Goal: Task Accomplishment & Management: Manage account settings

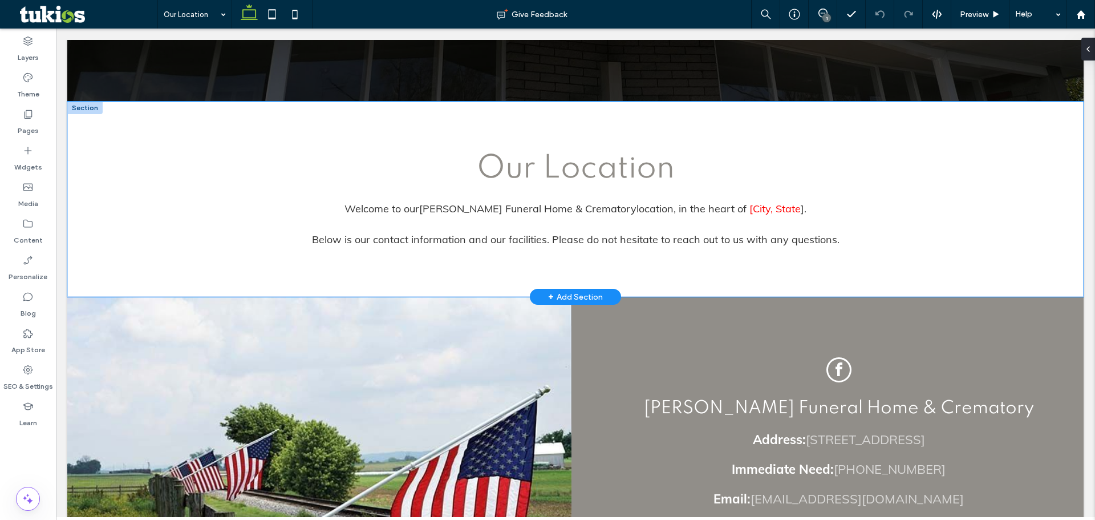
scroll to position [513, 0]
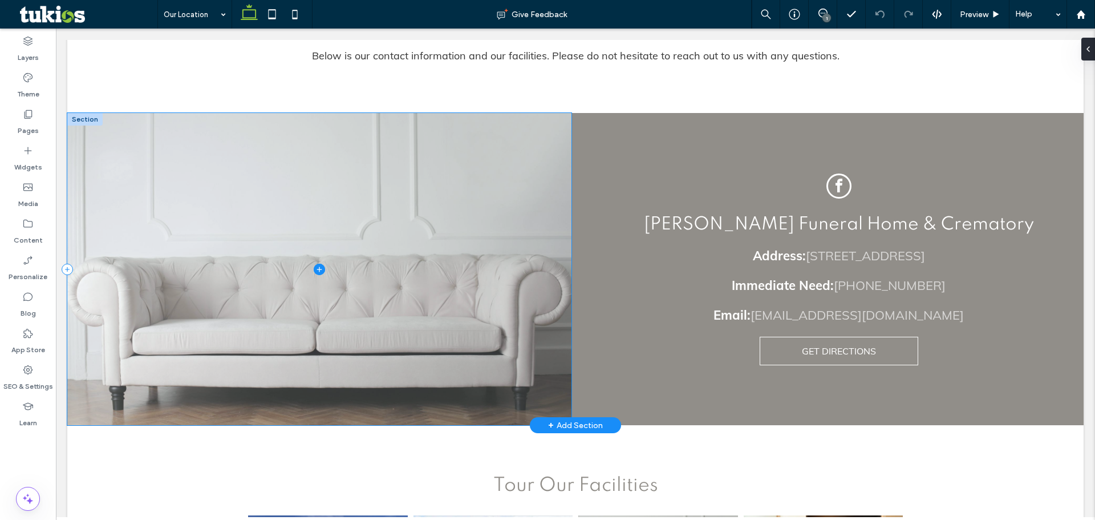
drag, startPoint x: 562, startPoint y: 181, endPoint x: 396, endPoint y: 222, distance: 171.0
click at [396, 222] on span at bounding box center [319, 269] width 504 height 312
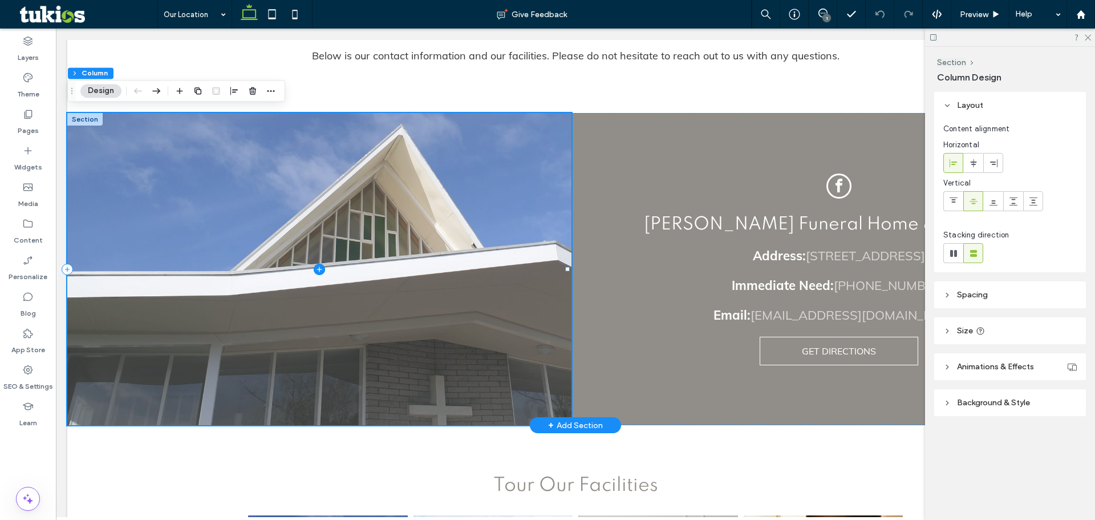
click at [468, 204] on span at bounding box center [319, 269] width 504 height 312
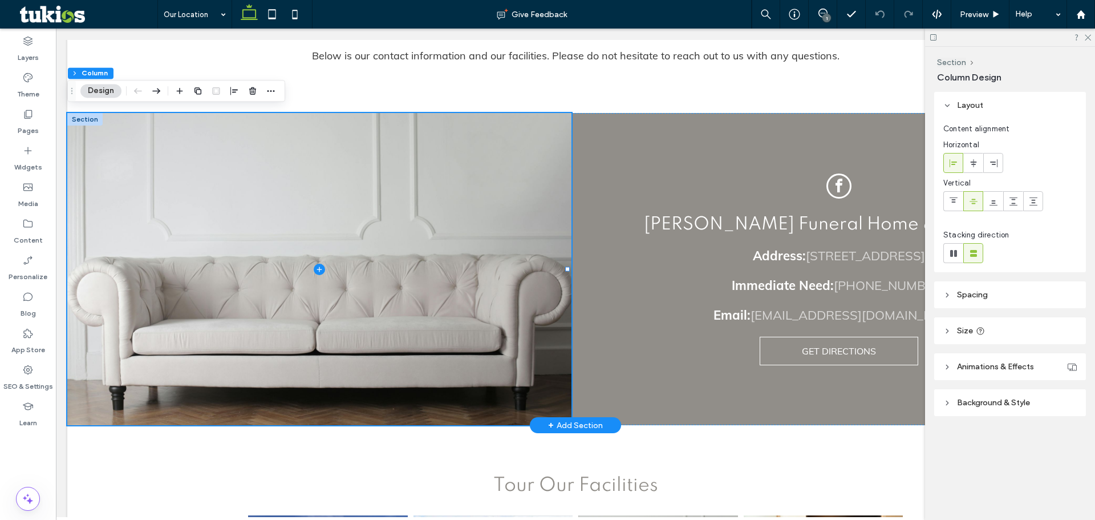
click at [998, 394] on header "Background & Style" at bounding box center [1010, 402] width 152 height 27
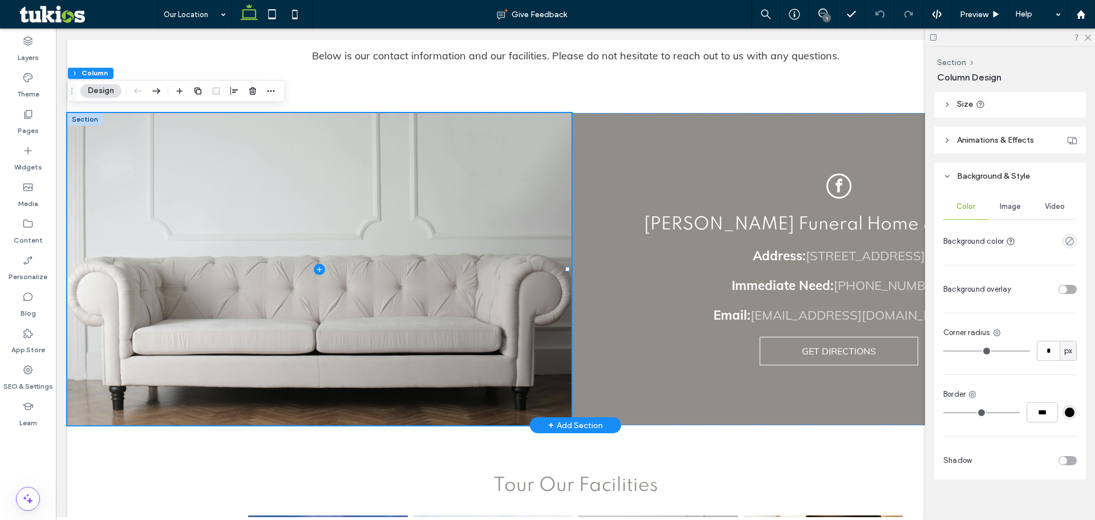
scroll to position [228, 0]
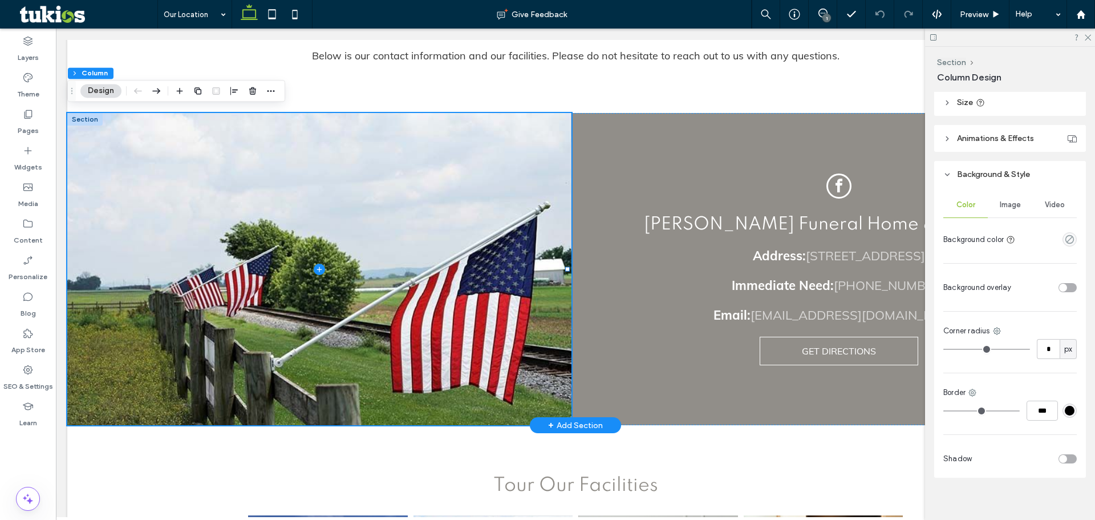
click at [1012, 208] on span "Image" at bounding box center [1010, 204] width 21 height 9
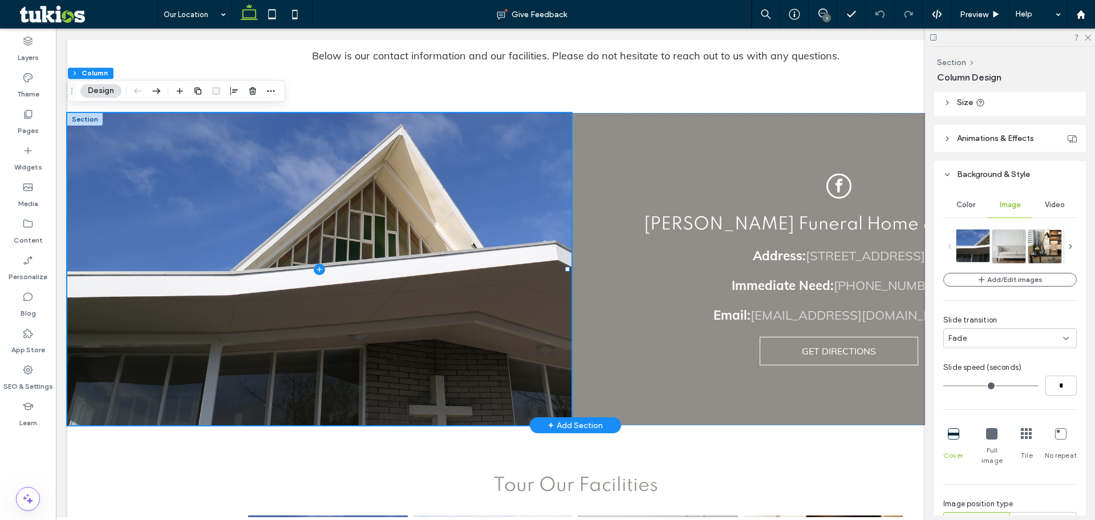
click at [981, 251] on img at bounding box center [993, 245] width 74 height 33
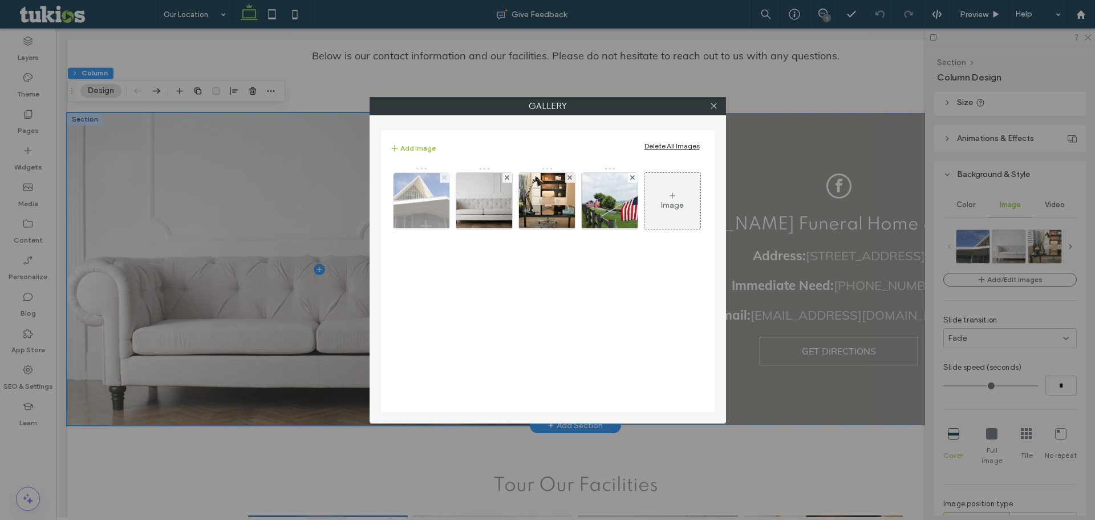
click at [443, 176] on use at bounding box center [444, 177] width 5 height 5
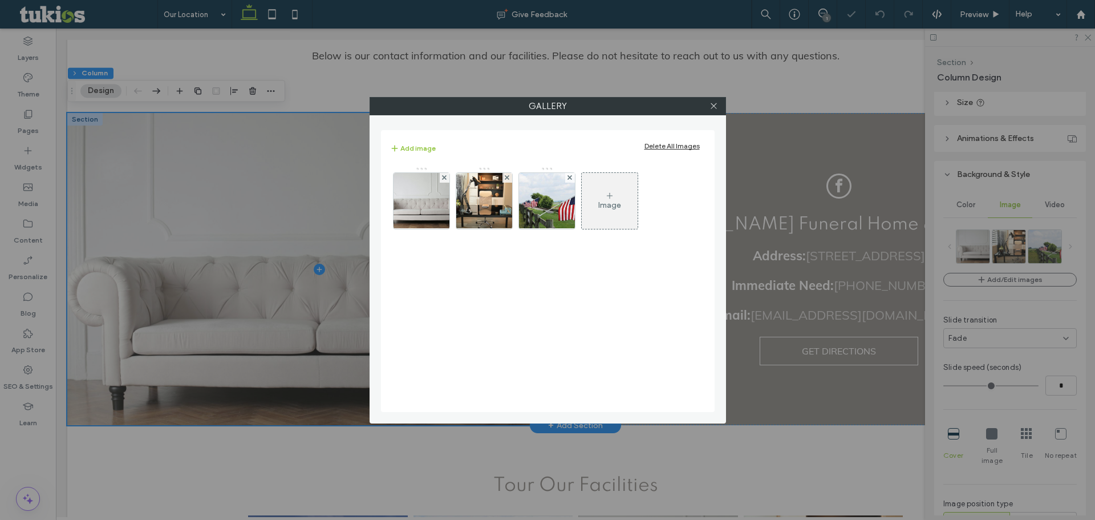
click at [443, 176] on use at bounding box center [444, 177] width 5 height 5
click at [505, 176] on use at bounding box center [507, 177] width 5 height 5
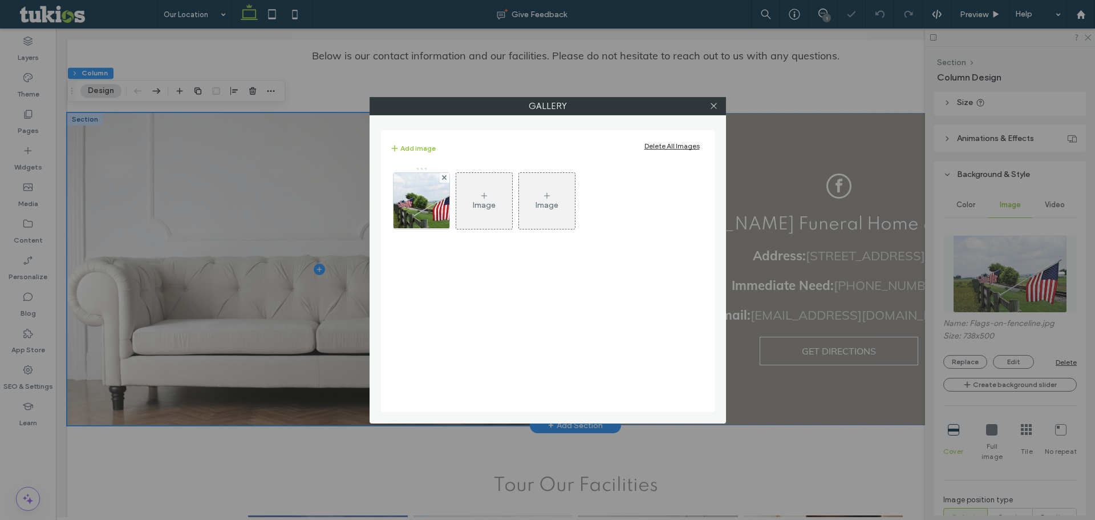
click at [443, 176] on use at bounding box center [444, 177] width 5 height 5
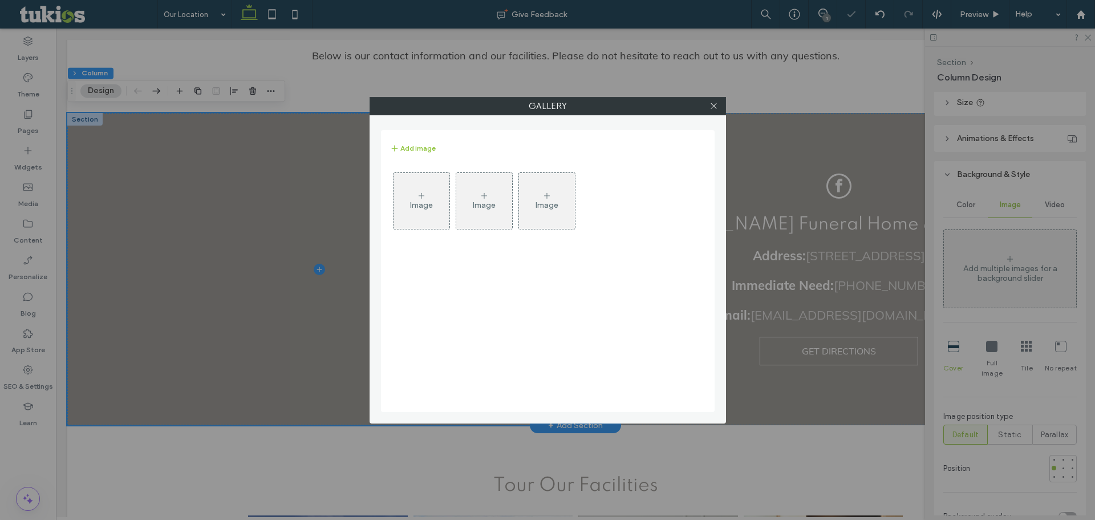
click at [429, 193] on div "Image" at bounding box center [421, 201] width 56 height 54
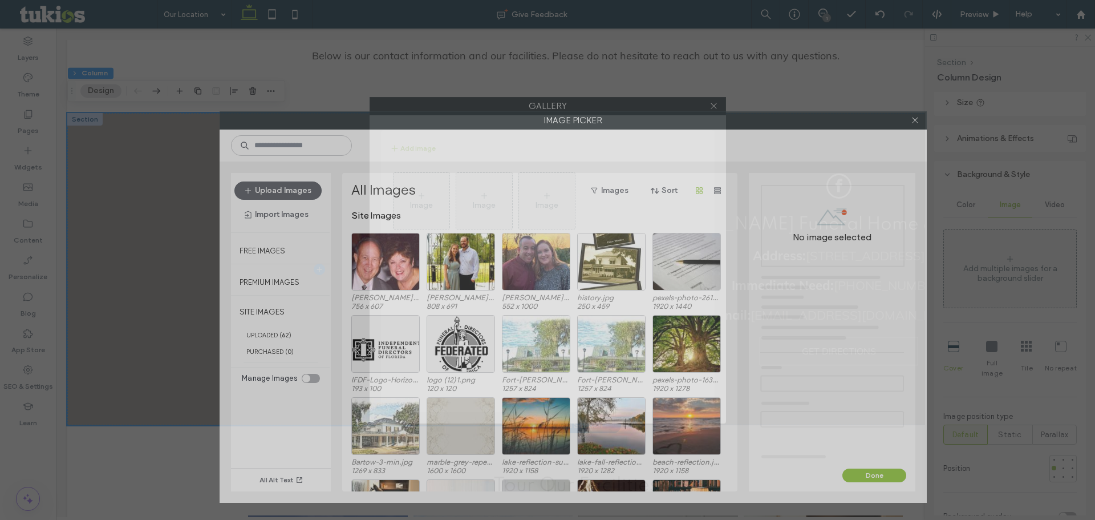
drag, startPoint x: 549, startPoint y: 82, endPoint x: 554, endPoint y: 88, distance: 8.6
click at [554, 112] on label "Image Picker" at bounding box center [573, 120] width 706 height 17
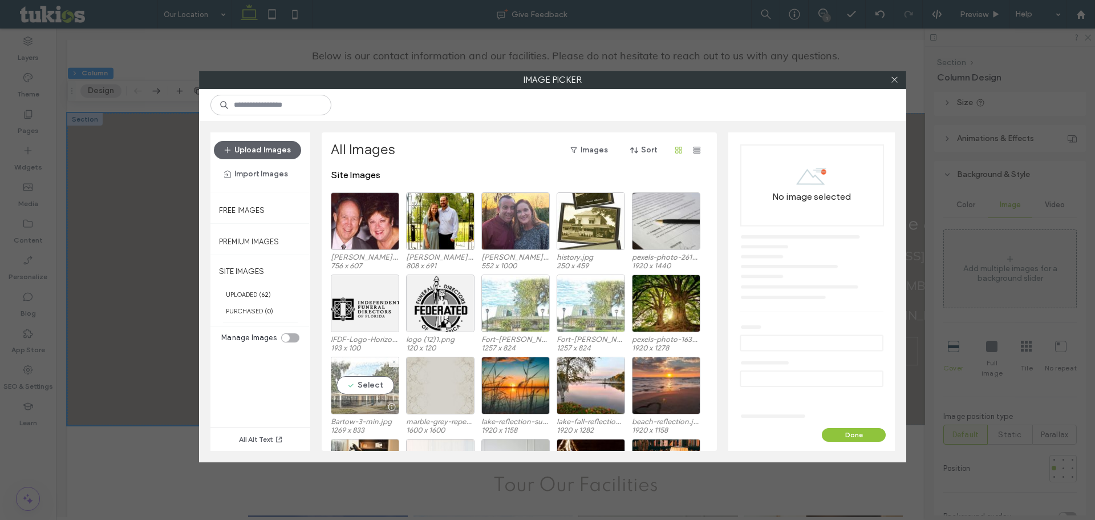
click at [368, 375] on div "Select" at bounding box center [365, 385] width 68 height 58
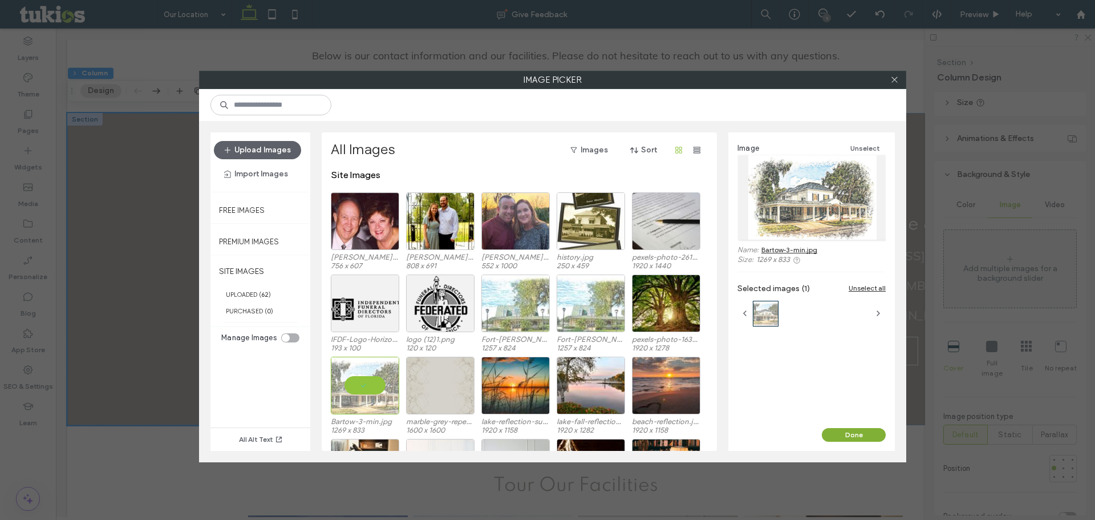
click at [875, 431] on button "Done" at bounding box center [854, 435] width 64 height 14
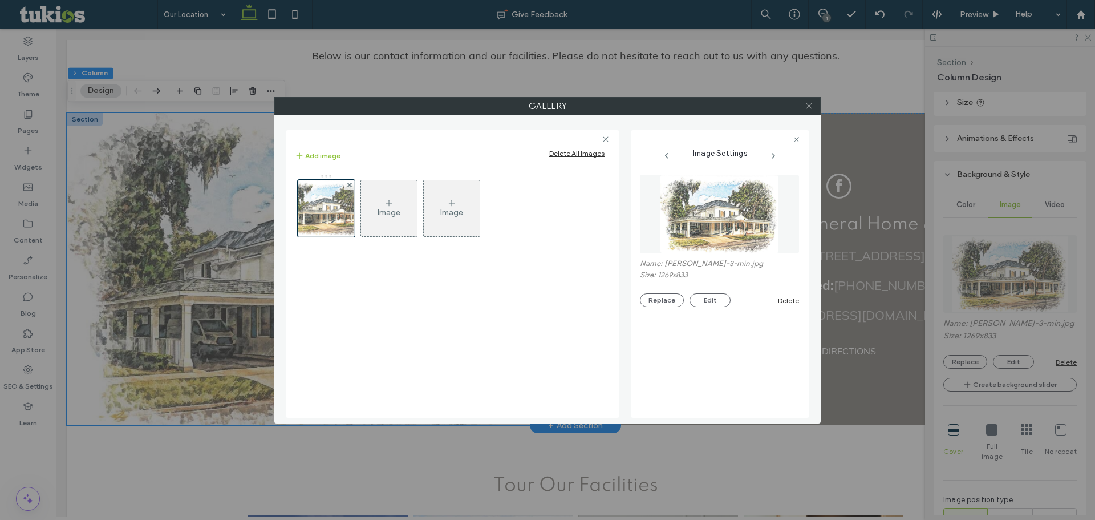
click at [811, 103] on icon at bounding box center [809, 106] width 9 height 9
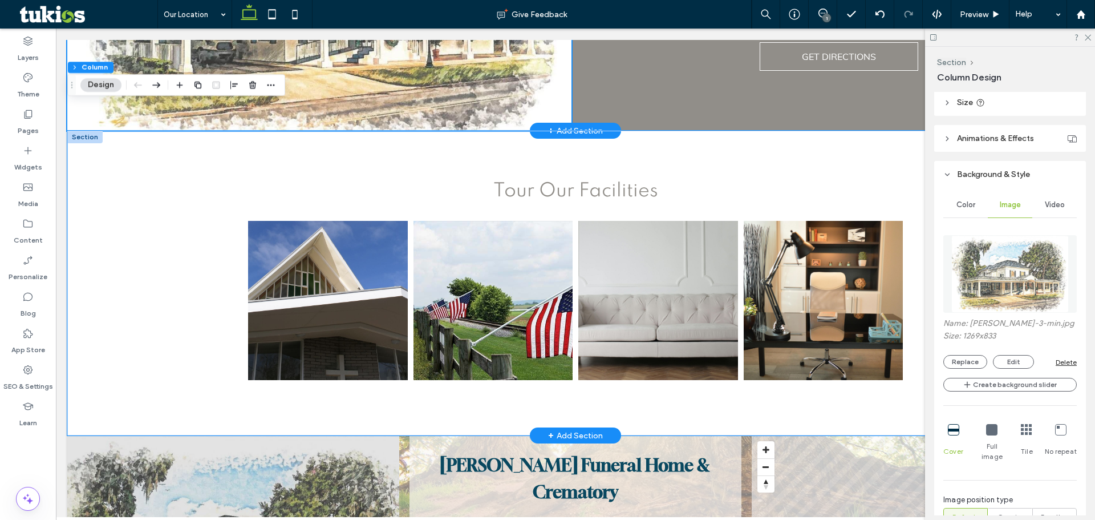
scroll to position [798, 0]
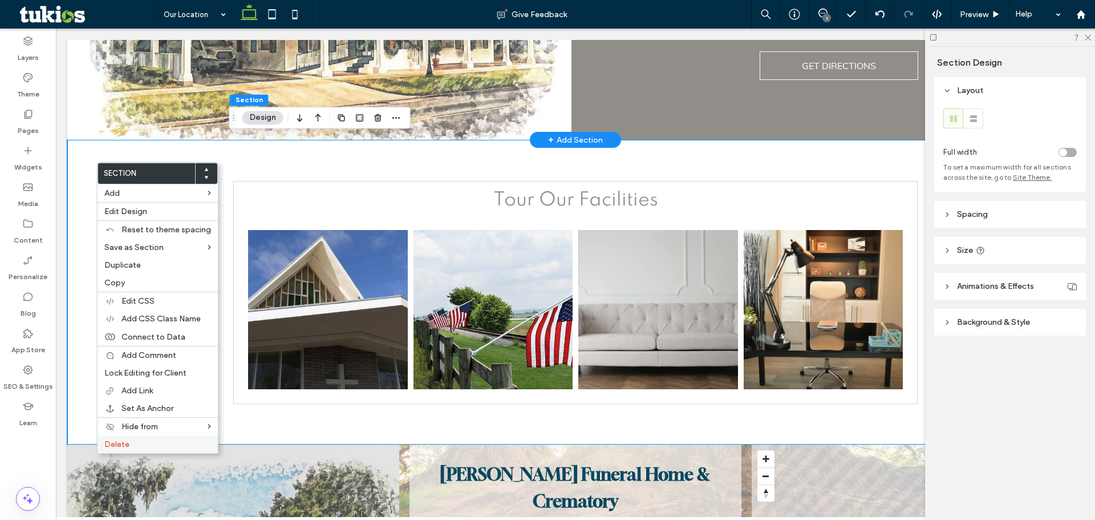
click at [124, 440] on span "Delete" at bounding box center [116, 444] width 25 height 10
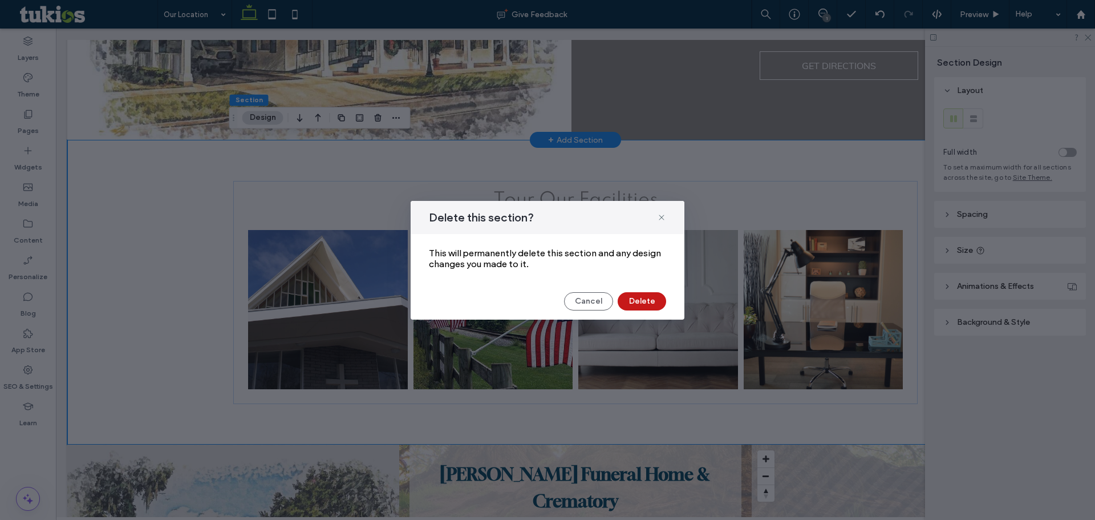
click at [636, 304] on button "Delete" at bounding box center [642, 301] width 48 height 18
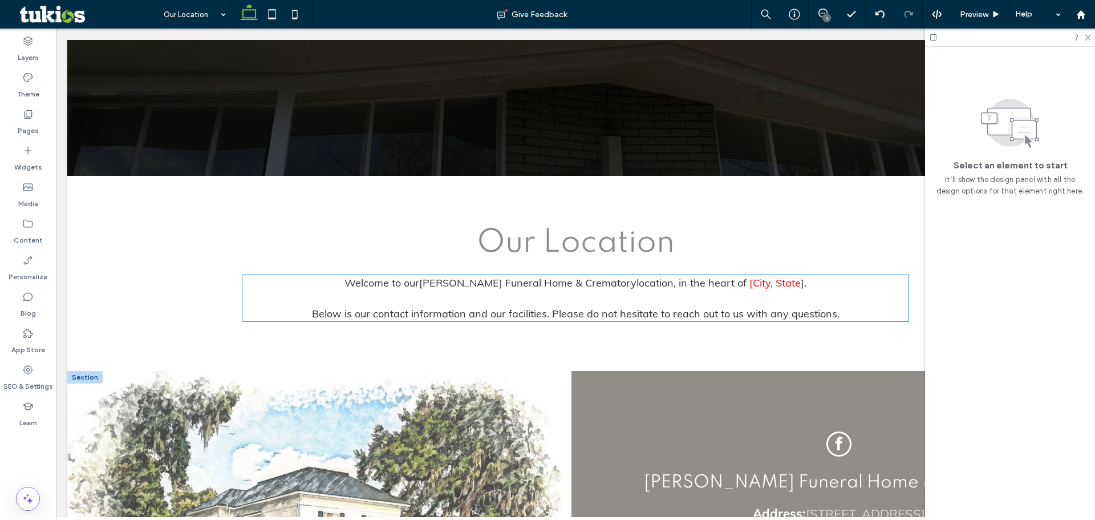
scroll to position [489, 0]
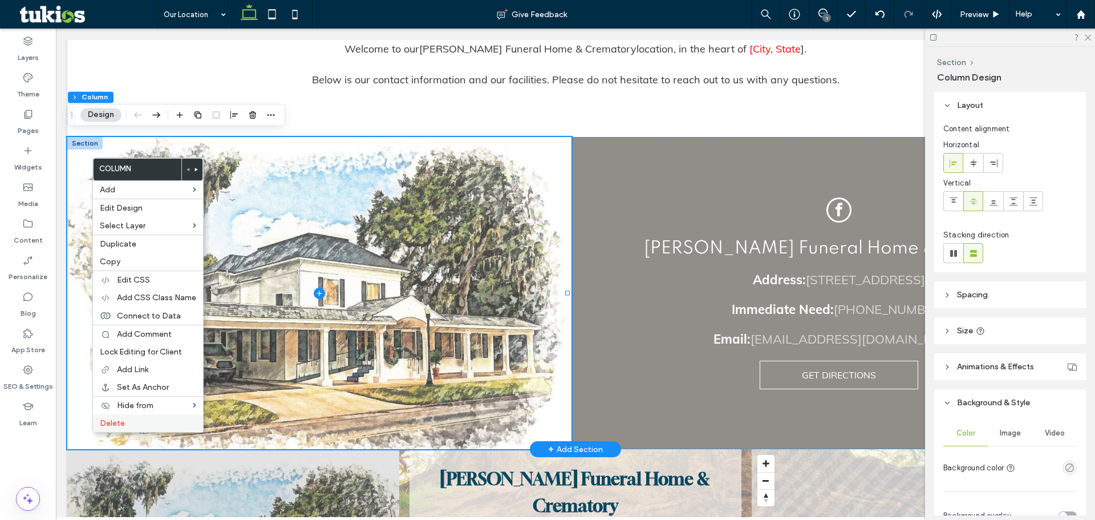
click at [138, 423] on label "Delete" at bounding box center [148, 423] width 96 height 10
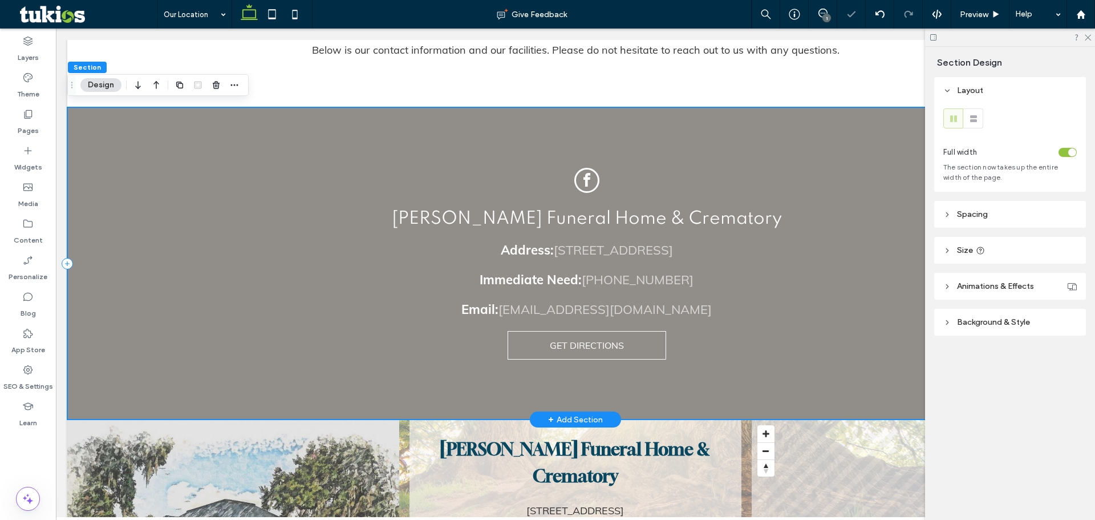
scroll to position [432, 0]
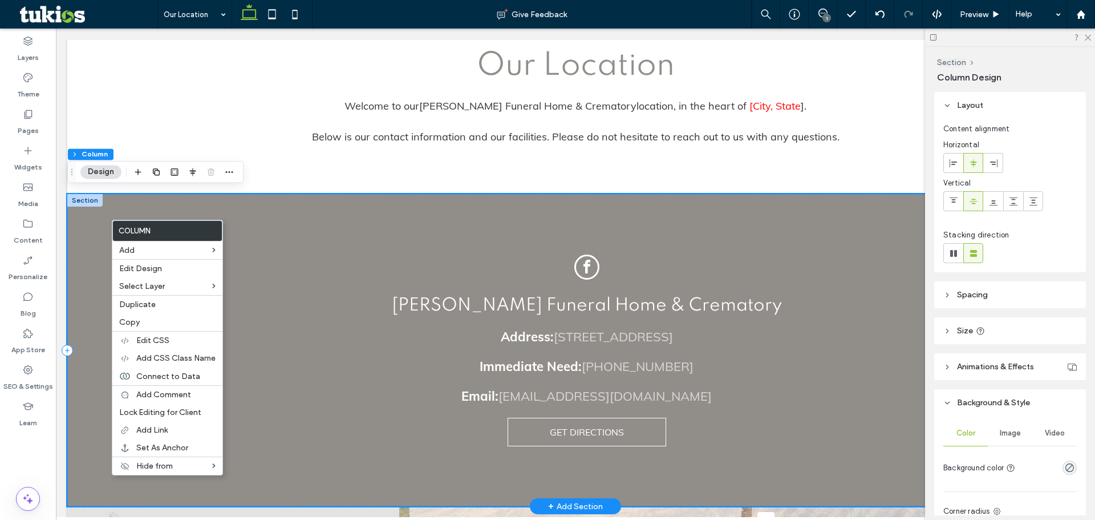
click at [244, 220] on div "Whidden-McLean Funeral Home & Crematory Address: 650 E. Main Street, Bartow, FL…" at bounding box center [575, 350] width 1016 height 312
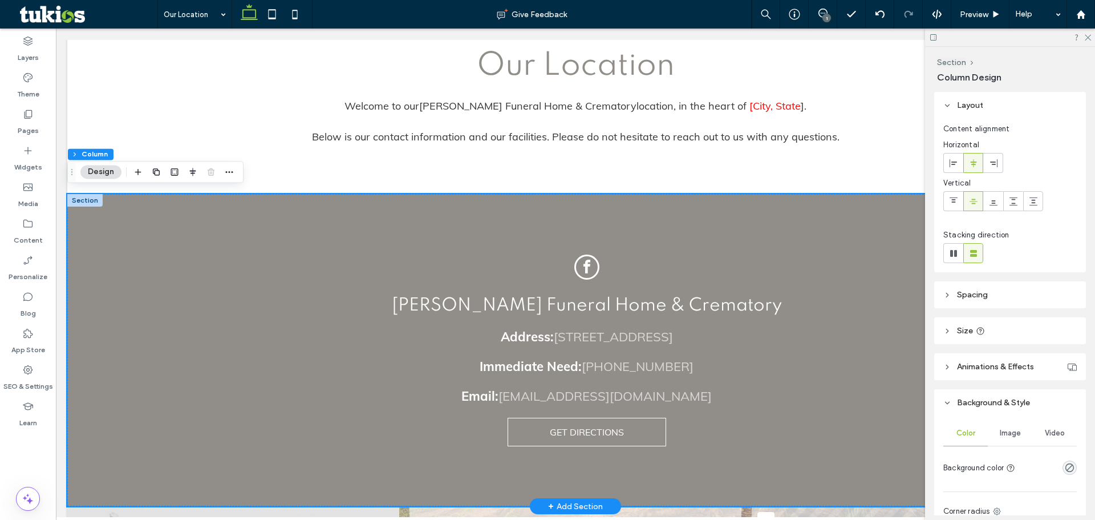
click at [86, 200] on div at bounding box center [84, 200] width 35 height 13
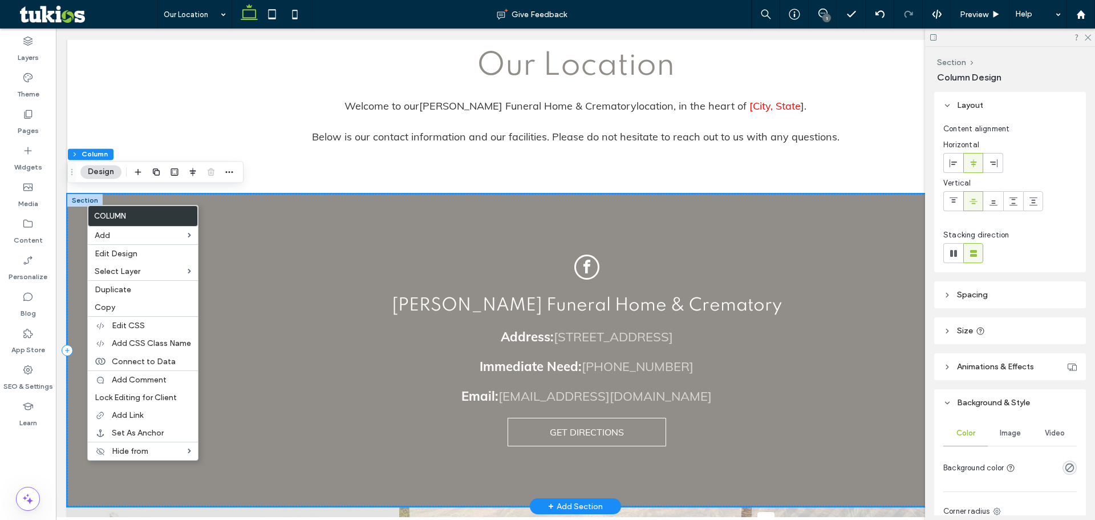
click at [335, 328] on div "Whidden-McLean Funeral Home & Crematory Address: 650 E. Main Street, Bartow, FL…" at bounding box center [575, 350] width 1016 height 312
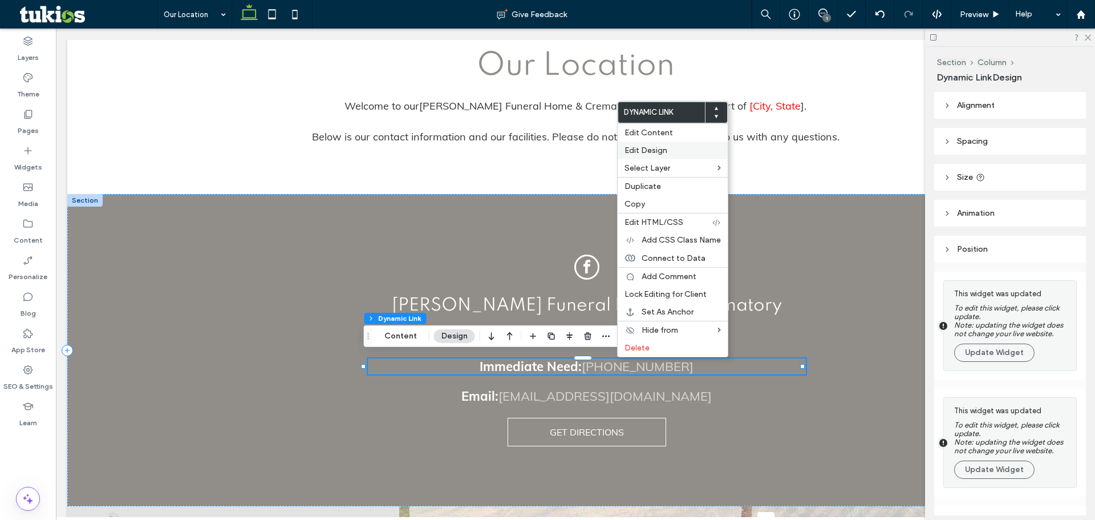
click at [645, 151] on span "Edit Design" at bounding box center [645, 150] width 43 height 10
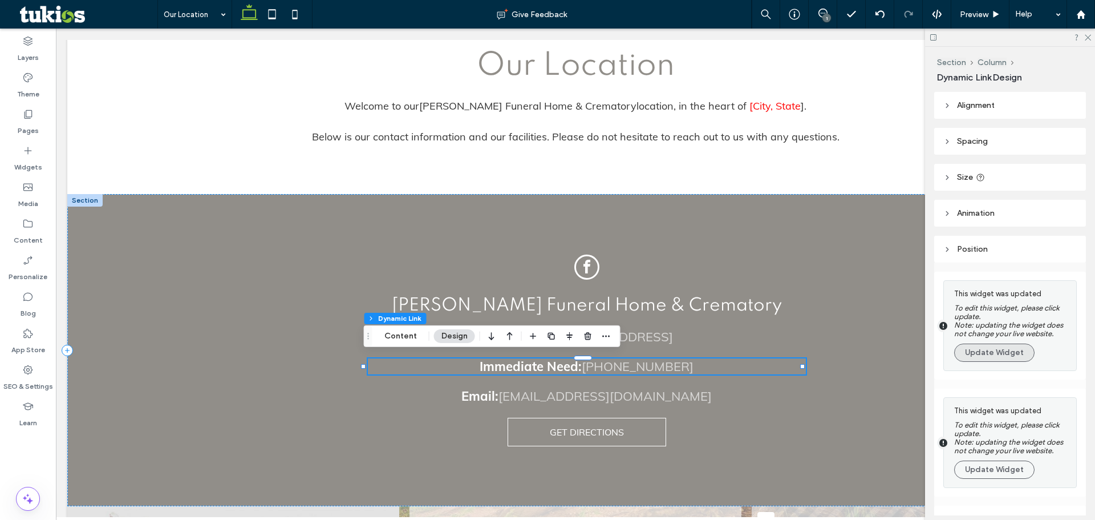
click at [982, 348] on button "Update Widget" at bounding box center [994, 352] width 80 height 18
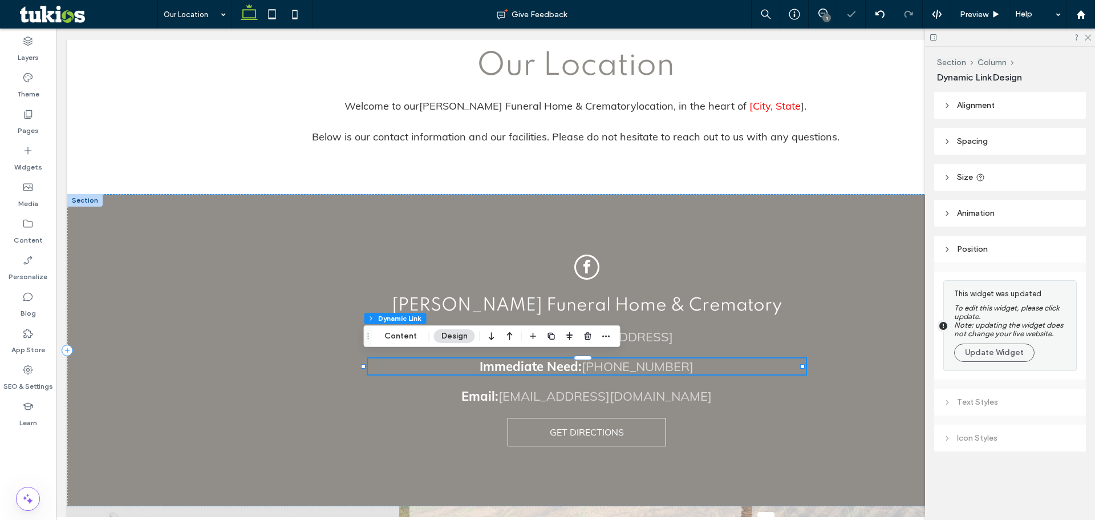
click at [982, 348] on button "Update Widget" at bounding box center [994, 352] width 80 height 18
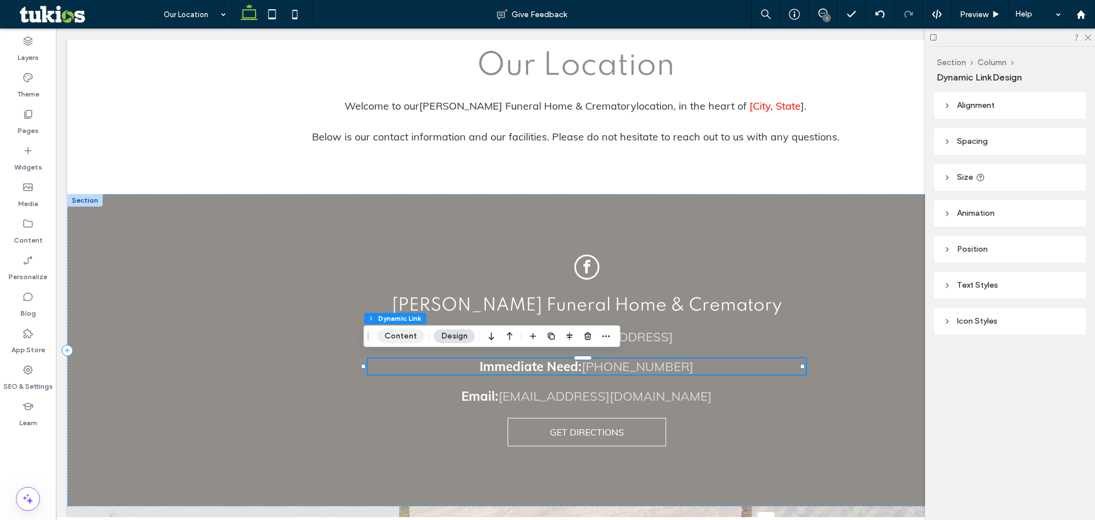
click at [401, 337] on button "Content" at bounding box center [400, 336] width 47 height 14
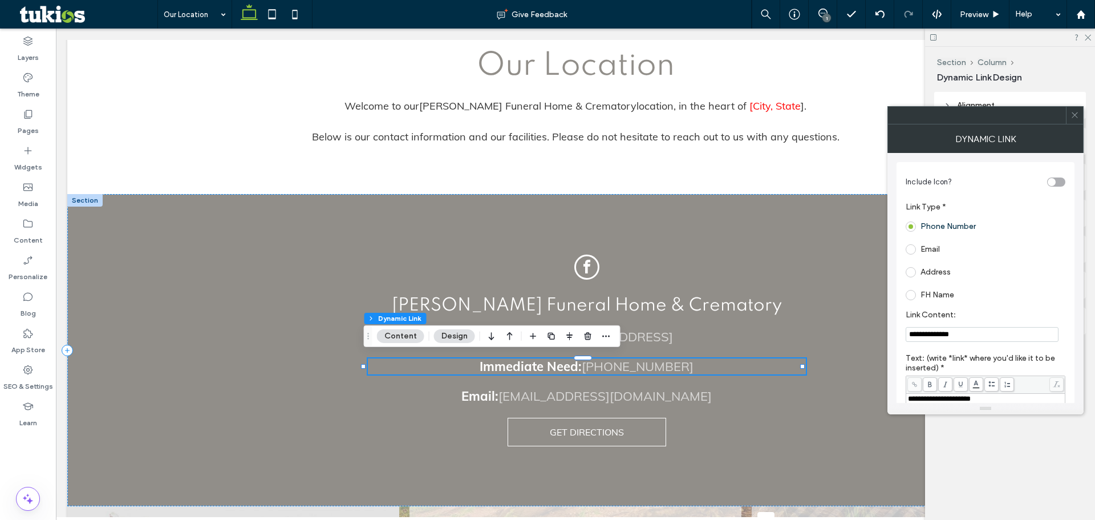
drag, startPoint x: 972, startPoint y: 337, endPoint x: 912, endPoint y: 342, distance: 59.5
click at [912, 342] on section "**********" at bounding box center [986, 325] width 160 height 43
type input "**********"
click at [1073, 118] on icon at bounding box center [1074, 115] width 9 height 9
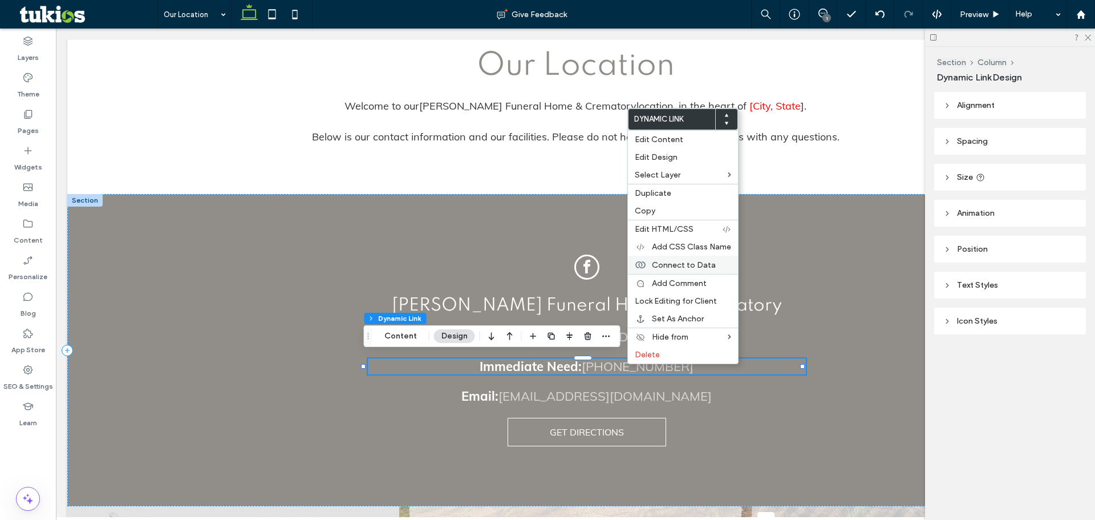
click at [678, 266] on span "Connect to Data" at bounding box center [684, 265] width 64 height 10
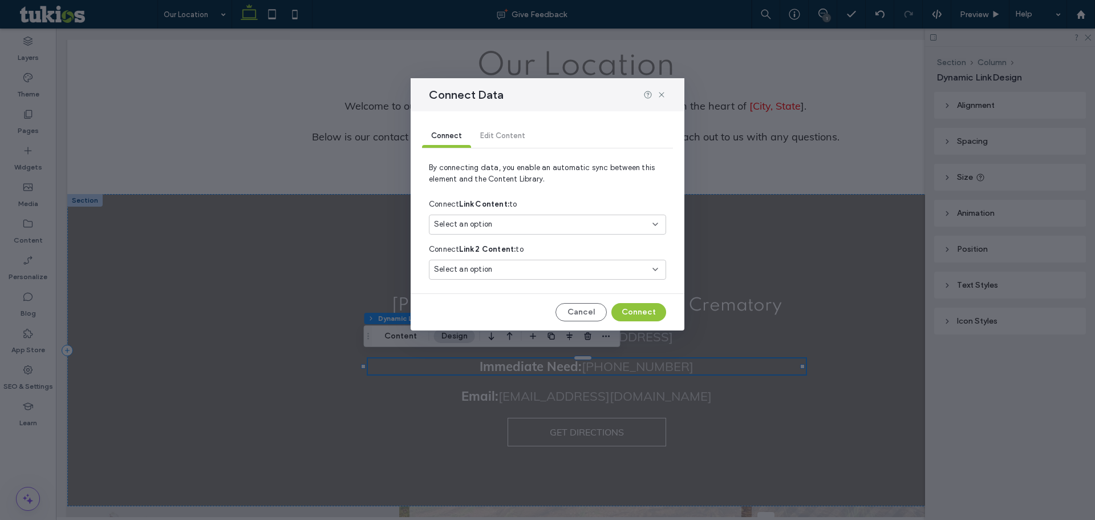
click at [470, 227] on span "Select an option" at bounding box center [463, 223] width 58 height 11
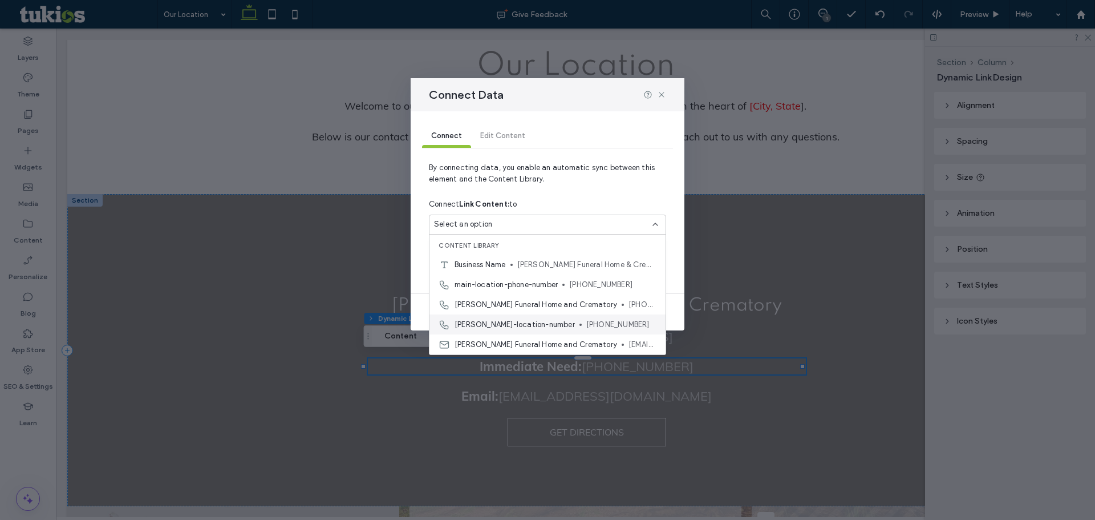
click at [530, 322] on span "whidden-location-number" at bounding box center [515, 324] width 120 height 11
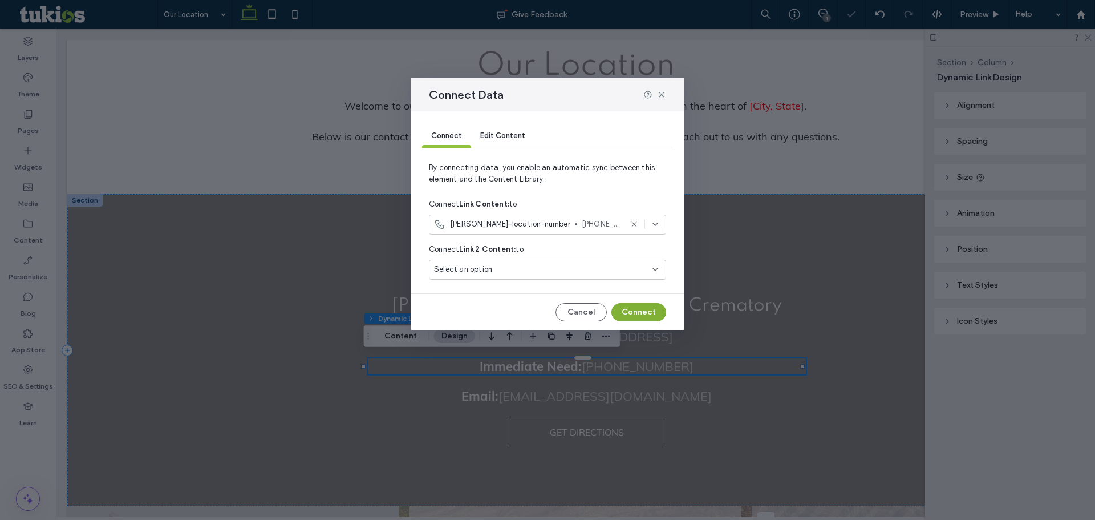
click at [642, 311] on button "Connect" at bounding box center [638, 312] width 55 height 18
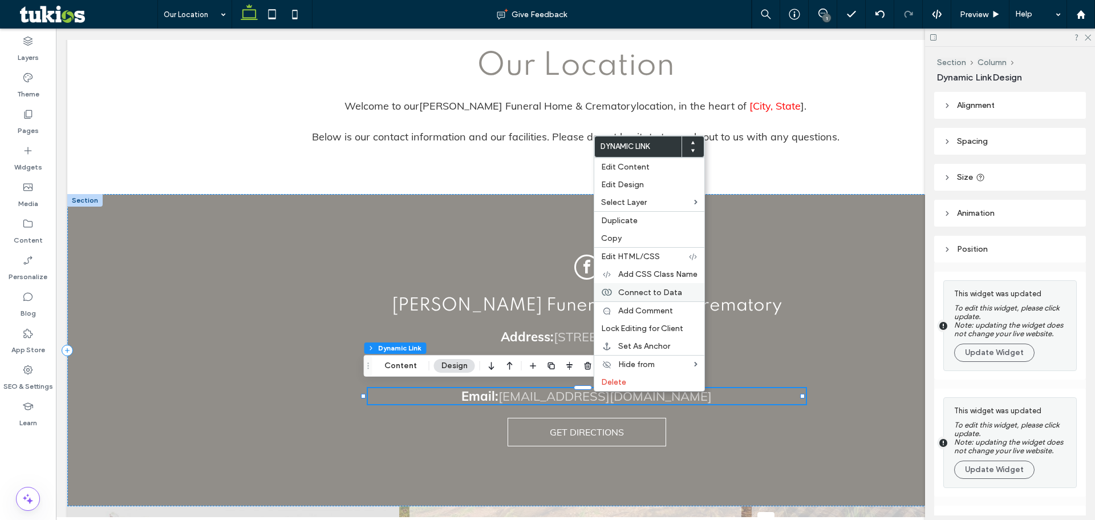
click at [656, 293] on span "Connect to Data" at bounding box center [650, 292] width 64 height 10
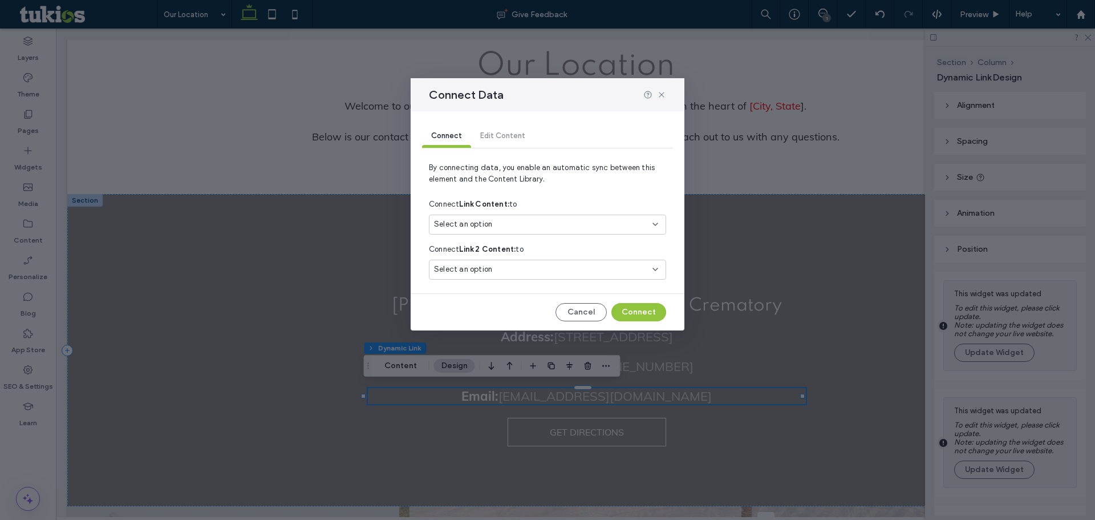
click at [512, 221] on div "Select an option" at bounding box center [540, 223] width 213 height 11
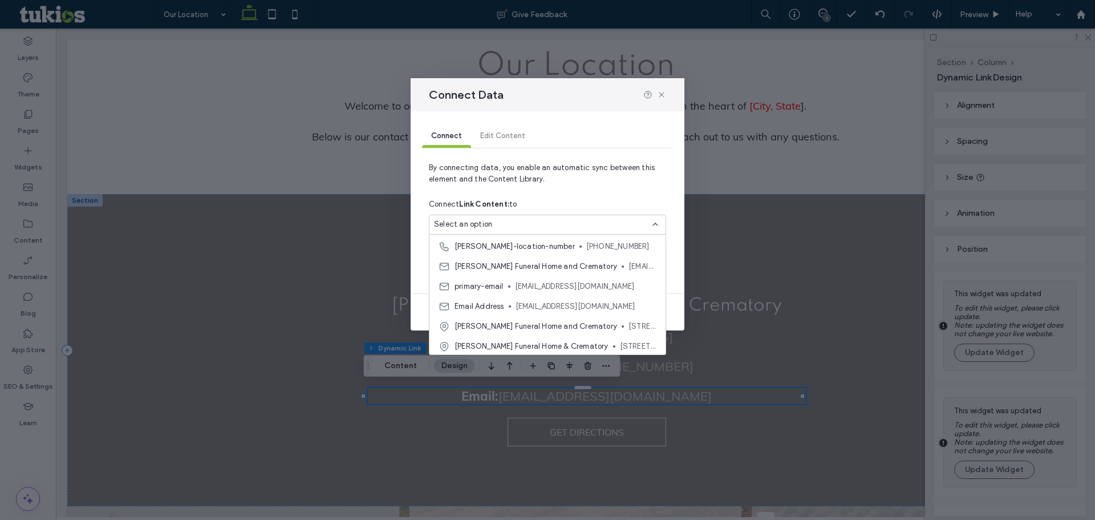
scroll to position [80, 0]
click at [534, 387] on div "Connect Data Connect Edit Content By connecting data, you enable an automatic s…" at bounding box center [547, 260] width 1095 height 520
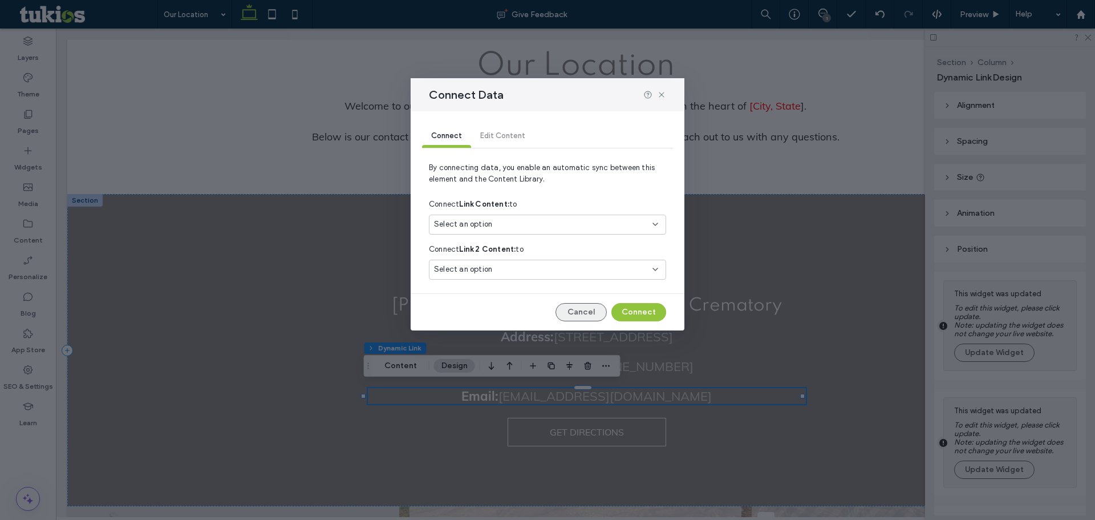
drag, startPoint x: 586, startPoint y: 311, endPoint x: 525, endPoint y: 282, distance: 67.1
click at [586, 311] on button "Cancel" at bounding box center [580, 312] width 51 height 18
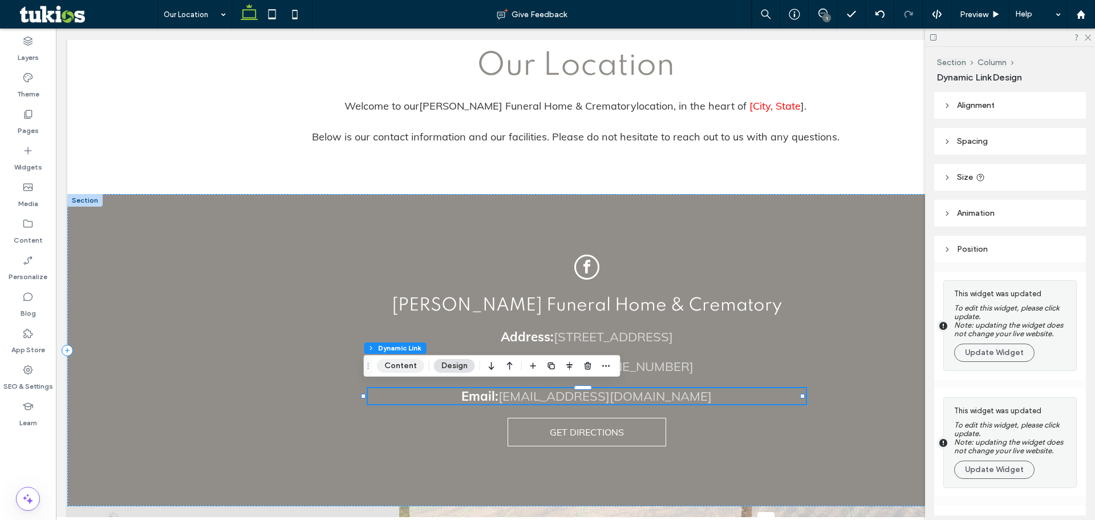
click at [403, 370] on button "Content" at bounding box center [400, 366] width 47 height 14
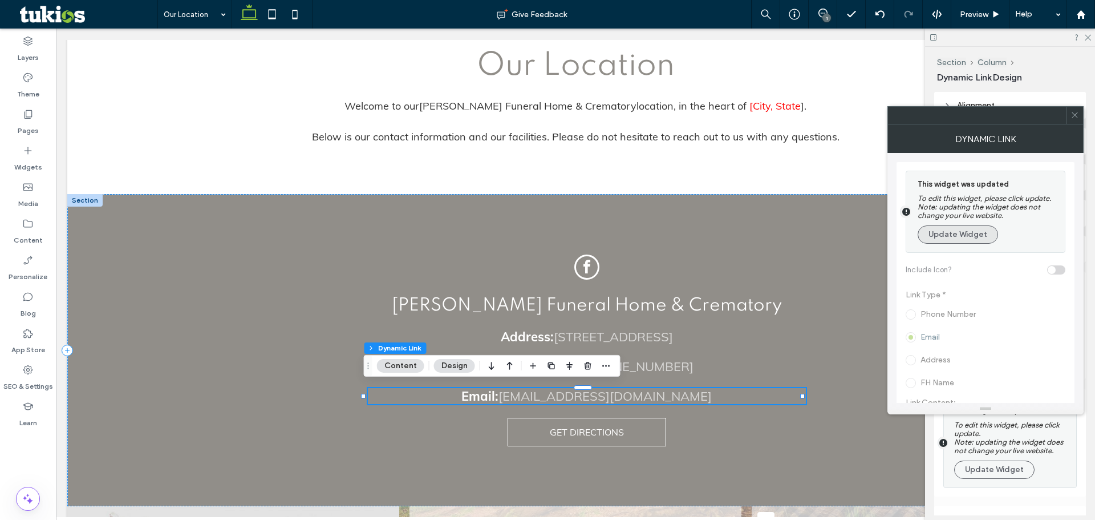
click at [974, 238] on button "Update Widget" at bounding box center [958, 234] width 80 height 18
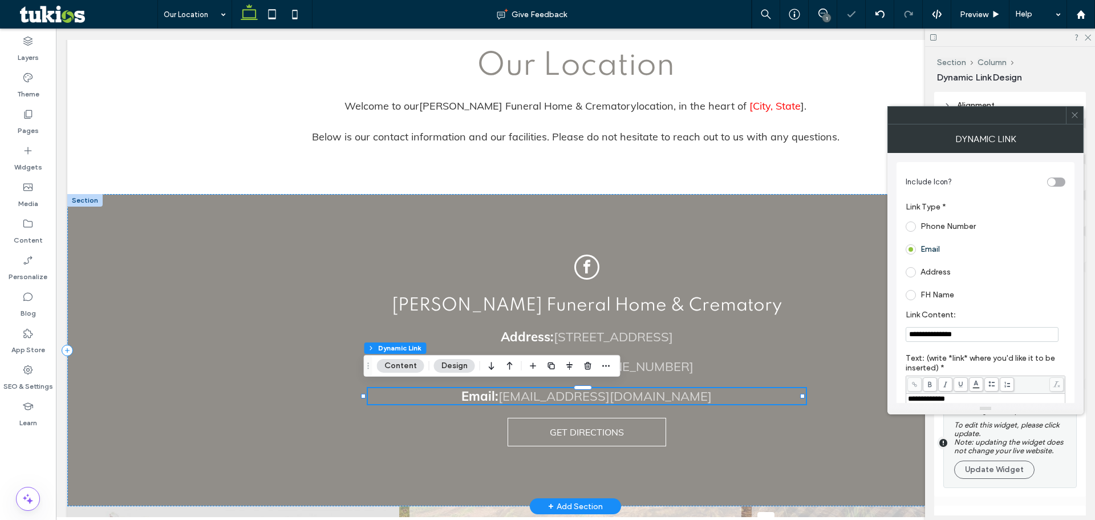
drag, startPoint x: 1034, startPoint y: 367, endPoint x: 822, endPoint y: 334, distance: 215.2
type input "*"
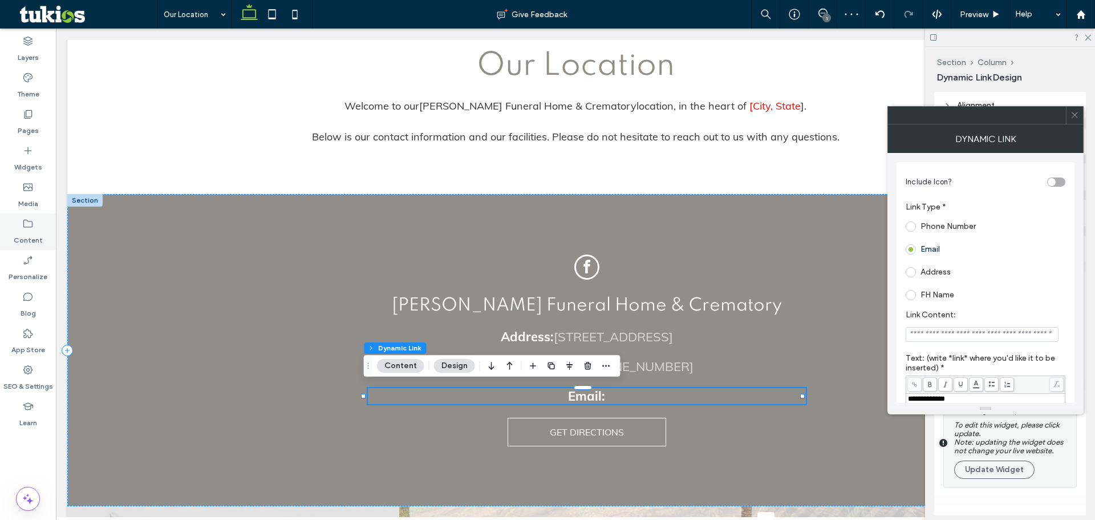
click at [30, 229] on icon at bounding box center [27, 223] width 11 height 11
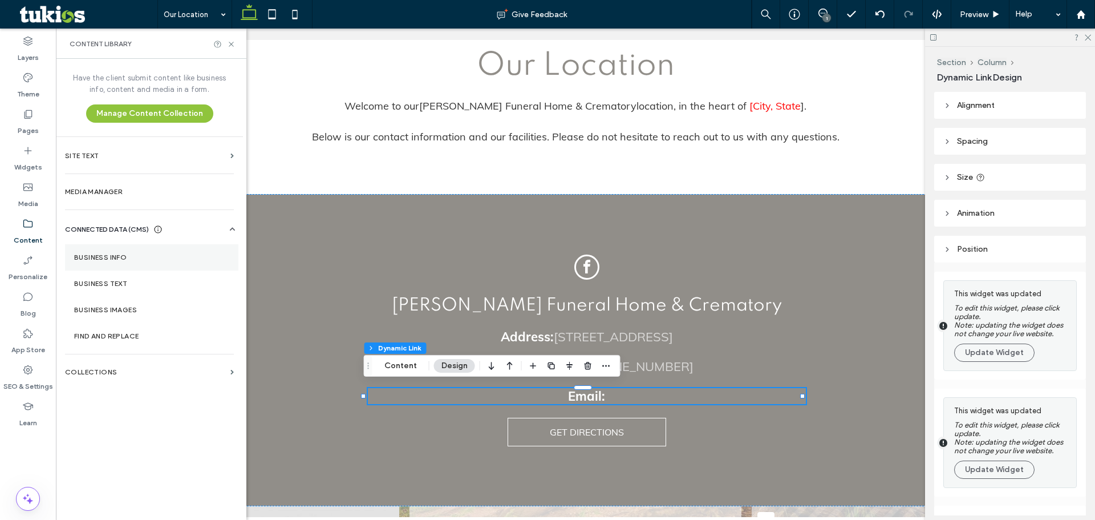
click at [105, 248] on section "Business Info" at bounding box center [151, 257] width 173 height 26
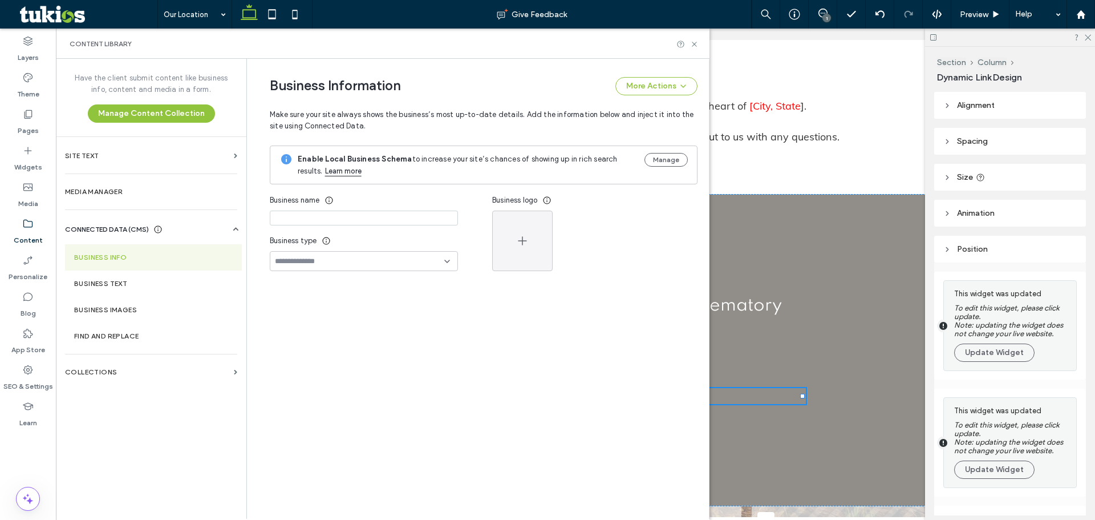
type input "**********"
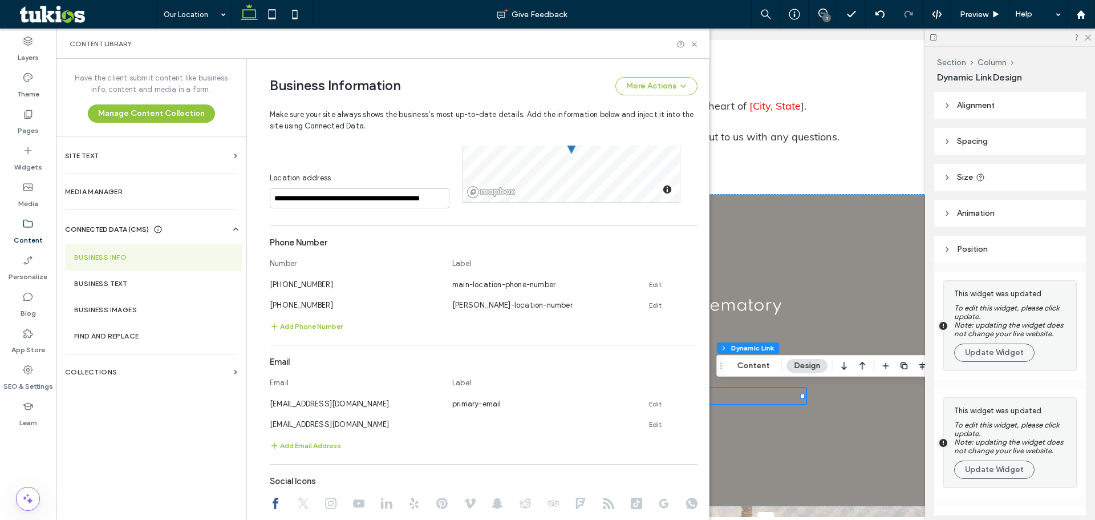
scroll to position [344, 0]
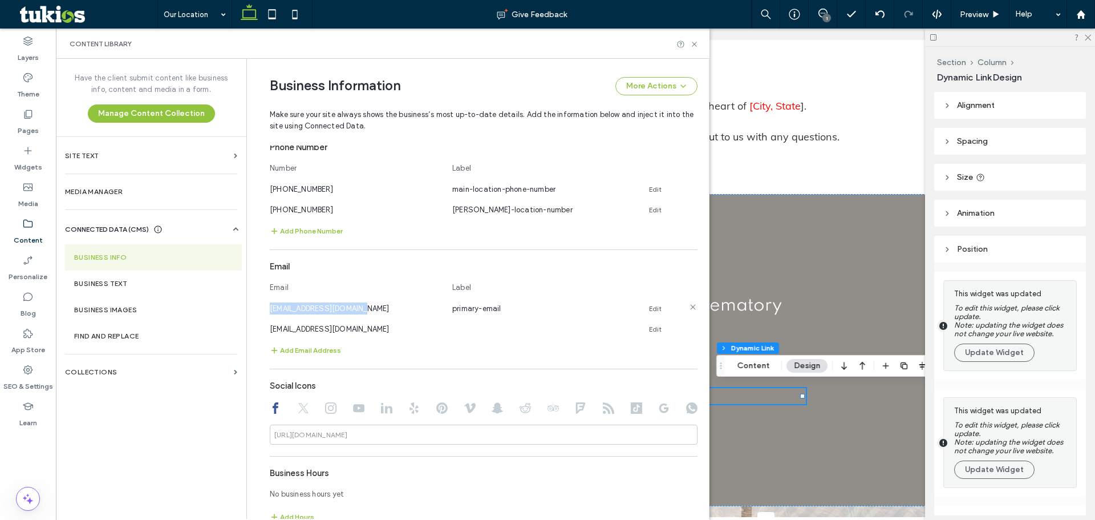
drag, startPoint x: 380, startPoint y: 309, endPoint x: 264, endPoint y: 303, distance: 115.9
click at [270, 303] on div "whiddenmclean@yahoo.com" at bounding box center [355, 308] width 171 height 12
copy span "whiddenmclean@yahoo.com"
click at [693, 39] on div "Content Library" at bounding box center [383, 44] width 654 height 30
click at [693, 41] on icon at bounding box center [694, 44] width 9 height 9
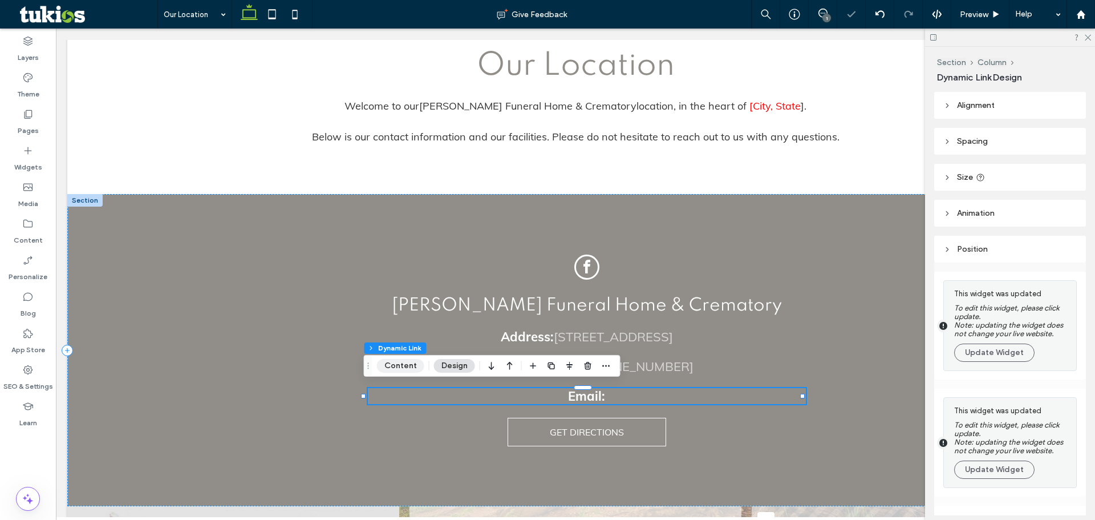
click at [402, 364] on button "Content" at bounding box center [400, 366] width 47 height 14
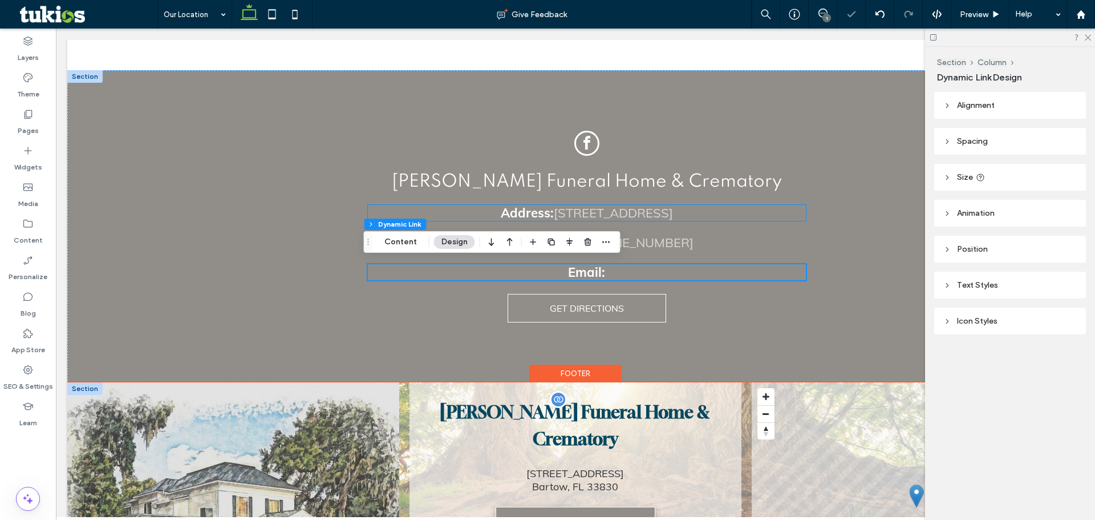
scroll to position [556, 0]
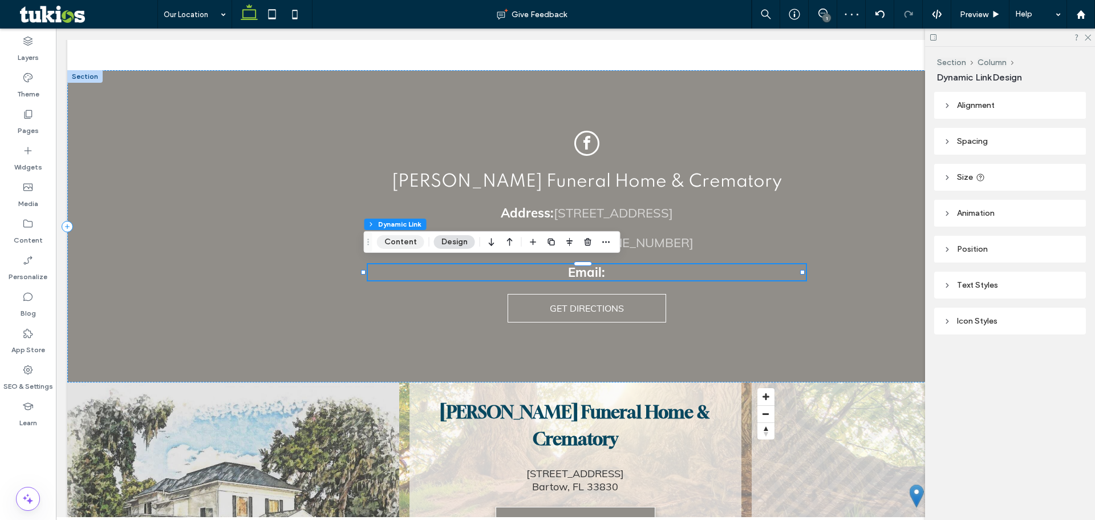
click at [401, 241] on button "Content" at bounding box center [400, 242] width 47 height 14
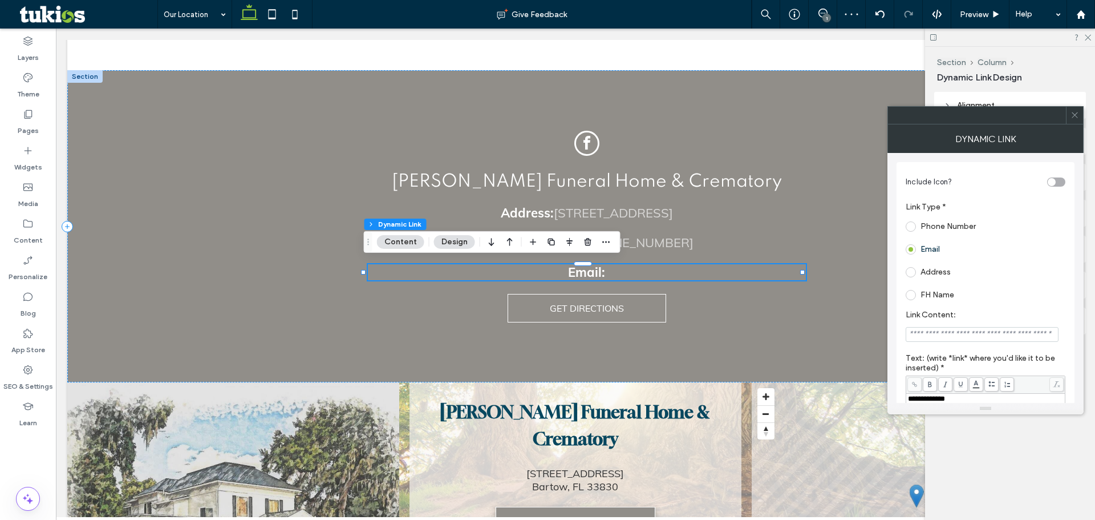
click at [994, 340] on input "Link Content:" at bounding box center [982, 334] width 153 height 15
paste input "**********"
type input "**********"
drag, startPoint x: 1077, startPoint y: 115, endPoint x: 750, endPoint y: 228, distance: 346.4
click at [1077, 115] on icon at bounding box center [1074, 115] width 9 height 9
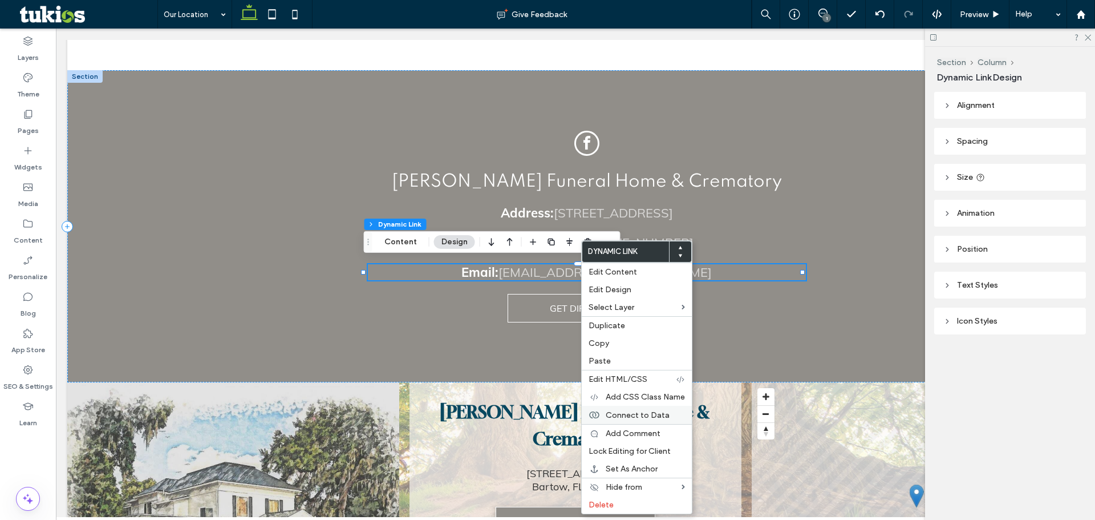
click at [634, 416] on span "Connect to Data" at bounding box center [638, 415] width 64 height 10
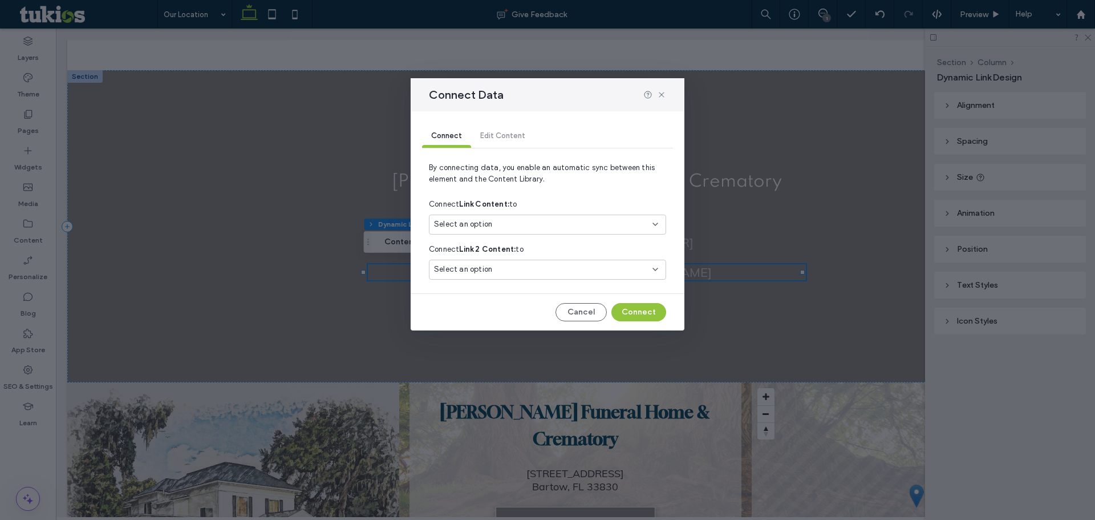
click at [485, 220] on span "Select an option" at bounding box center [463, 223] width 58 height 11
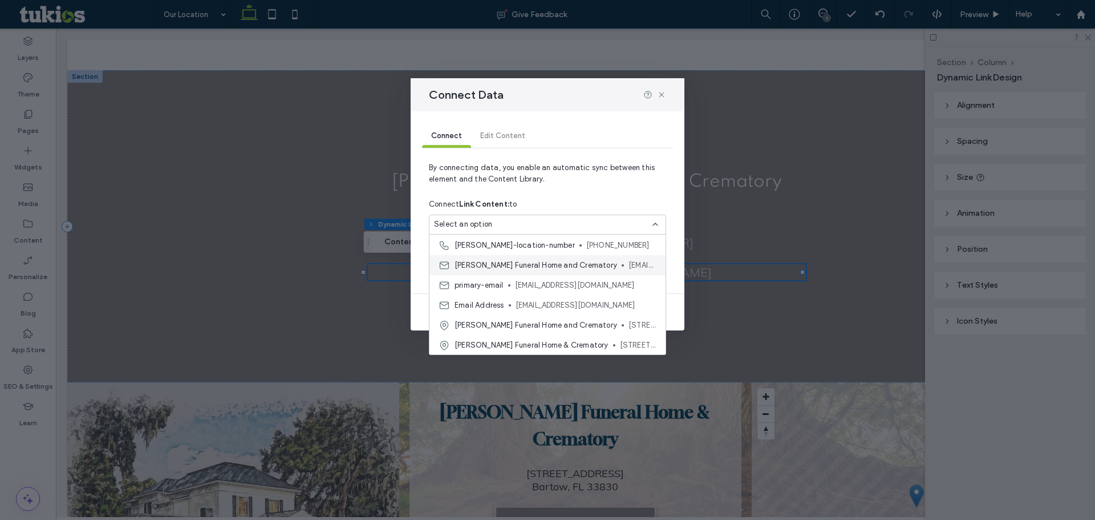
scroll to position [80, 0]
click at [563, 286] on span "whiddenmclean@yahoo.com" at bounding box center [585, 284] width 141 height 11
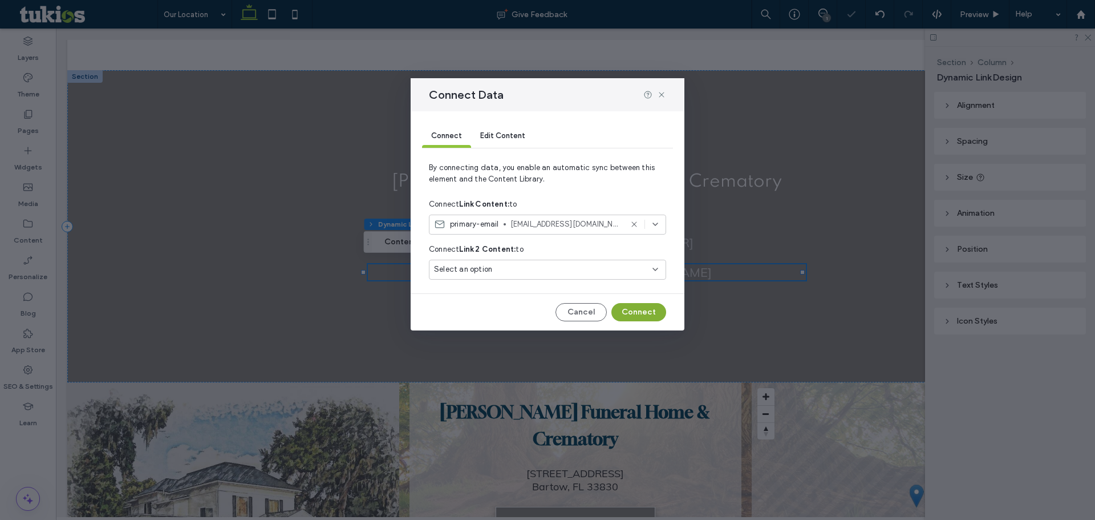
click at [656, 311] on button "Connect" at bounding box center [638, 312] width 55 height 18
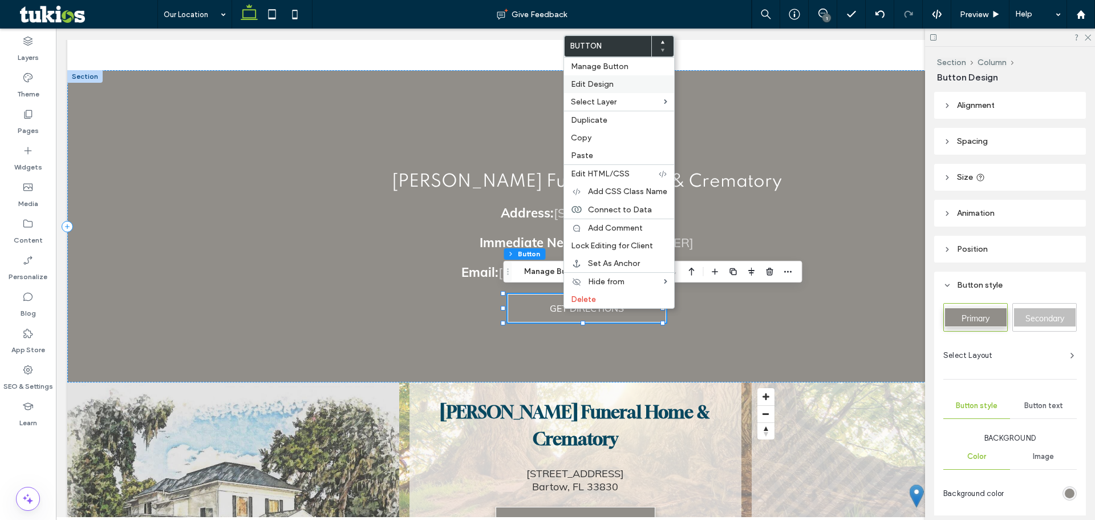
click at [584, 82] on span "Edit Design" at bounding box center [592, 84] width 43 height 10
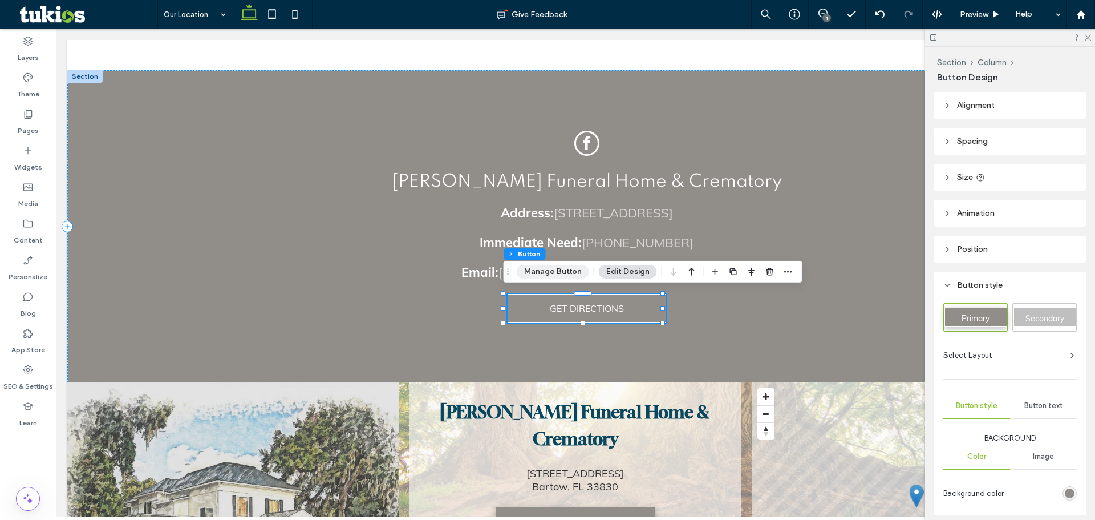
click at [553, 276] on button "Manage Button" at bounding box center [553, 272] width 72 height 14
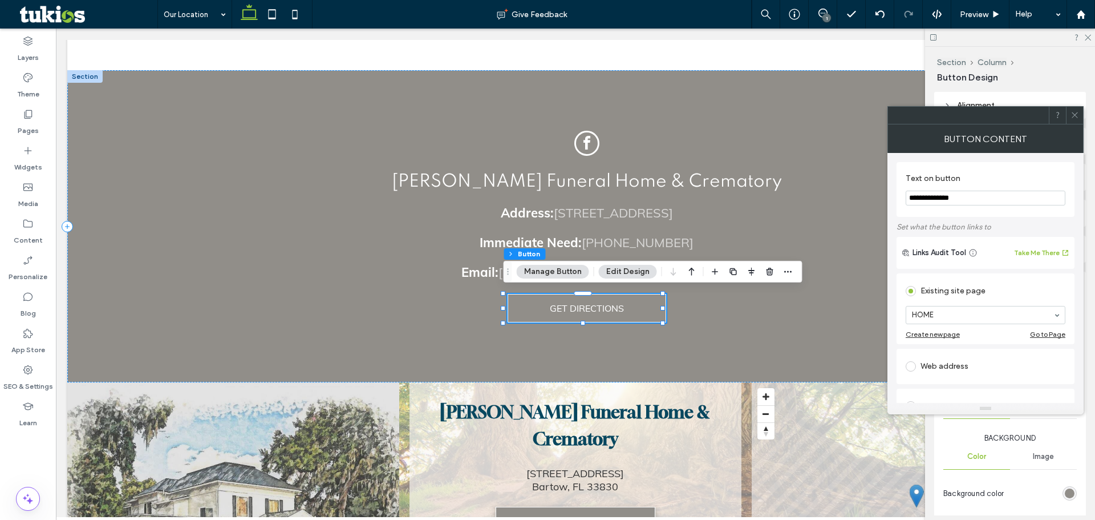
click at [931, 369] on div "Web address" at bounding box center [986, 366] width 160 height 18
click at [948, 349] on input "url" at bounding box center [986, 353] width 160 height 15
paste input "**********"
type input "**********"
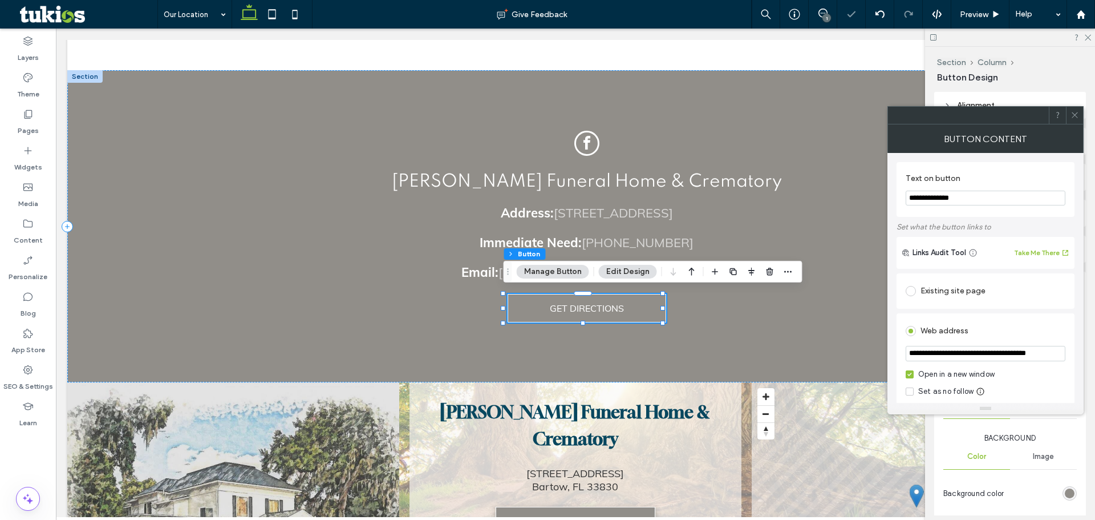
scroll to position [0, 0]
click at [1074, 118] on icon at bounding box center [1074, 115] width 9 height 9
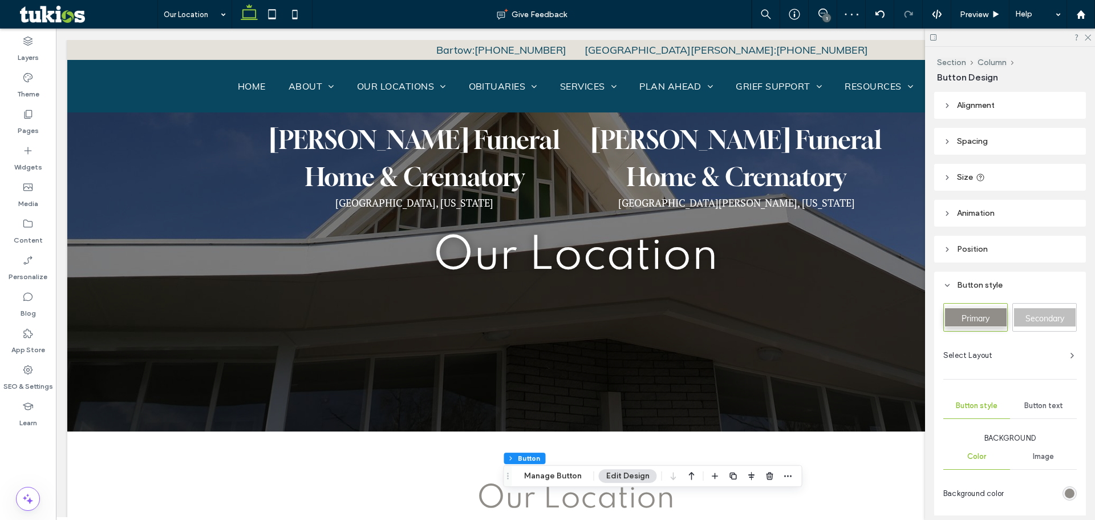
click at [1091, 38] on div at bounding box center [1010, 38] width 170 height 18
click at [1089, 36] on icon at bounding box center [1087, 36] width 7 height 7
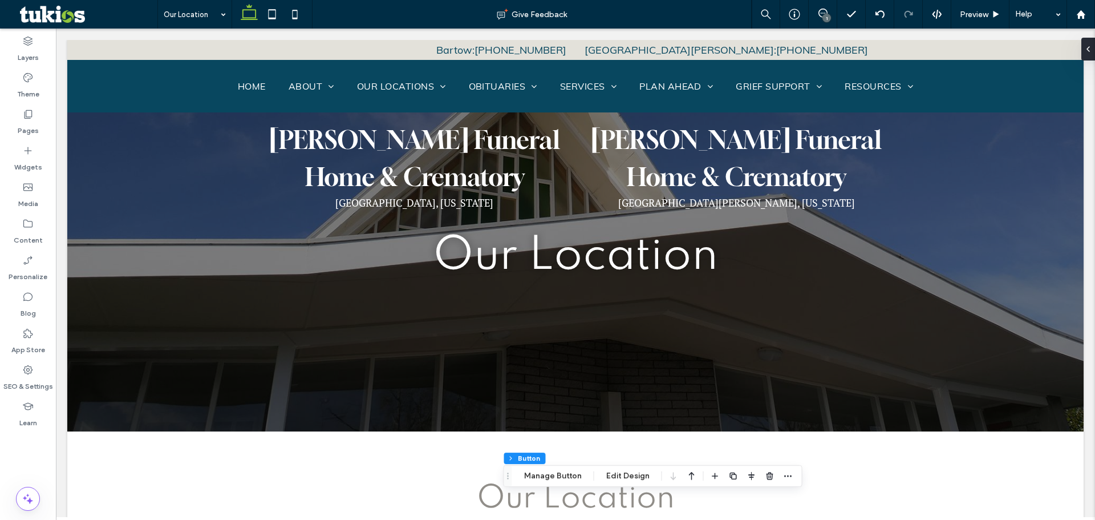
click at [450, 240] on span "Our Location" at bounding box center [575, 256] width 285 height 46
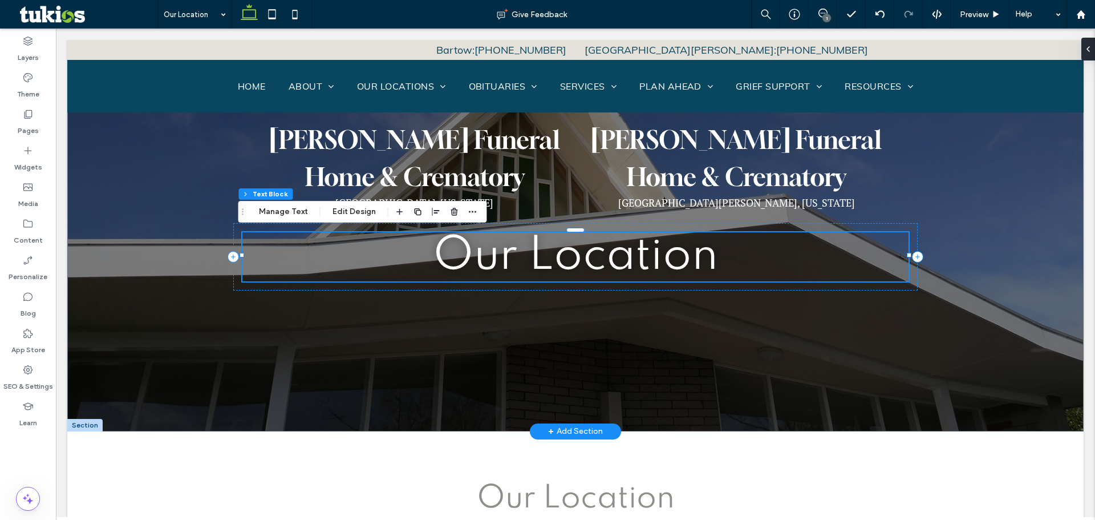
click at [502, 263] on span "Our Location" at bounding box center [575, 256] width 285 height 46
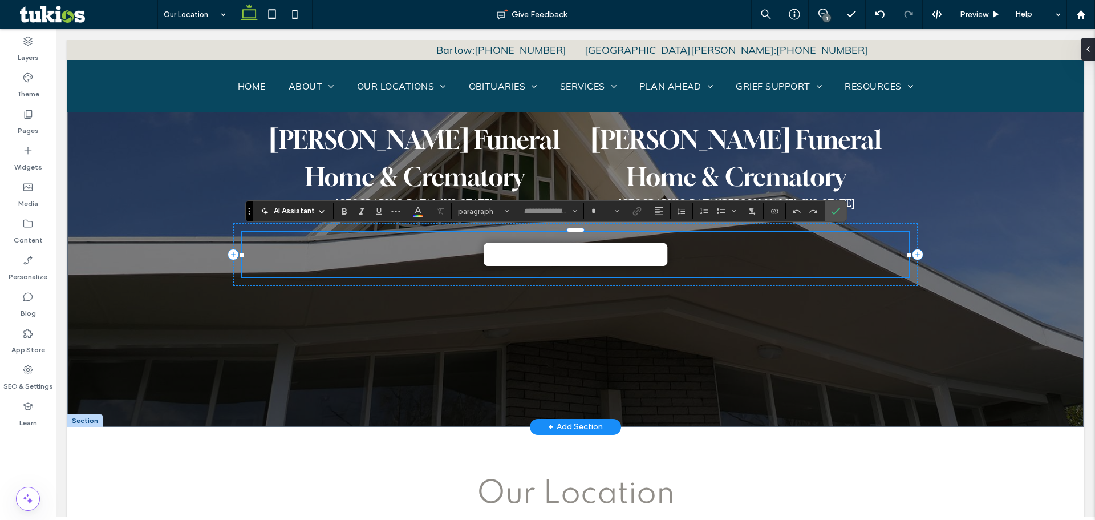
click at [504, 257] on span "**********" at bounding box center [576, 254] width 192 height 40
type input "*******"
type input "**"
drag, startPoint x: 506, startPoint y: 254, endPoint x: 381, endPoint y: 251, distance: 124.9
click at [383, 251] on h1 "**********" at bounding box center [575, 254] width 666 height 44
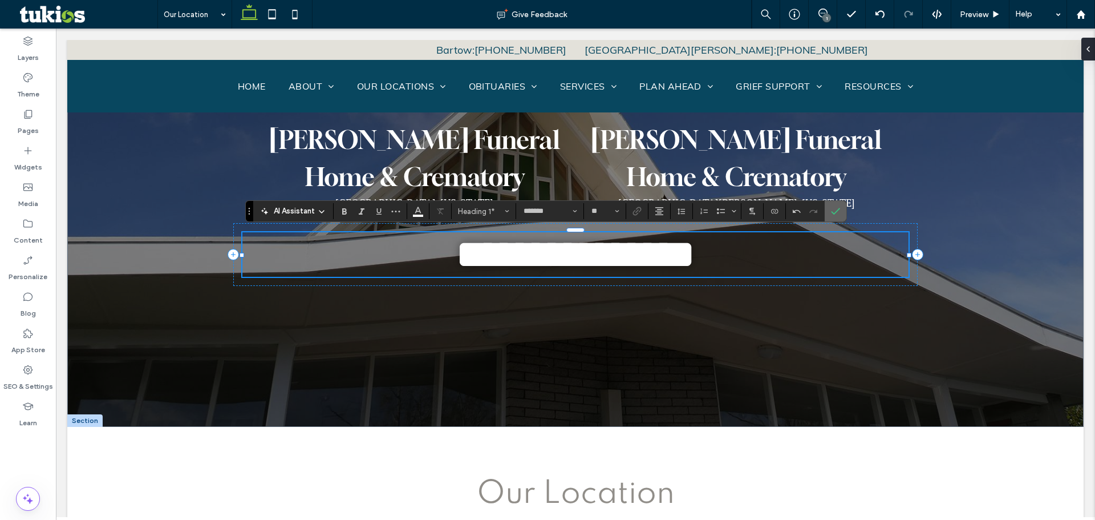
drag, startPoint x: 839, startPoint y: 210, endPoint x: 598, endPoint y: 373, distance: 290.4
click at [839, 210] on icon "Confirm" at bounding box center [835, 210] width 9 height 9
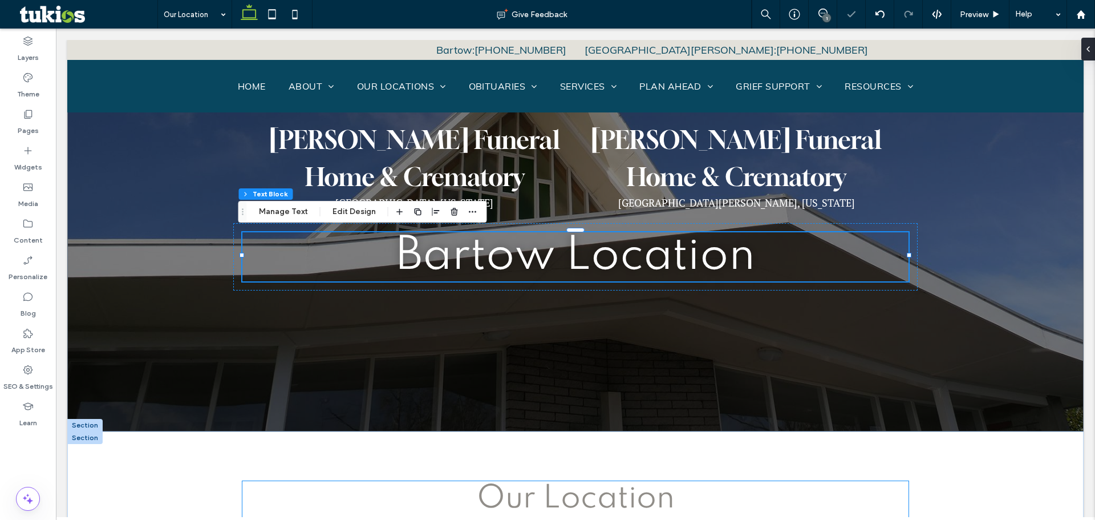
click at [517, 516] on div "Our Location Welcome to our Whidden-McLean Funeral Home & Crematory location, i…" at bounding box center [575, 529] width 684 height 114
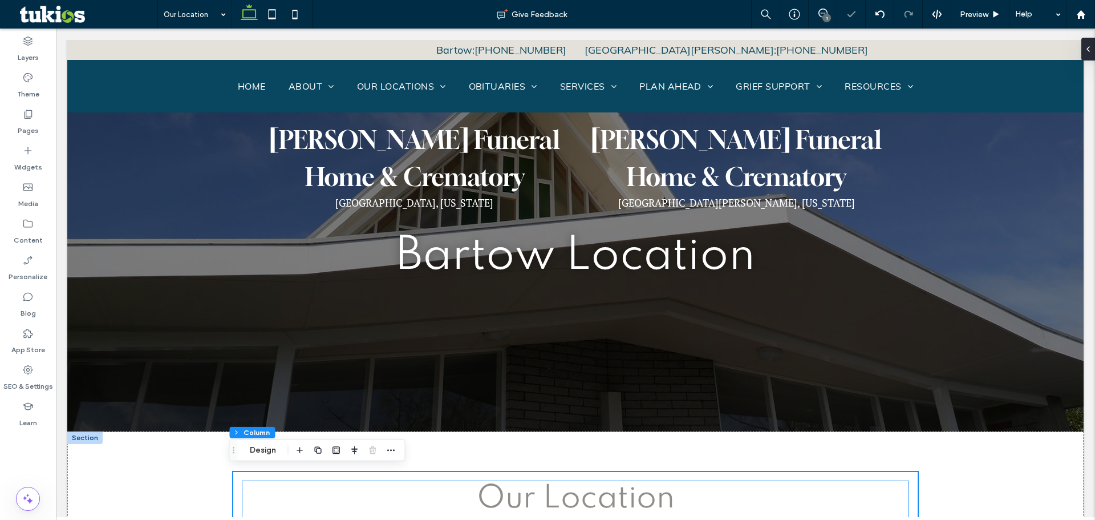
click at [517, 498] on span "Our Location" at bounding box center [576, 498] width 198 height 32
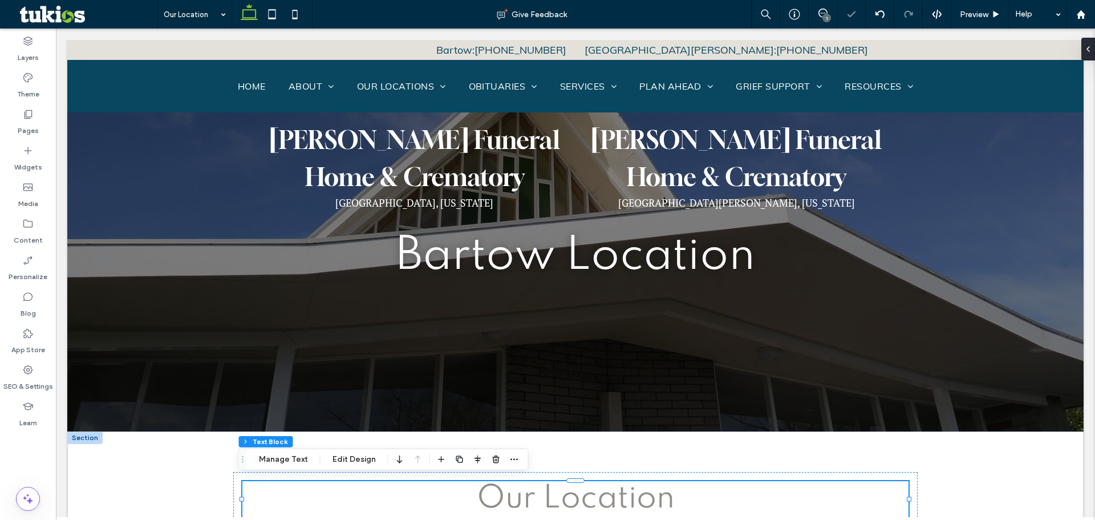
click at [522, 498] on span "Our Location" at bounding box center [576, 498] width 198 height 32
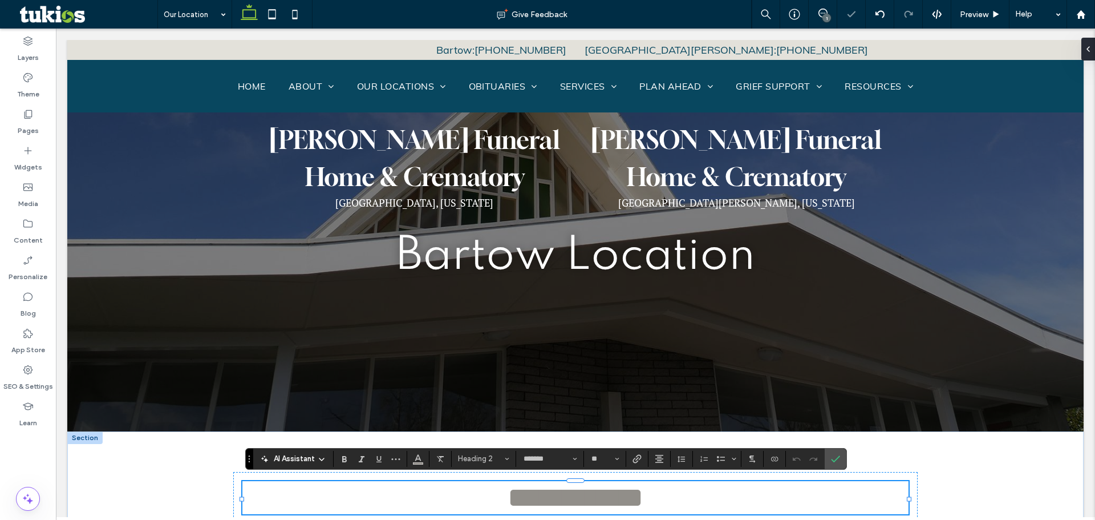
click at [524, 497] on span "**********" at bounding box center [576, 497] width 136 height 28
drag, startPoint x: 526, startPoint y: 496, endPoint x: 443, endPoint y: 495, distance: 83.3
click at [443, 495] on h2 "**********" at bounding box center [575, 497] width 666 height 31
click at [835, 453] on span "Confirm" at bounding box center [833, 458] width 5 height 21
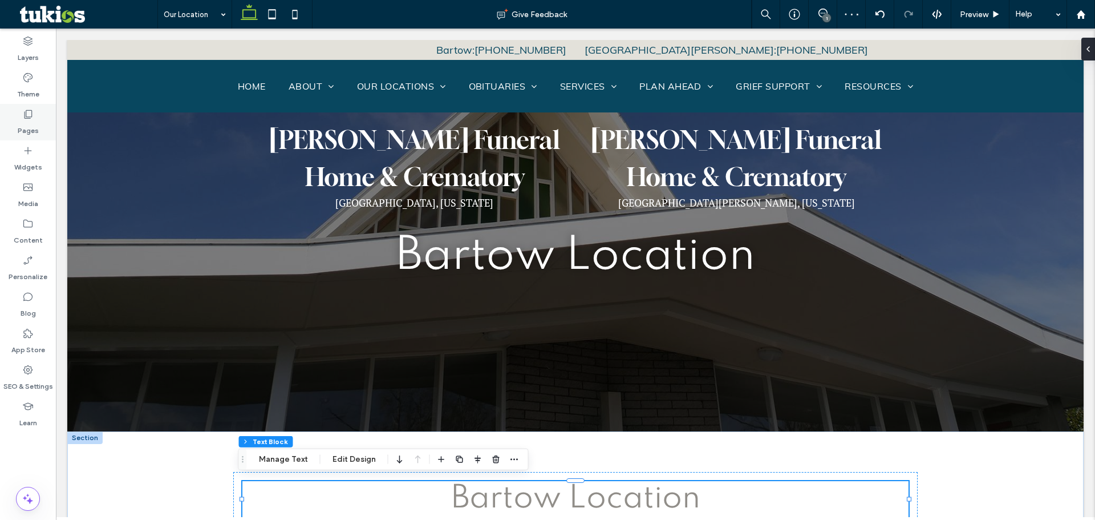
click at [30, 125] on label "Pages" at bounding box center [28, 128] width 21 height 16
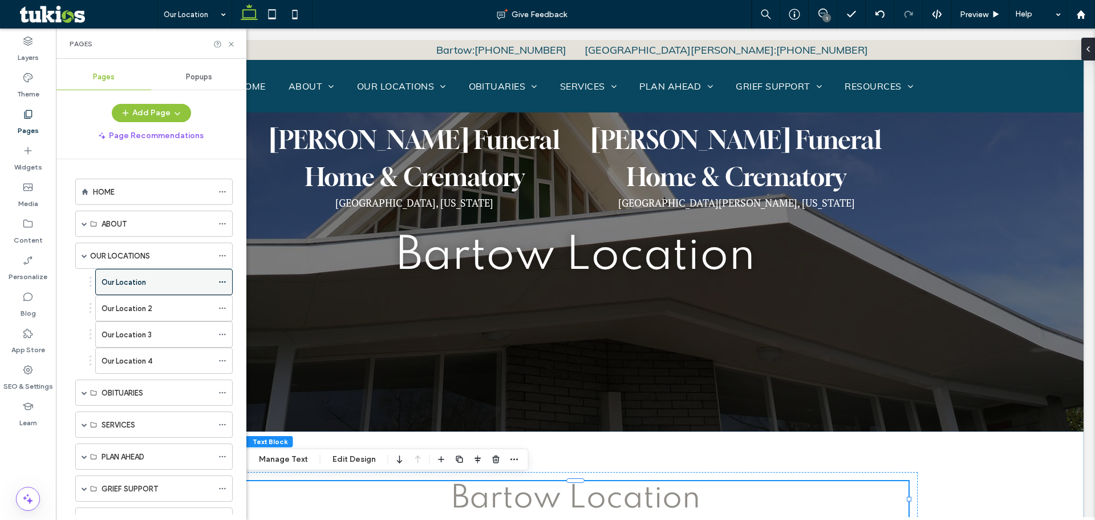
click at [220, 281] on icon at bounding box center [222, 282] width 8 height 8
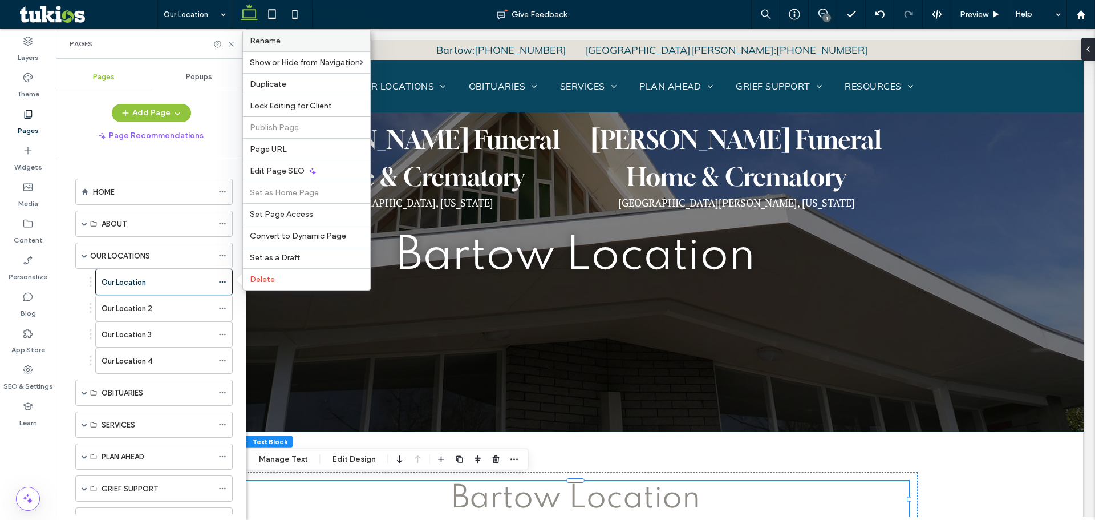
click at [282, 40] on label "Rename" at bounding box center [306, 41] width 113 height 10
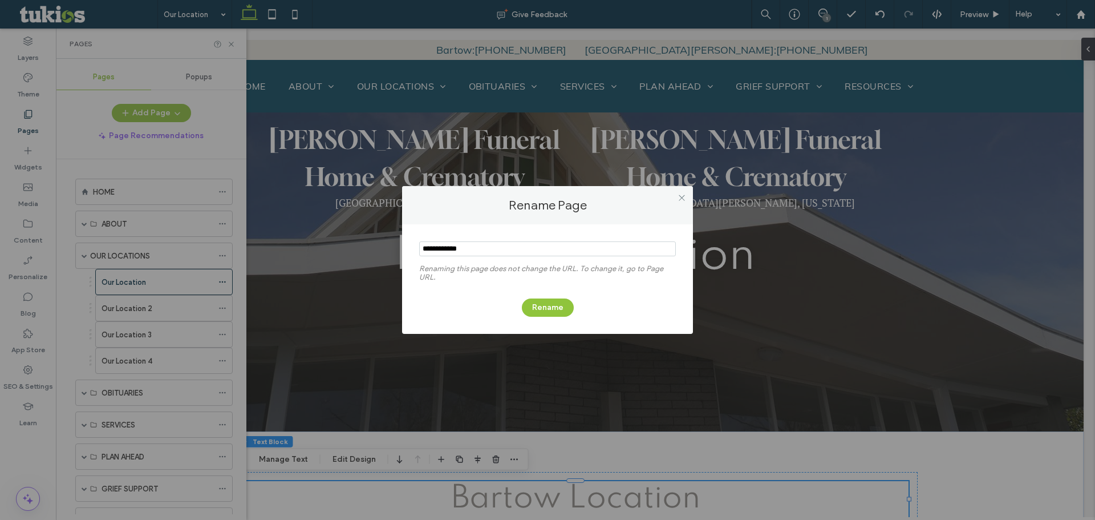
drag, startPoint x: 436, startPoint y: 245, endPoint x: 392, endPoint y: 245, distance: 43.9
click at [392, 245] on div "Rename Page Renaming this page does not change the URL. To change it, go to Pag…" at bounding box center [547, 260] width 1095 height 520
type input "**********"
click at [561, 305] on button "Rename" at bounding box center [548, 307] width 52 height 18
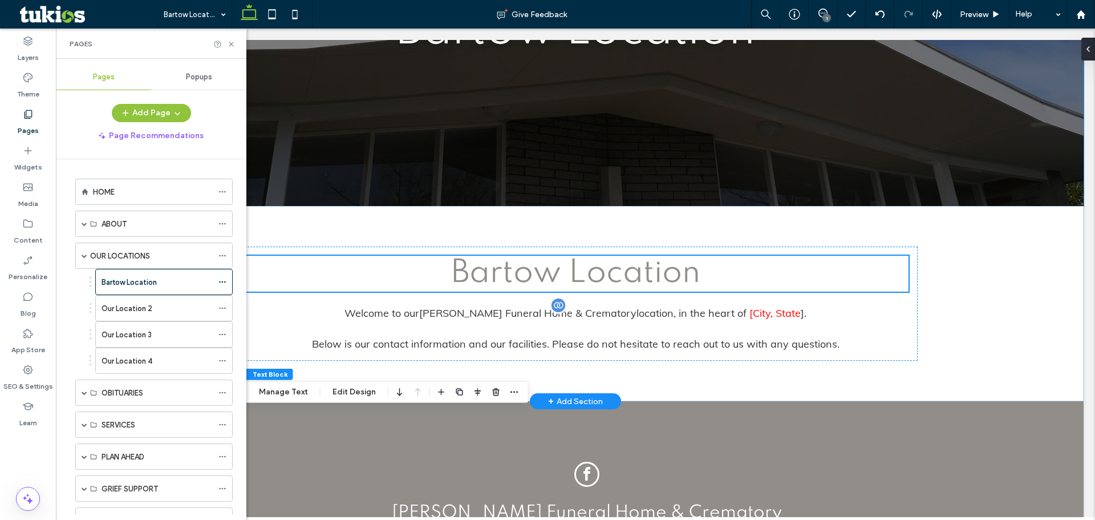
scroll to position [228, 0]
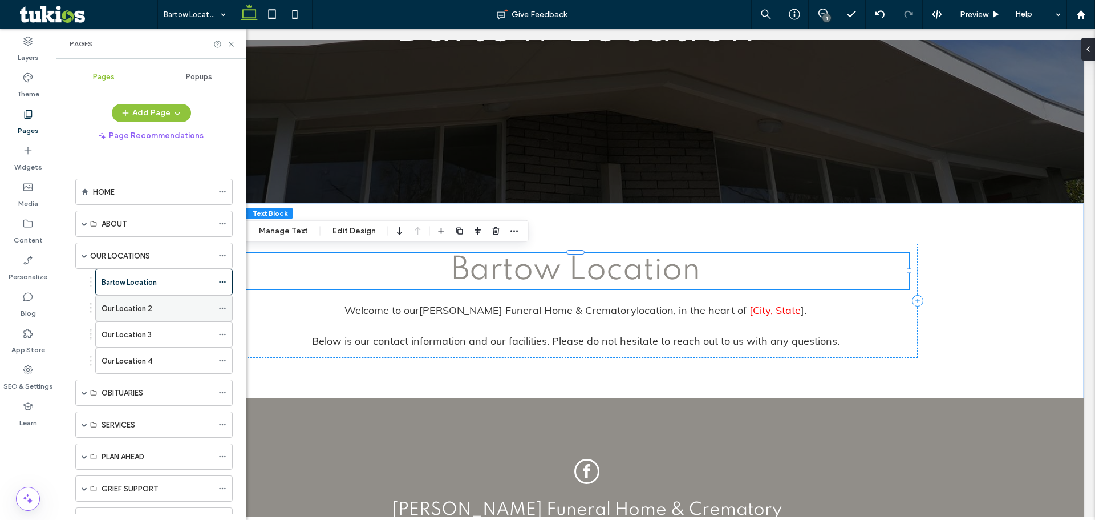
click at [224, 307] on icon at bounding box center [222, 308] width 8 height 8
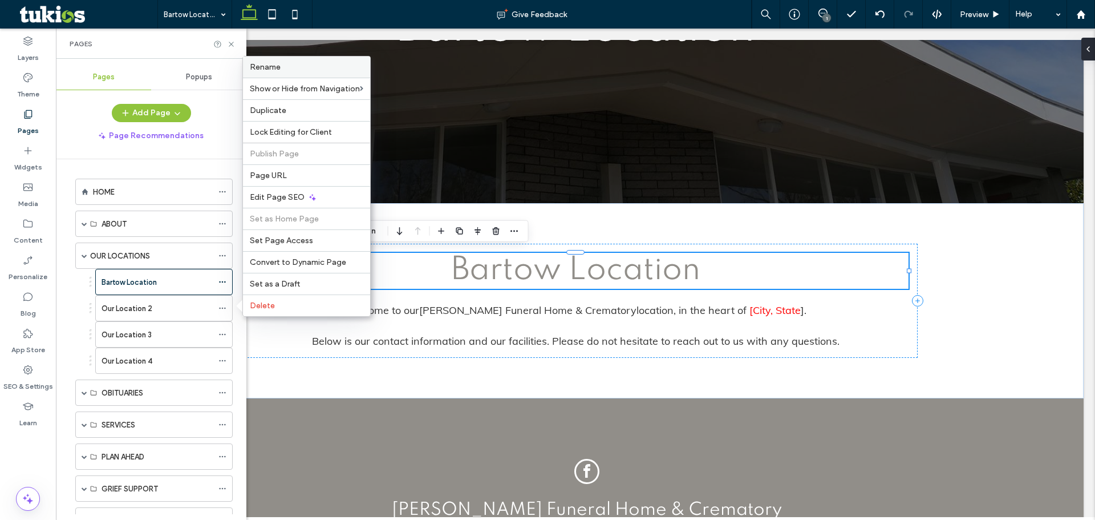
click at [301, 66] on label "Rename" at bounding box center [306, 67] width 113 height 10
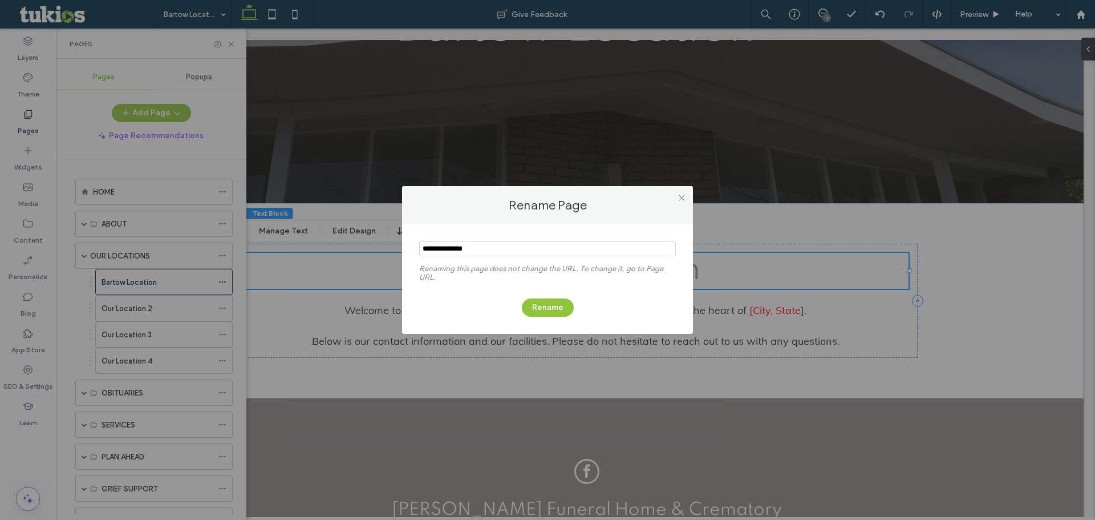
click at [477, 245] on input "notEmpty" at bounding box center [547, 248] width 257 height 15
drag, startPoint x: 436, startPoint y: 248, endPoint x: 355, endPoint y: 251, distance: 80.5
click at [355, 251] on div "Rename Page Renaming this page does not change the URL. To change it, go to Pag…" at bounding box center [547, 260] width 1095 height 520
type input "**********"
click at [538, 310] on button "Rename" at bounding box center [548, 307] width 52 height 18
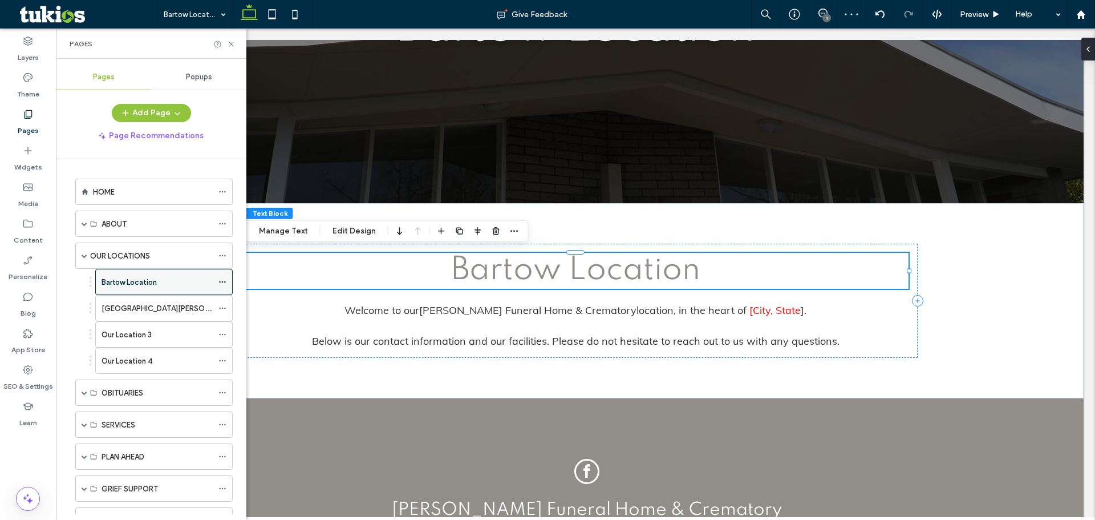
click at [223, 282] on use at bounding box center [222, 282] width 6 height 2
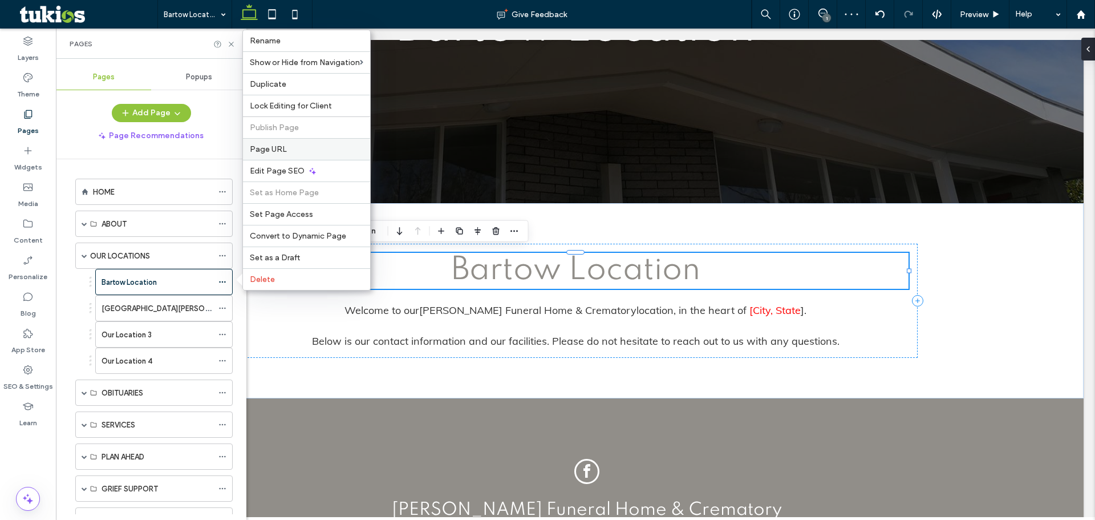
click at [288, 145] on label "Page URL" at bounding box center [306, 149] width 113 height 10
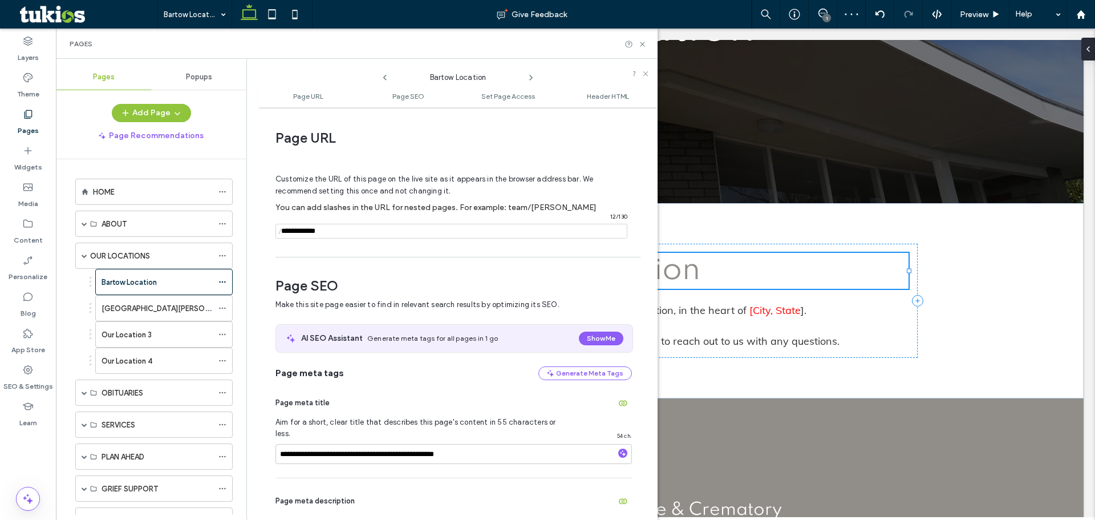
scroll to position [6, 0]
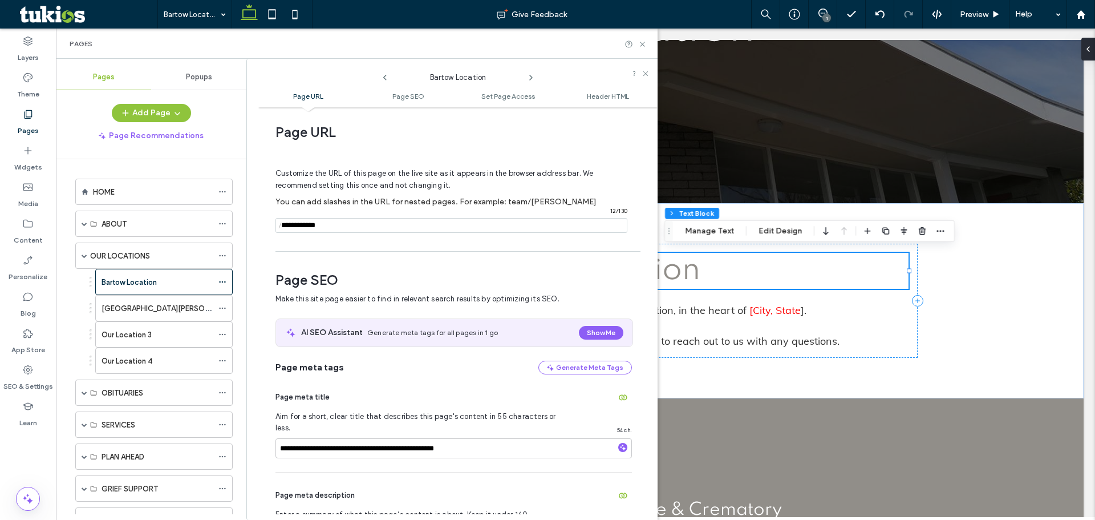
drag, startPoint x: 292, startPoint y: 225, endPoint x: 250, endPoint y: 231, distance: 42.0
click at [250, 231] on div "**********" at bounding box center [451, 289] width 411 height 461
type input "**********"
drag, startPoint x: 290, startPoint y: 436, endPoint x: 245, endPoint y: 429, distance: 44.9
click at [245, 429] on div "Pages Popups Add Page Page Recommendations HOME ABOUT About Our Staff Testimoni…" at bounding box center [357, 289] width 602 height 461
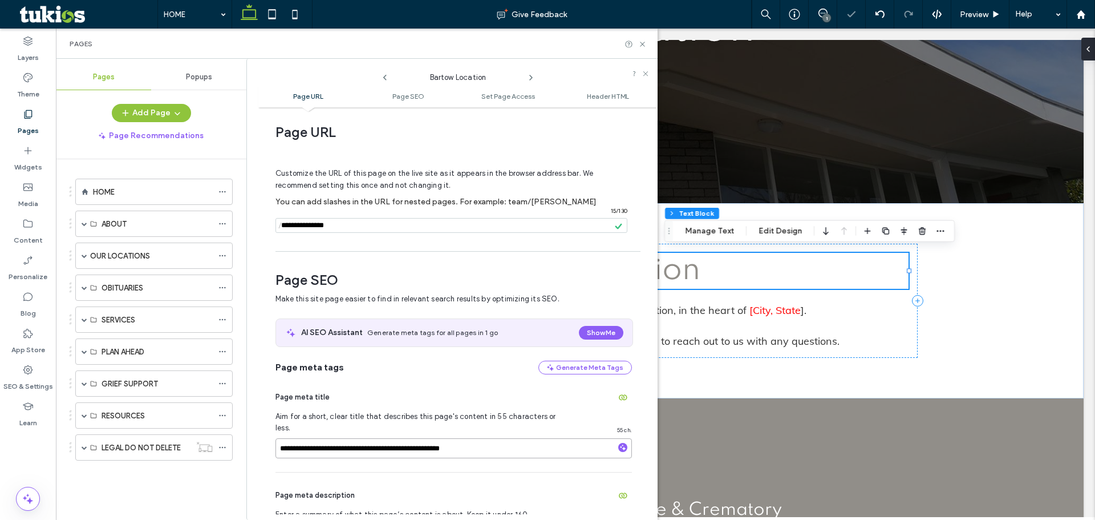
type input "**********"
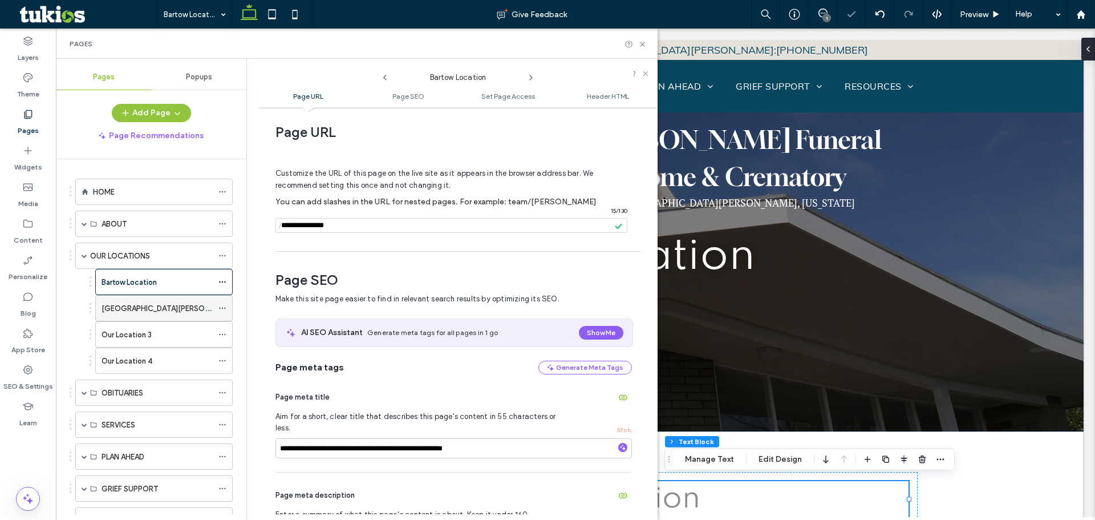
click at [225, 309] on use at bounding box center [222, 308] width 6 height 2
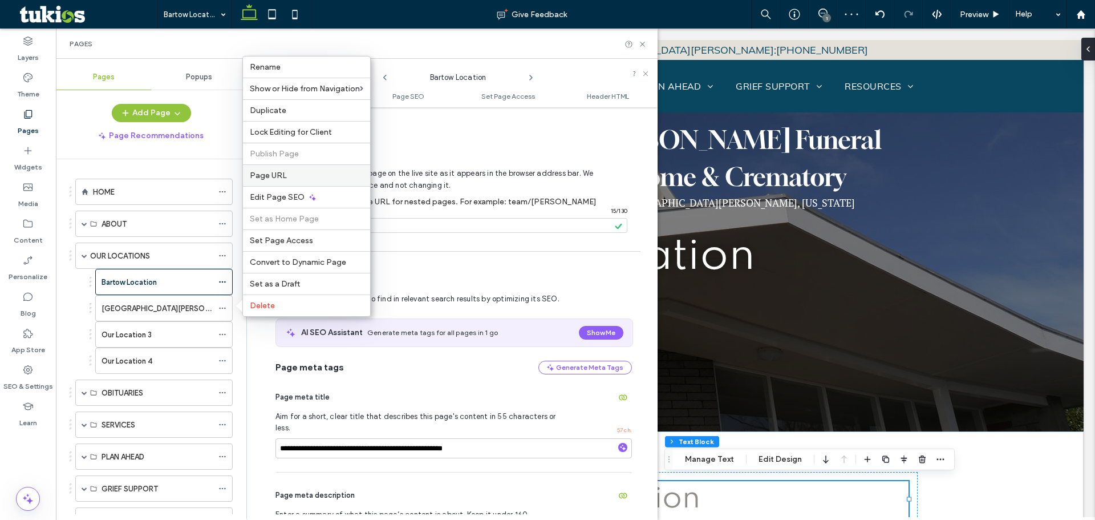
click at [269, 173] on span "Page URL" at bounding box center [268, 176] width 37 height 10
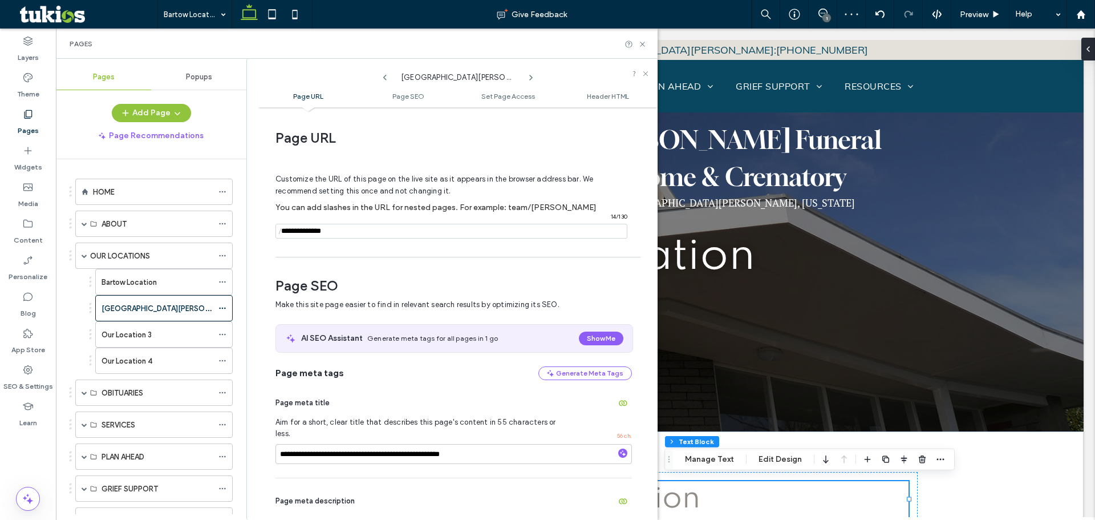
scroll to position [6, 0]
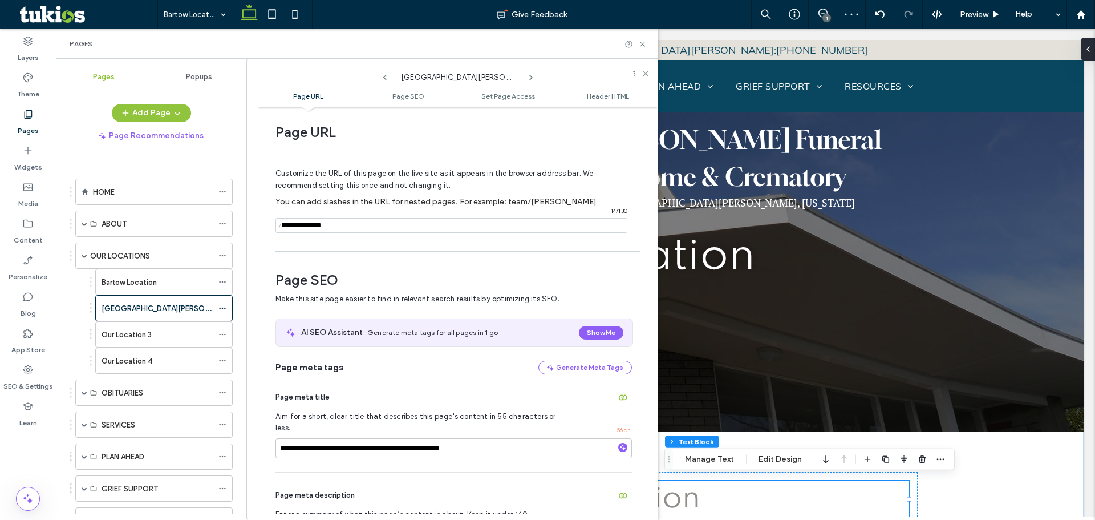
drag, startPoint x: 291, startPoint y: 225, endPoint x: 259, endPoint y: 225, distance: 31.4
click at [259, 225] on div "**********" at bounding box center [457, 313] width 399 height 401
click at [376, 224] on input "notEmpty" at bounding box center [451, 225] width 352 height 15
type input "**********"
click at [528, 171] on span "Customize the URL of this page on the live site as it appears in the browser ad…" at bounding box center [434, 179] width 318 height 39
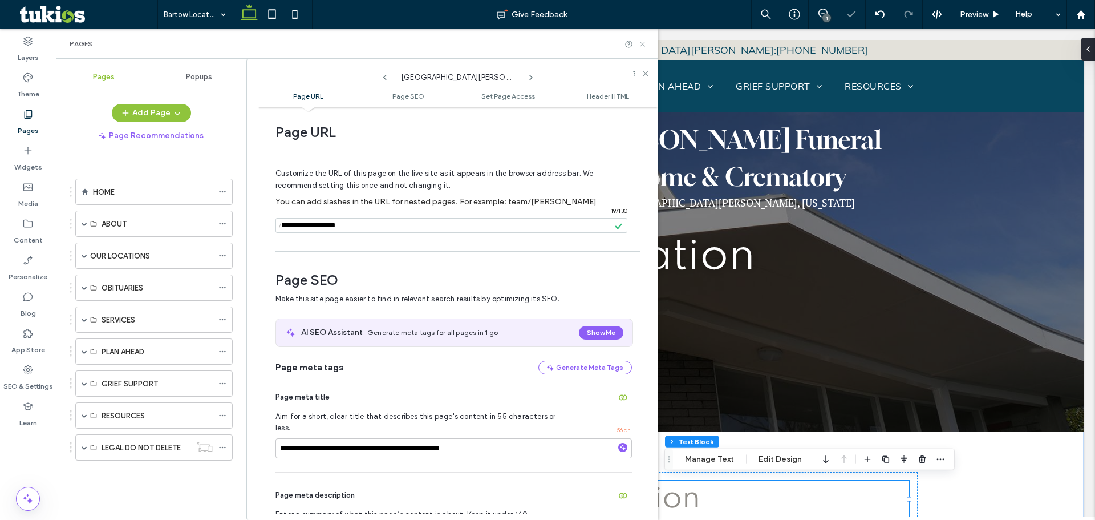
drag, startPoint x: 642, startPoint y: 44, endPoint x: 473, endPoint y: 92, distance: 176.0
click at [642, 44] on use at bounding box center [642, 44] width 5 height 5
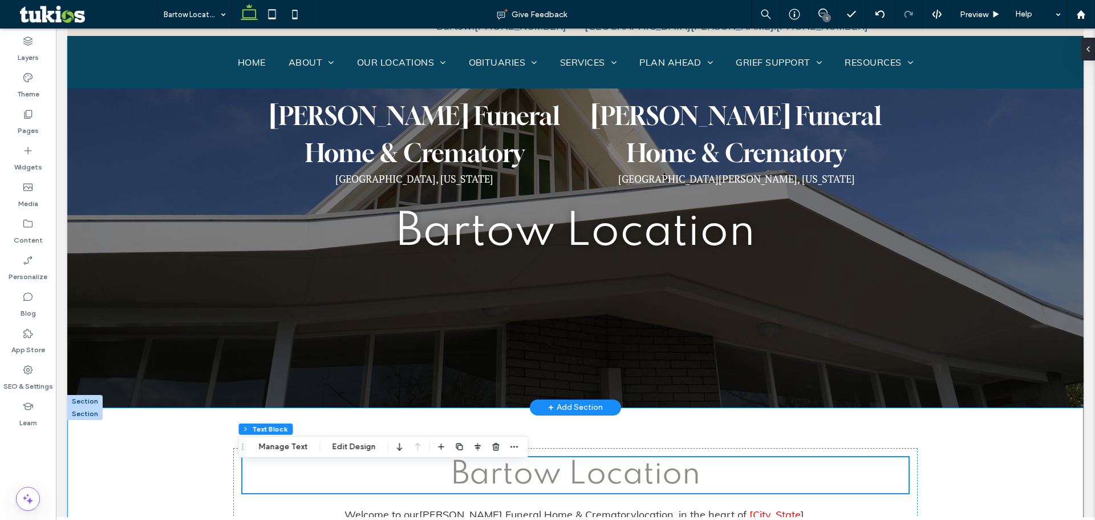
scroll to position [0, 0]
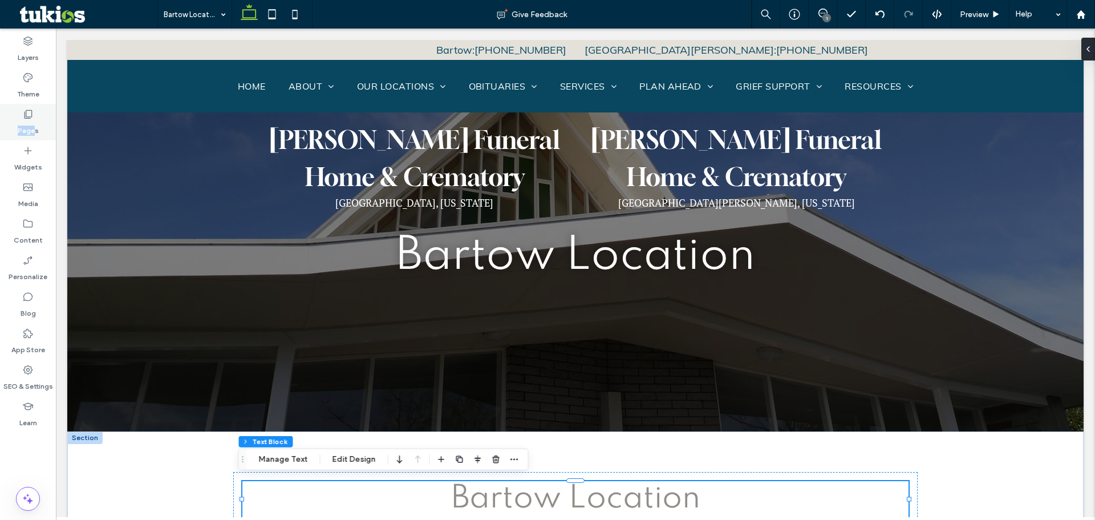
click at [36, 117] on div "Pages" at bounding box center [28, 122] width 56 height 36
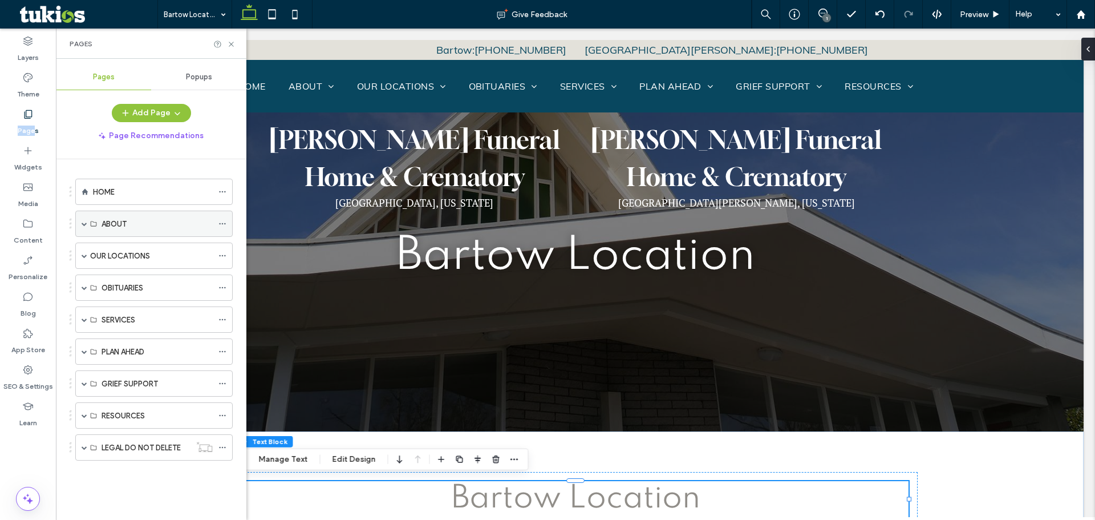
click at [83, 226] on span at bounding box center [85, 223] width 6 height 25
click at [84, 224] on span at bounding box center [85, 224] width 6 height 6
click at [83, 253] on span at bounding box center [85, 255] width 6 height 25
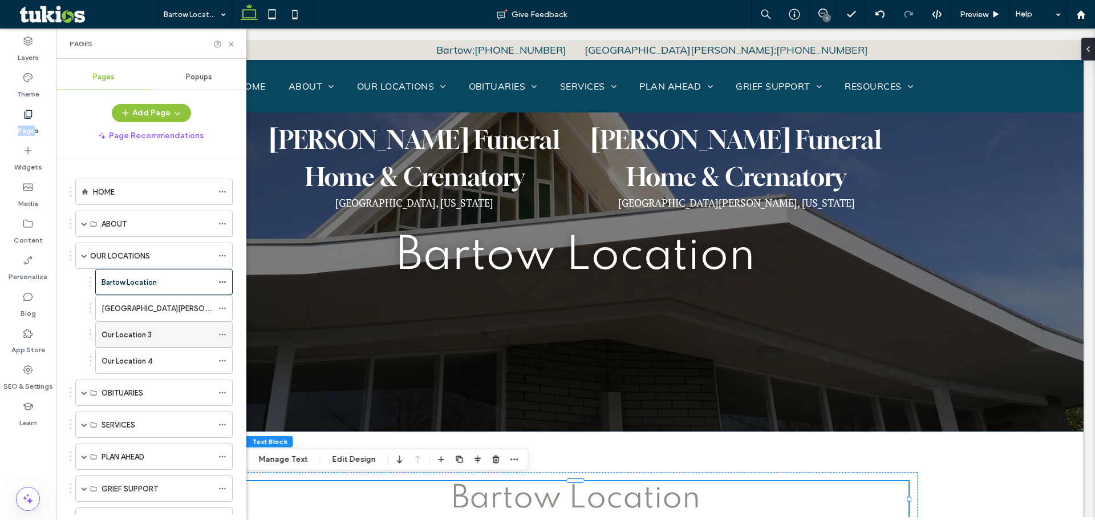
click at [221, 332] on icon at bounding box center [222, 334] width 8 height 8
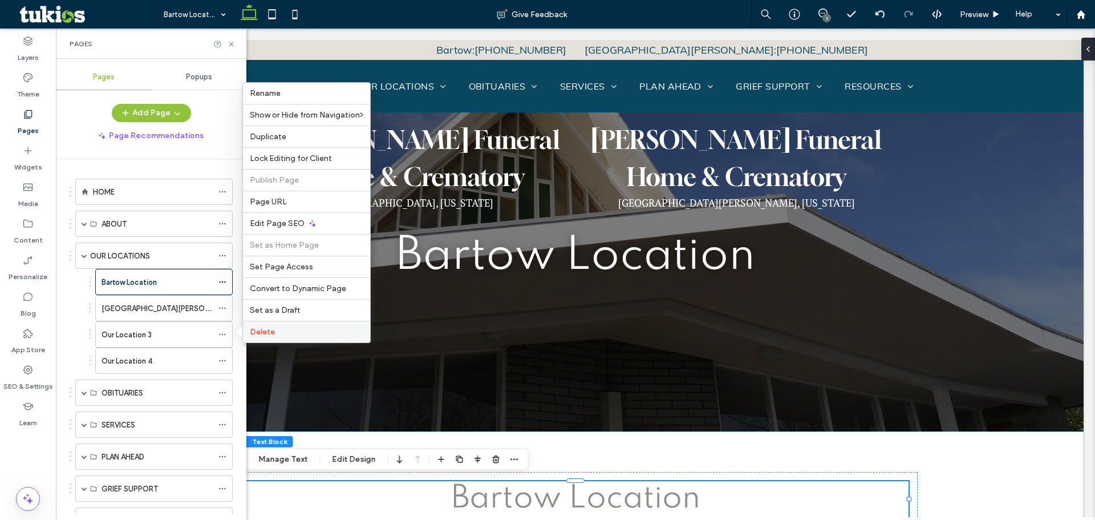
click at [257, 335] on span "Delete" at bounding box center [262, 332] width 25 height 10
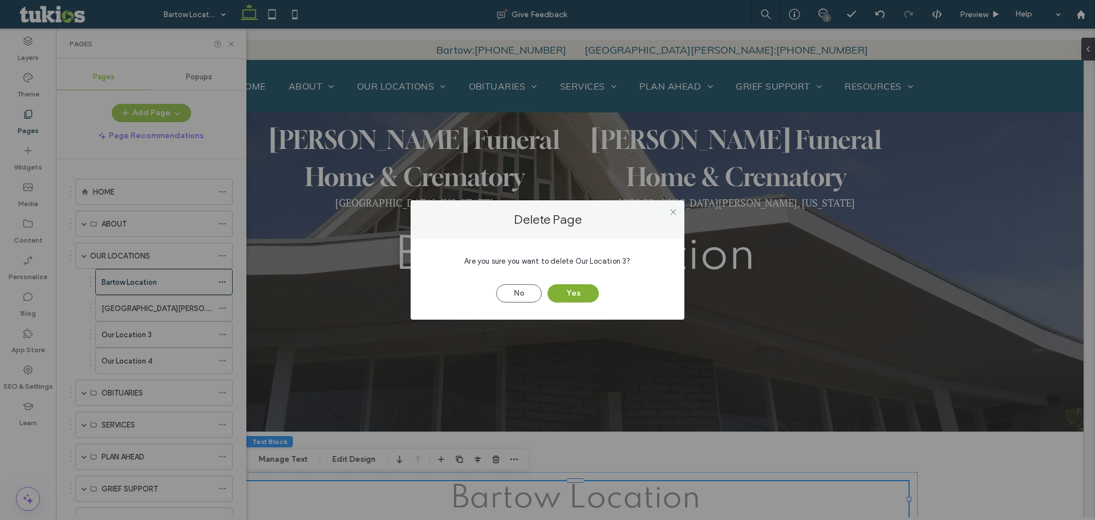
click at [560, 287] on button "Yes" at bounding box center [572, 293] width 51 height 18
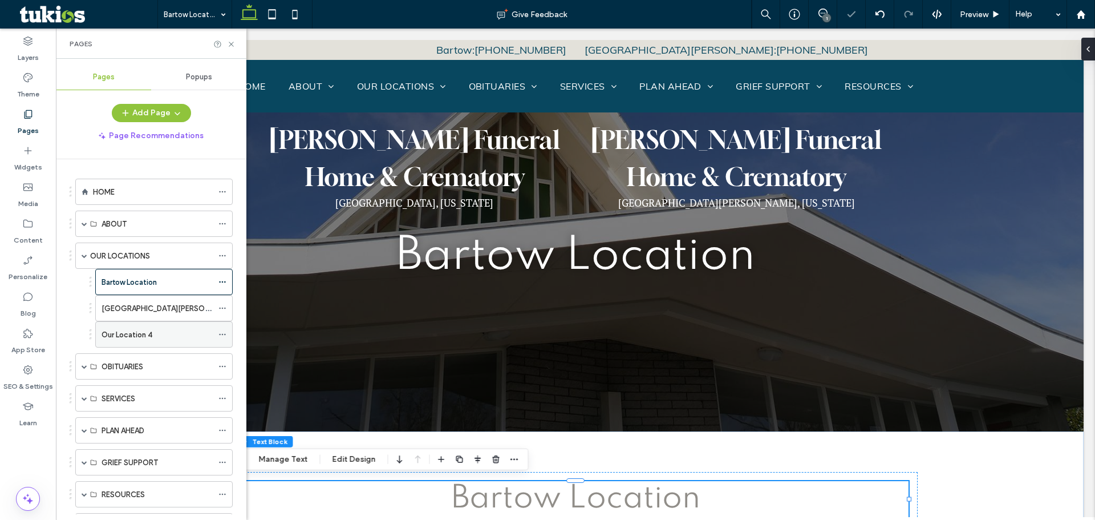
click at [222, 334] on icon at bounding box center [222, 334] width 8 height 8
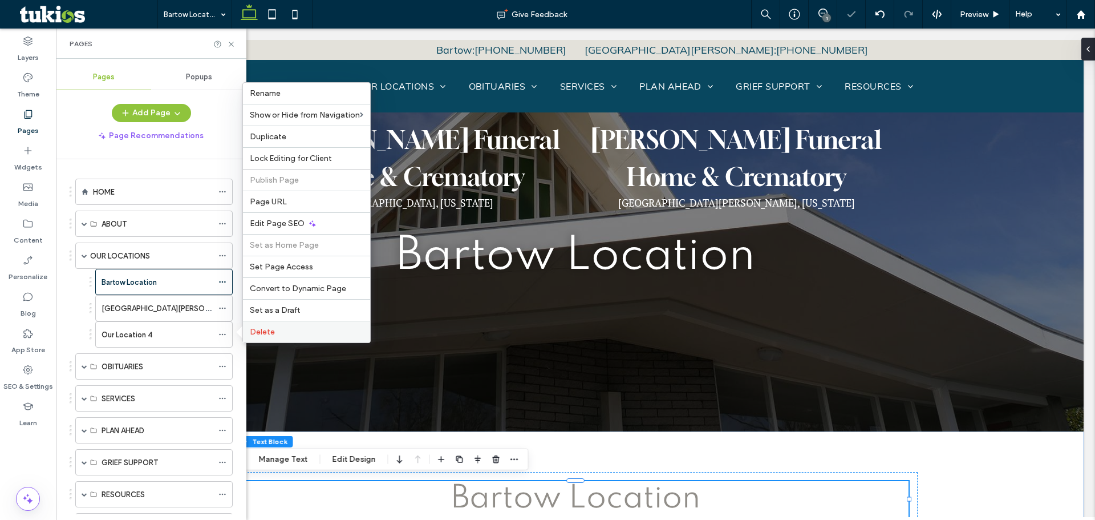
click at [298, 328] on label "Delete" at bounding box center [306, 332] width 113 height 10
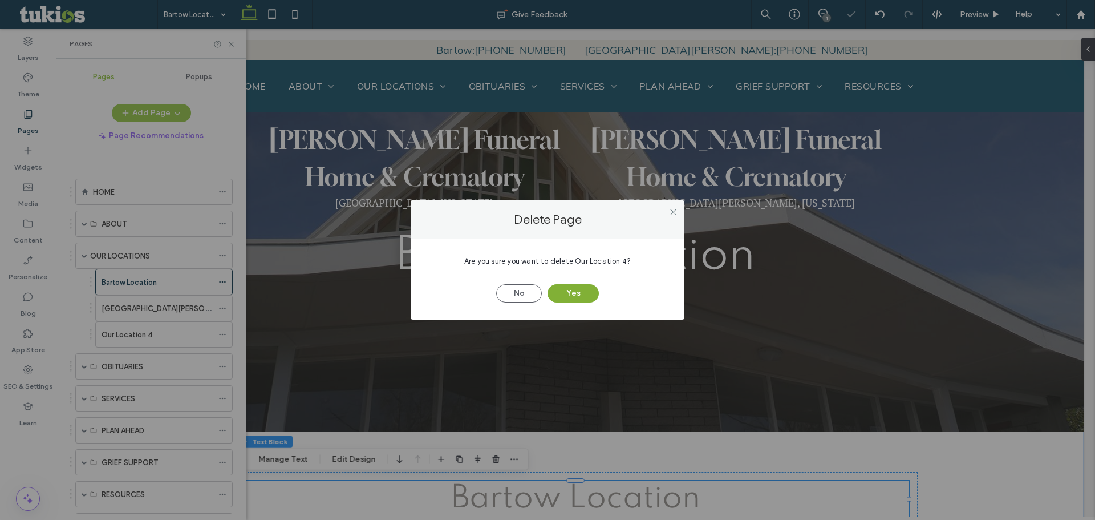
click at [574, 294] on button "Yes" at bounding box center [572, 293] width 51 height 18
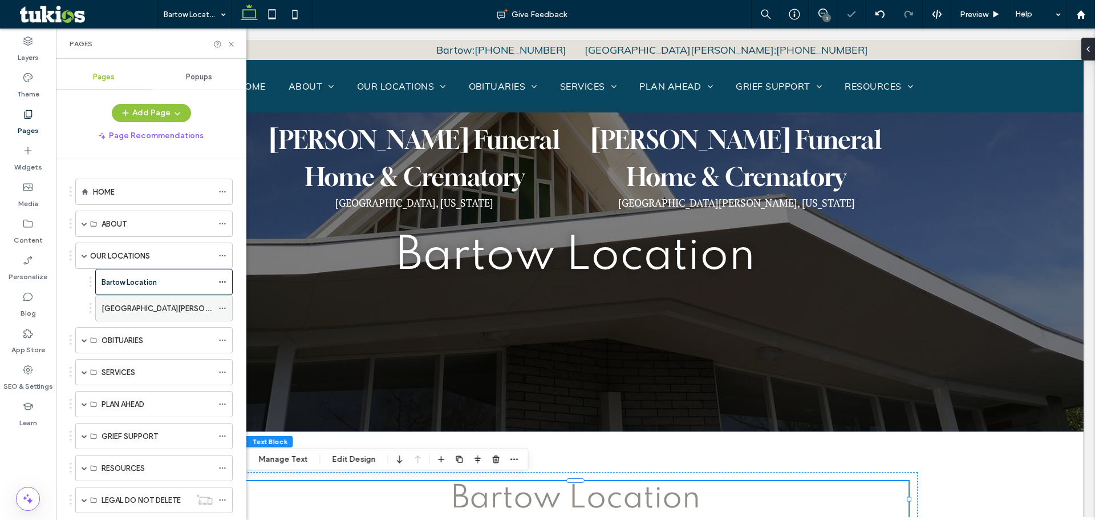
click at [144, 309] on label "Fort Meade Location" at bounding box center [185, 308] width 166 height 20
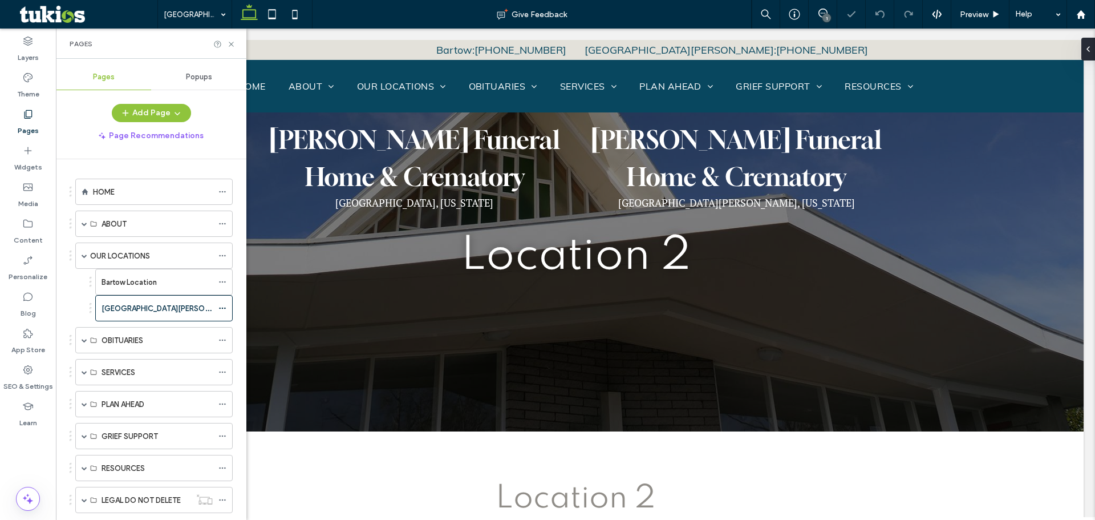
click at [533, 255] on span "Location 2" at bounding box center [576, 256] width 230 height 46
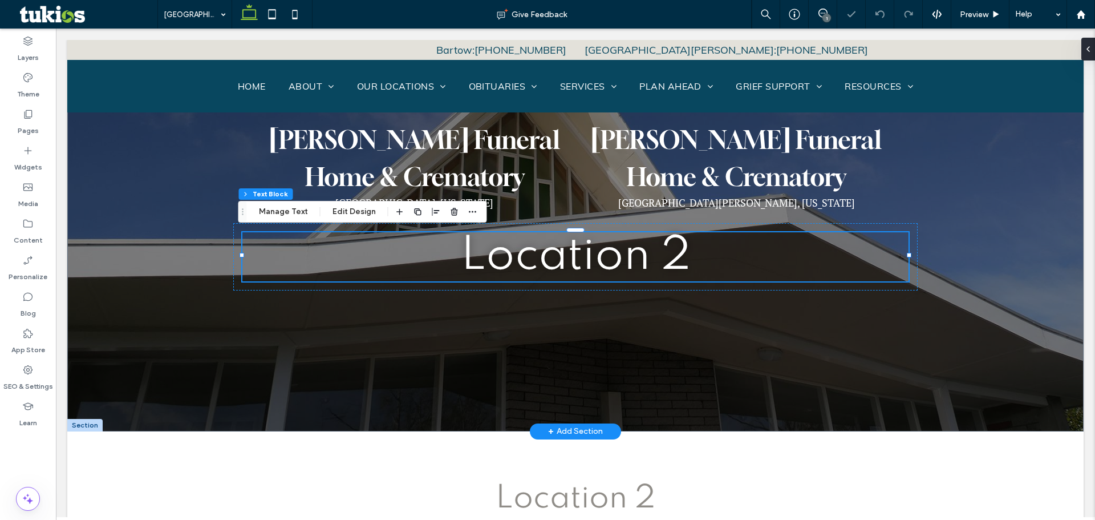
click at [456, 249] on h1 "Location 2" at bounding box center [575, 256] width 666 height 49
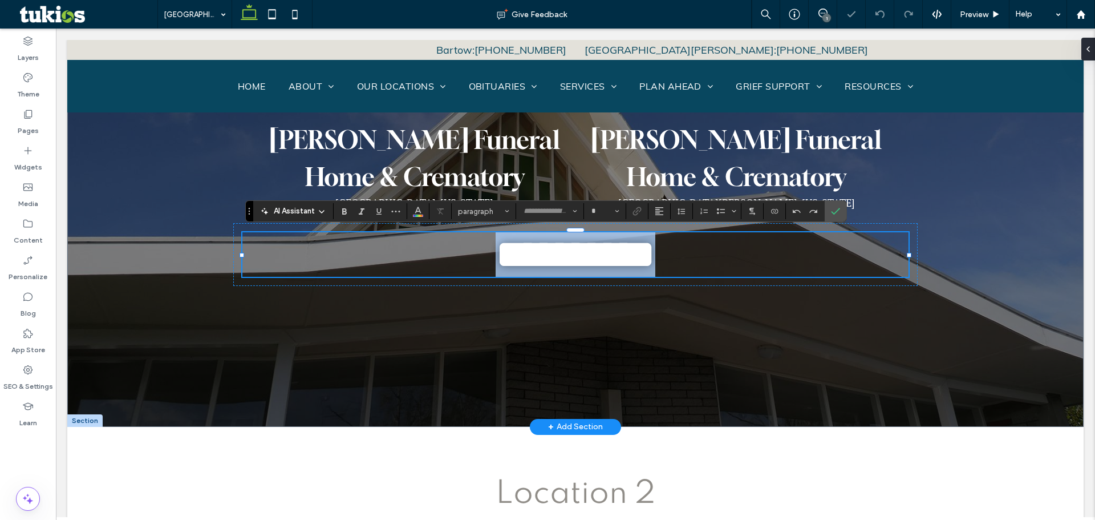
type input "*******"
type input "**"
click at [456, 249] on h1 "**********" at bounding box center [575, 254] width 666 height 44
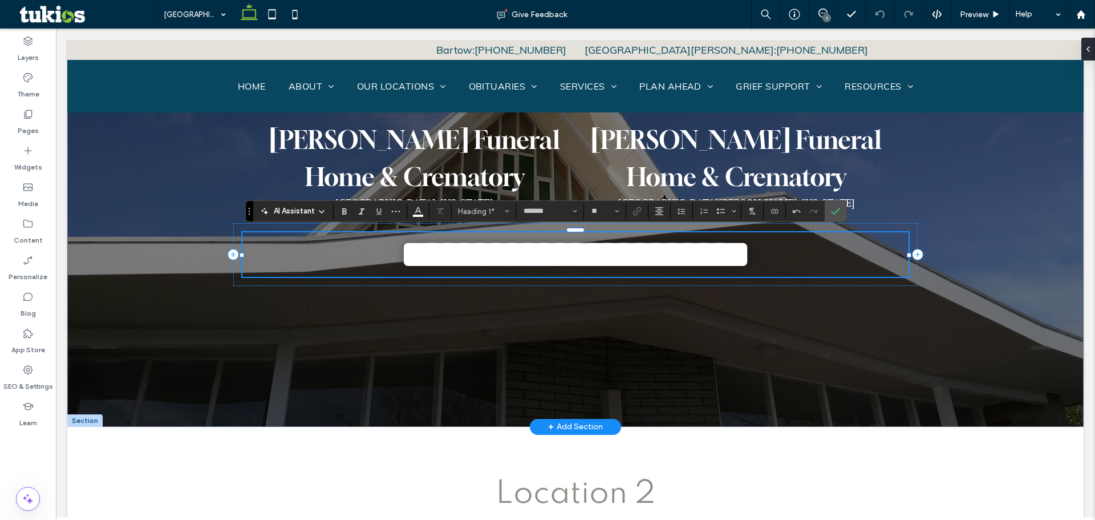
click at [850, 250] on h1 "**********" at bounding box center [575, 254] width 666 height 44
click at [837, 211] on icon "Confirm" at bounding box center [835, 210] width 9 height 9
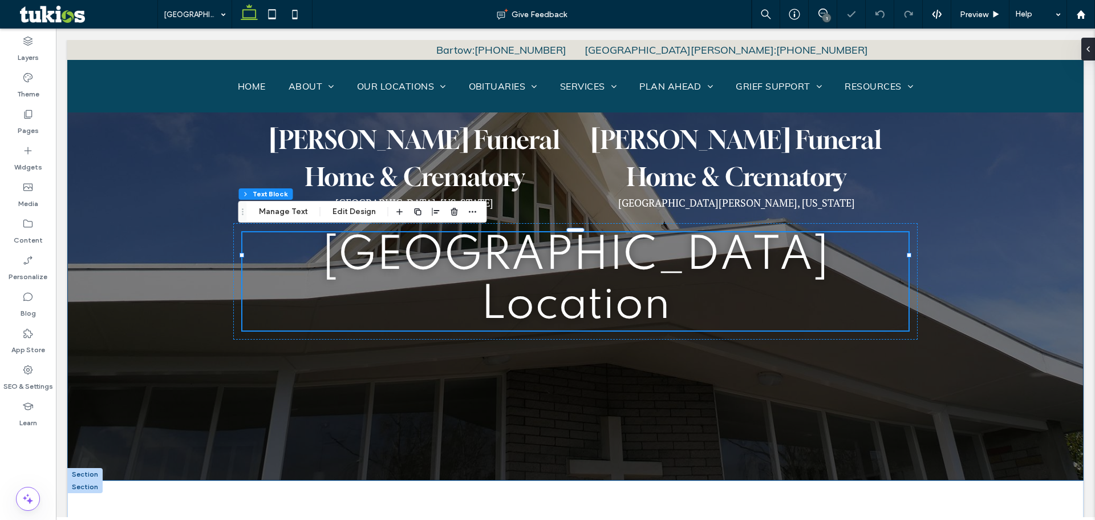
scroll to position [171, 0]
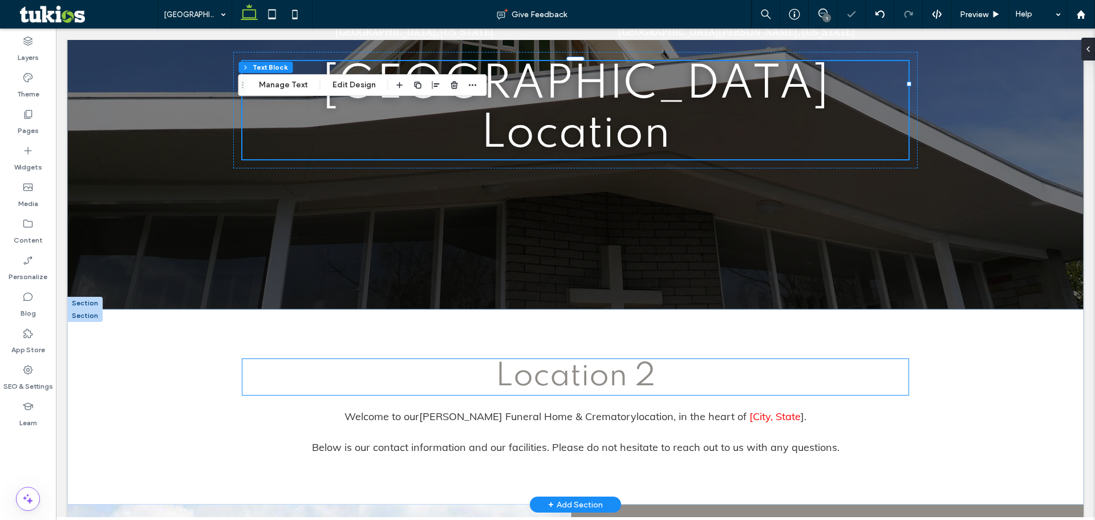
click at [598, 360] on span "Location 2" at bounding box center [576, 376] width 160 height 32
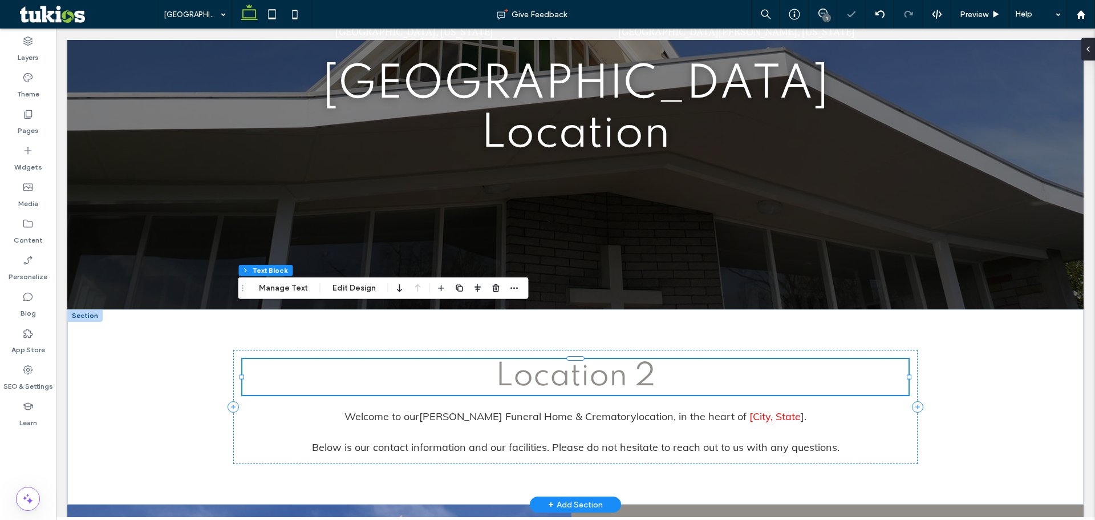
click at [676, 360] on h2 "Location 2" at bounding box center [575, 377] width 666 height 34
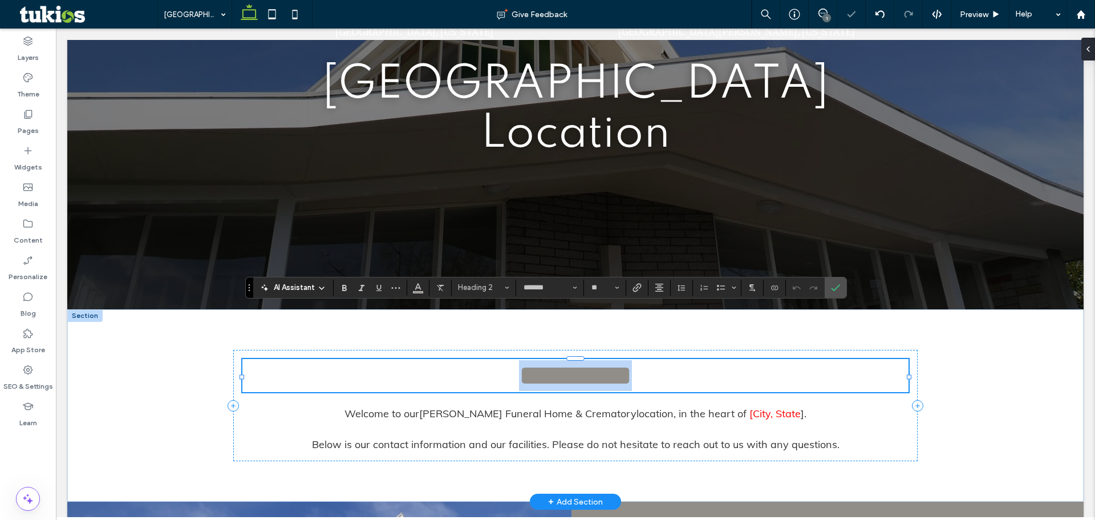
click at [676, 360] on h2 "**********" at bounding box center [575, 375] width 666 height 31
click at [660, 360] on h2 "**********" at bounding box center [575, 375] width 666 height 31
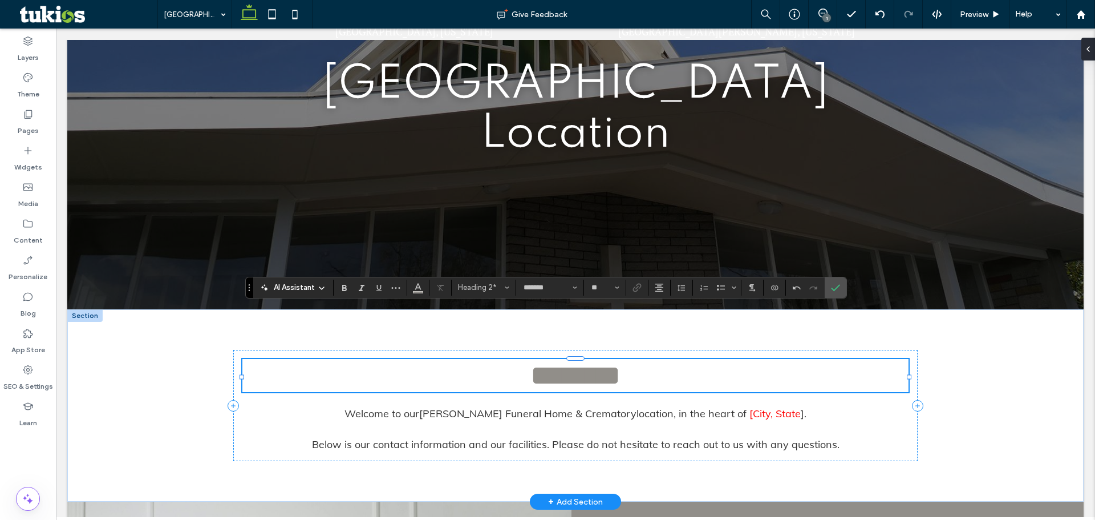
click at [530, 361] on span "********" at bounding box center [575, 375] width 90 height 28
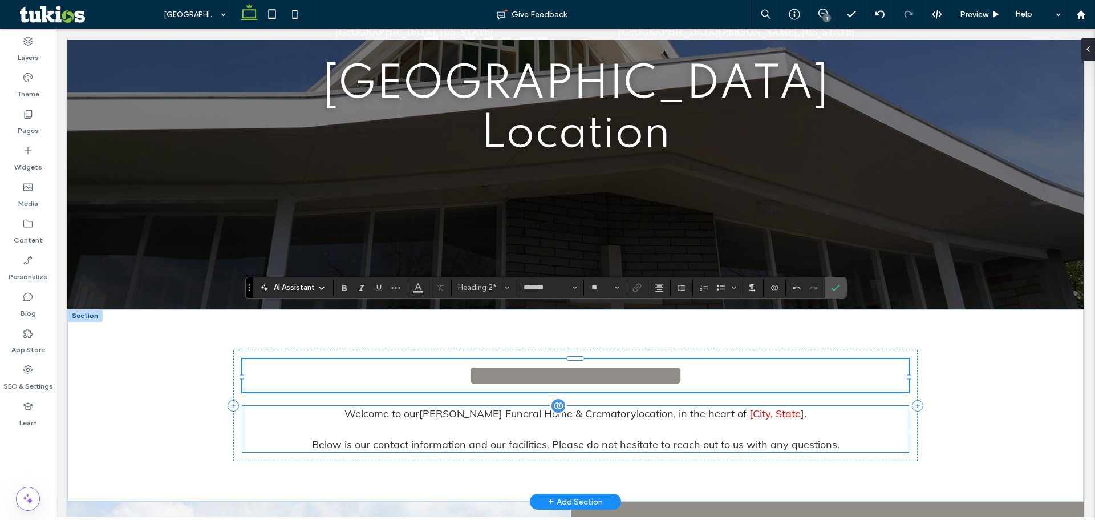
click at [778, 407] on span "[City, State" at bounding box center [774, 413] width 51 height 13
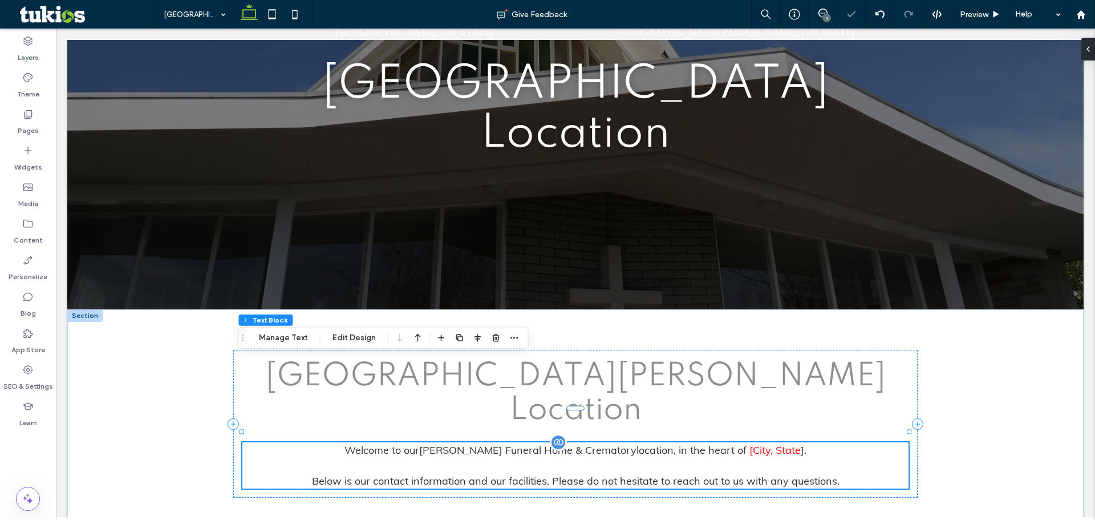
click at [757, 443] on span "[City, State" at bounding box center [774, 449] width 51 height 13
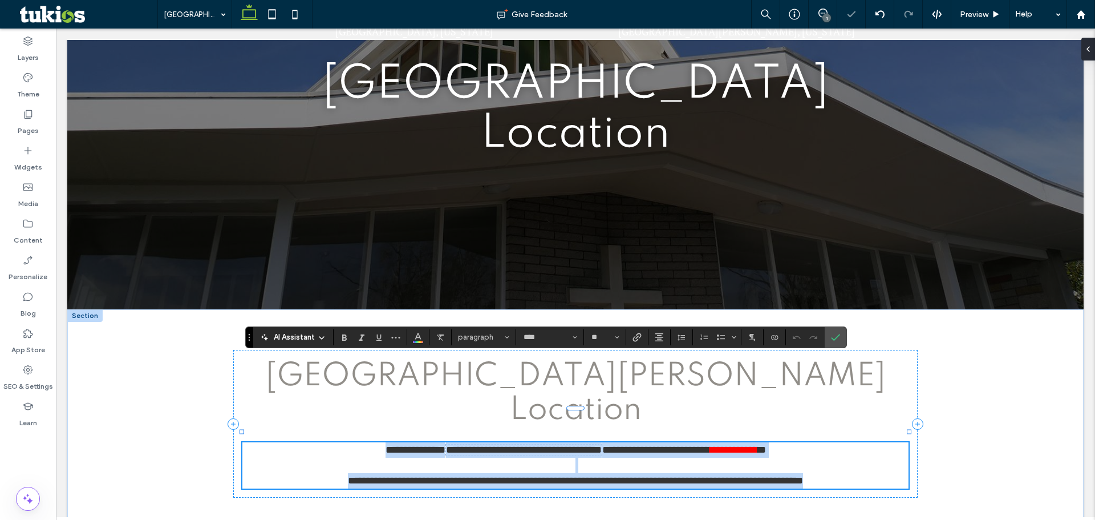
click at [757, 444] on span "**********" at bounding box center [734, 449] width 48 height 10
click at [753, 444] on span "**********" at bounding box center [734, 449] width 48 height 10
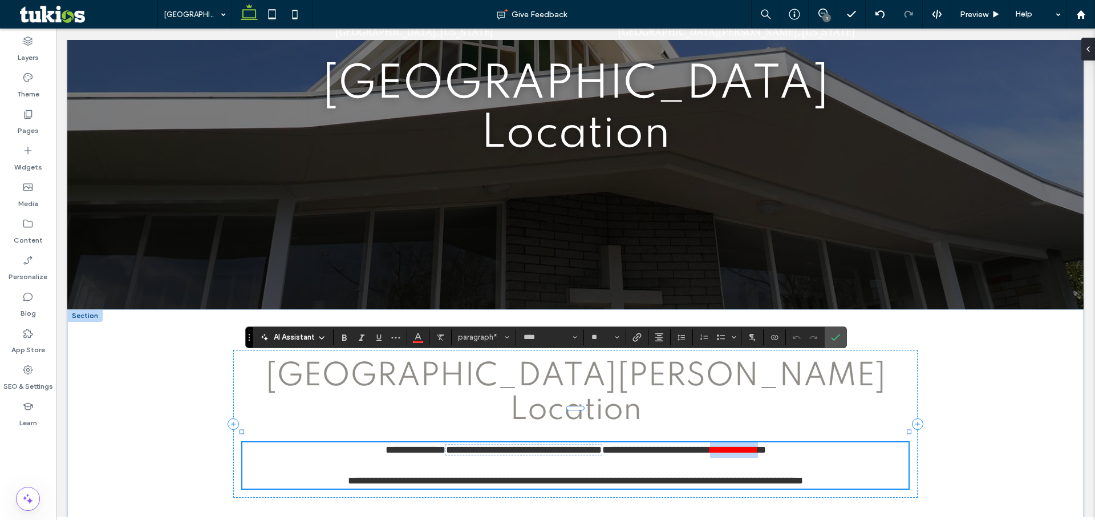
drag, startPoint x: 747, startPoint y: 366, endPoint x: 798, endPoint y: 364, distance: 50.8
click at [758, 444] on span "**********" at bounding box center [734, 449] width 48 height 10
drag, startPoint x: 809, startPoint y: 364, endPoint x: 815, endPoint y: 363, distance: 5.7
click at [770, 444] on span "**" at bounding box center [766, 449] width 8 height 10
drag, startPoint x: 738, startPoint y: 363, endPoint x: 810, endPoint y: 364, distance: 71.9
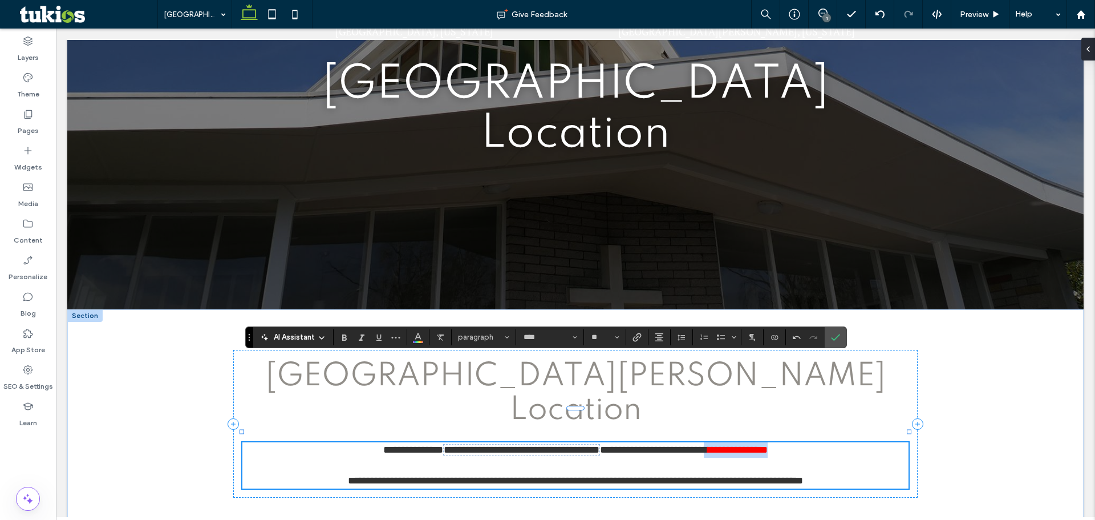
click at [810, 442] on p "**********" at bounding box center [575, 449] width 666 height 15
click at [417, 336] on use "Color" at bounding box center [418, 335] width 6 height 6
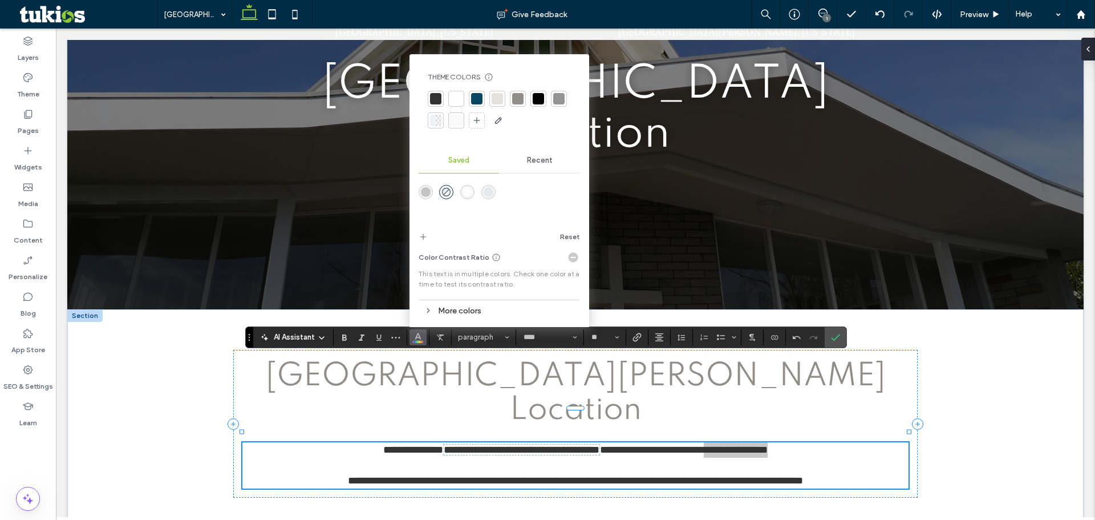
click at [436, 97] on div at bounding box center [435, 98] width 11 height 11
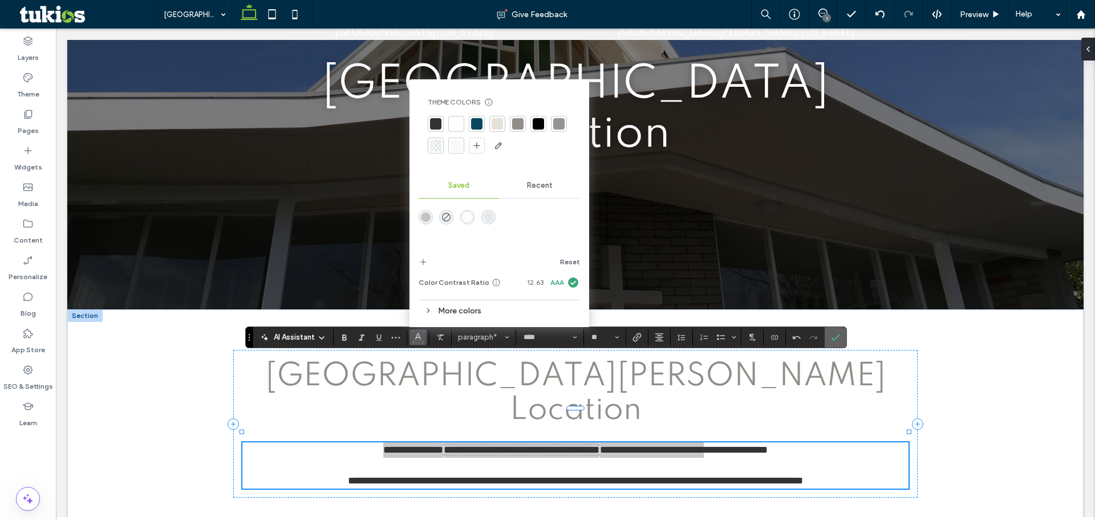
click at [838, 346] on span "Confirm" at bounding box center [835, 336] width 9 height 19
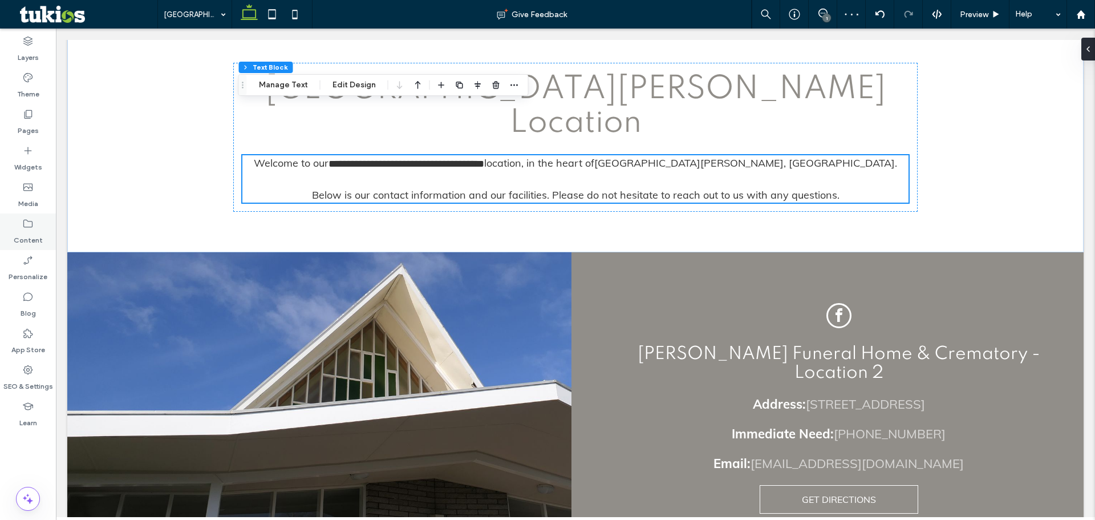
scroll to position [456, 0]
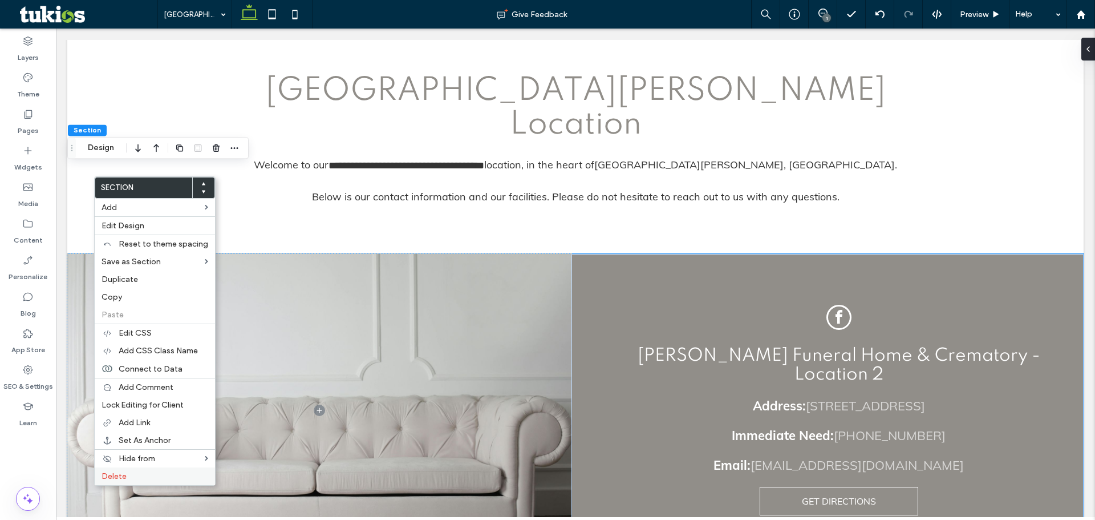
click at [132, 475] on label "Delete" at bounding box center [155, 476] width 107 height 10
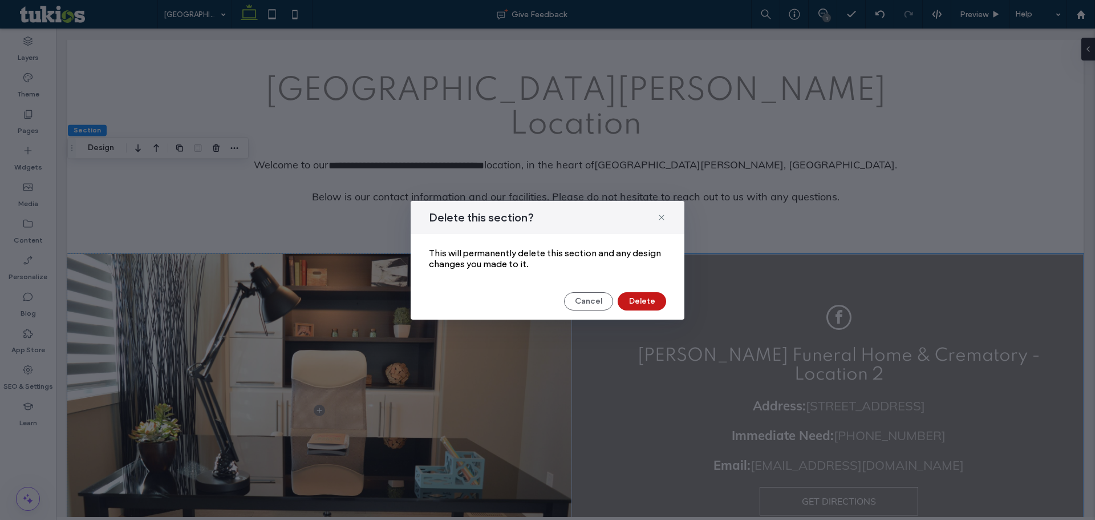
click at [630, 301] on button "Delete" at bounding box center [642, 301] width 48 height 18
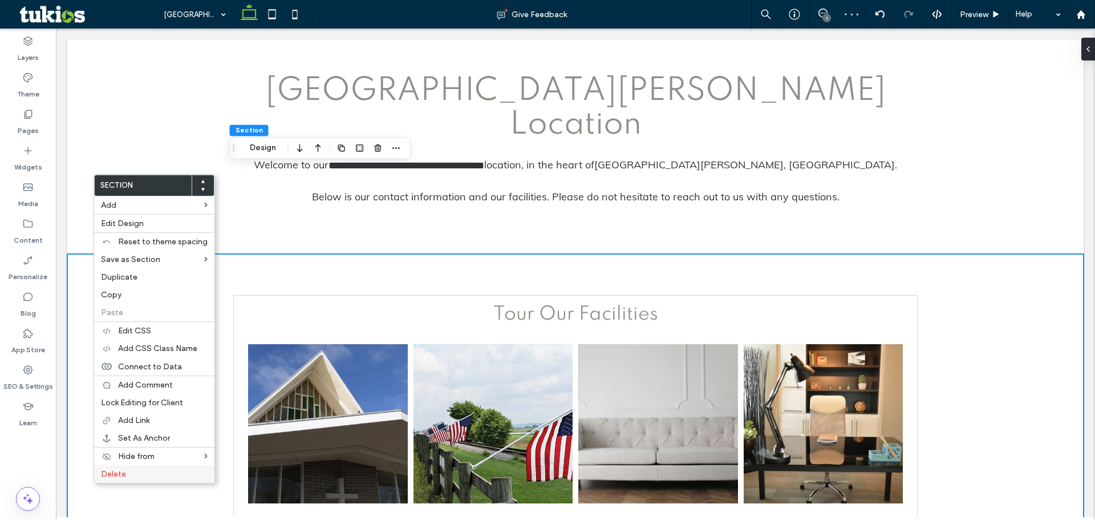
click at [116, 473] on span "Delete" at bounding box center [113, 474] width 25 height 10
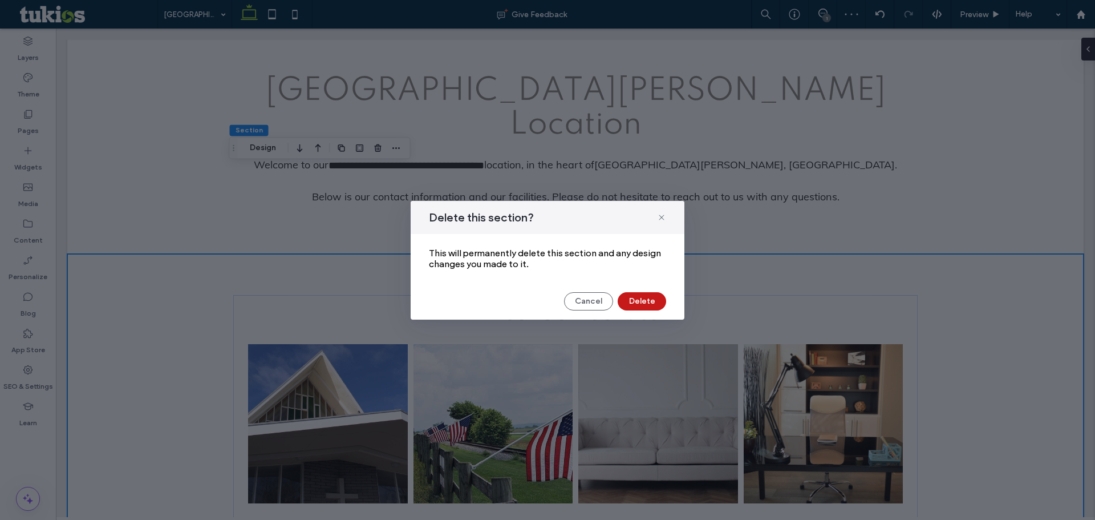
click at [624, 300] on button "Delete" at bounding box center [642, 301] width 48 height 18
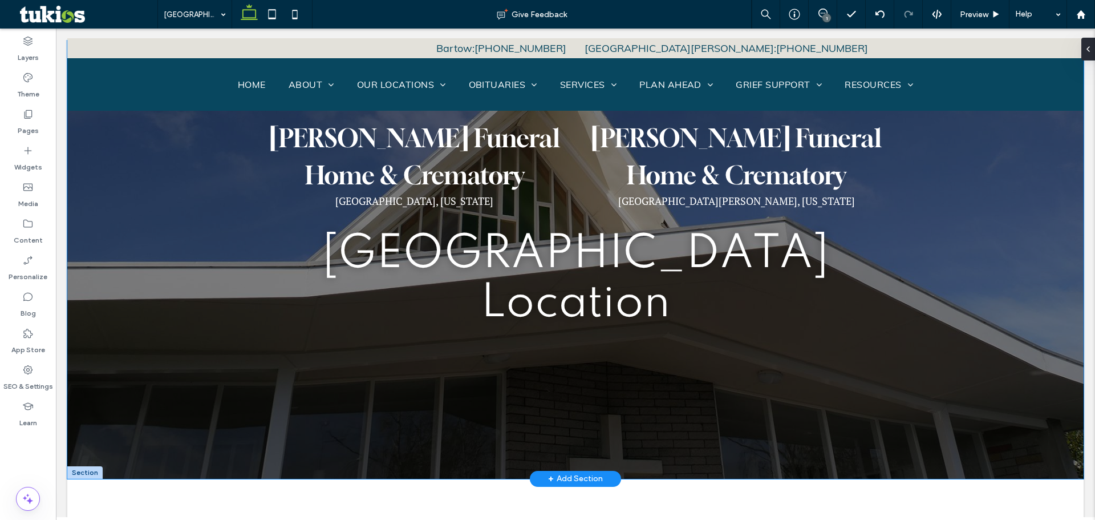
scroll to position [0, 0]
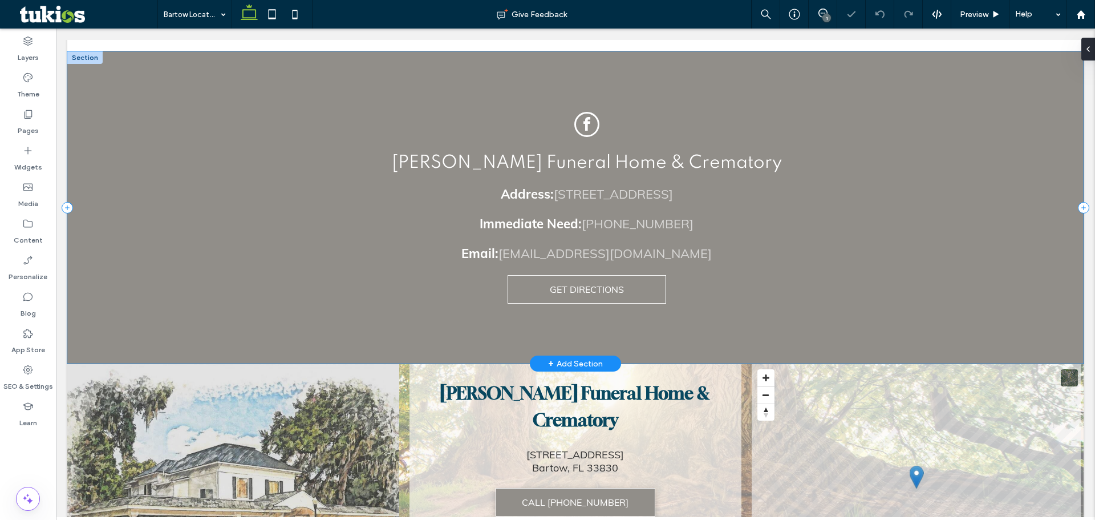
scroll to position [570, 0]
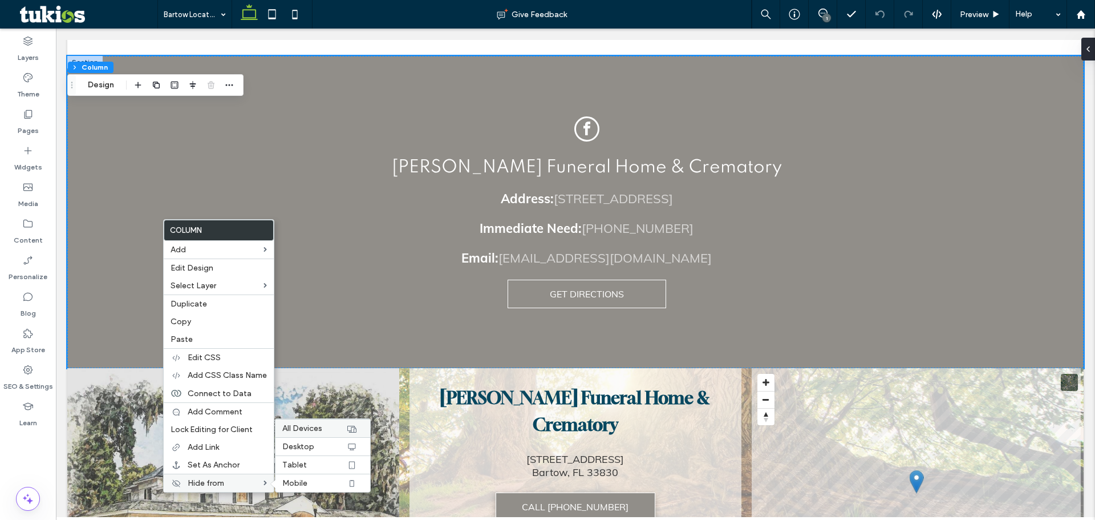
click at [296, 429] on span "All Devices" at bounding box center [302, 428] width 40 height 10
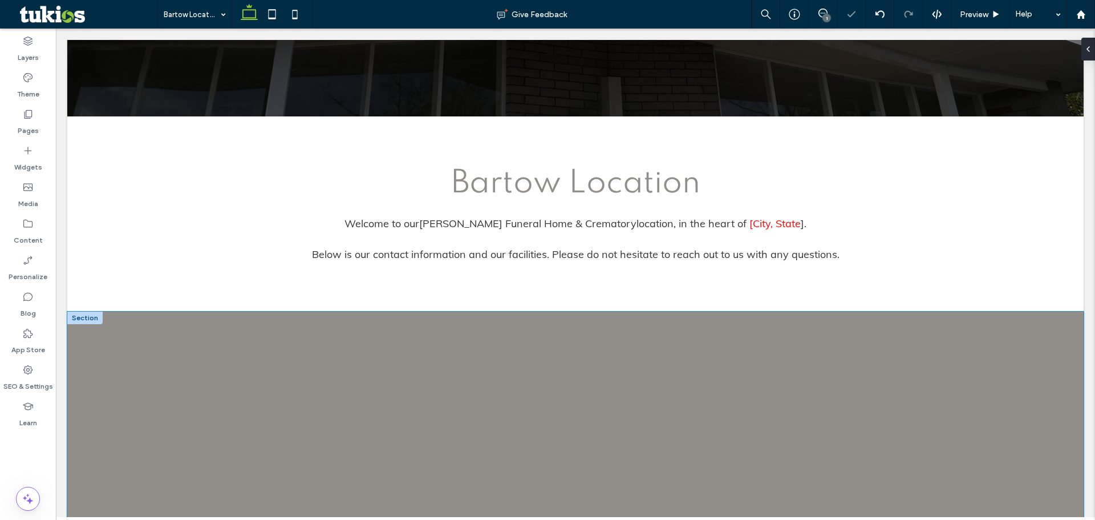
scroll to position [399, 0]
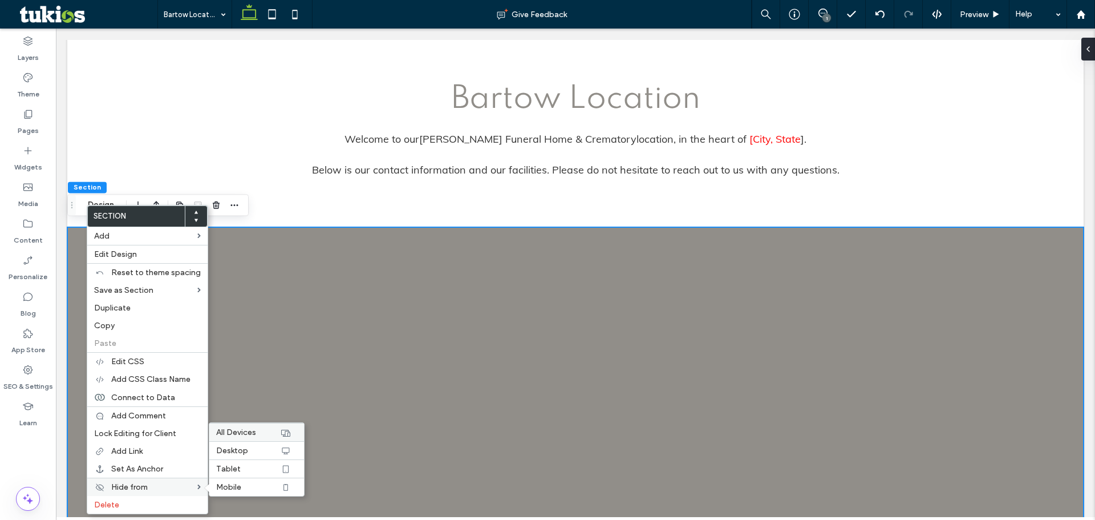
click at [242, 435] on span "All Devices" at bounding box center [236, 432] width 40 height 10
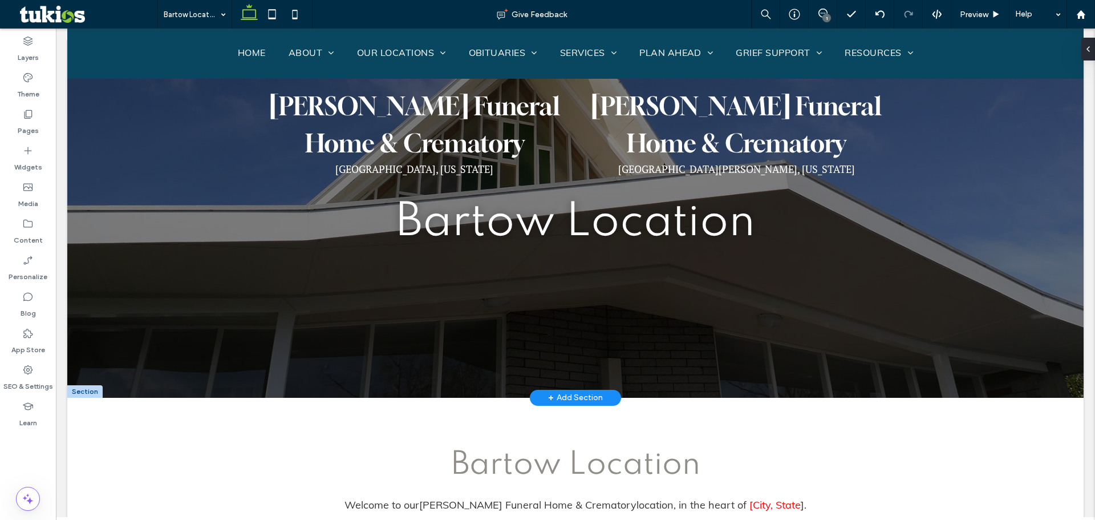
scroll to position [0, 0]
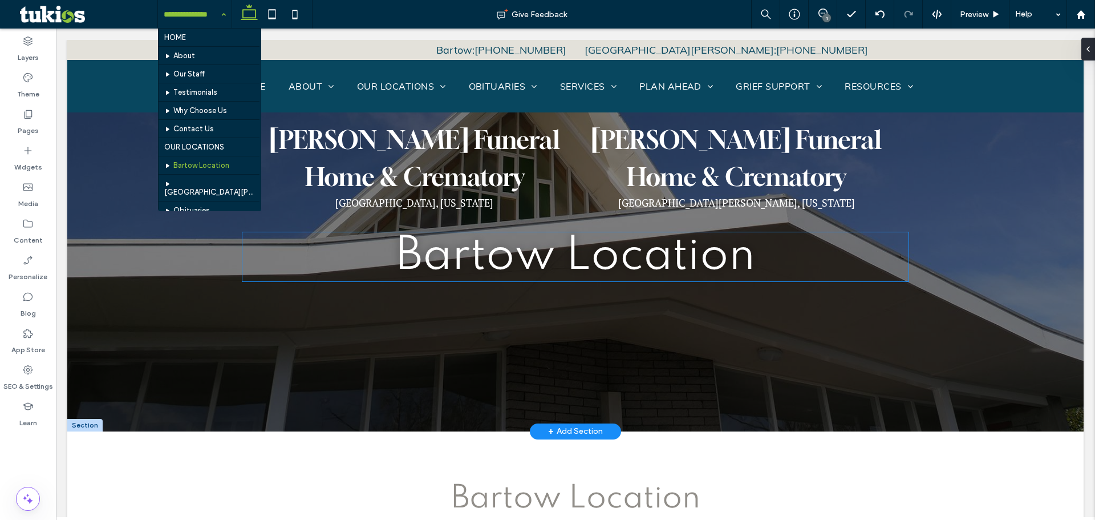
click at [481, 270] on span "Bartow Location" at bounding box center [575, 256] width 359 height 46
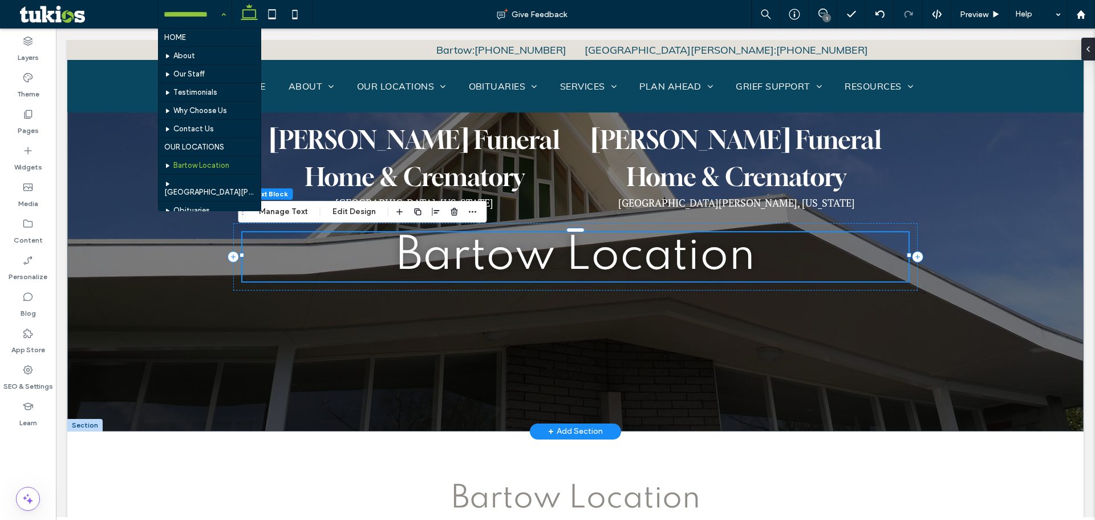
click at [512, 257] on span "Bartow Location" at bounding box center [575, 256] width 359 height 46
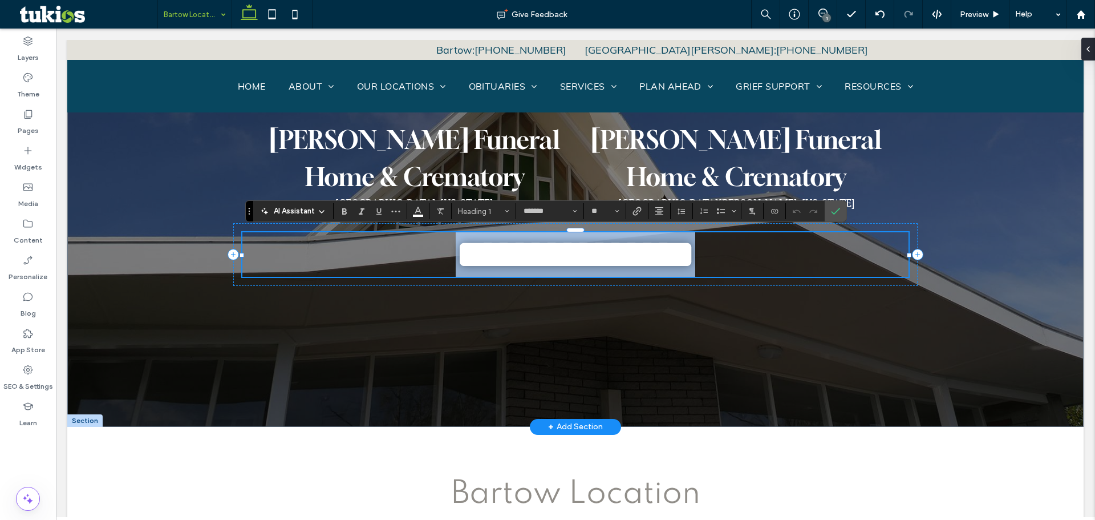
click at [533, 252] on span "**********" at bounding box center [576, 254] width 240 height 40
click at [543, 254] on span "**********" at bounding box center [576, 254] width 240 height 40
drag, startPoint x: 544, startPoint y: 254, endPoint x: 376, endPoint y: 249, distance: 167.7
click at [377, 249] on h1 "**********" at bounding box center [575, 254] width 666 height 44
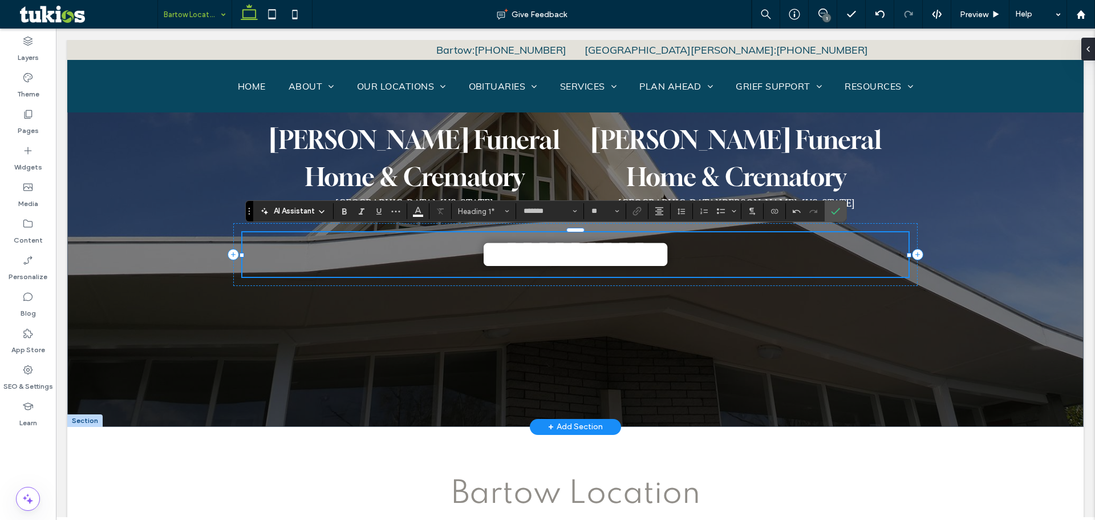
click at [720, 257] on h1 "**********" at bounding box center [575, 254] width 666 height 44
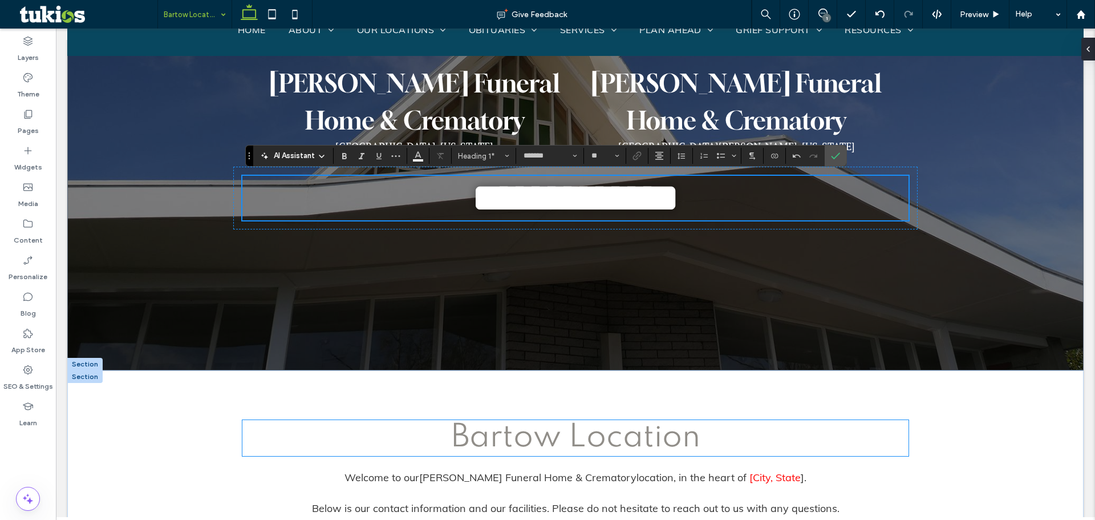
scroll to position [57, 0]
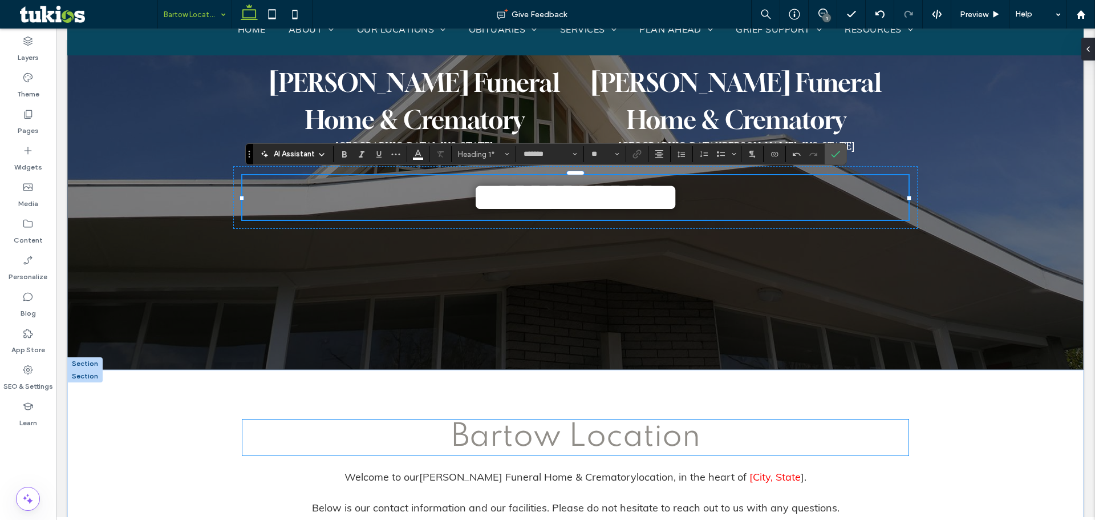
click at [538, 446] on span "Bartow Location" at bounding box center [575, 437] width 249 height 32
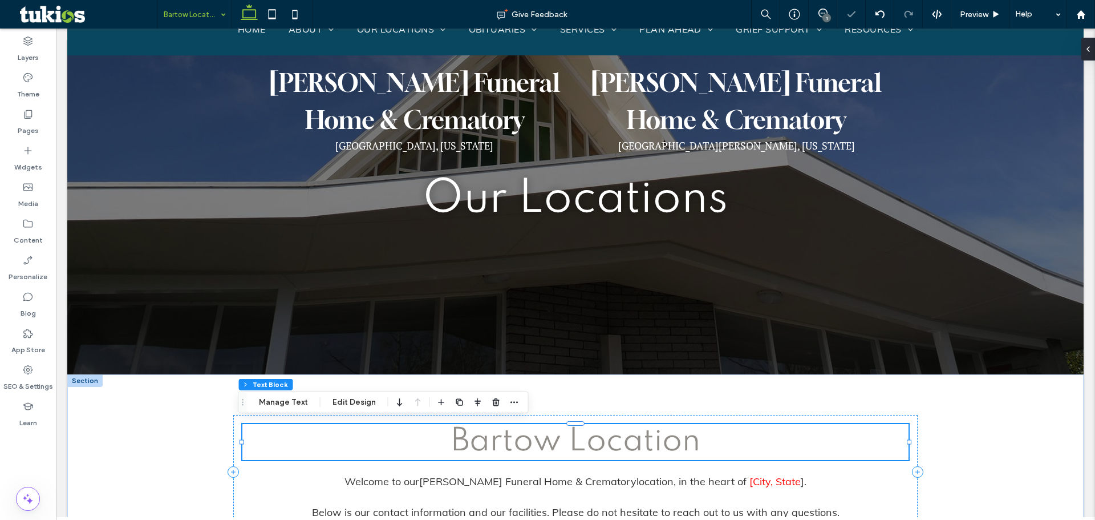
click at [538, 446] on span "Bartow Location" at bounding box center [575, 441] width 249 height 32
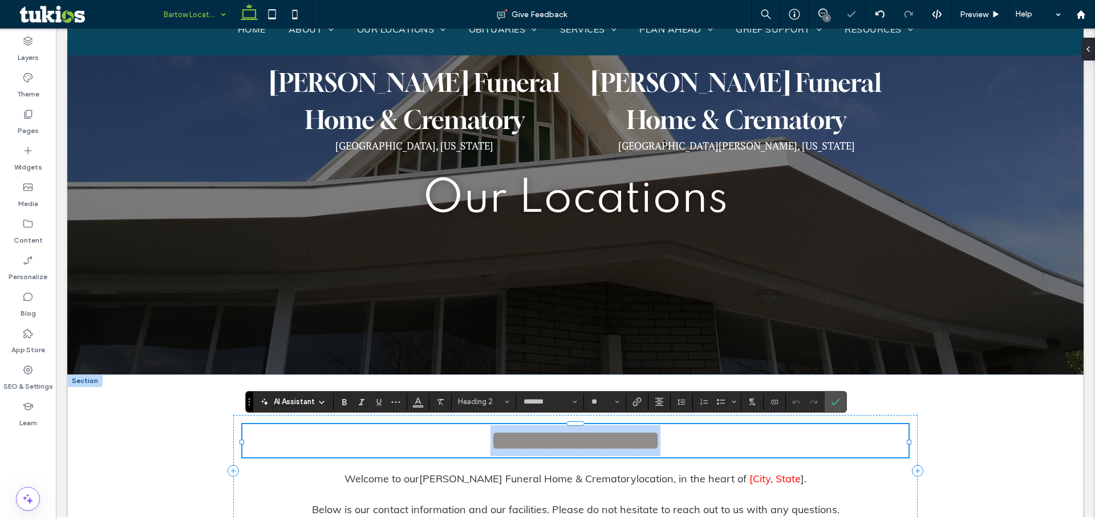
click at [557, 441] on span "**********" at bounding box center [575, 440] width 170 height 28
drag, startPoint x: 557, startPoint y: 441, endPoint x: 404, endPoint y: 441, distance: 152.3
click at [404, 441] on h2 "**********" at bounding box center [575, 440] width 666 height 31
click at [680, 433] on h2 "**********" at bounding box center [575, 440] width 666 height 31
click at [835, 397] on icon "Confirm" at bounding box center [835, 401] width 9 height 9
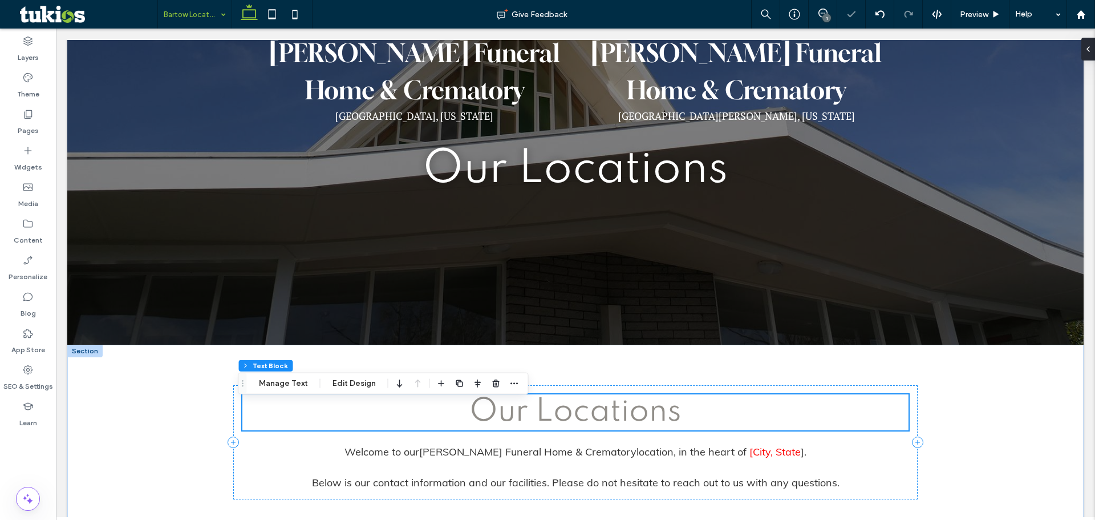
scroll to position [342, 0]
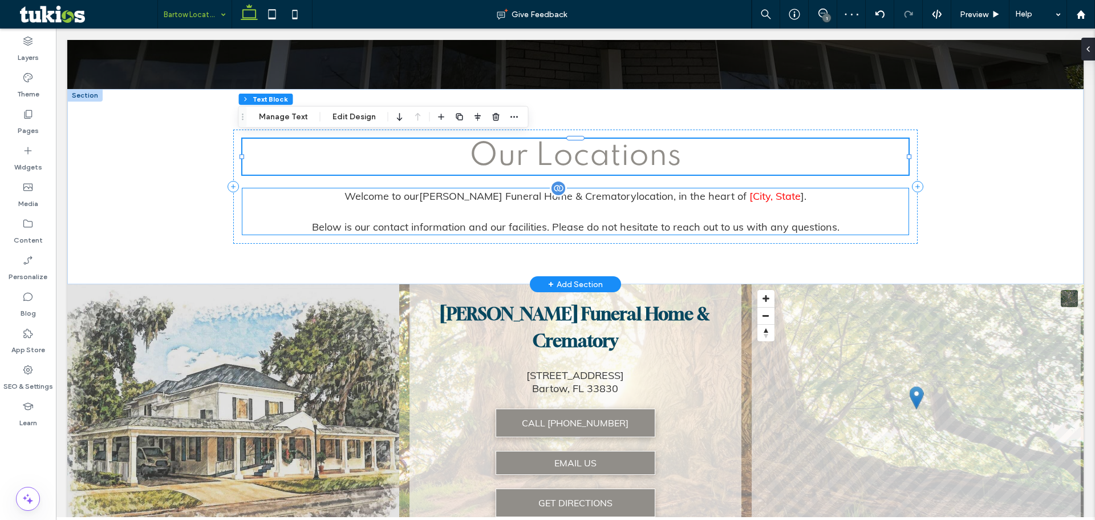
click at [635, 205] on p at bounding box center [575, 211] width 666 height 15
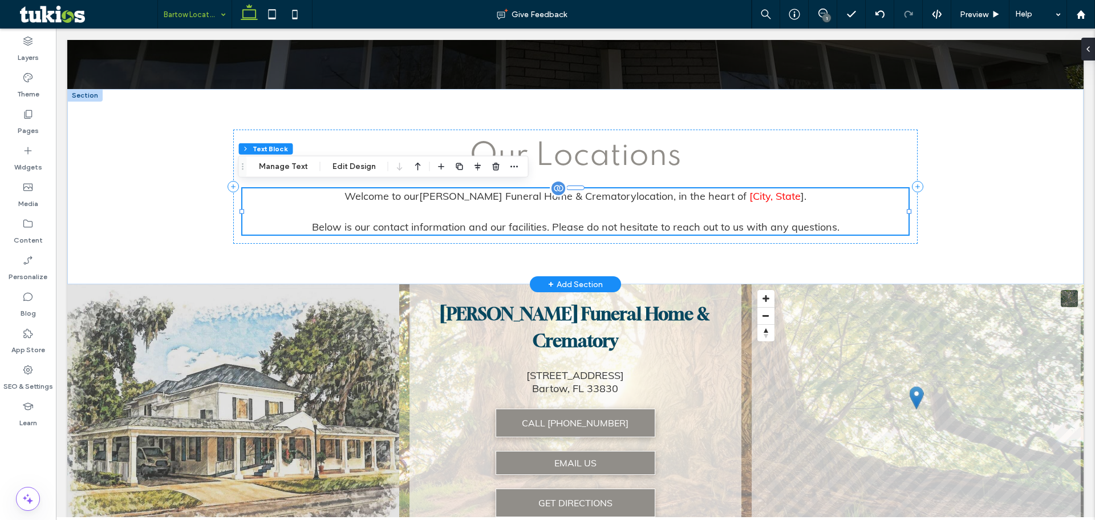
click at [640, 204] on p at bounding box center [575, 211] width 666 height 15
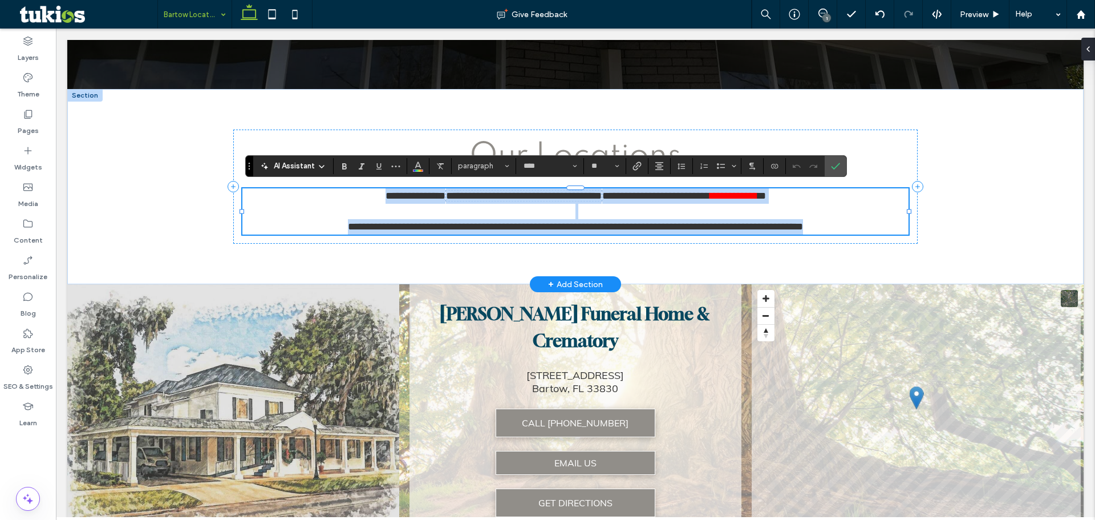
click at [759, 204] on p at bounding box center [575, 211] width 666 height 15
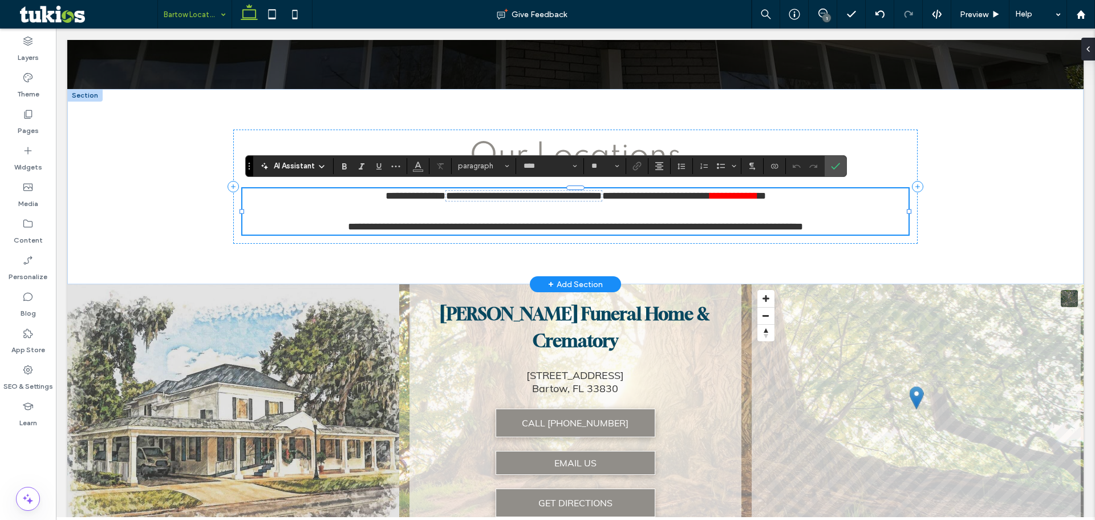
click at [674, 195] on span "**********" at bounding box center [548, 195] width 324 height 11
drag, startPoint x: 675, startPoint y: 194, endPoint x: 804, endPoint y: 190, distance: 128.9
click at [804, 190] on p "**********" at bounding box center [575, 195] width 666 height 15
click at [839, 164] on use "Confirm" at bounding box center [835, 166] width 9 height 7
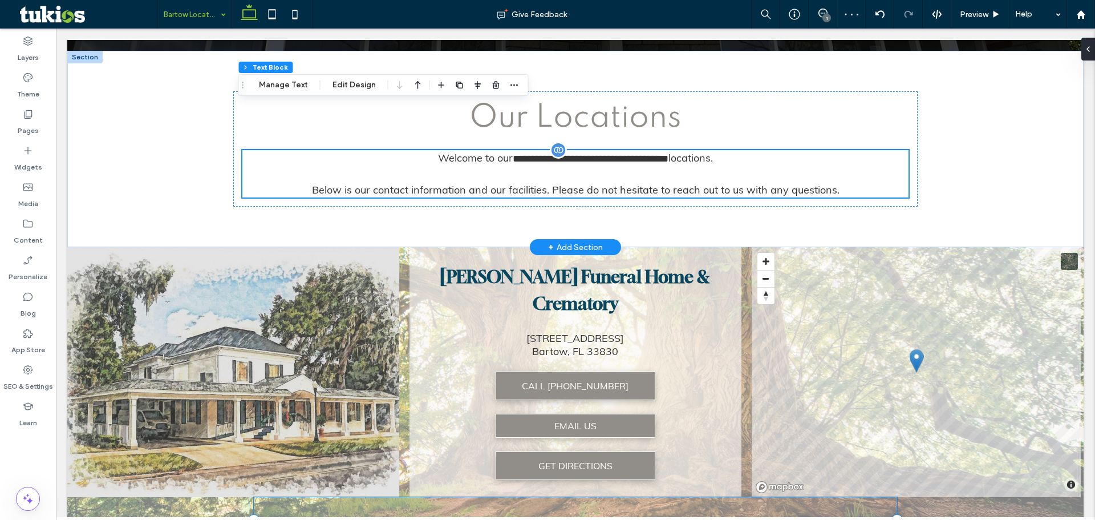
scroll to position [228, 0]
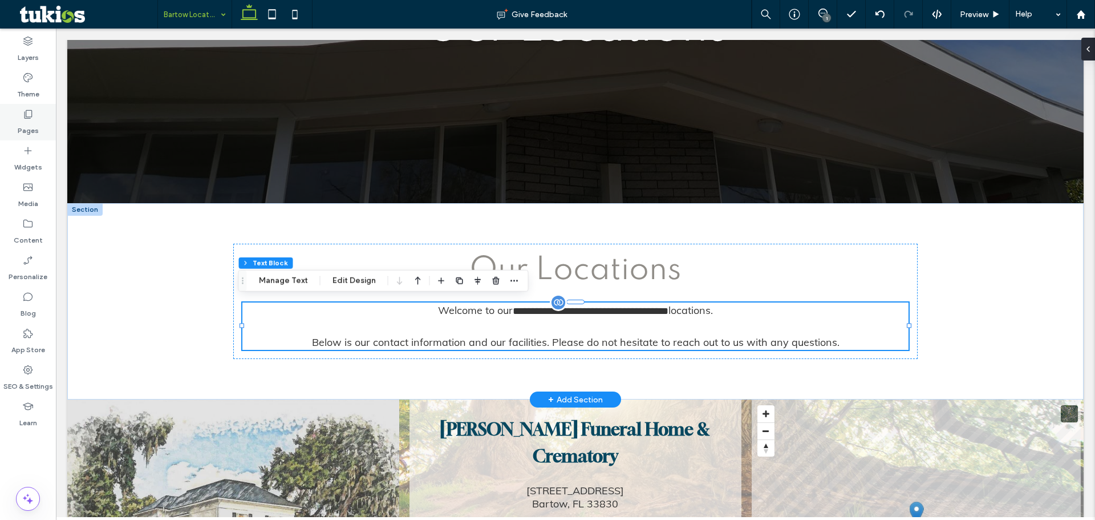
click at [25, 115] on use at bounding box center [29, 114] width 8 height 9
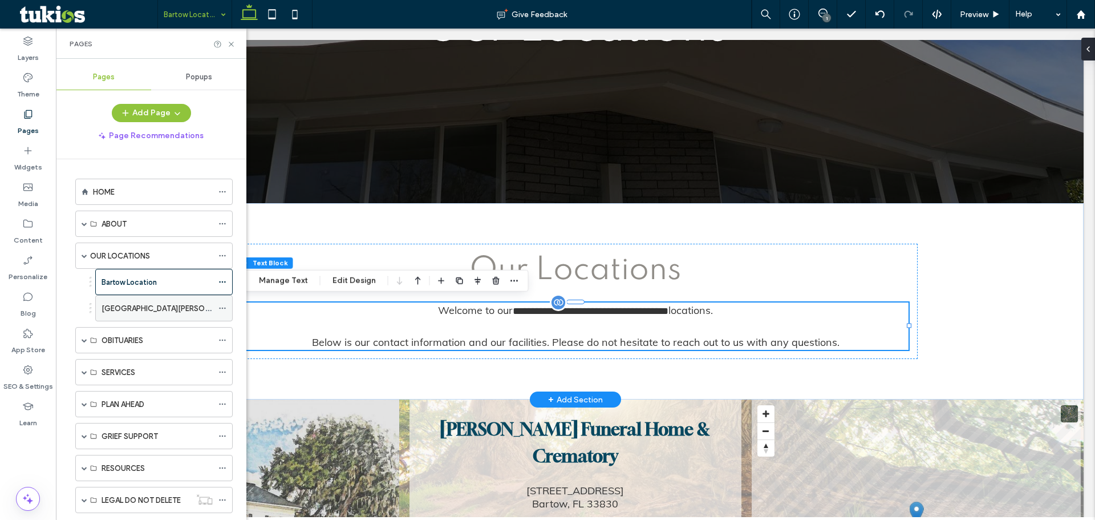
click at [226, 306] on icon at bounding box center [222, 308] width 8 height 8
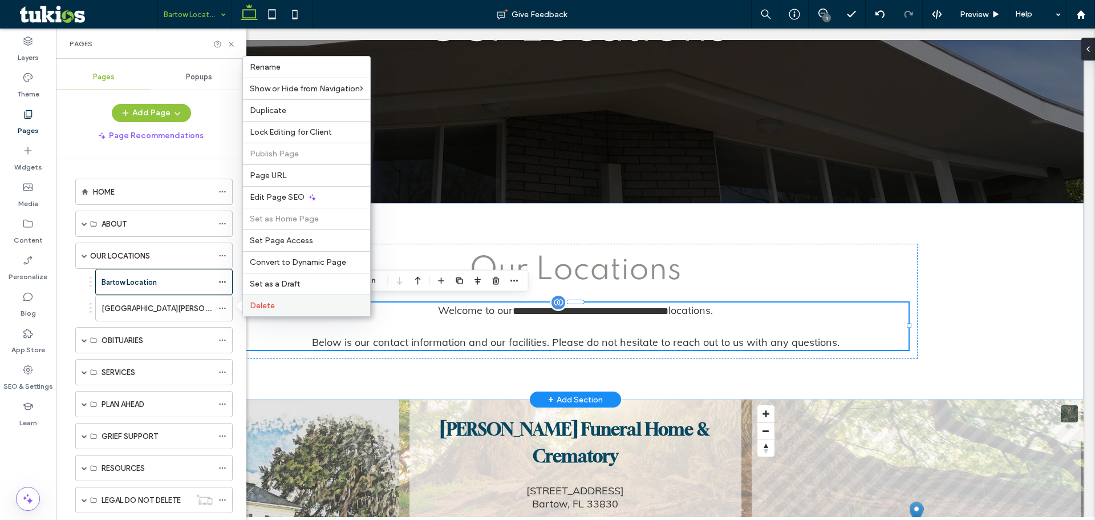
click at [270, 305] on span "Delete" at bounding box center [262, 306] width 25 height 10
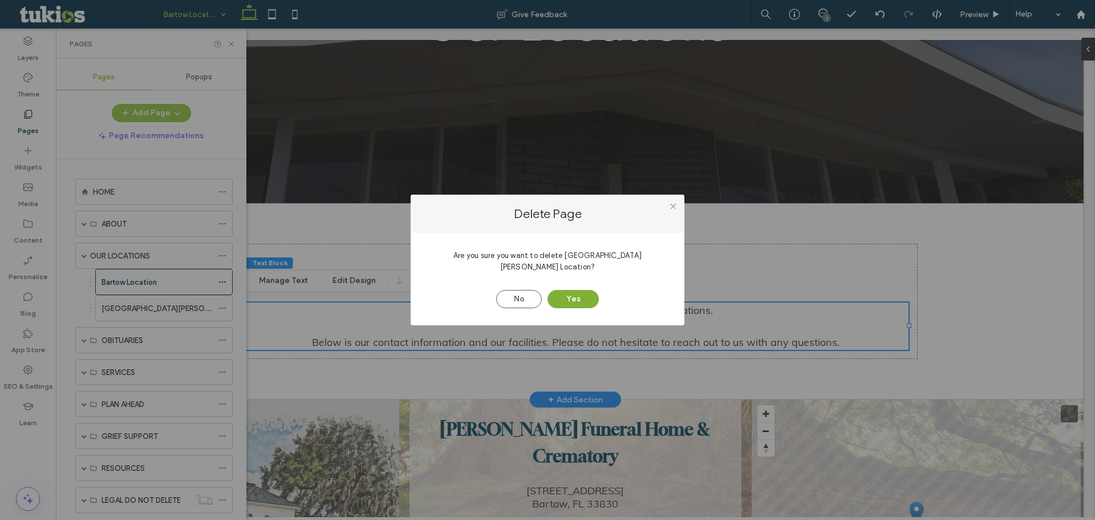
click at [575, 291] on button "Yes" at bounding box center [572, 299] width 51 height 18
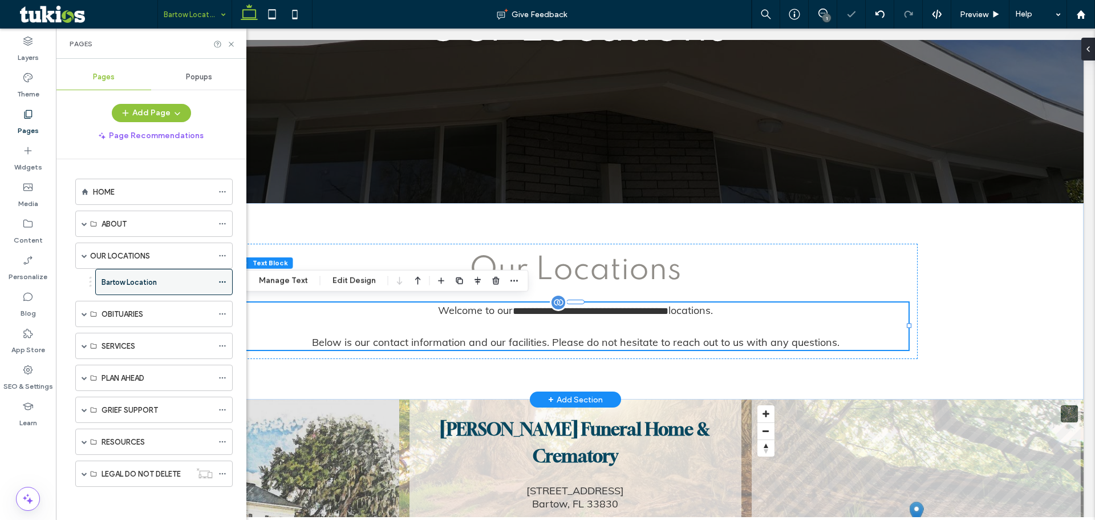
click at [224, 281] on icon at bounding box center [222, 282] width 8 height 8
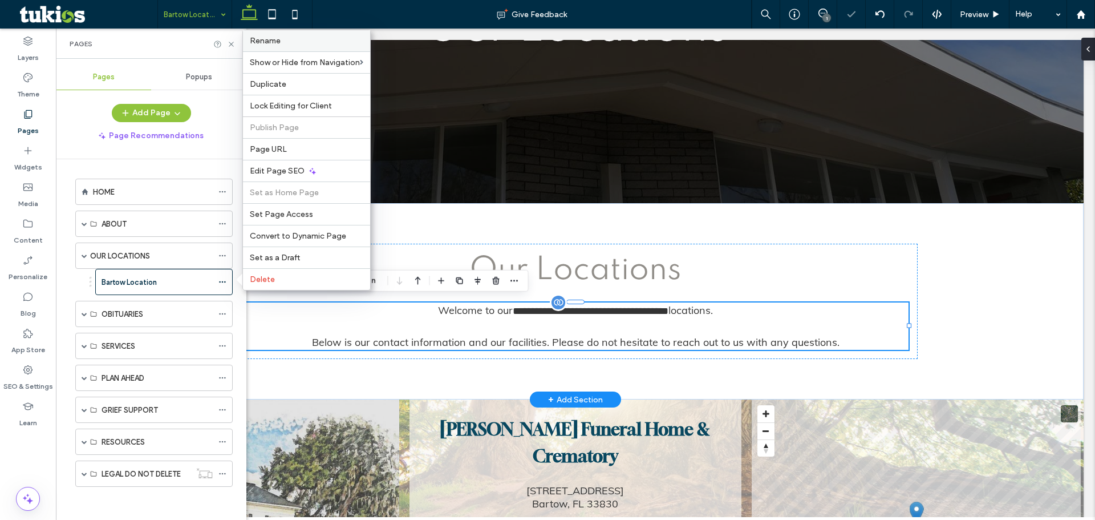
click at [274, 37] on span "Rename" at bounding box center [265, 41] width 31 height 10
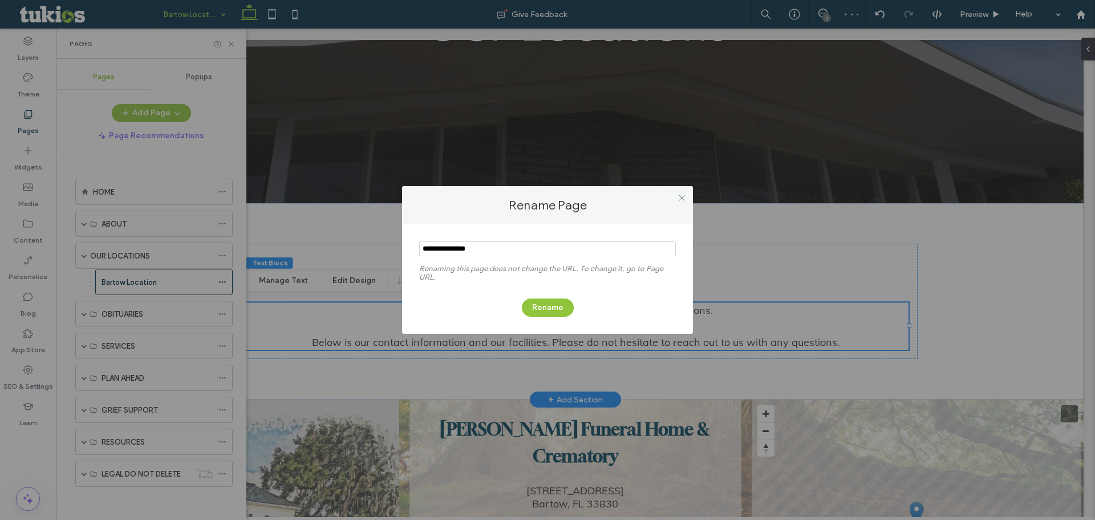
drag, startPoint x: 413, startPoint y: 252, endPoint x: 373, endPoint y: 249, distance: 40.1
click at [376, 250] on div "Rename Page Renaming this page does not change the URL. To change it, go to Pag…" at bounding box center [547, 260] width 1095 height 520
type input "**********"
drag, startPoint x: 556, startPoint y: 314, endPoint x: 530, endPoint y: 313, distance: 26.3
click at [555, 314] on button "Rename" at bounding box center [548, 307] width 52 height 18
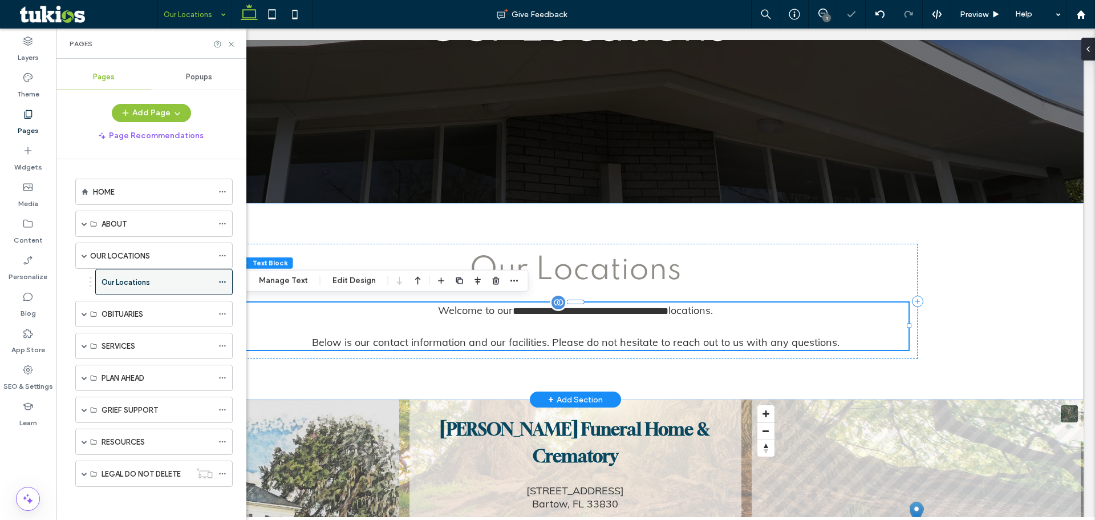
click at [224, 282] on icon at bounding box center [222, 282] width 8 height 8
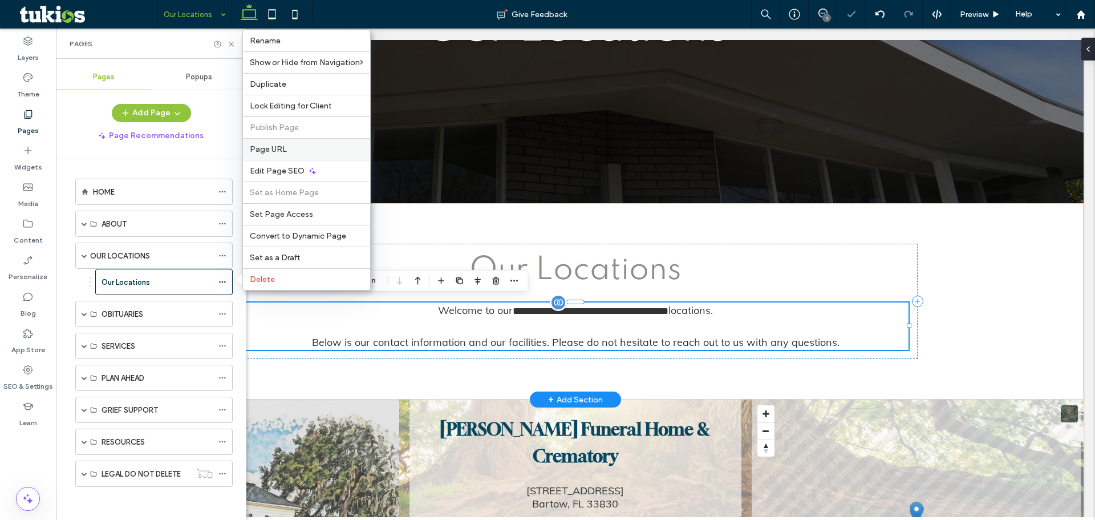
click at [285, 149] on span "Page URL" at bounding box center [268, 149] width 37 height 10
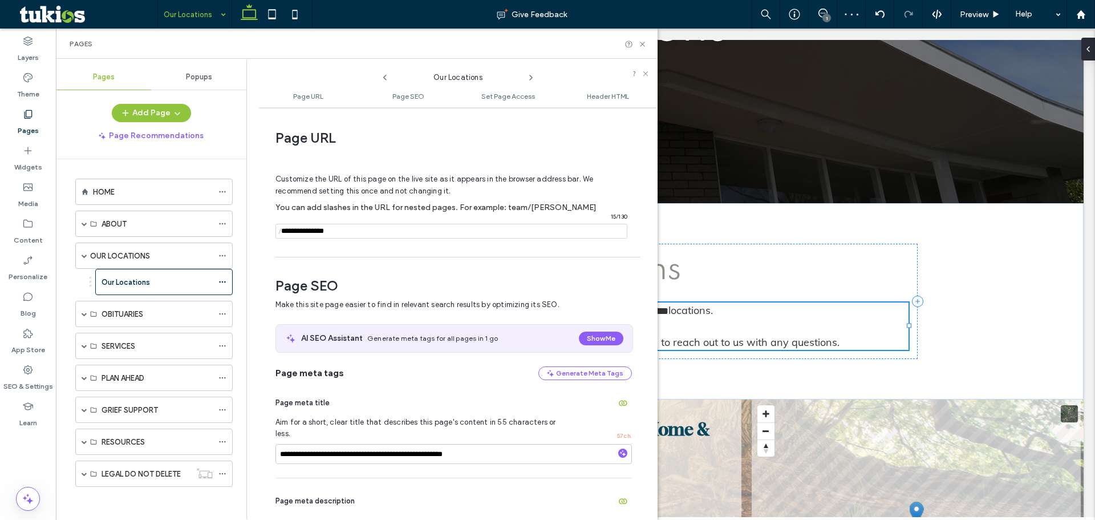
scroll to position [6, 0]
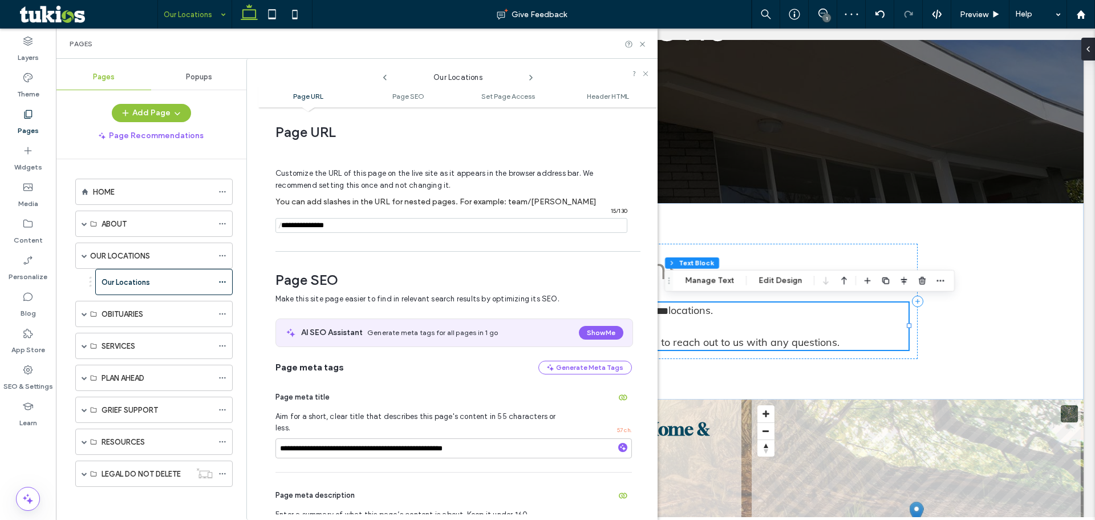
drag, startPoint x: 316, startPoint y: 226, endPoint x: 273, endPoint y: 224, distance: 42.8
click at [273, 224] on div "**********" at bounding box center [457, 313] width 399 height 401
type input "**********"
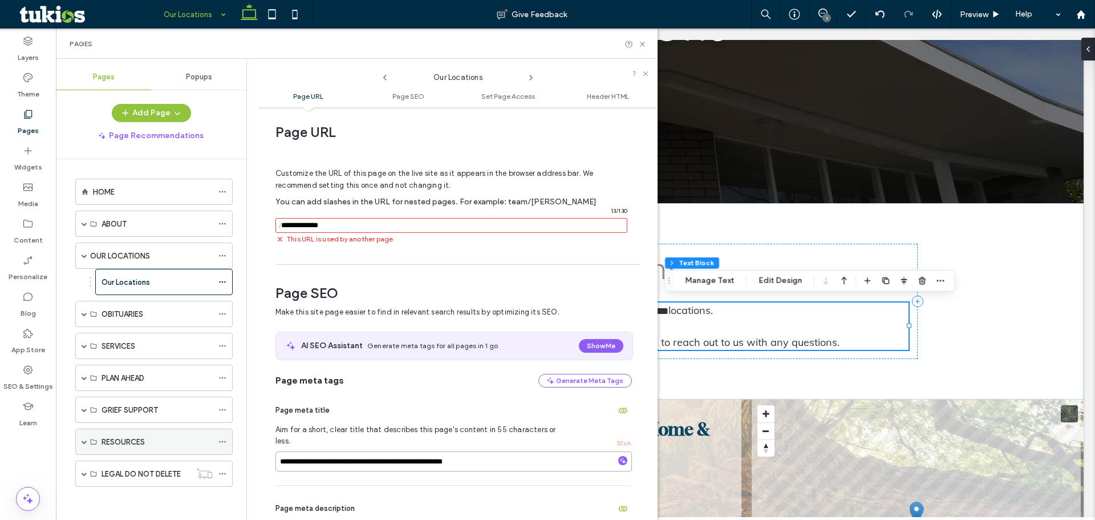
drag, startPoint x: 301, startPoint y: 438, endPoint x: 220, endPoint y: 440, distance: 81.0
click at [220, 440] on div "Pages Popups Add Page Page Recommendations HOME ABOUT About Our Staff Testimoni…" at bounding box center [357, 289] width 602 height 461
click at [323, 451] on input "**********" at bounding box center [453, 461] width 356 height 20
type input "**********"
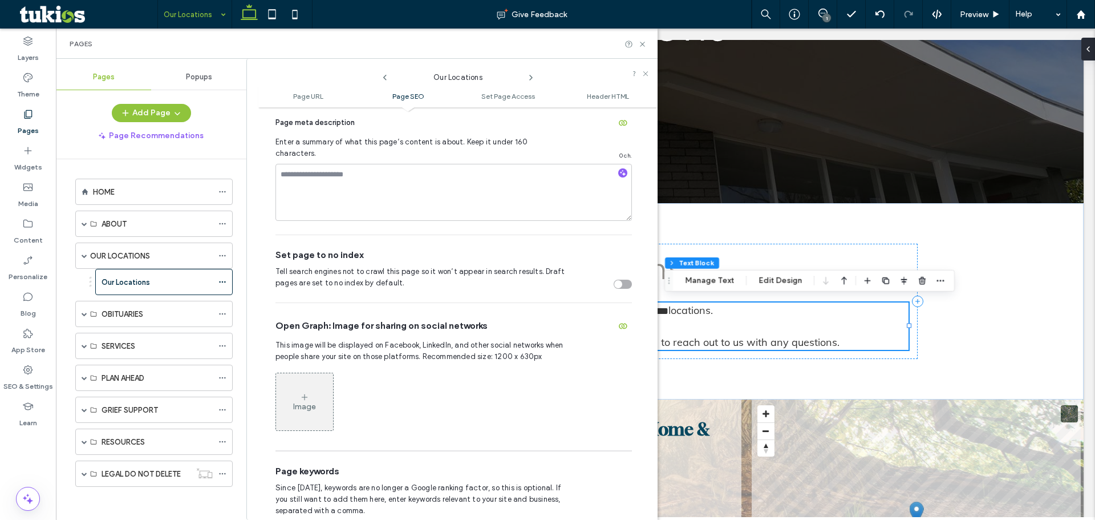
scroll to position [405, 0]
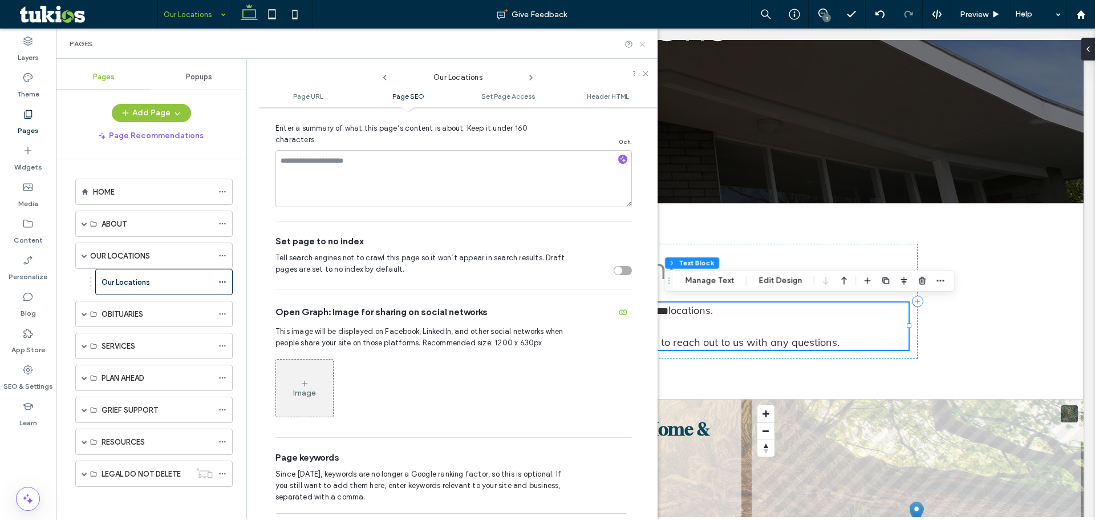
click at [644, 43] on use at bounding box center [642, 44] width 5 height 5
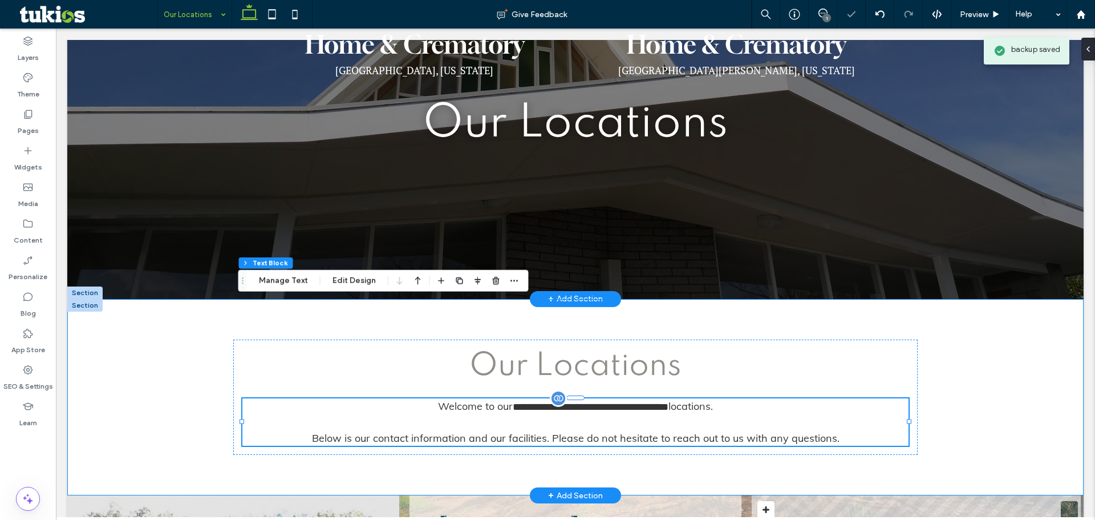
scroll to position [0, 0]
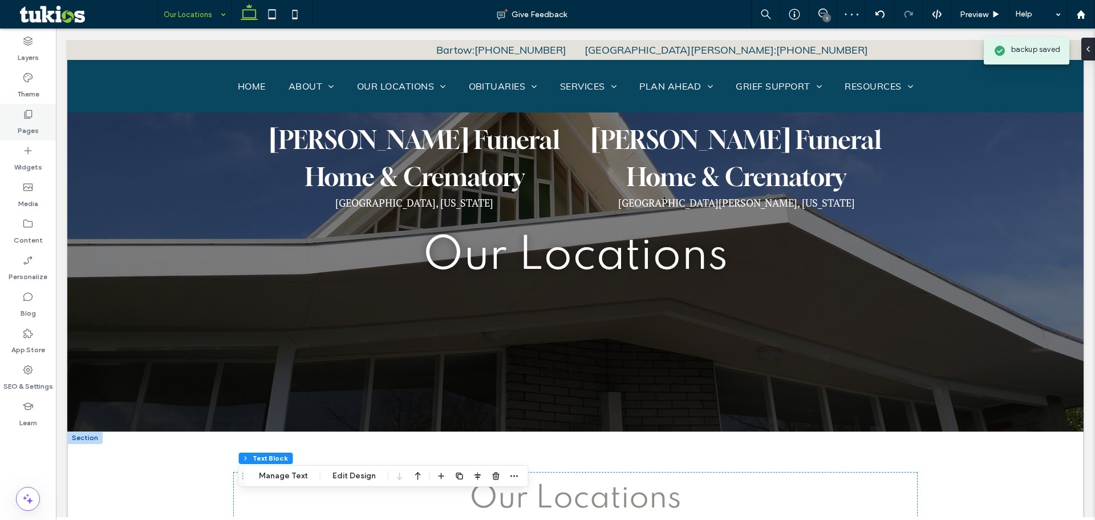
click at [27, 118] on icon at bounding box center [27, 113] width 11 height 11
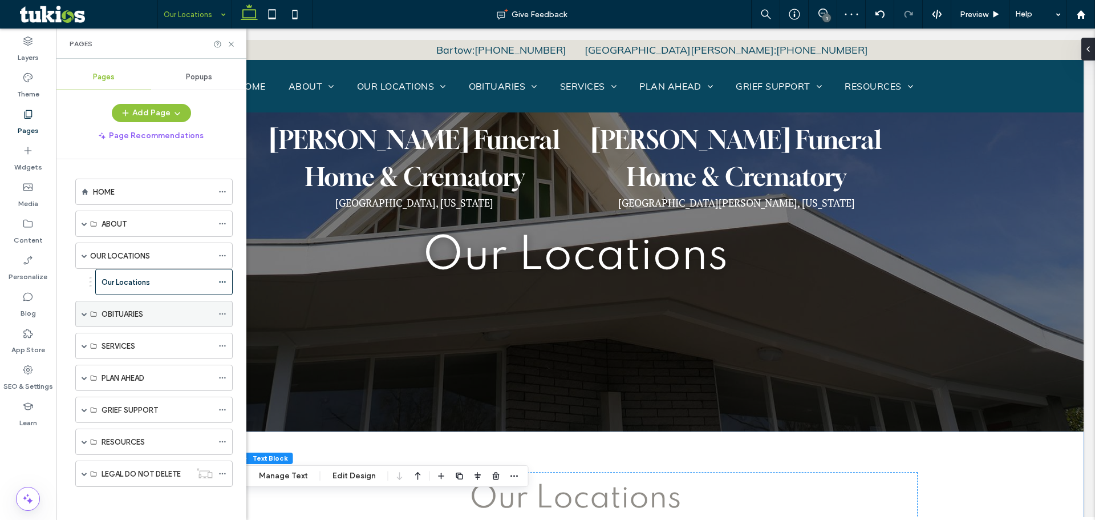
click at [83, 310] on span at bounding box center [85, 313] width 6 height 25
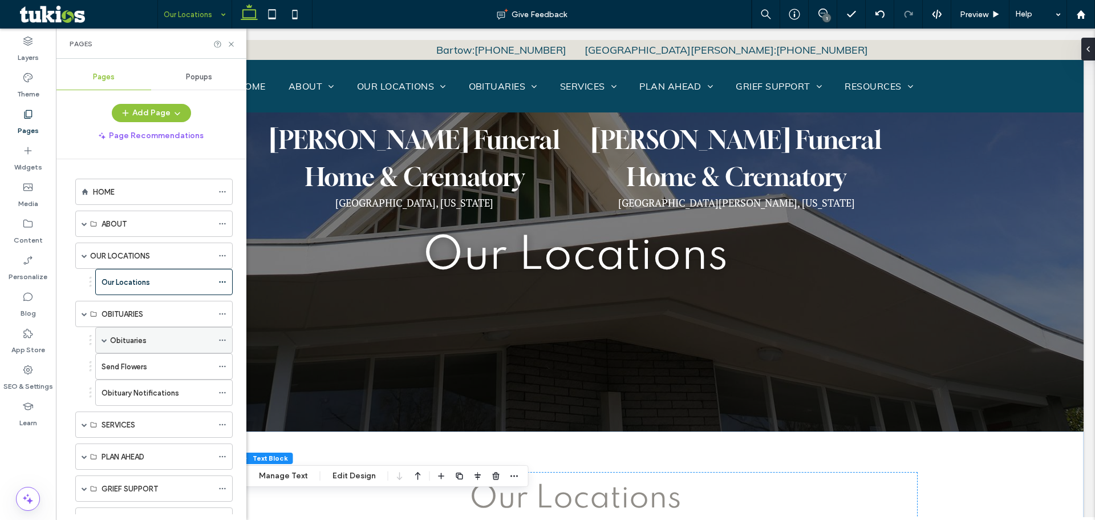
click at [131, 335] on label "Obituaries" at bounding box center [128, 340] width 36 height 20
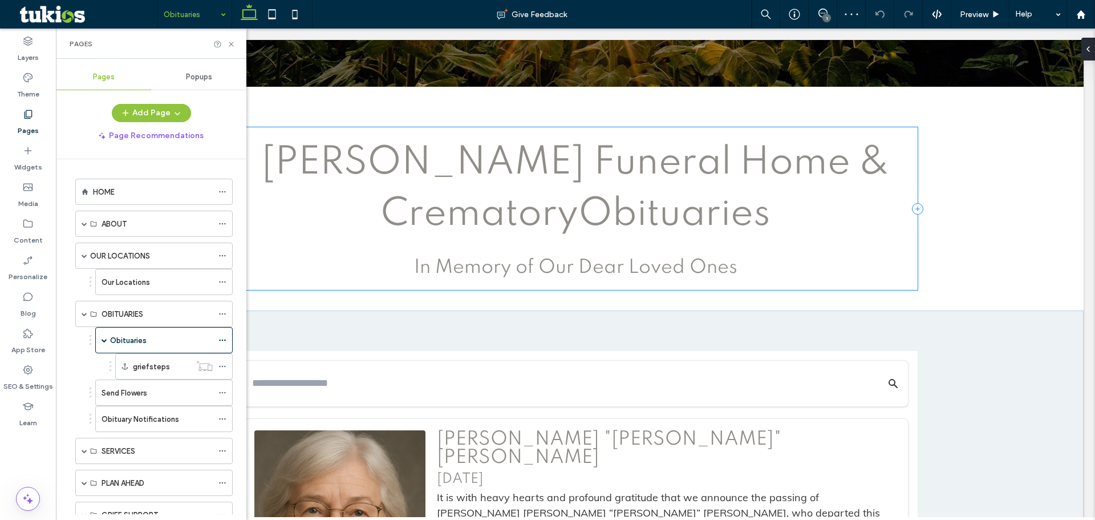
scroll to position [342, 0]
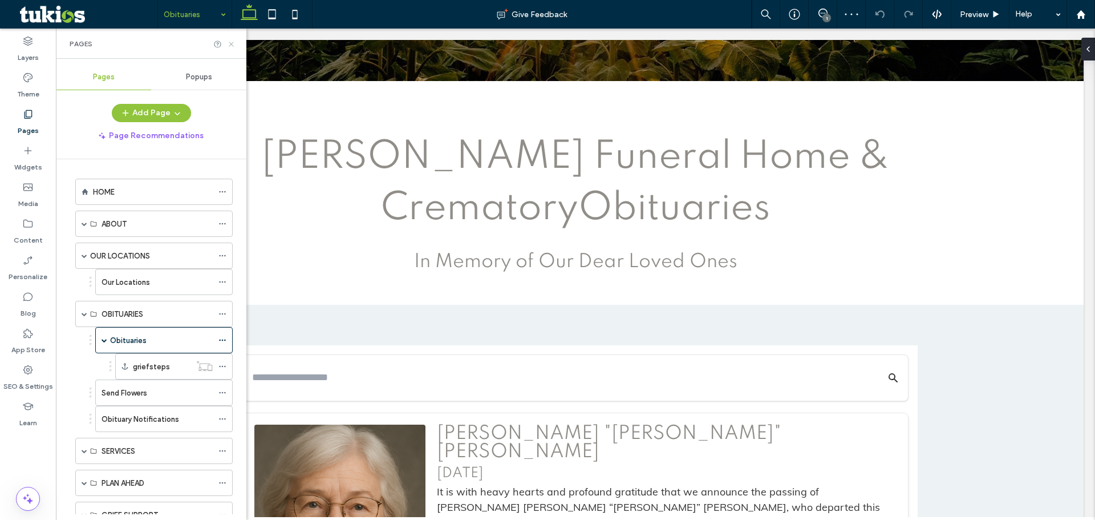
click at [232, 43] on use at bounding box center [231, 44] width 5 height 5
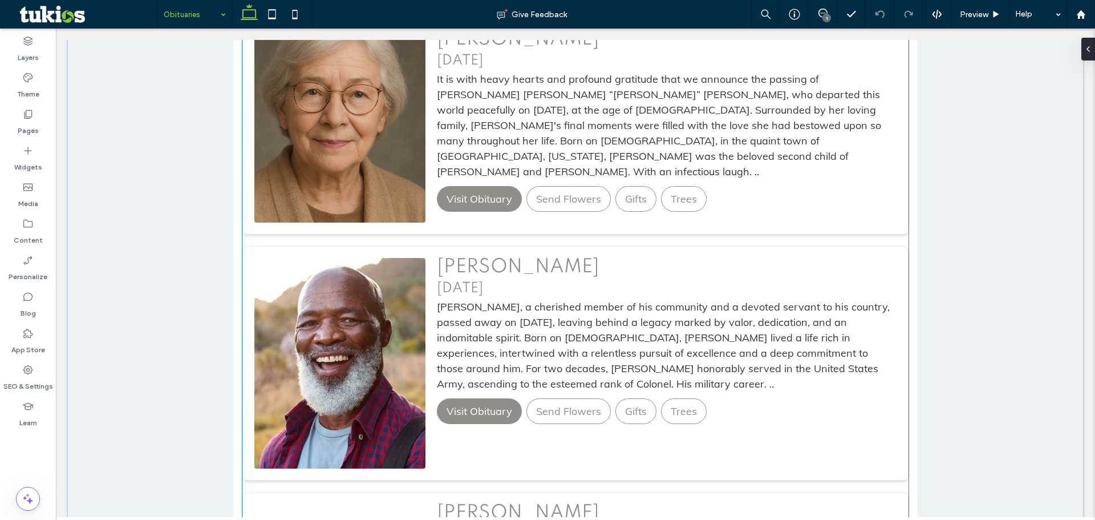
scroll to position [1026, 0]
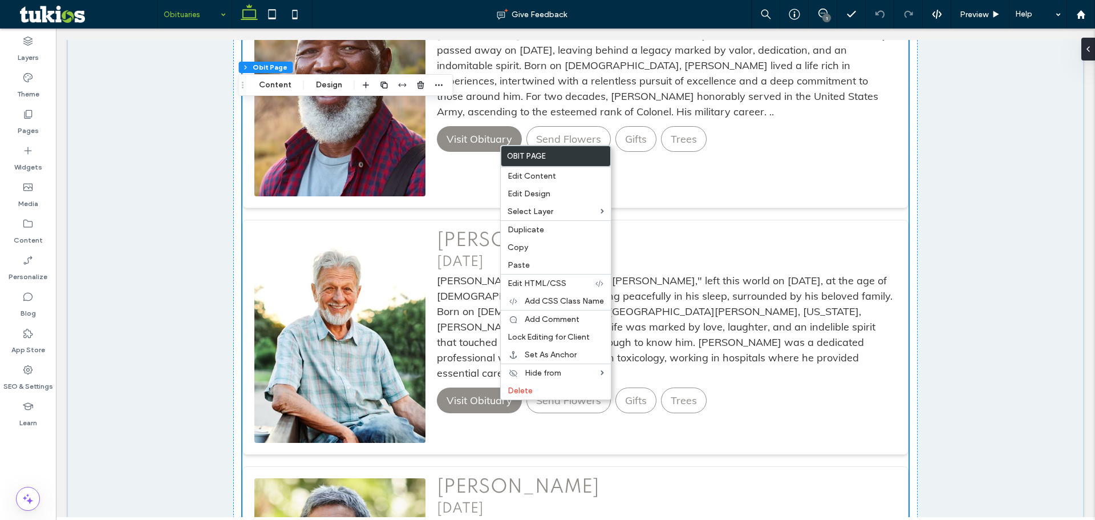
click at [666, 387] on link "Trees" at bounding box center [684, 400] width 46 height 26
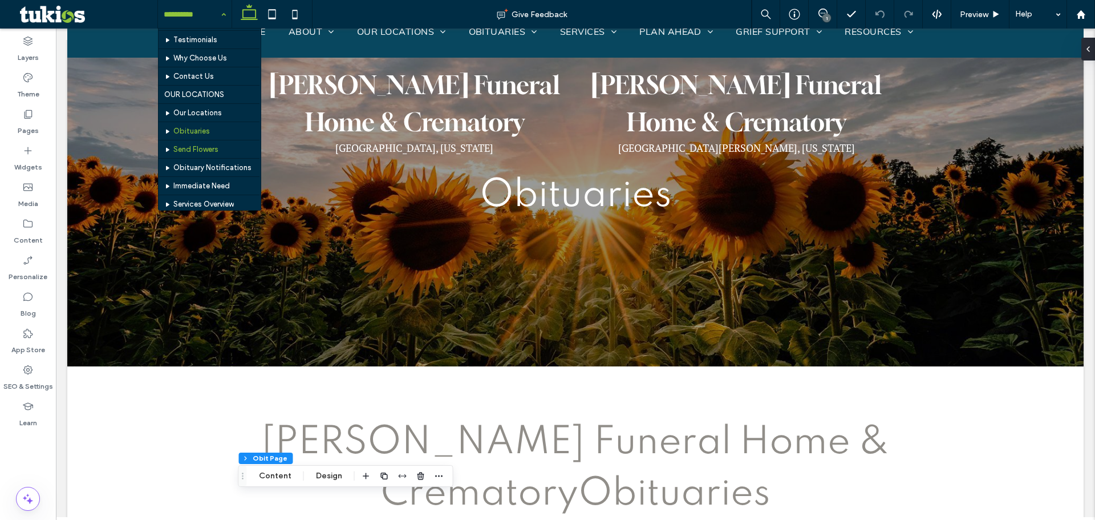
scroll to position [57, 0]
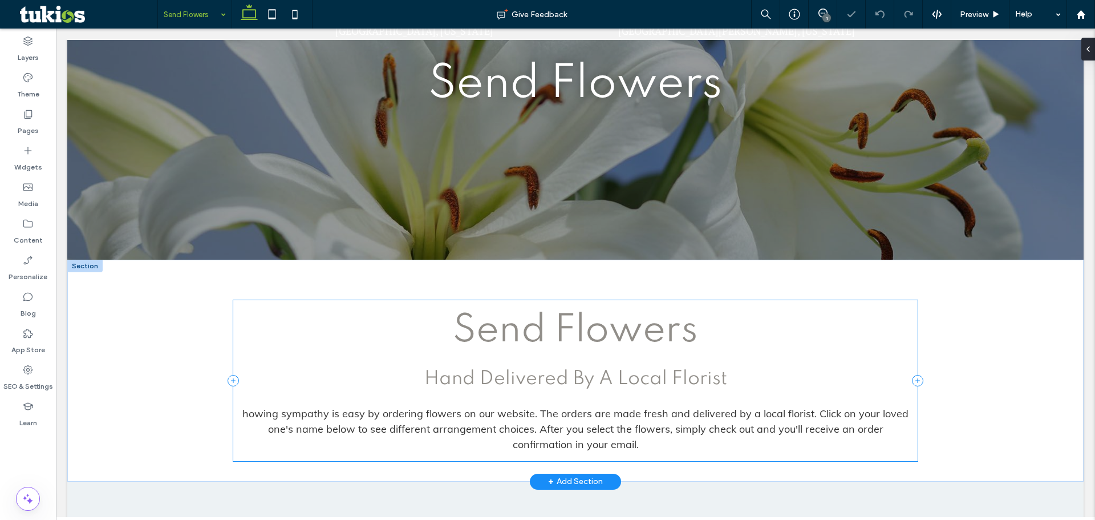
scroll to position [228, 0]
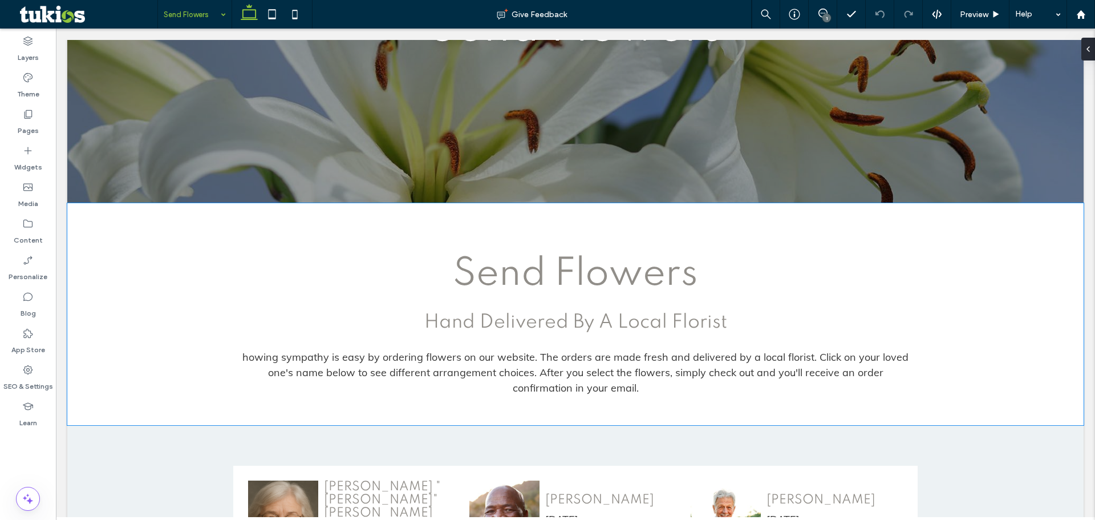
drag, startPoint x: 617, startPoint y: 340, endPoint x: -30, endPoint y: 415, distance: 651.0
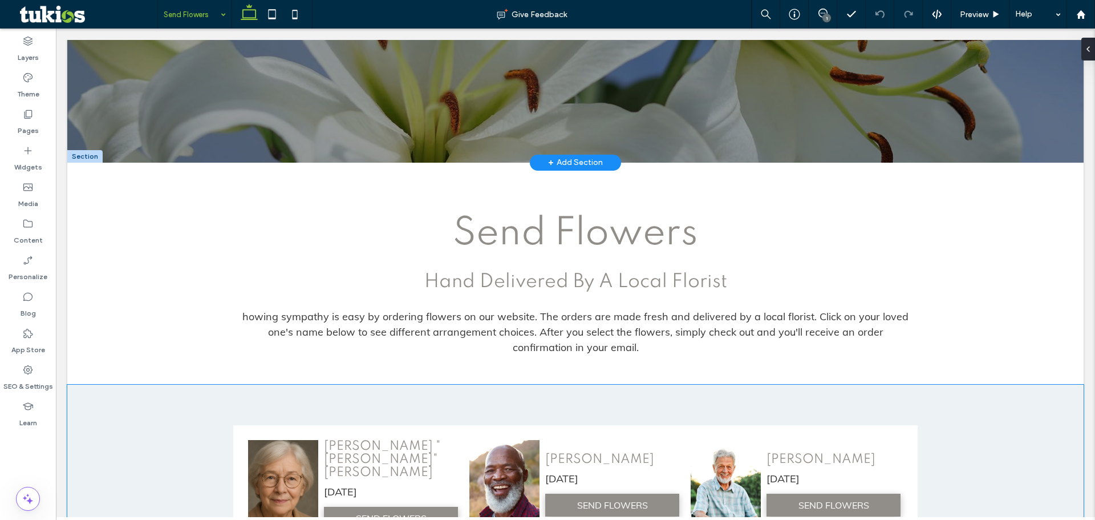
scroll to position [171, 0]
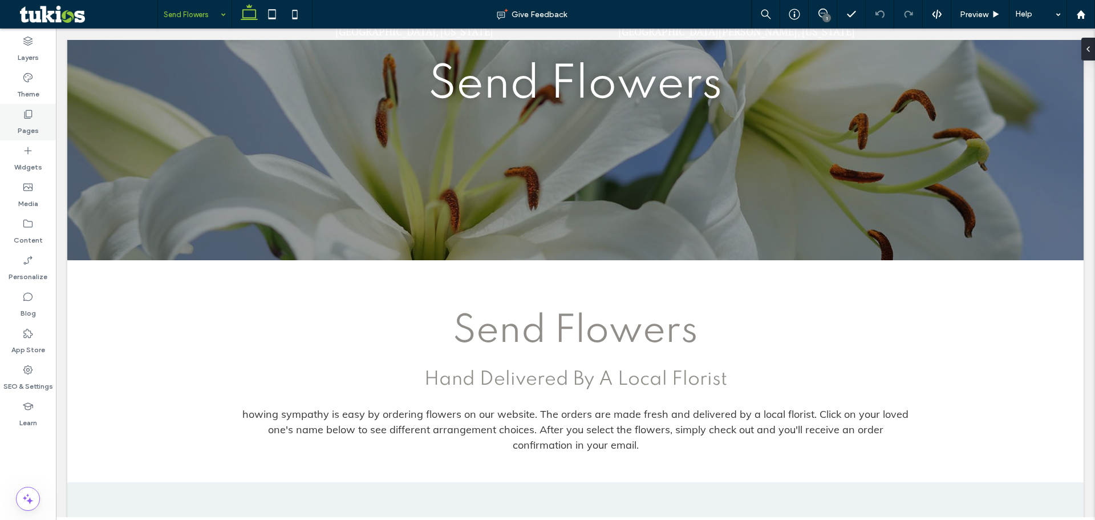
click at [21, 117] on div "Pages" at bounding box center [28, 122] width 56 height 36
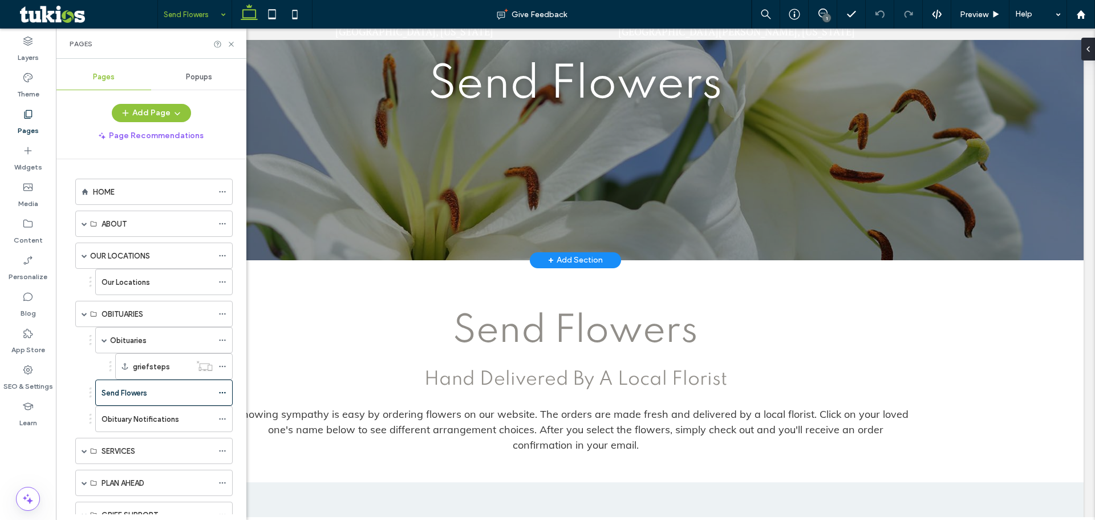
drag, startPoint x: 1093, startPoint y: 186, endPoint x: 481, endPoint y: 234, distance: 613.2
click at [481, 234] on div "Send Flowers" at bounding box center [575, 64] width 684 height 391
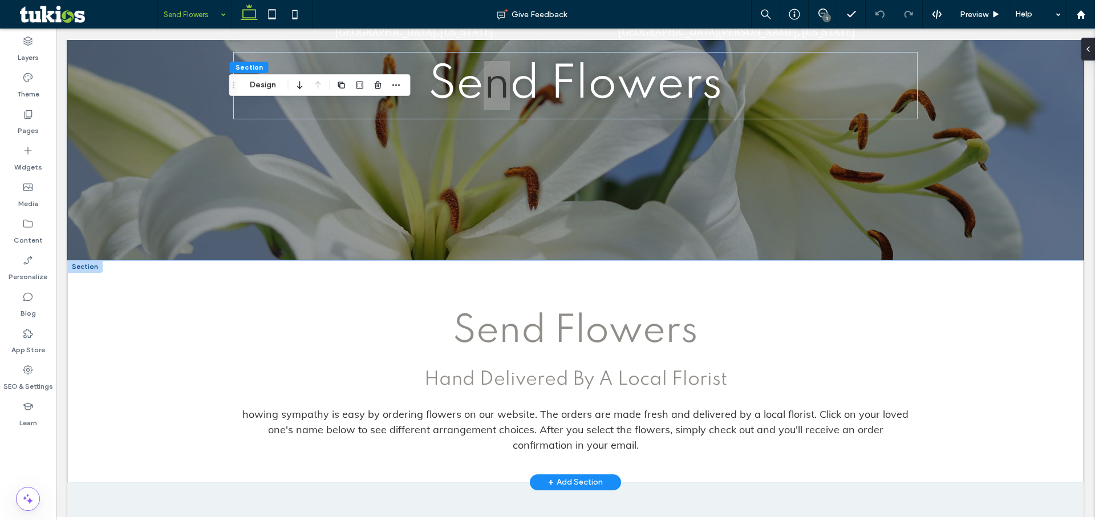
type input "****"
type input "**"
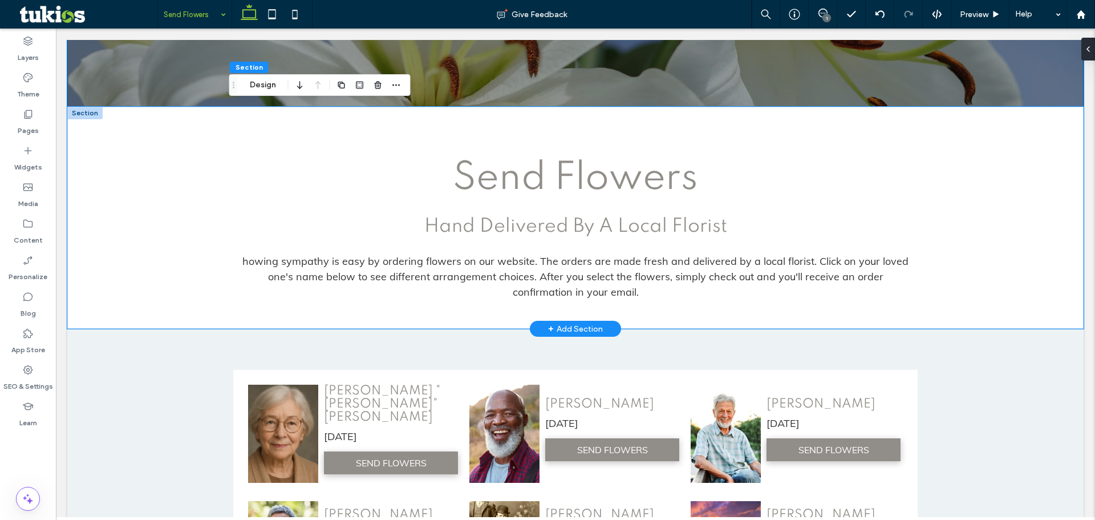
scroll to position [285, 0]
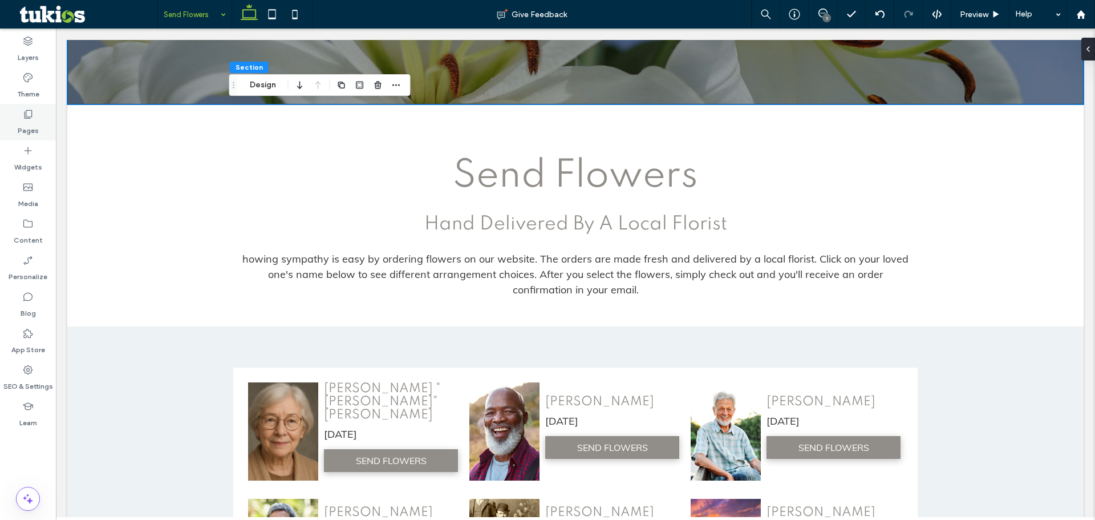
click at [22, 115] on icon at bounding box center [27, 113] width 11 height 11
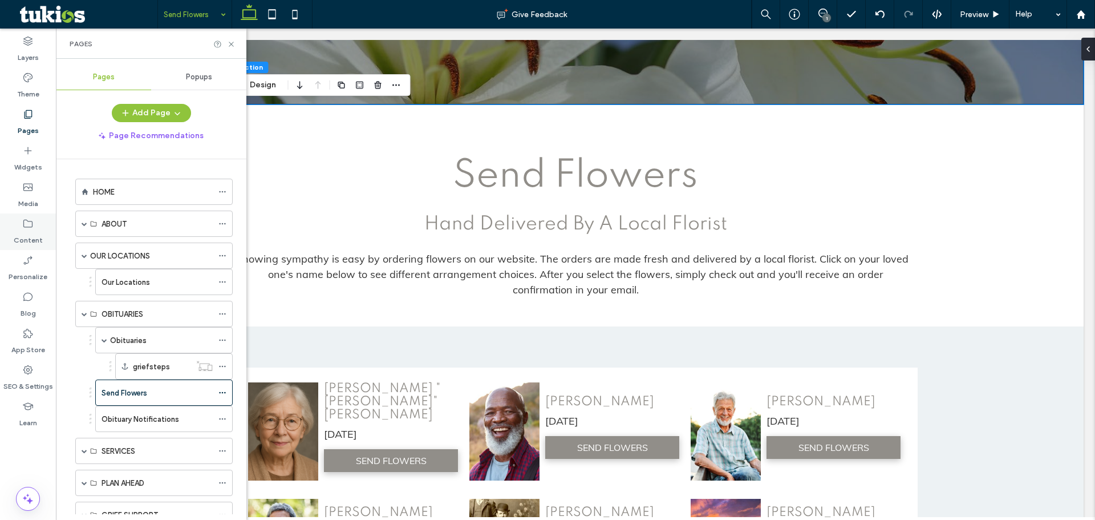
click at [31, 233] on label "Content" at bounding box center [28, 237] width 29 height 16
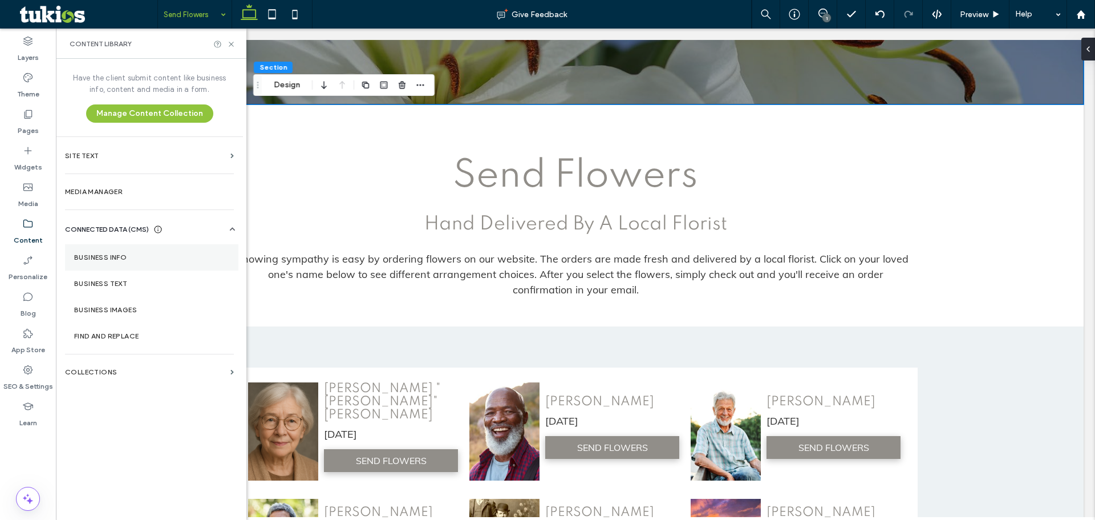
click at [113, 259] on label "Business Info" at bounding box center [151, 257] width 155 height 8
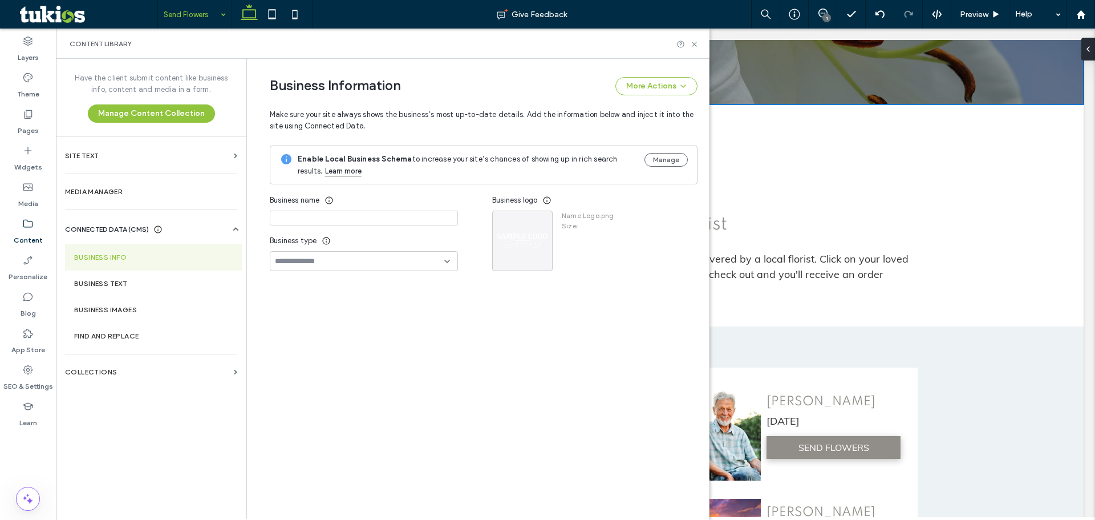
type input "**********"
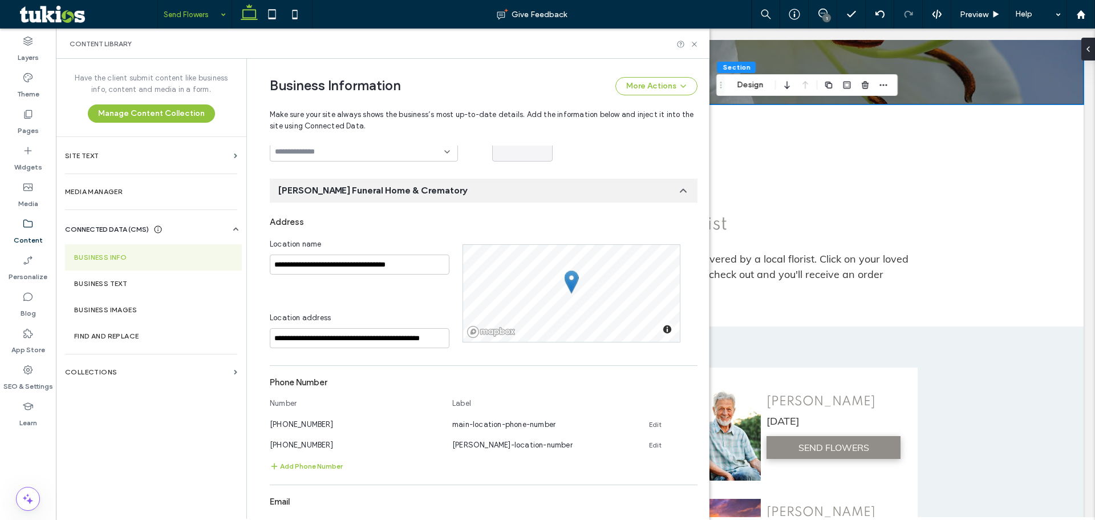
scroll to position [116, 0]
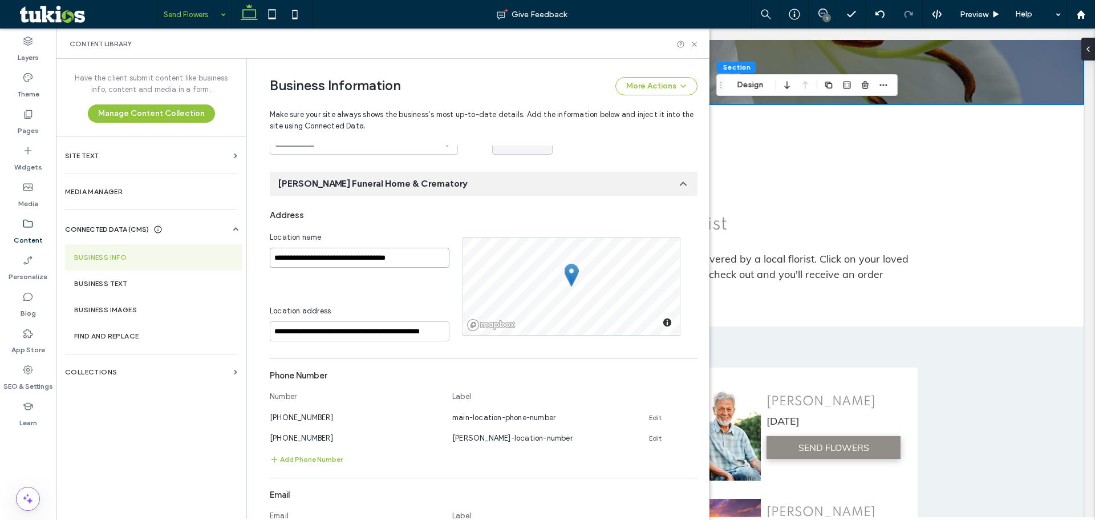
click at [340, 256] on input "**********" at bounding box center [360, 257] width 180 height 20
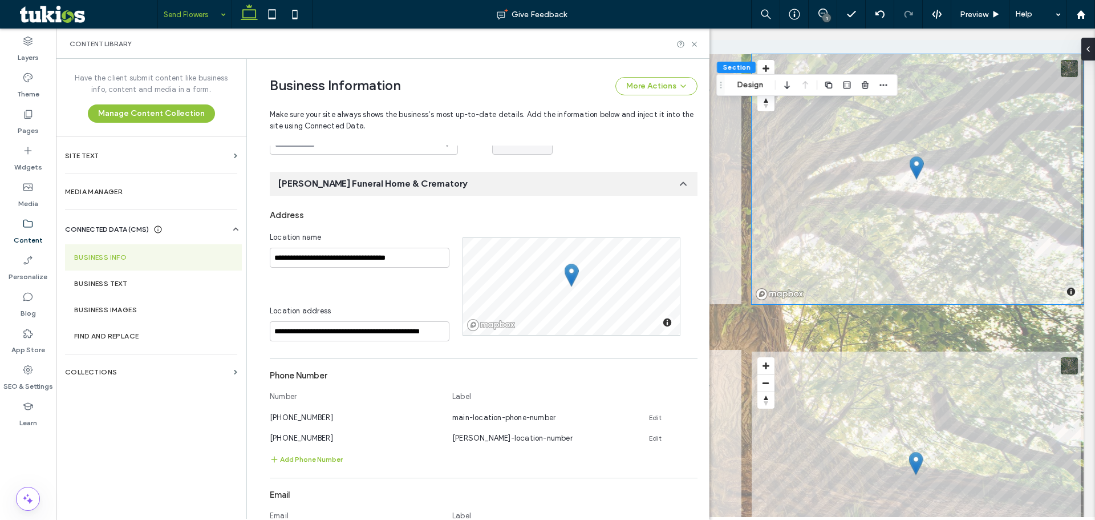
scroll to position [1312, 0]
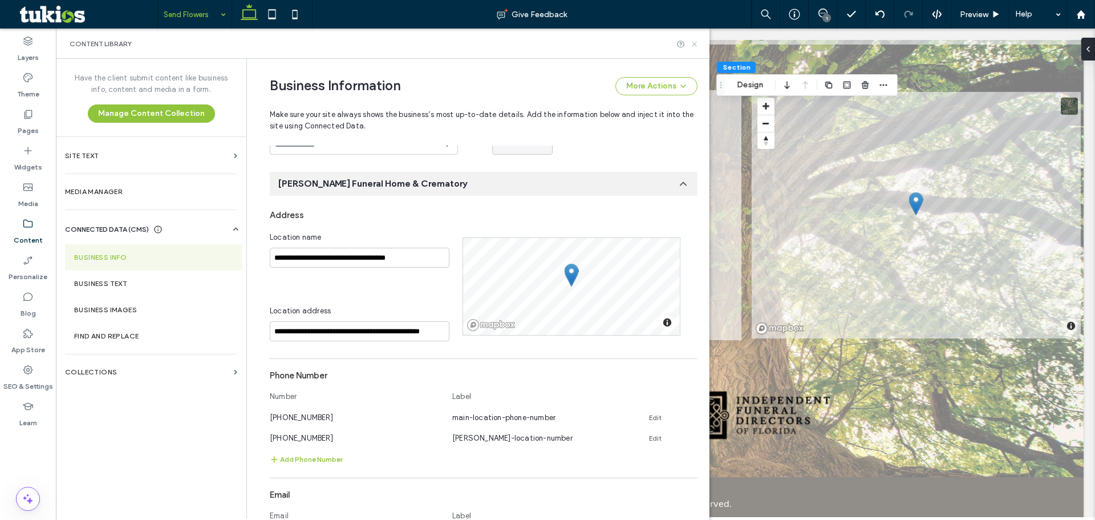
click at [692, 44] on icon at bounding box center [694, 44] width 9 height 9
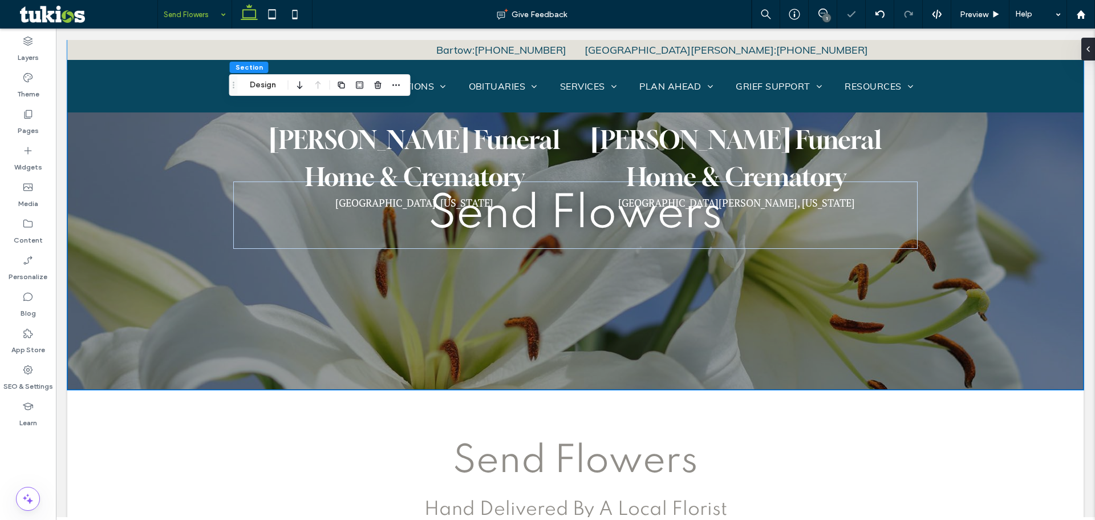
type input "**"
click at [549, 454] on span "Send Flowers" at bounding box center [575, 461] width 245 height 39
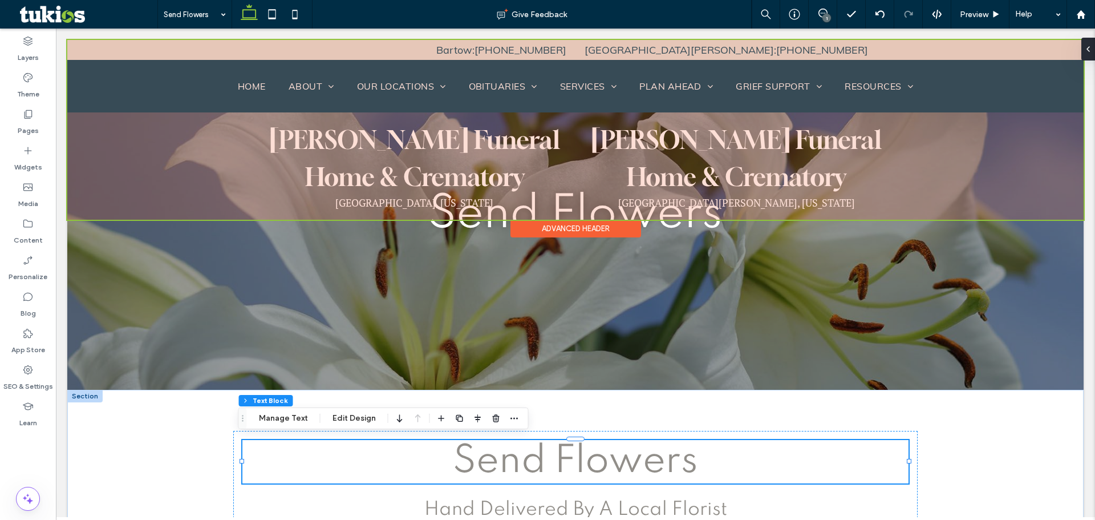
click at [544, 220] on div "Advanced Header" at bounding box center [575, 229] width 131 height 18
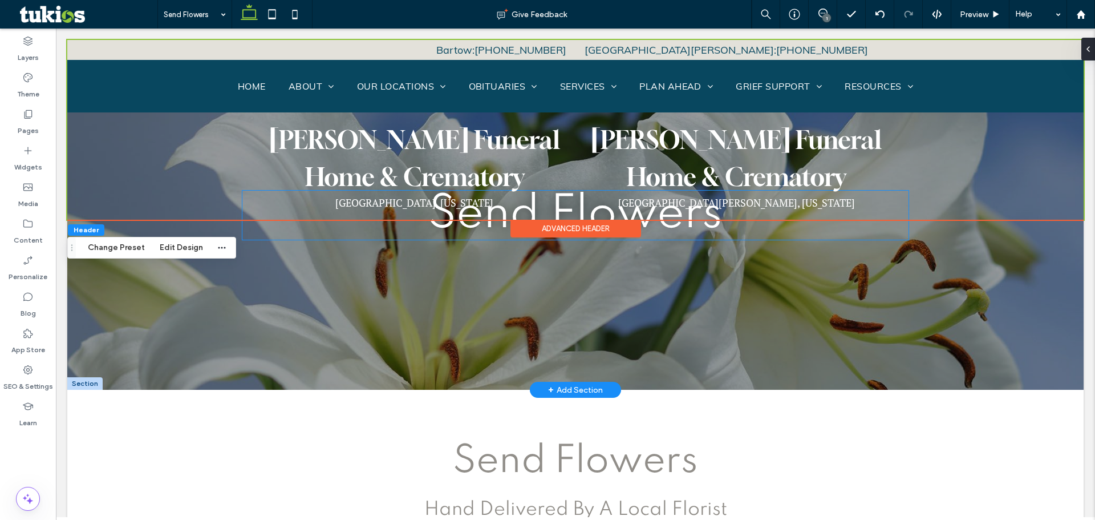
click at [451, 237] on h1 "Send Flowers" at bounding box center [575, 214] width 666 height 49
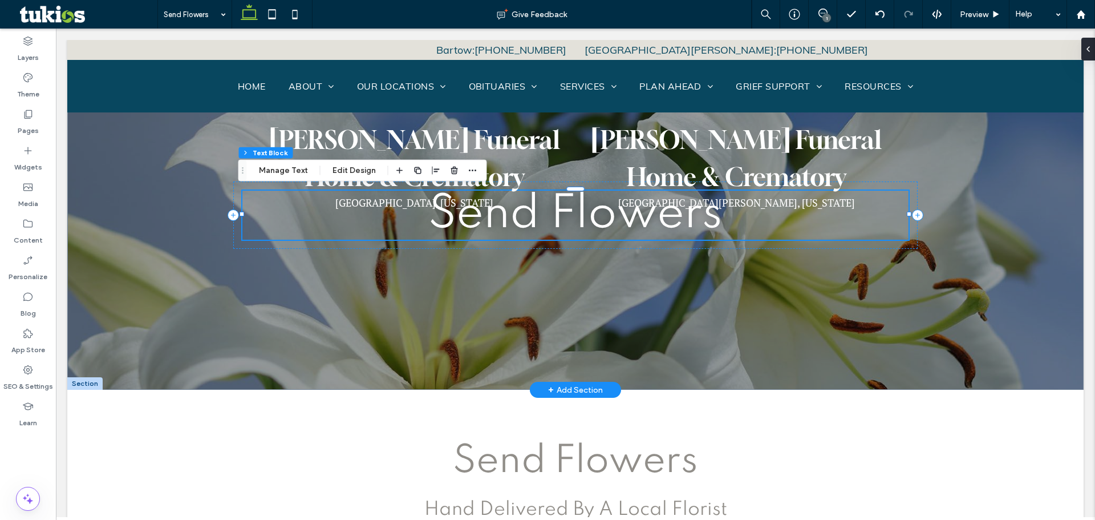
click at [451, 237] on h1 "Send Flowers" at bounding box center [575, 214] width 666 height 49
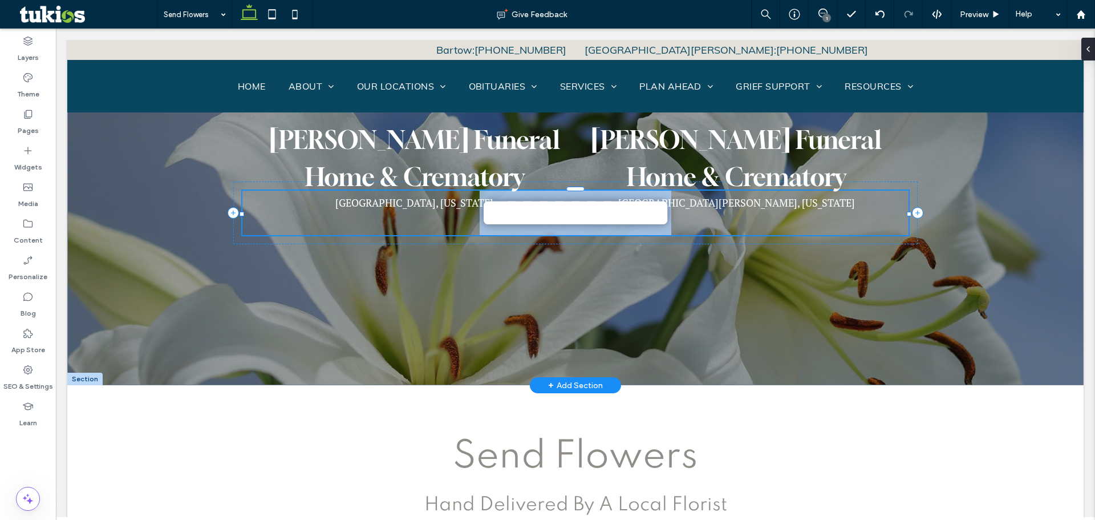
type input "*******"
type input "**"
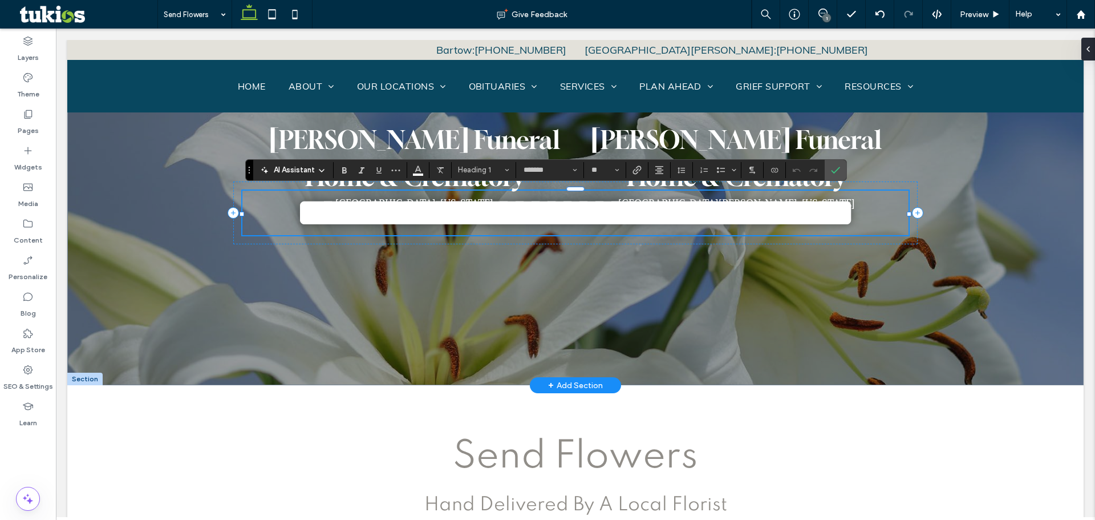
type input "****"
type input "**"
click at [841, 163] on label "Confirm" at bounding box center [835, 170] width 17 height 21
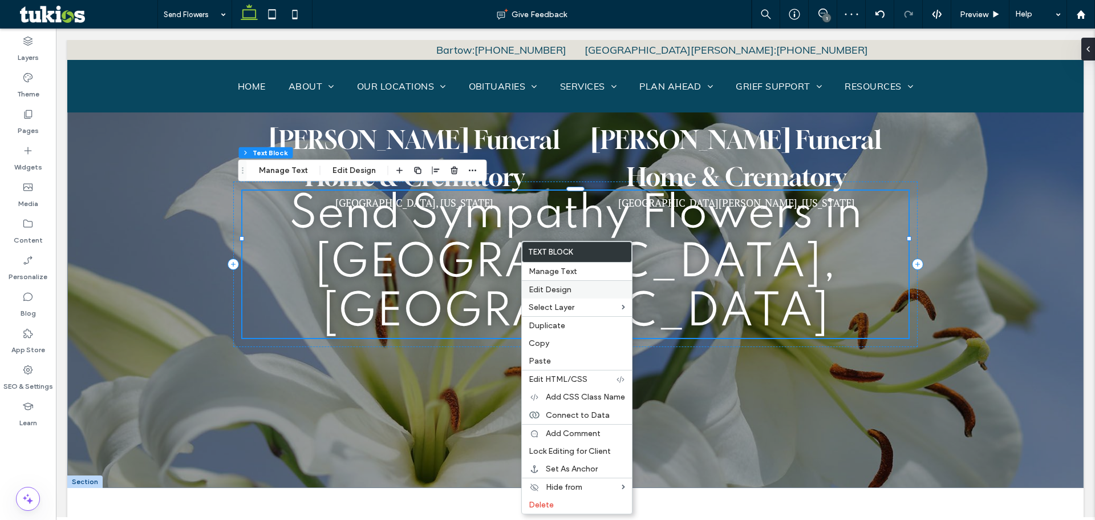
click at [545, 288] on span "Edit Design" at bounding box center [550, 290] width 43 height 10
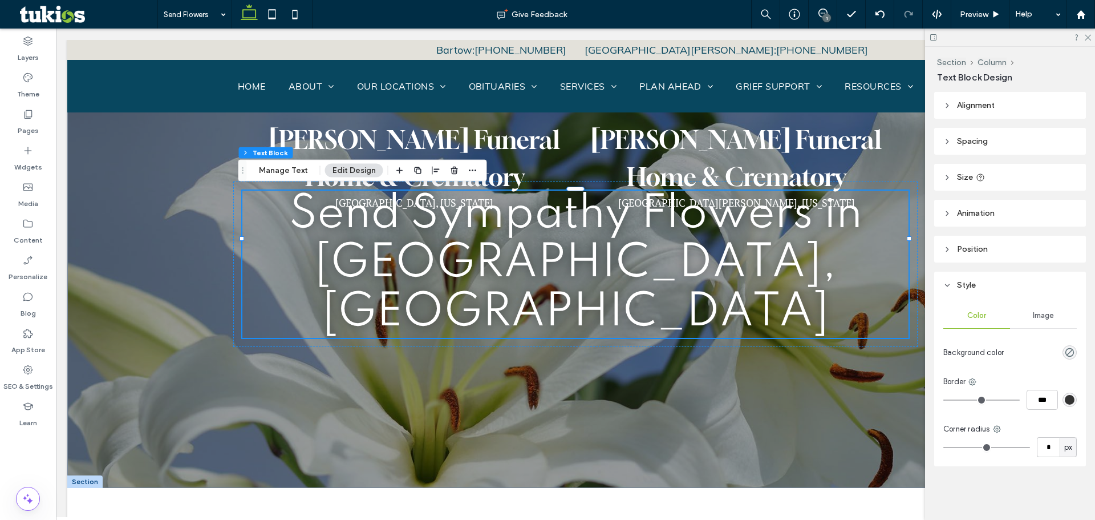
click at [968, 145] on span "Spacing" at bounding box center [972, 141] width 31 height 10
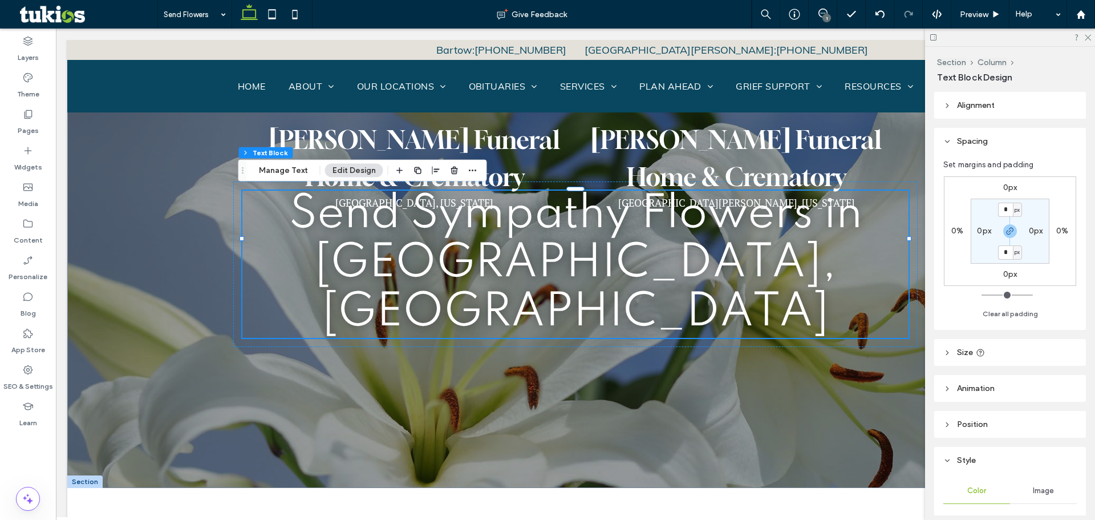
click at [1011, 186] on label "0px" at bounding box center [1010, 187] width 14 height 10
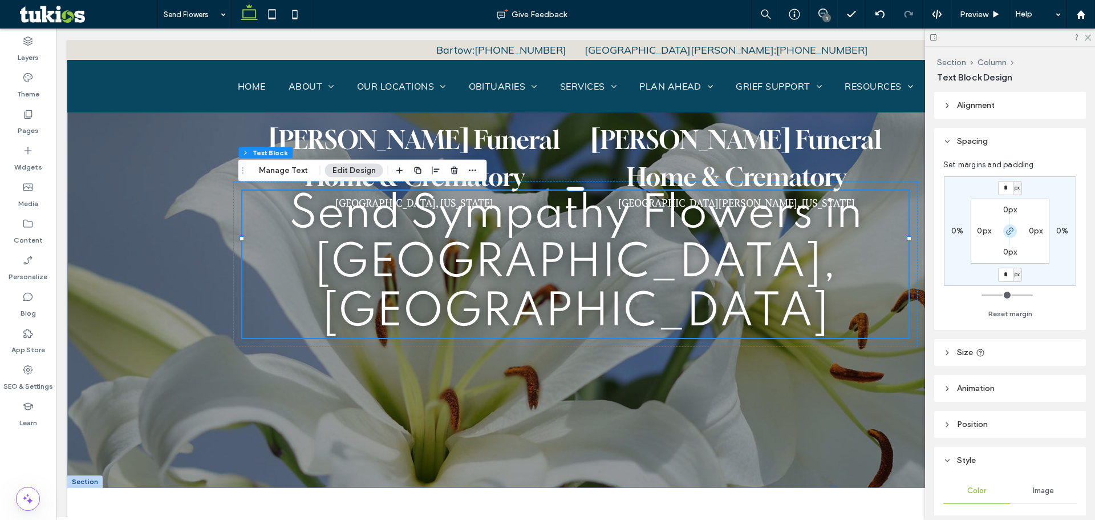
click at [1013, 228] on icon "button" at bounding box center [1009, 230] width 9 height 9
click at [1008, 187] on input "*" at bounding box center [1005, 188] width 15 height 14
type input "**"
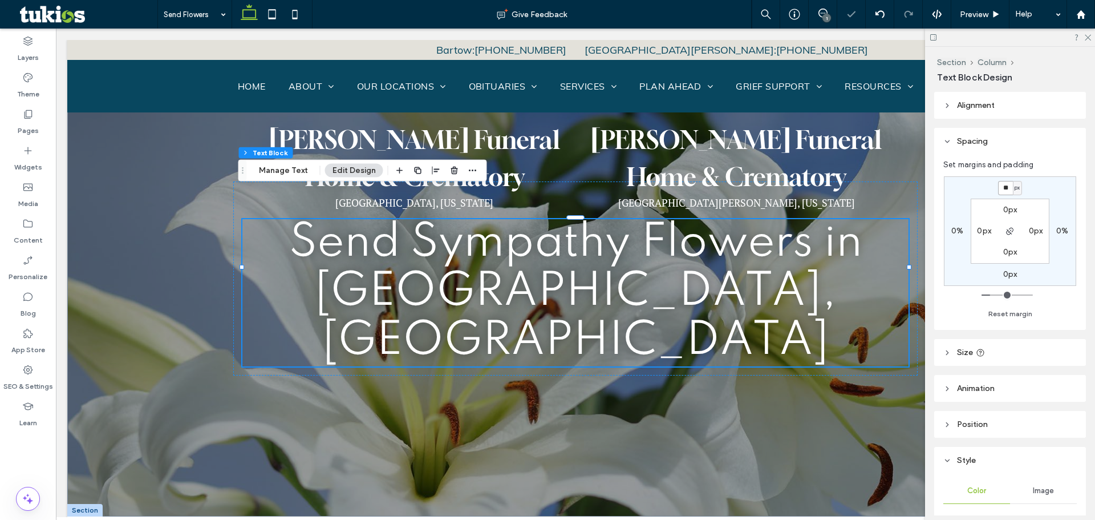
click at [1009, 183] on input "**" at bounding box center [1005, 188] width 15 height 14
type input "**"
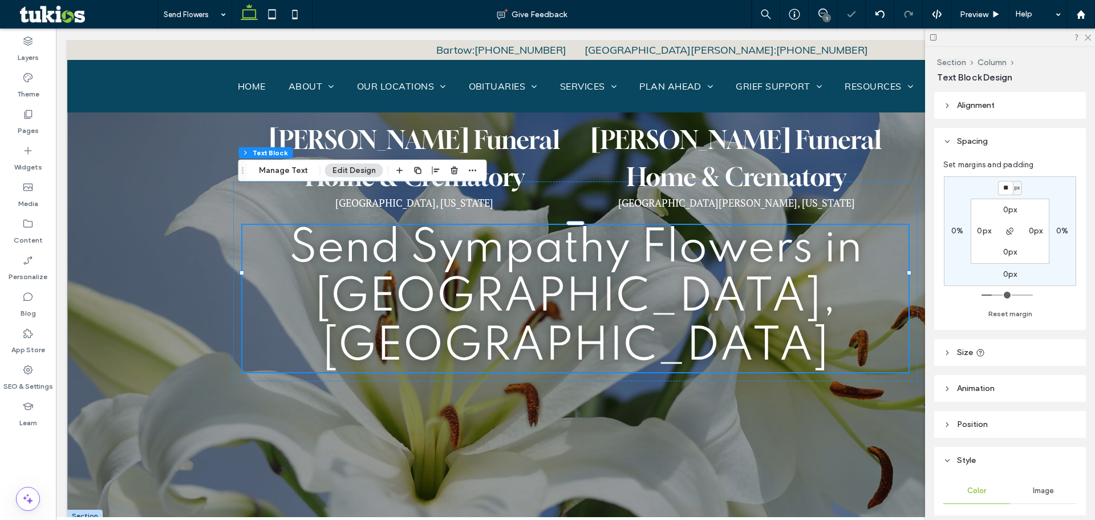
click at [1091, 36] on div at bounding box center [1010, 38] width 170 height 18
click at [1088, 36] on icon at bounding box center [1087, 36] width 7 height 7
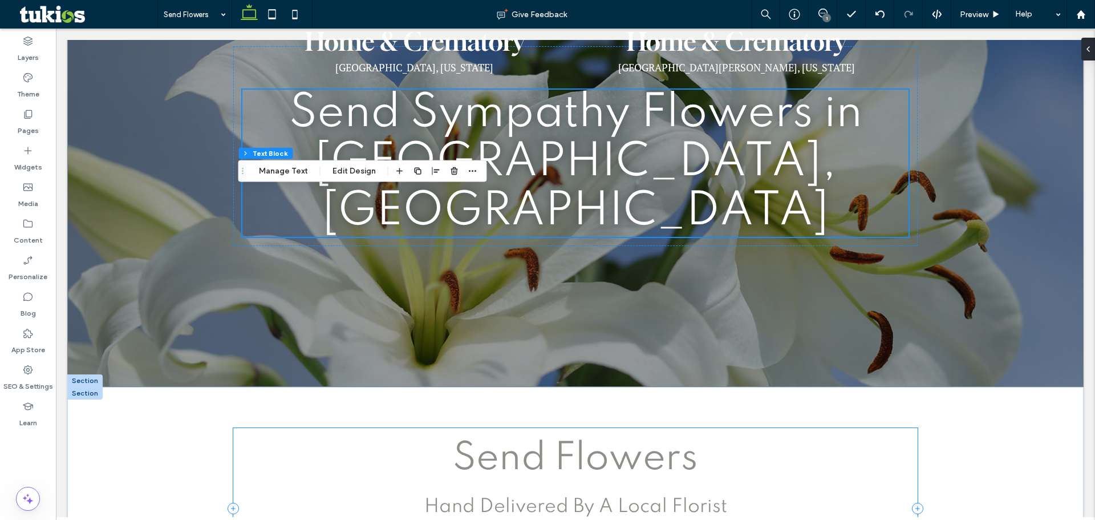
scroll to position [171, 0]
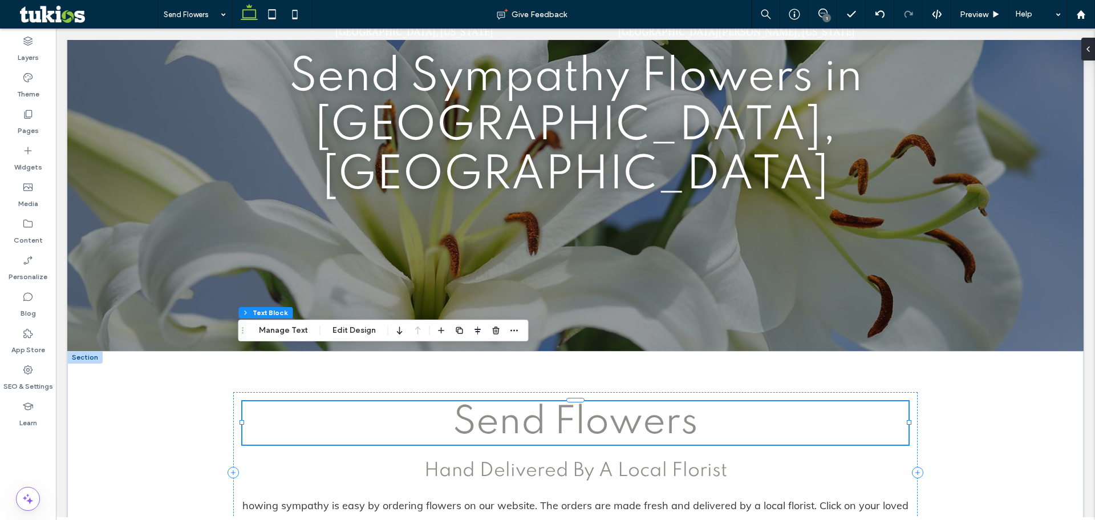
click at [563, 403] on span "Send Flowers" at bounding box center [575, 422] width 245 height 39
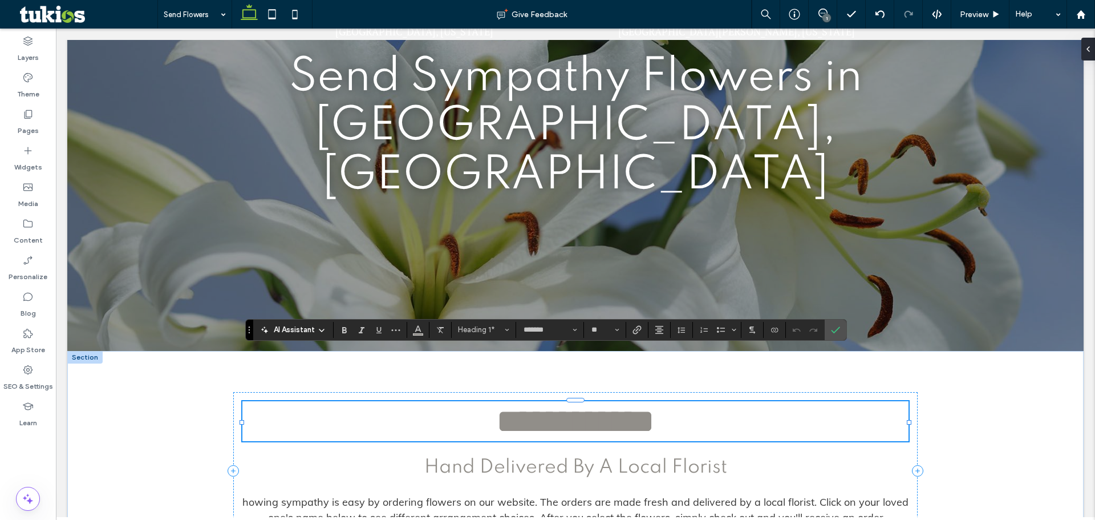
type input "****"
type input "**"
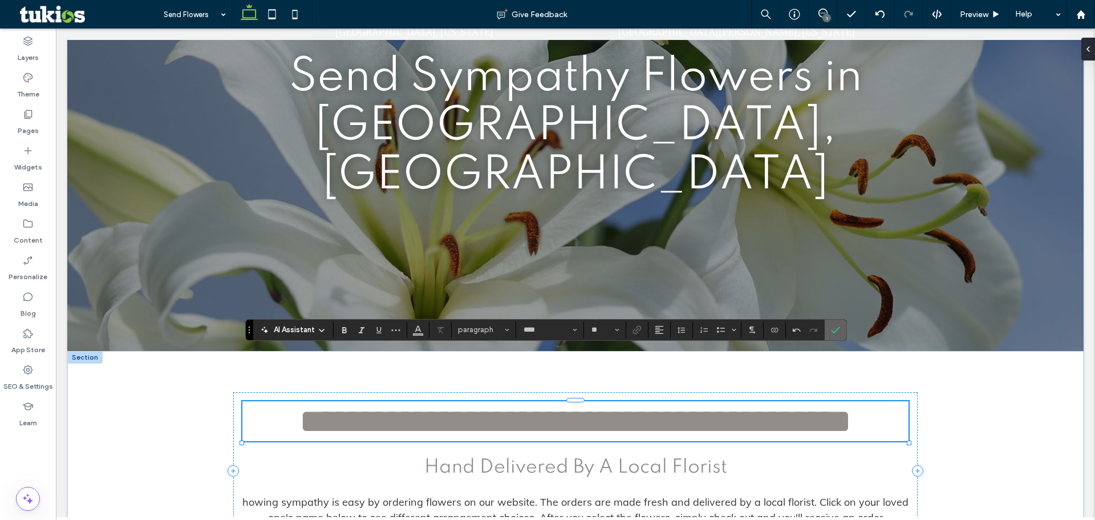
click at [833, 324] on span "Confirm" at bounding box center [833, 329] width 5 height 21
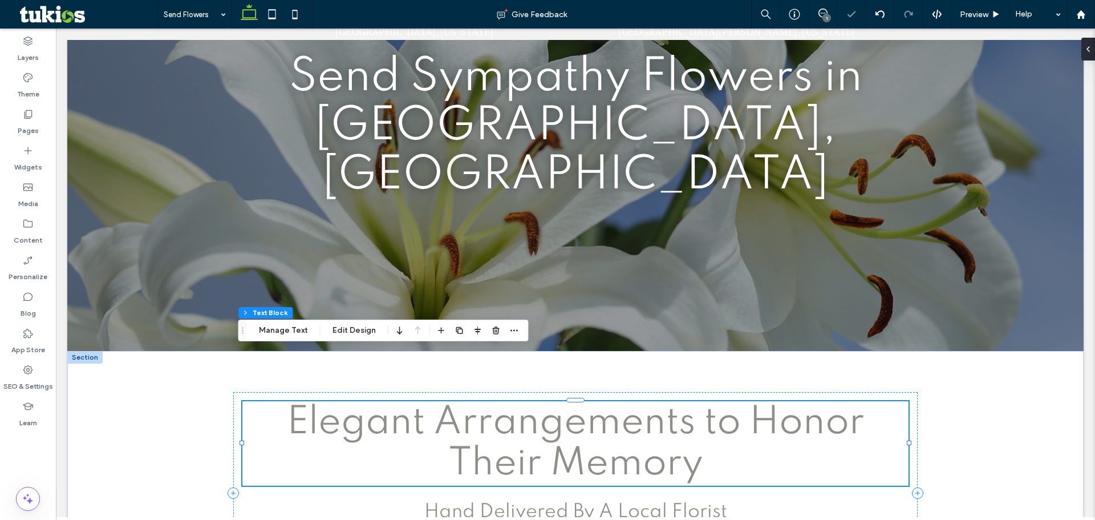
click at [602, 404] on span "Elegant Arrangements to Honor Their Memory" at bounding box center [576, 443] width 578 height 80
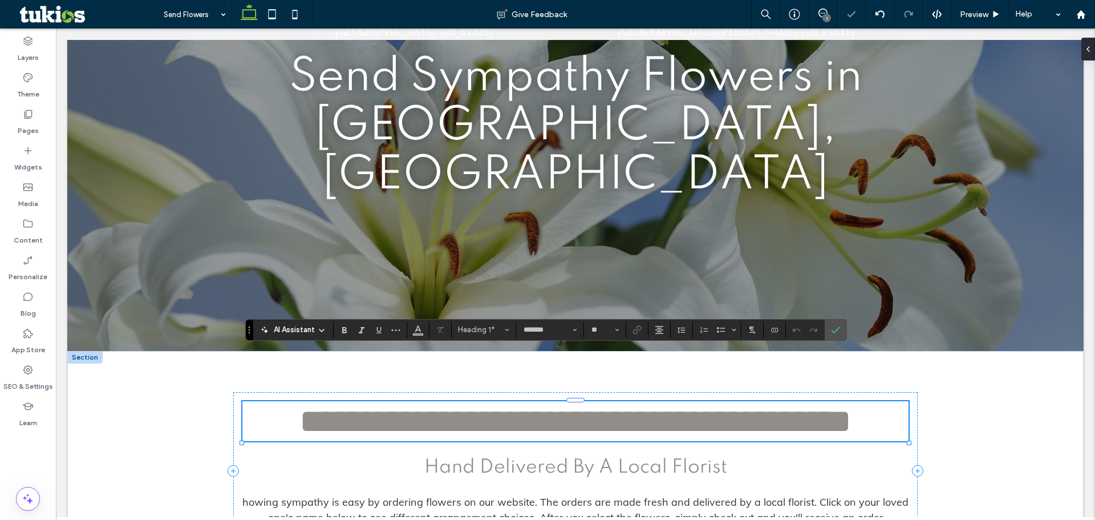
click at [550, 409] on span "**********" at bounding box center [575, 421] width 552 height 34
drag, startPoint x: 538, startPoint y: 409, endPoint x: 467, endPoint y: 412, distance: 70.8
click at [464, 413] on span "**********" at bounding box center [575, 421] width 552 height 34
click at [837, 328] on icon "Confirm" at bounding box center [835, 329] width 9 height 9
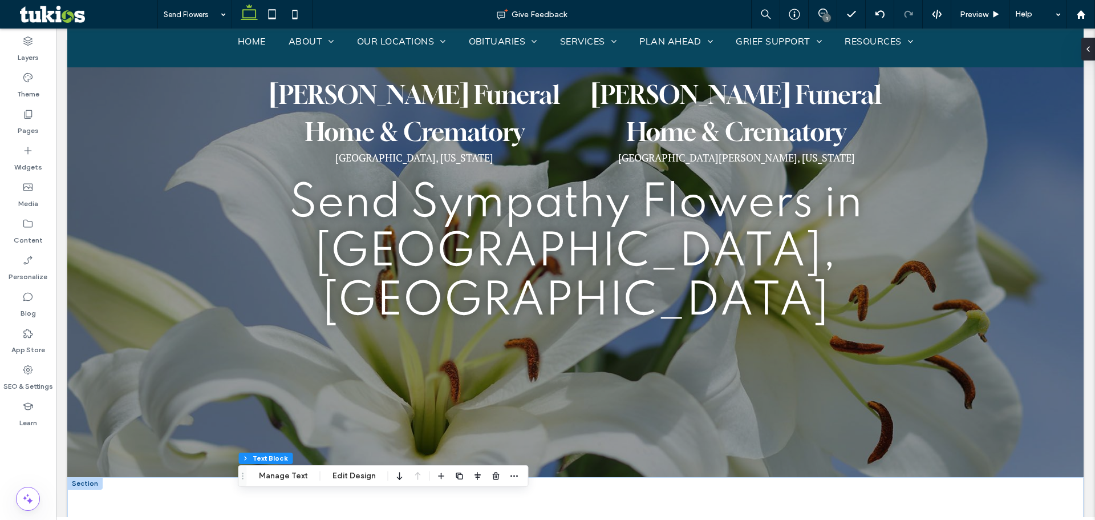
scroll to position [0, 0]
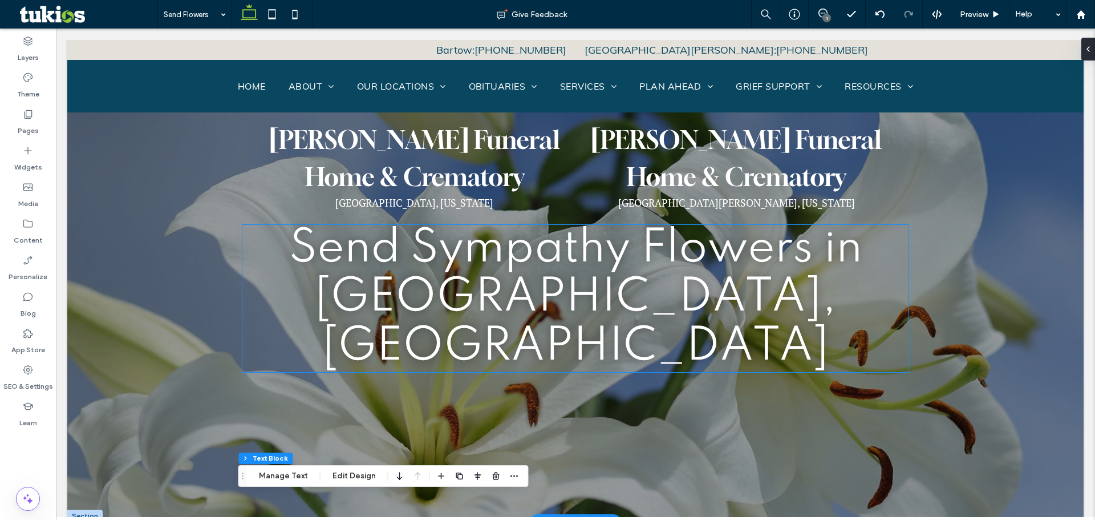
click at [615, 292] on span "Send Sympathy Flowers in [GEOGRAPHIC_DATA], [GEOGRAPHIC_DATA]" at bounding box center [575, 298] width 573 height 144
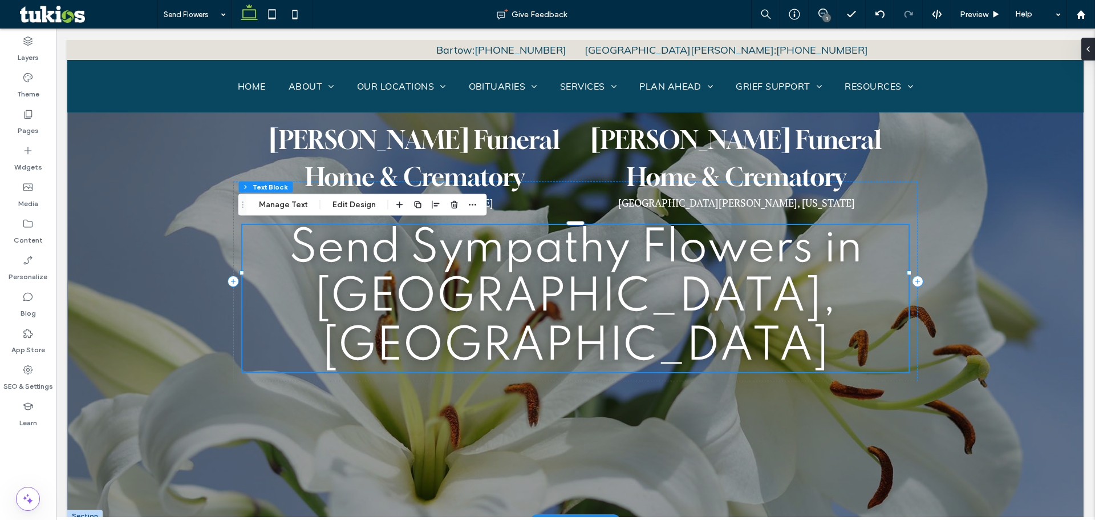
click at [623, 296] on span "Send Sympathy Flowers in [GEOGRAPHIC_DATA], [GEOGRAPHIC_DATA]" at bounding box center [575, 298] width 573 height 144
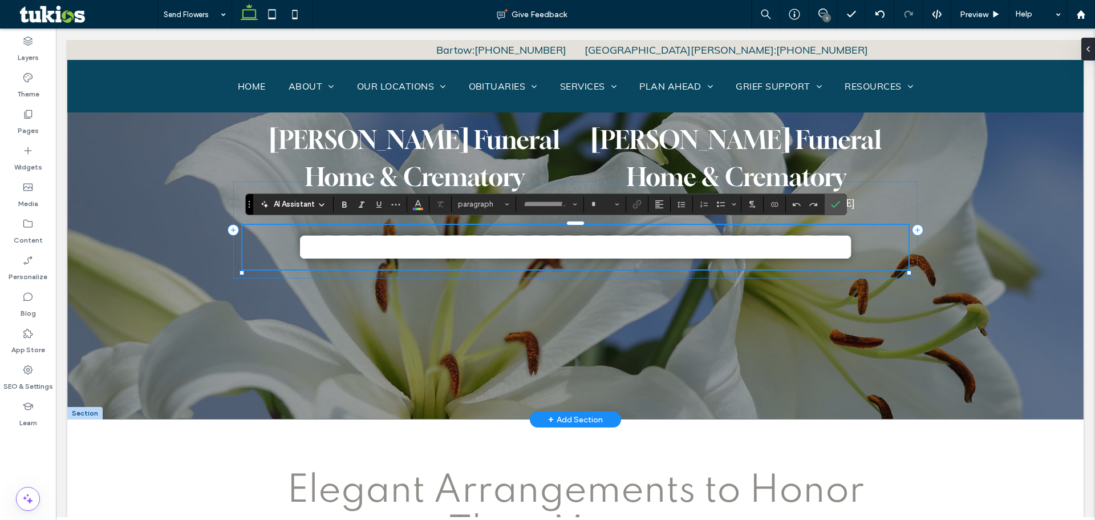
type input "*******"
type input "**"
click at [618, 267] on span "**********" at bounding box center [575, 246] width 559 height 40
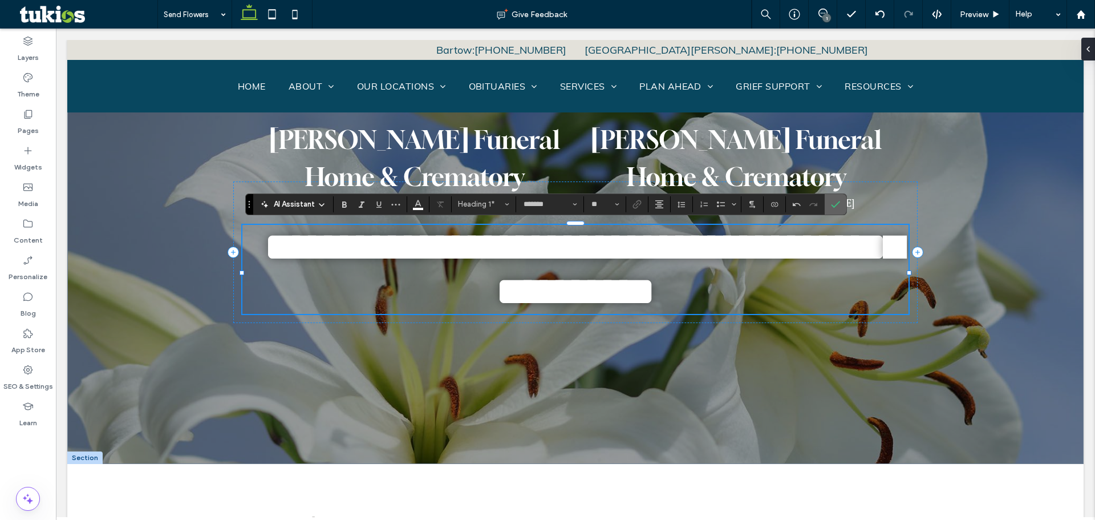
click at [836, 204] on use "Confirm" at bounding box center [835, 204] width 9 height 7
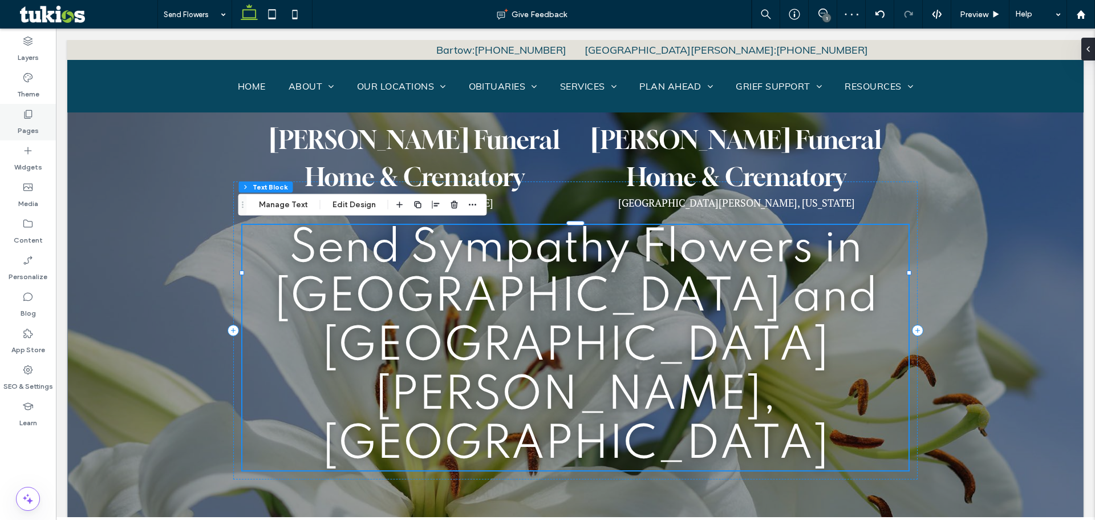
click at [35, 112] on div "Pages" at bounding box center [28, 122] width 56 height 36
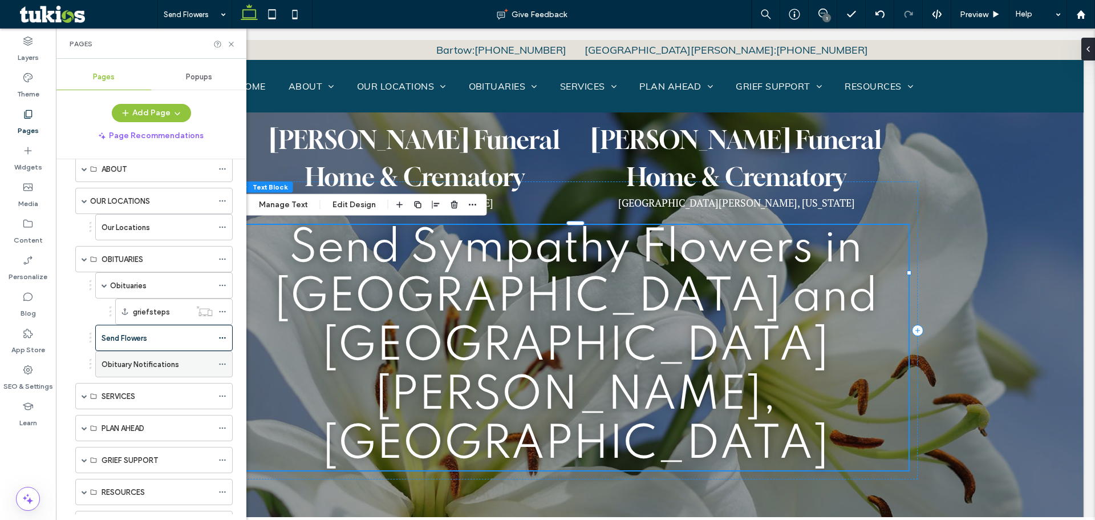
scroll to position [57, 0]
click at [137, 360] on label "Obituary Notifications" at bounding box center [141, 362] width 78 height 20
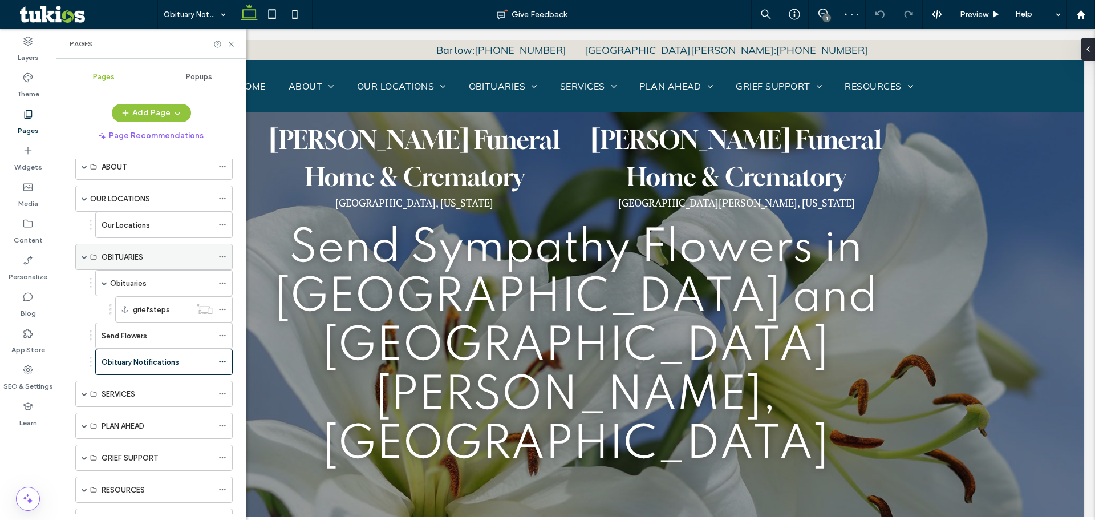
click at [84, 255] on span at bounding box center [85, 257] width 6 height 6
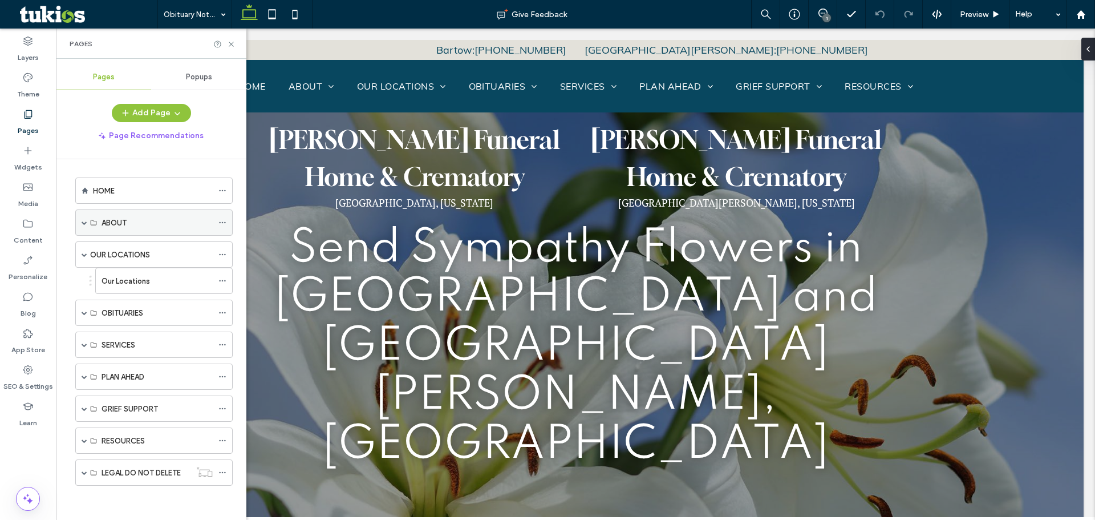
scroll to position [1, 0]
click at [84, 252] on span at bounding box center [85, 254] width 6 height 6
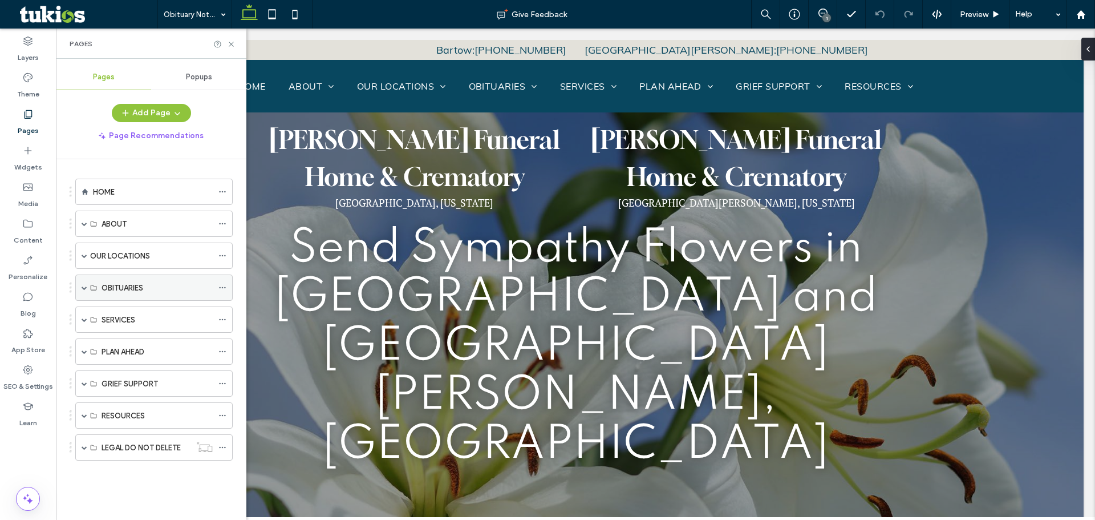
click at [84, 289] on span at bounding box center [85, 288] width 6 height 6
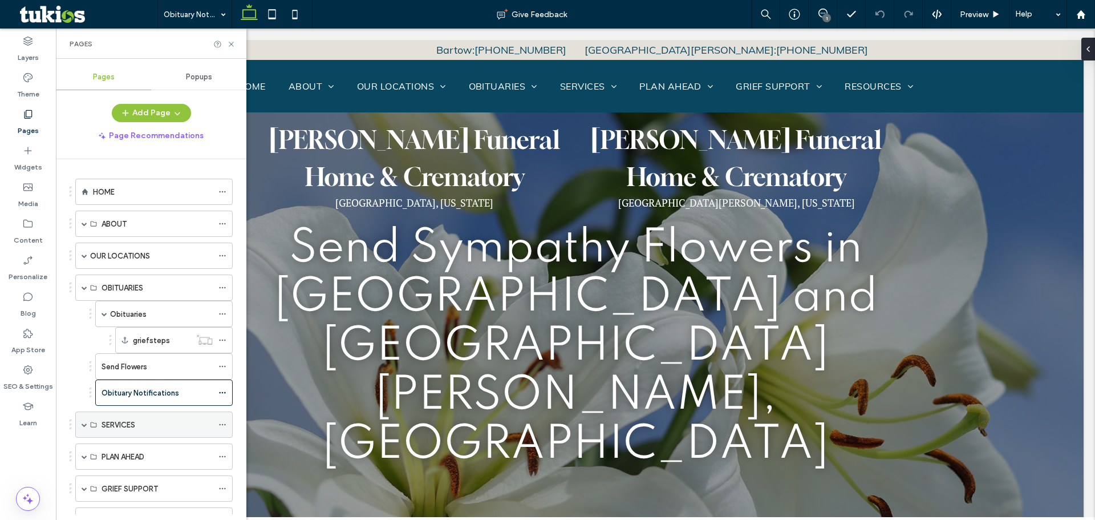
click at [81, 421] on div "SERVICES" at bounding box center [153, 424] width 157 height 26
click at [83, 425] on span at bounding box center [85, 424] width 6 height 6
click at [128, 445] on label "Immediate Need" at bounding box center [131, 451] width 58 height 20
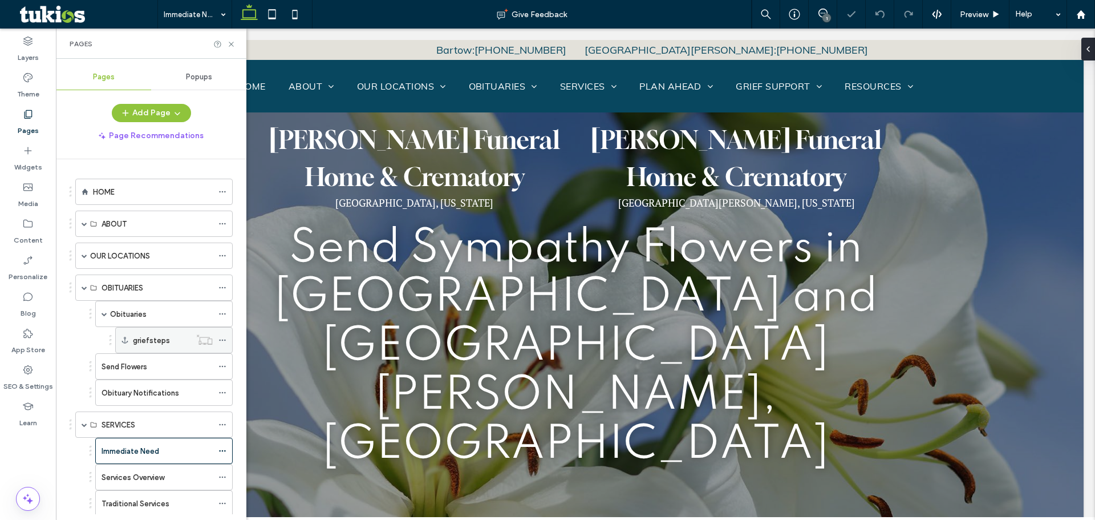
click at [157, 339] on label "griefsteps" at bounding box center [151, 340] width 37 height 20
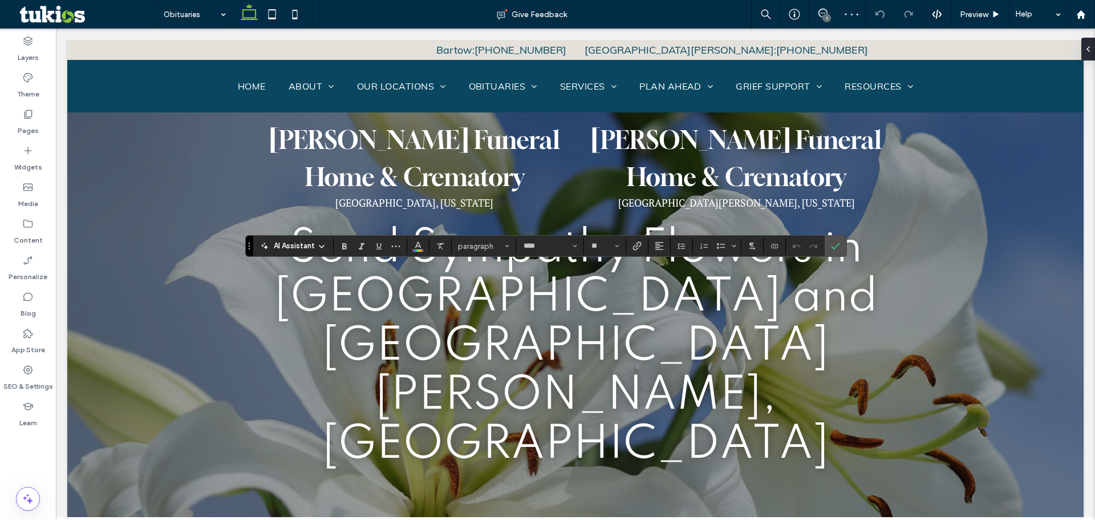
type input "****"
type input "**"
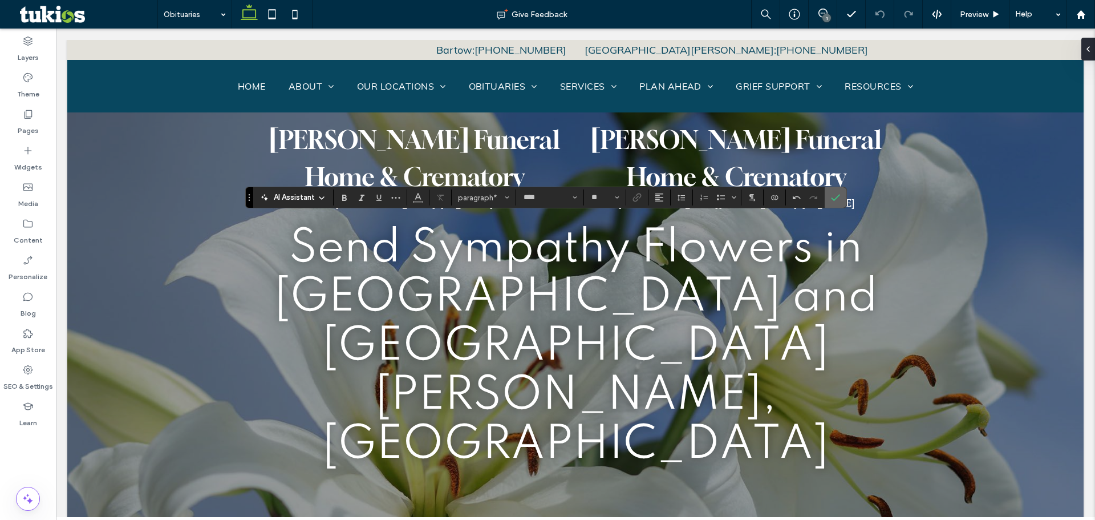
click at [837, 197] on use "Confirm" at bounding box center [835, 197] width 9 height 7
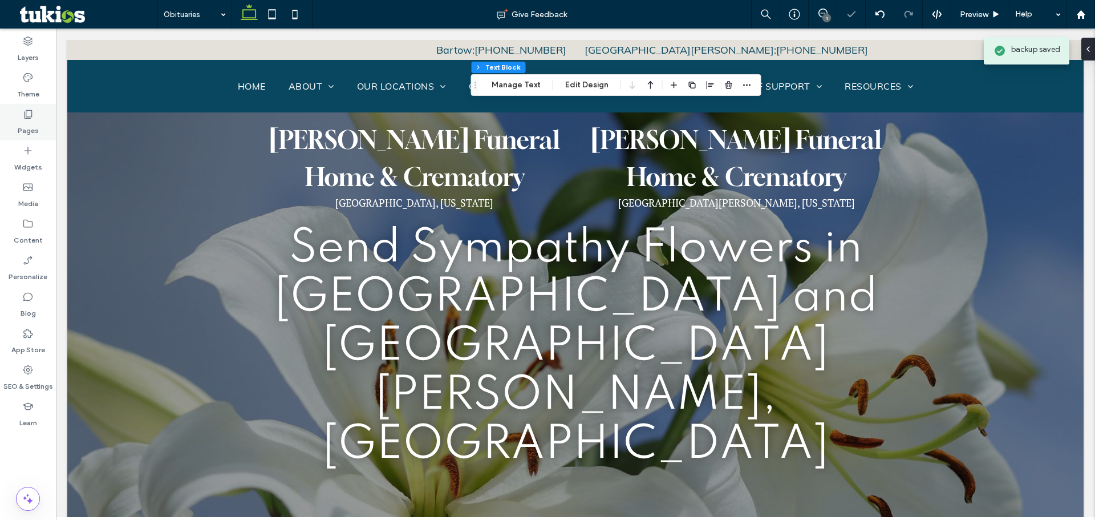
click at [38, 115] on div "Pages" at bounding box center [28, 122] width 56 height 36
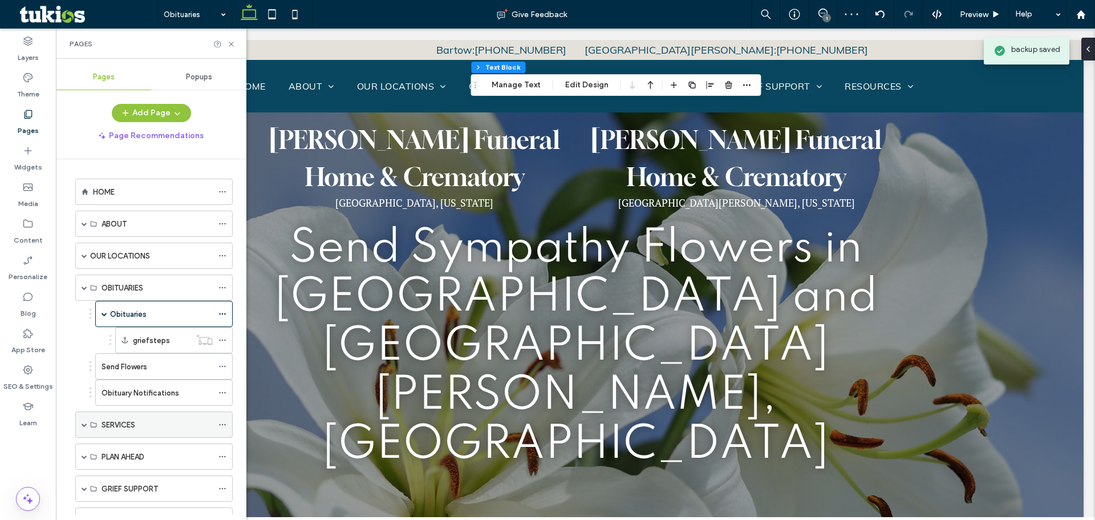
drag, startPoint x: 86, startPoint y: 425, endPoint x: 122, endPoint y: 435, distance: 37.6
click at [86, 425] on span at bounding box center [85, 424] width 6 height 6
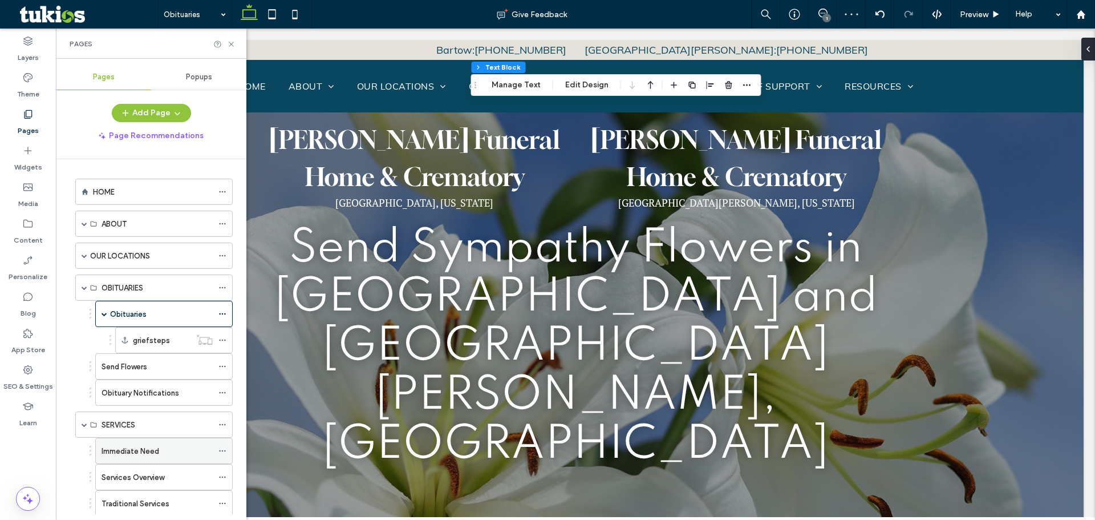
click at [133, 449] on label "Immediate Need" at bounding box center [131, 451] width 58 height 20
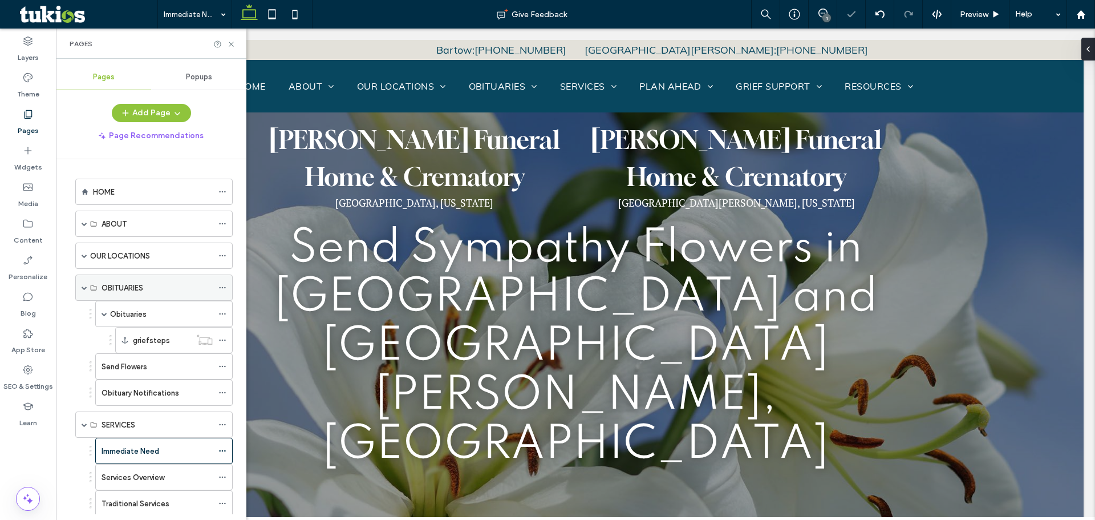
click at [84, 287] on span at bounding box center [85, 288] width 6 height 6
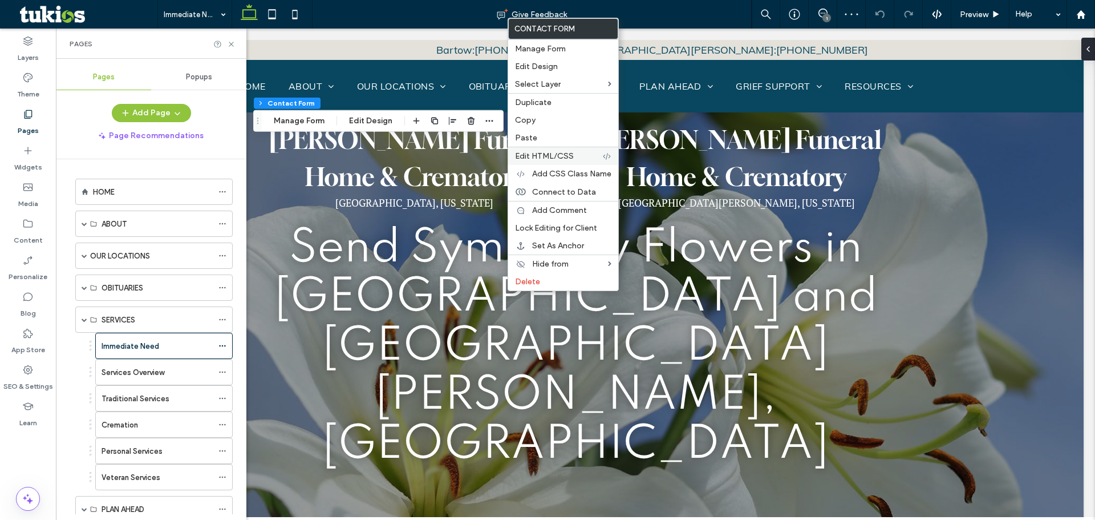
type input "*"
type input "***"
type input "*"
type input "***"
click at [537, 48] on span "Manage Form" at bounding box center [540, 49] width 51 height 10
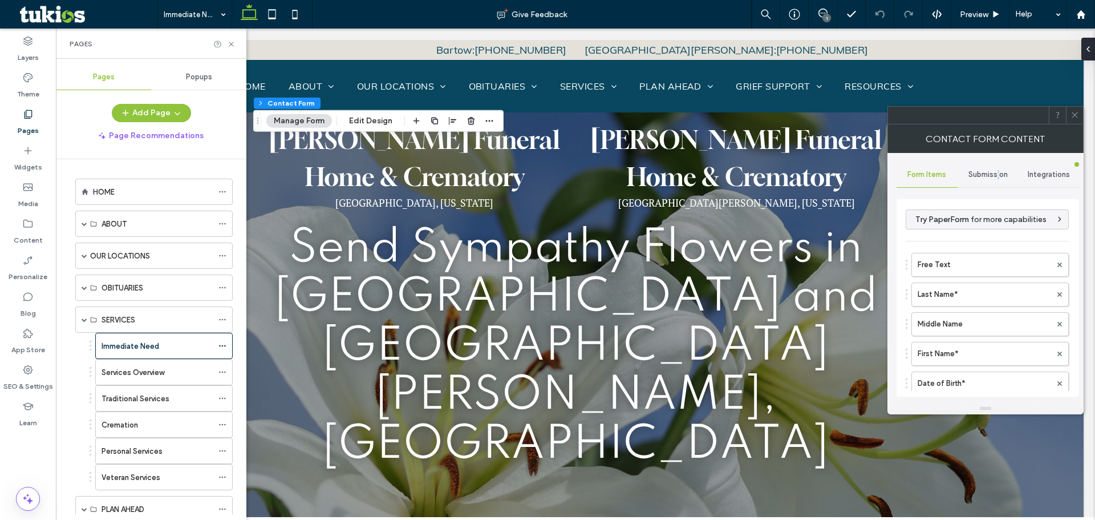
click at [999, 176] on span "Submission" at bounding box center [987, 174] width 39 height 9
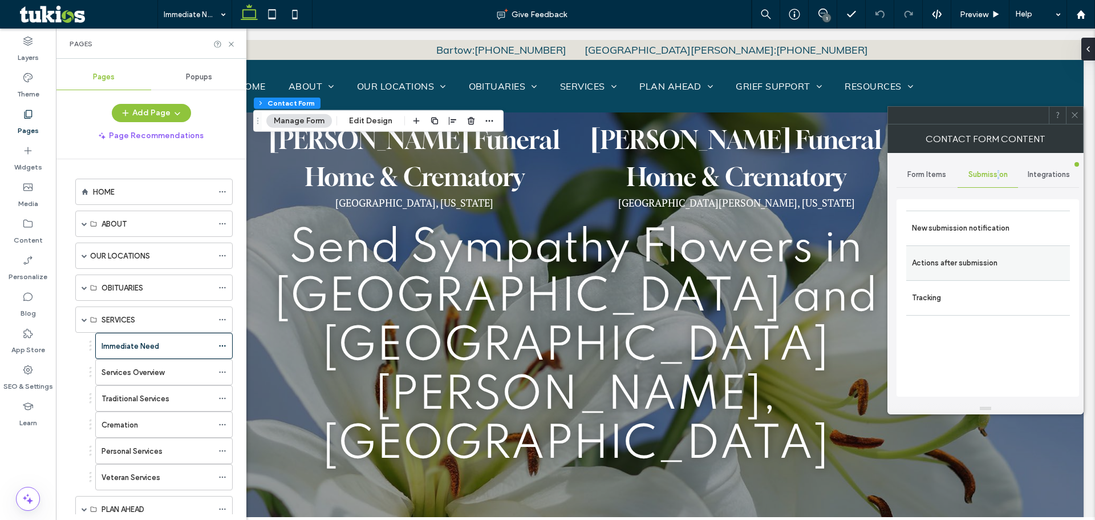
click at [939, 257] on label "Actions after submission" at bounding box center [988, 262] width 152 height 23
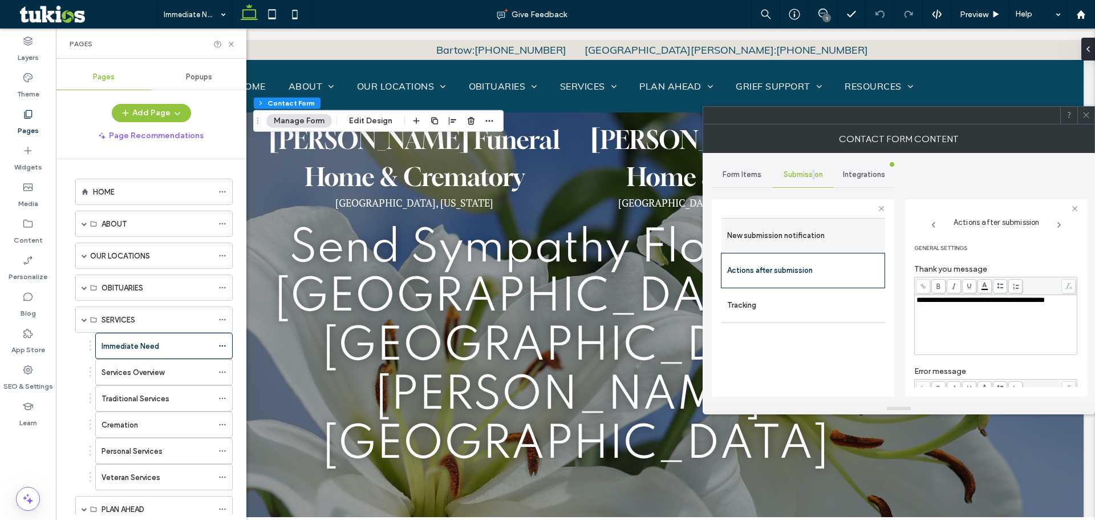
click at [833, 242] on label "New submission notification" at bounding box center [803, 235] width 152 height 23
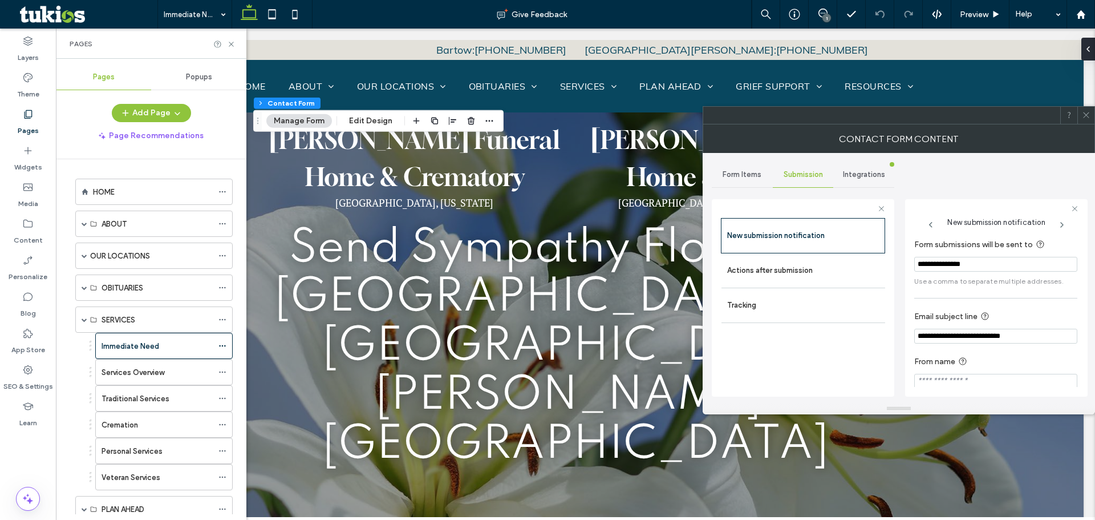
click at [1089, 121] on span at bounding box center [1086, 115] width 9 height 17
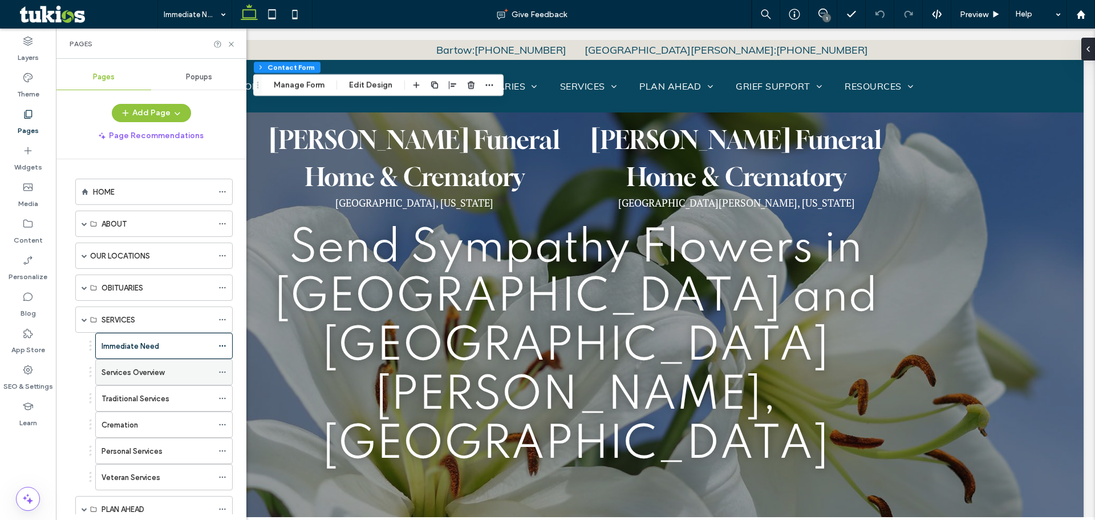
click at [190, 374] on div "Services Overview" at bounding box center [157, 372] width 111 height 12
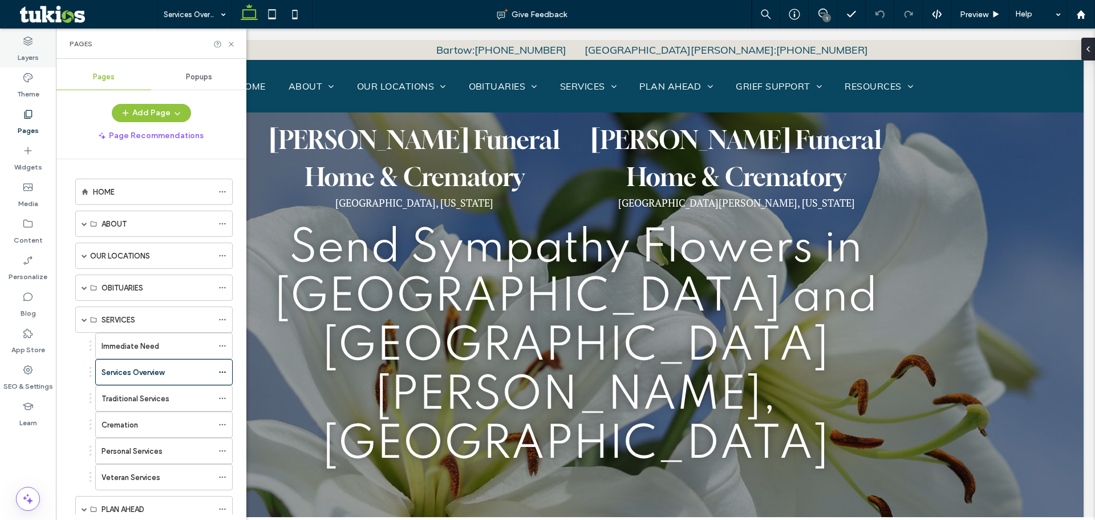
click at [28, 40] on icon at bounding box center [27, 40] width 11 height 11
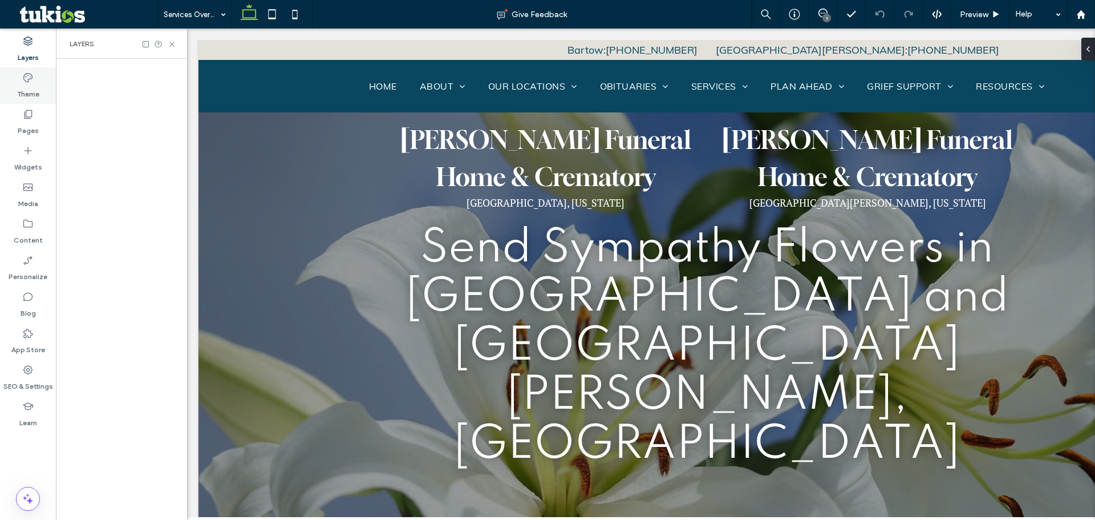
scroll to position [0, 131]
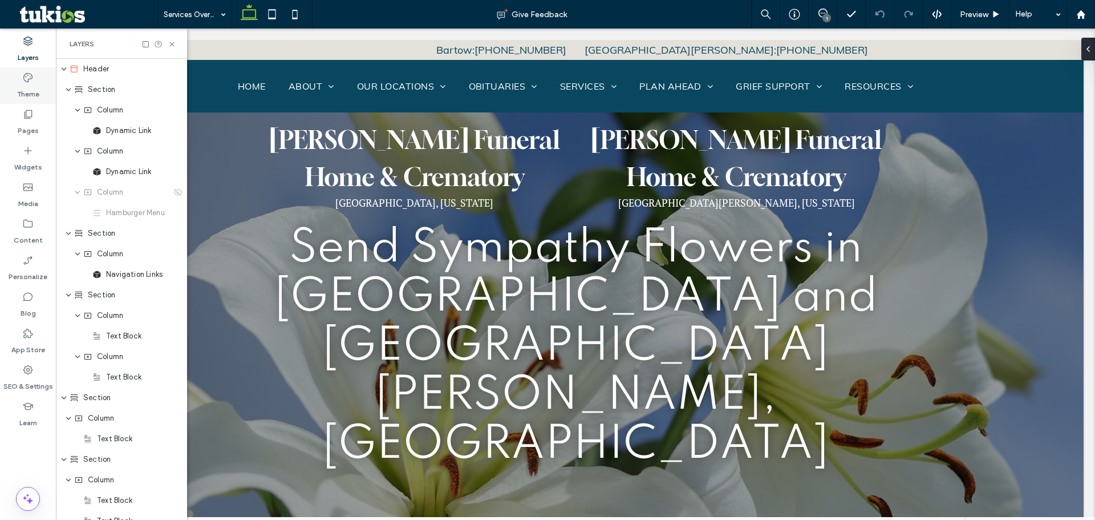
click at [26, 84] on label "Theme" at bounding box center [28, 91] width 22 height 16
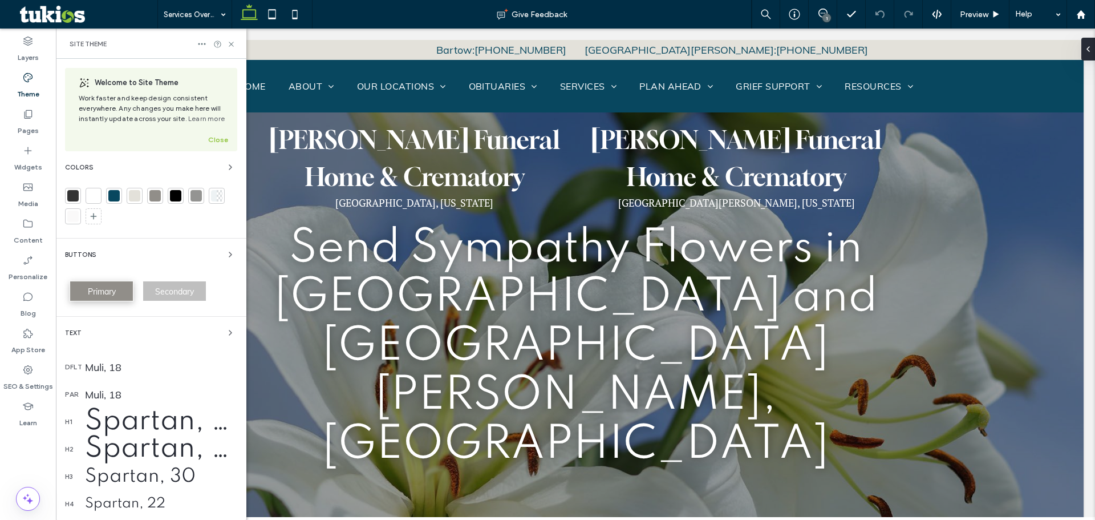
scroll to position [0, 0]
click at [105, 289] on span "Primary" at bounding box center [102, 291] width 28 height 10
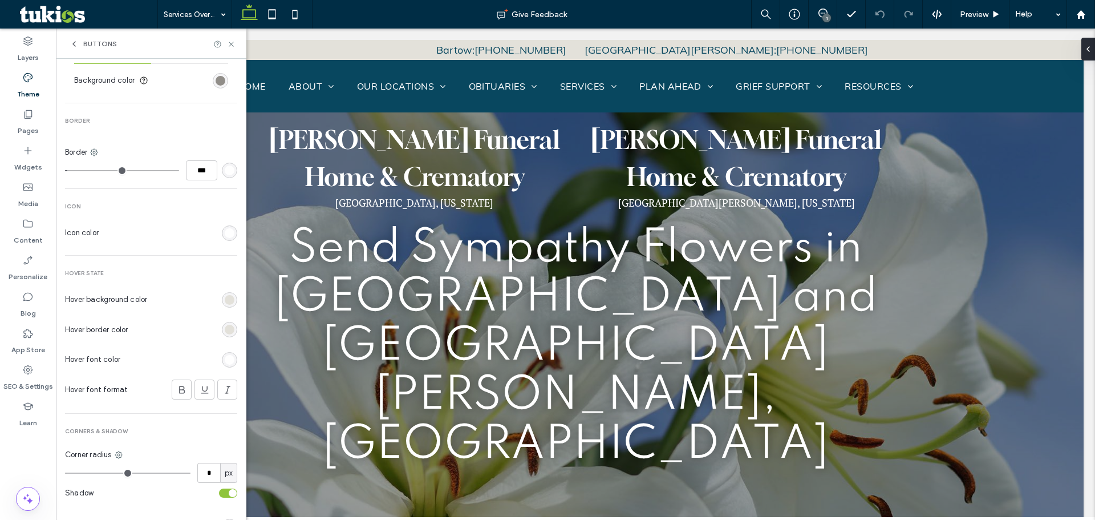
scroll to position [456, 0]
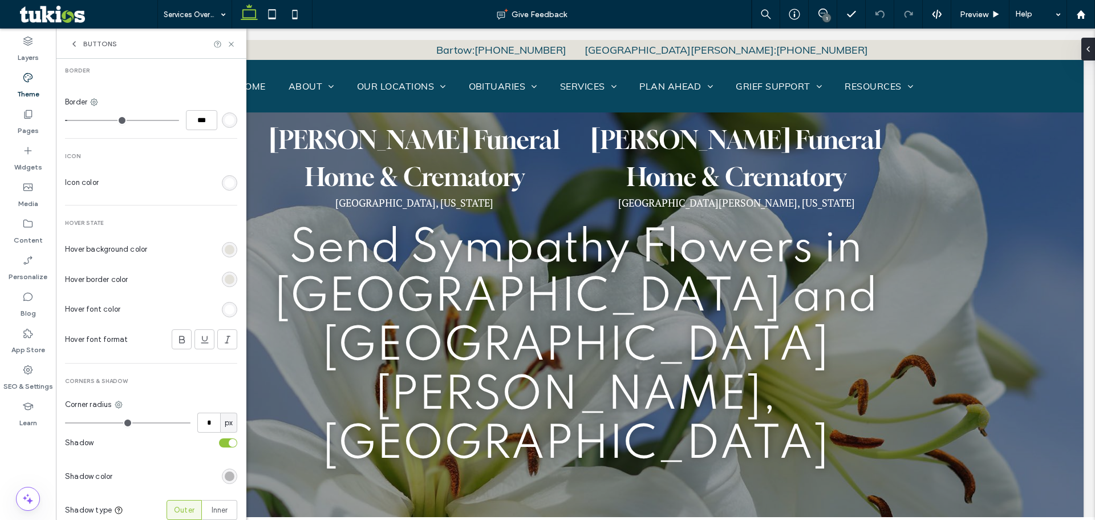
click at [225, 312] on div "rgb(255, 255, 255)" at bounding box center [230, 310] width 10 height 10
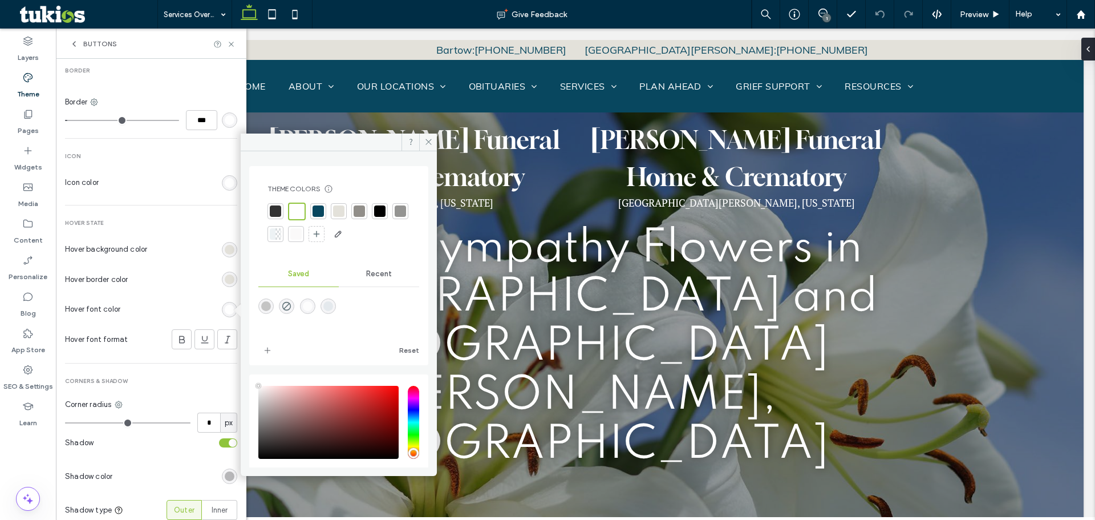
click at [395, 217] on div at bounding box center [400, 210] width 11 height 11
click at [433, 141] on span at bounding box center [428, 141] width 18 height 17
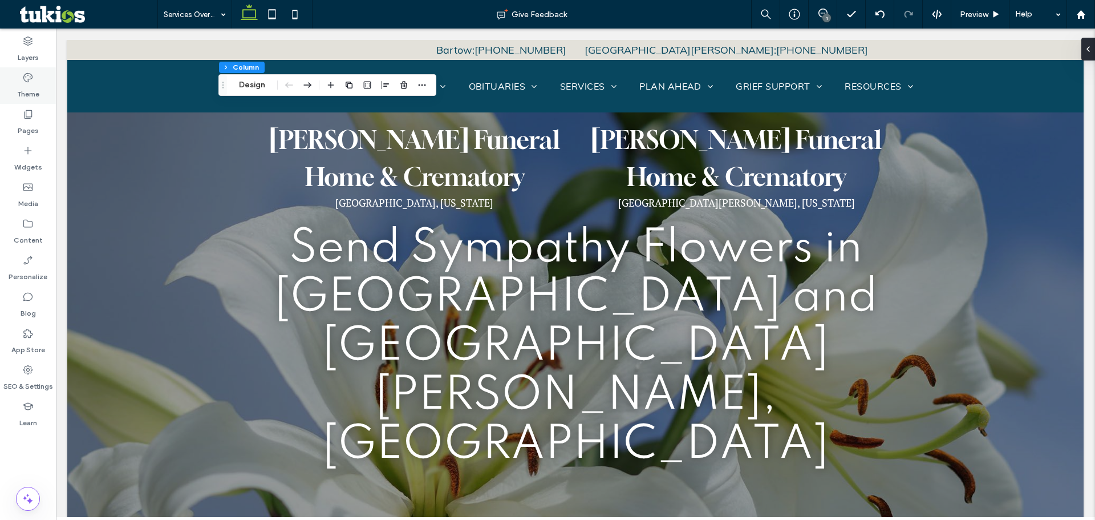
click at [35, 95] on label "Theme" at bounding box center [28, 91] width 22 height 16
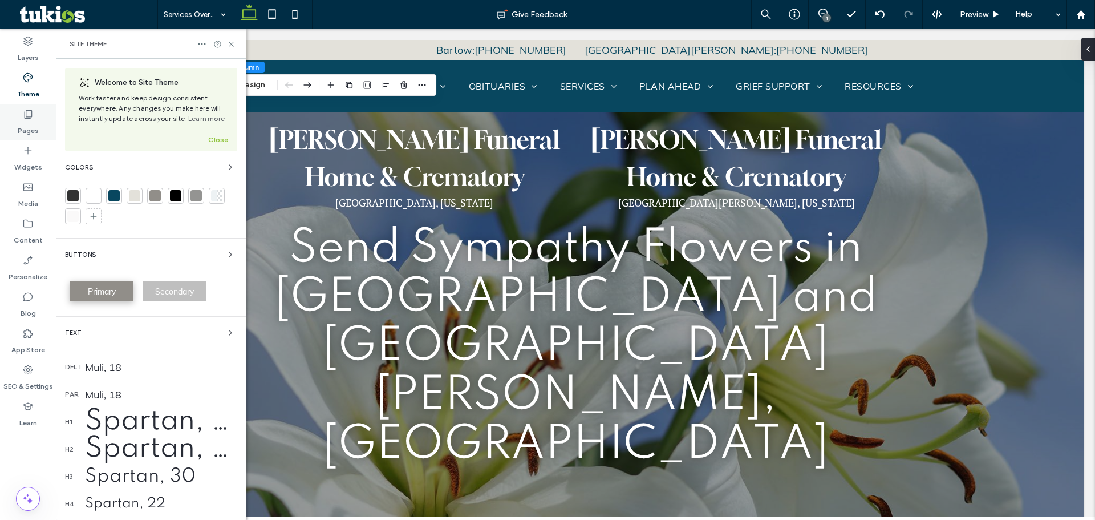
click at [40, 124] on div "Pages" at bounding box center [28, 122] width 56 height 36
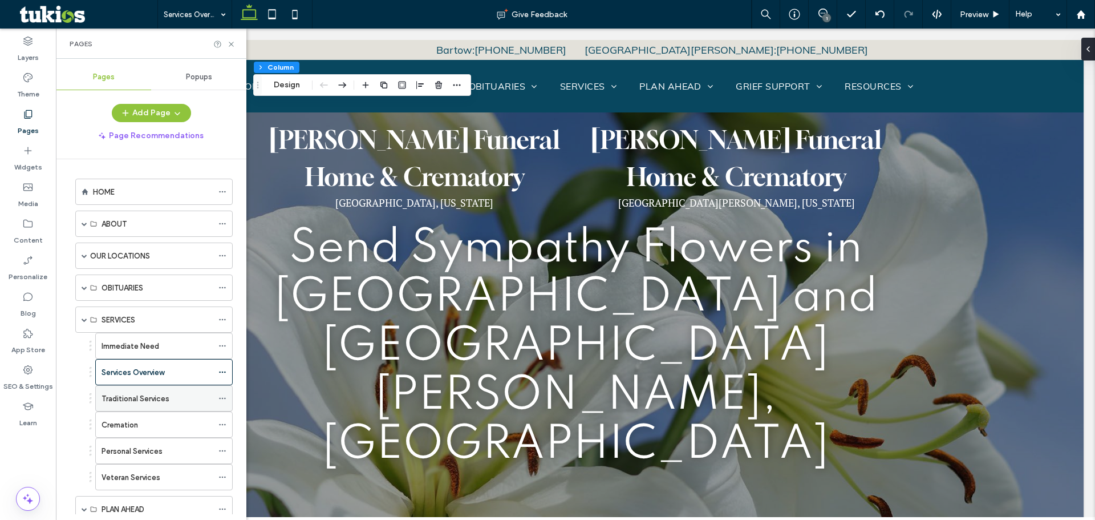
click at [133, 393] on label "Traditional Services" at bounding box center [136, 398] width 68 height 20
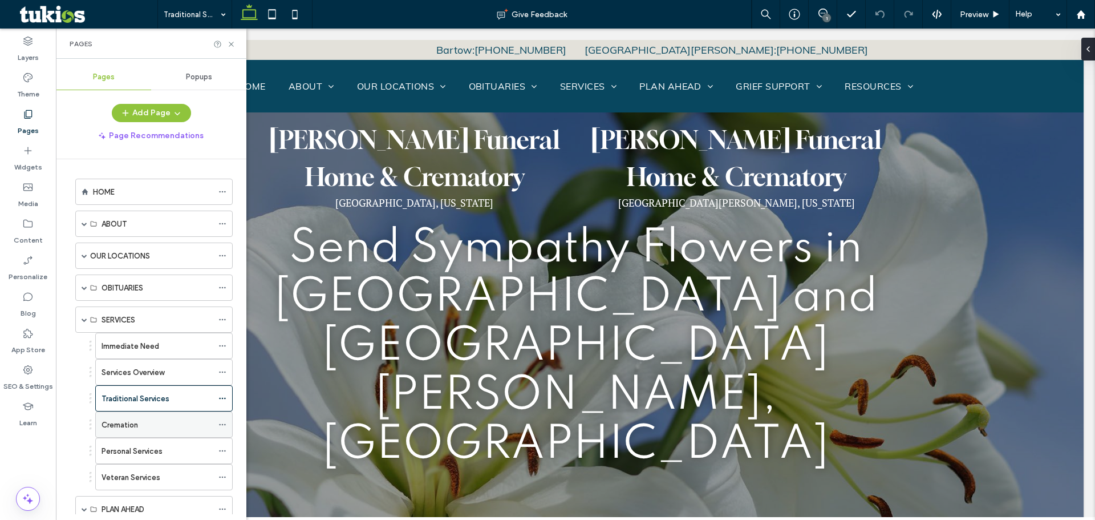
click at [203, 426] on div "Cremation" at bounding box center [157, 425] width 111 height 12
click at [150, 456] on label "Personal Services" at bounding box center [132, 451] width 61 height 20
click at [124, 480] on label "Veteran Services" at bounding box center [131, 477] width 59 height 20
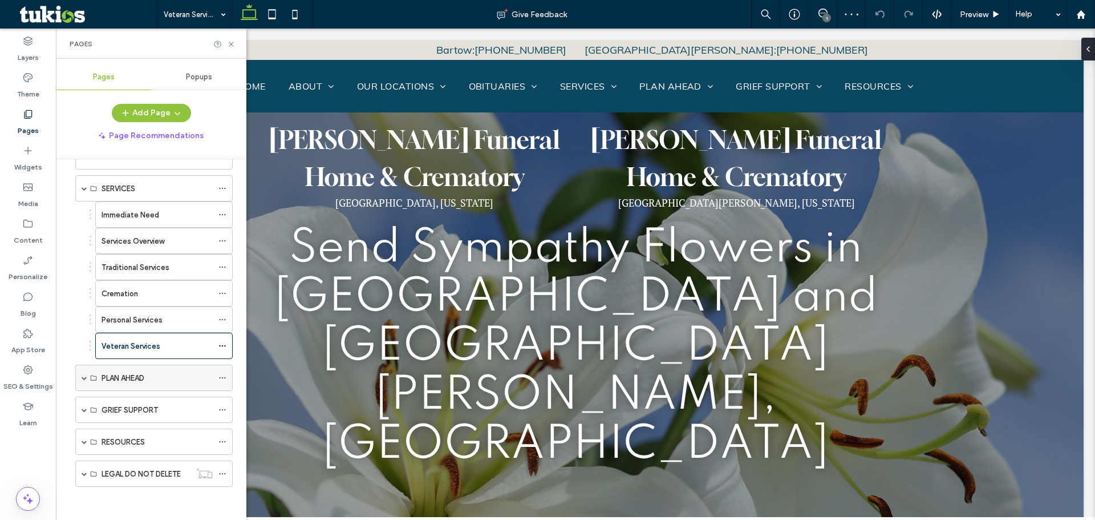
scroll to position [132, 0]
click at [85, 377] on span at bounding box center [85, 377] width 6 height 6
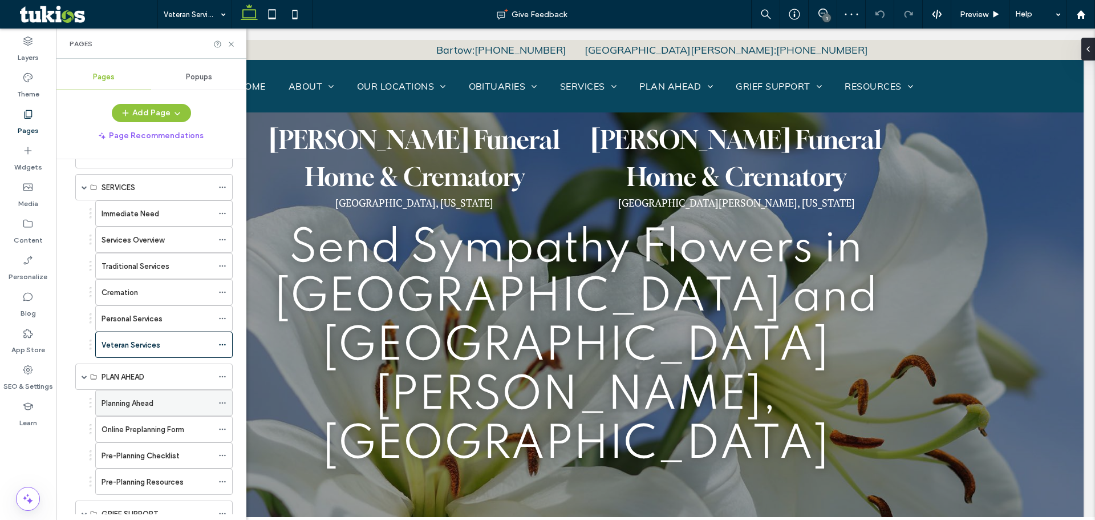
click at [135, 403] on label "Planning Ahead" at bounding box center [128, 403] width 52 height 20
click at [193, 425] on div "Online Preplanning Form" at bounding box center [157, 429] width 111 height 12
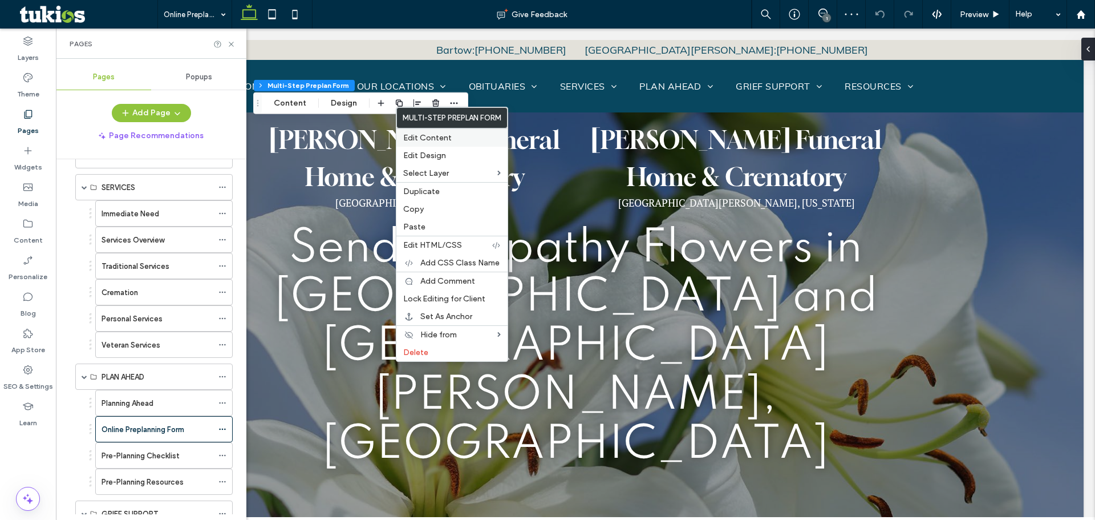
click at [430, 135] on span "Edit Content" at bounding box center [427, 138] width 48 height 10
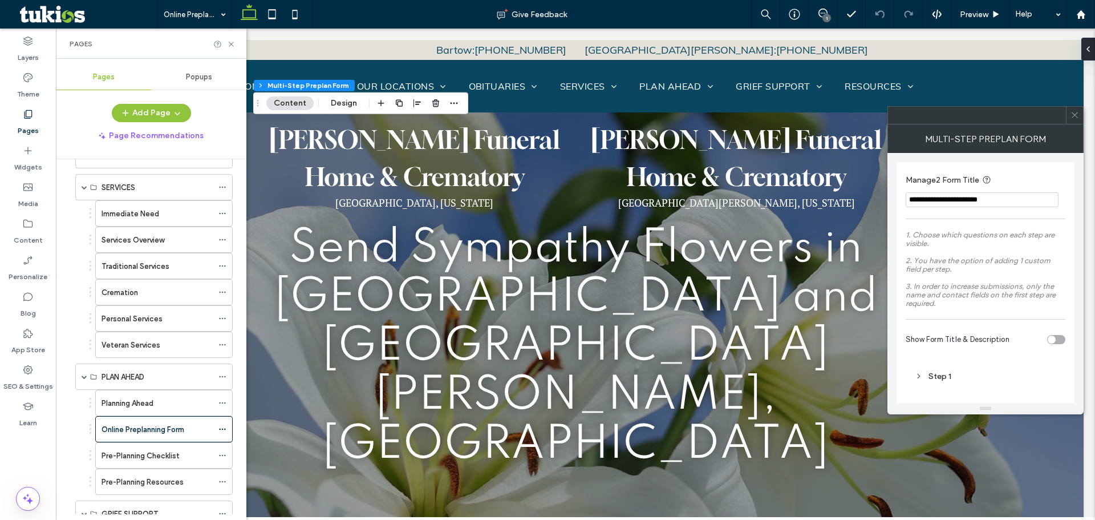
click at [1073, 120] on span at bounding box center [1074, 115] width 9 height 17
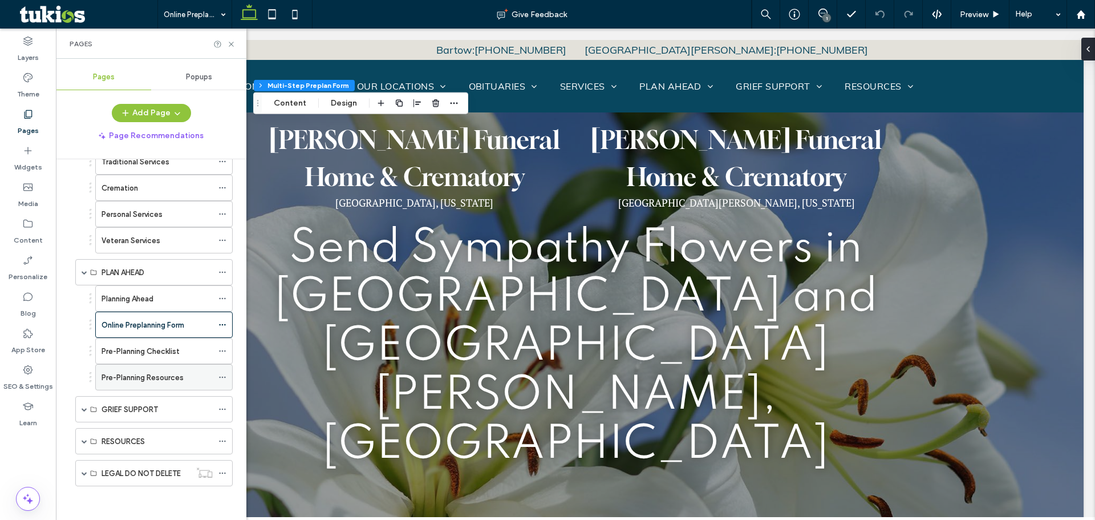
scroll to position [237, 0]
click at [143, 347] on label "Pre-Planning Checklist" at bounding box center [141, 350] width 78 height 20
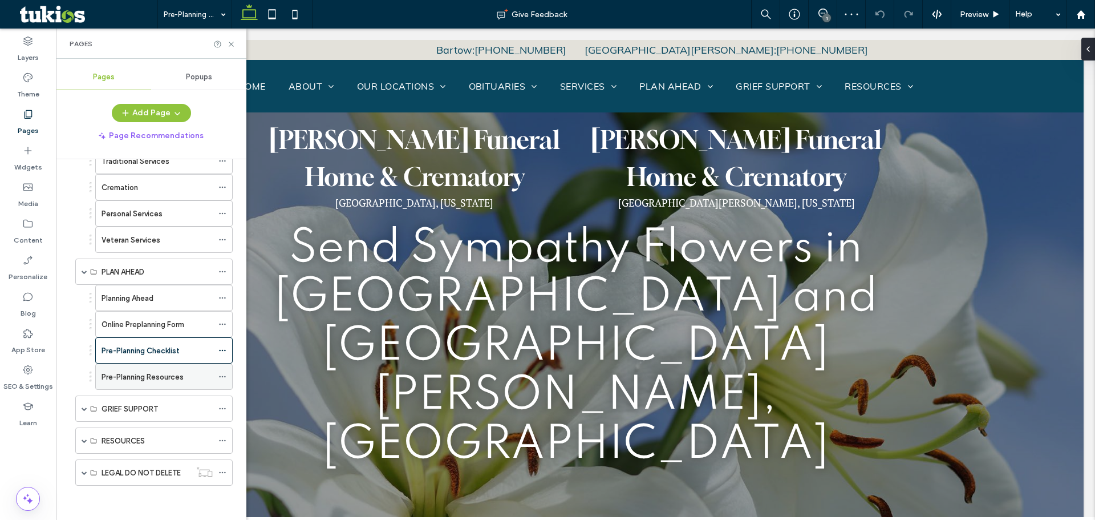
click at [146, 371] on label "Pre-Planning Resources" at bounding box center [143, 377] width 82 height 20
click at [272, 19] on use at bounding box center [272, 14] width 7 height 10
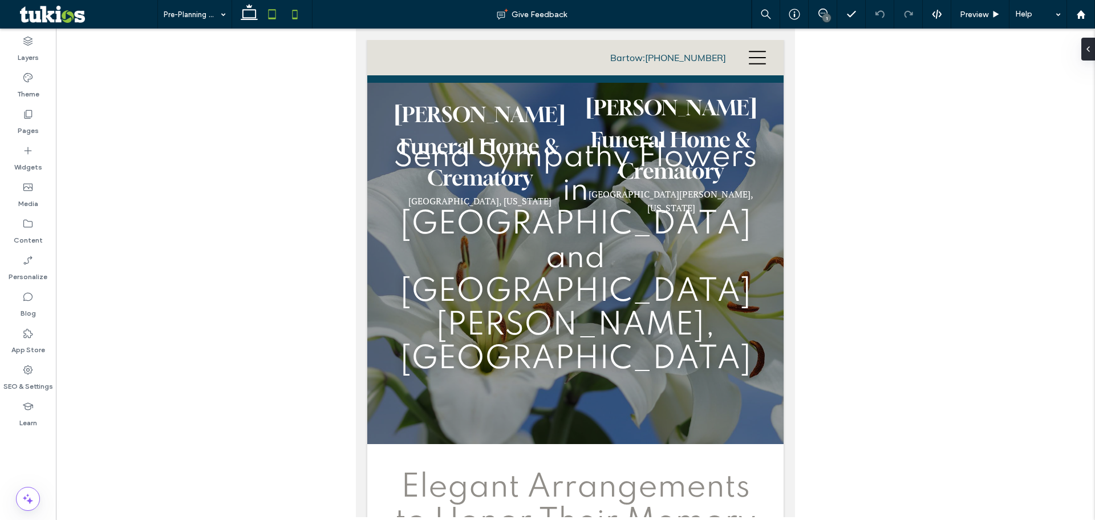
click at [305, 11] on icon at bounding box center [294, 14] width 23 height 23
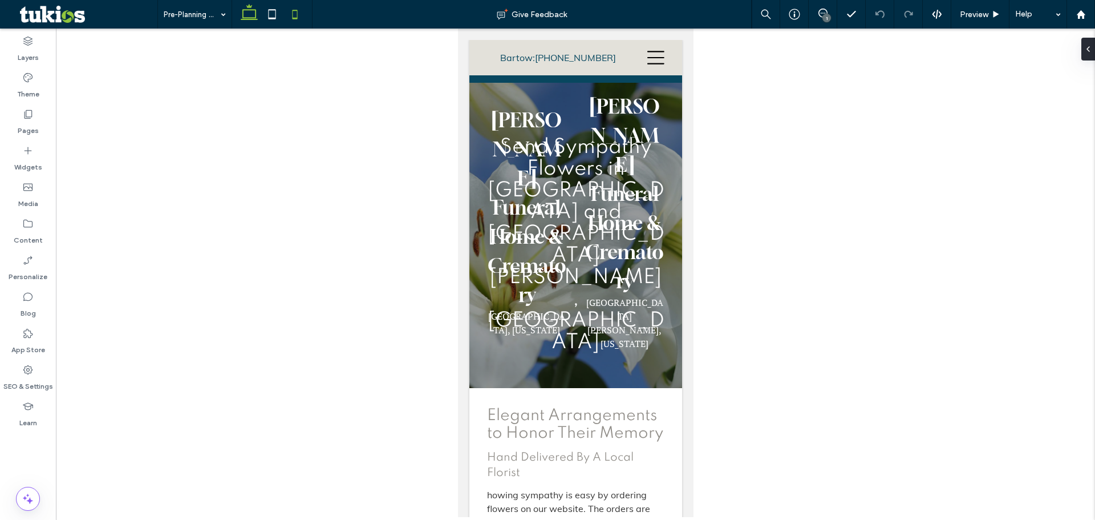
drag, startPoint x: 255, startPoint y: 18, endPoint x: 252, endPoint y: 26, distance: 8.2
click at [256, 18] on use at bounding box center [249, 12] width 17 height 16
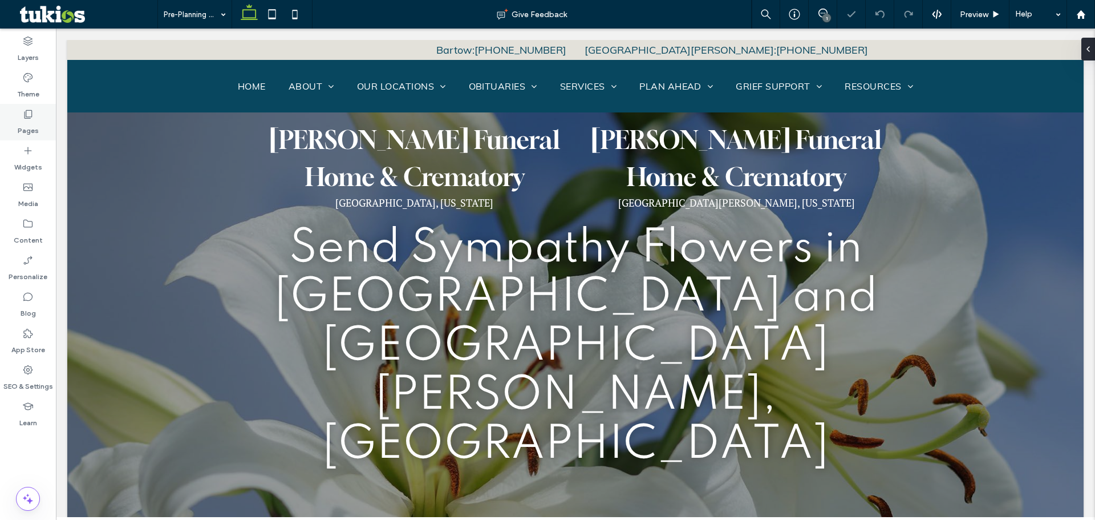
click at [28, 121] on label "Pages" at bounding box center [28, 128] width 21 height 16
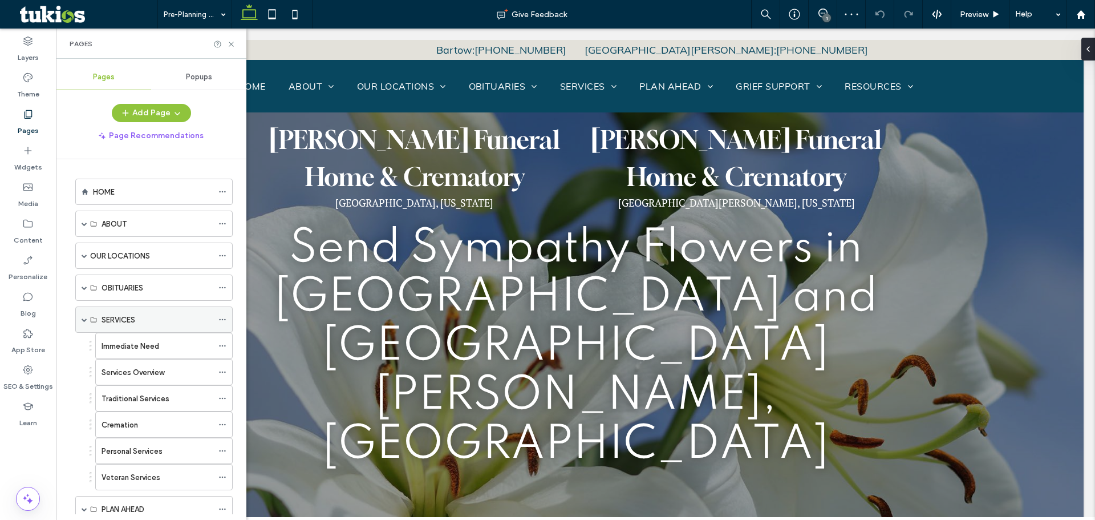
click at [83, 316] on span at bounding box center [85, 319] width 6 height 6
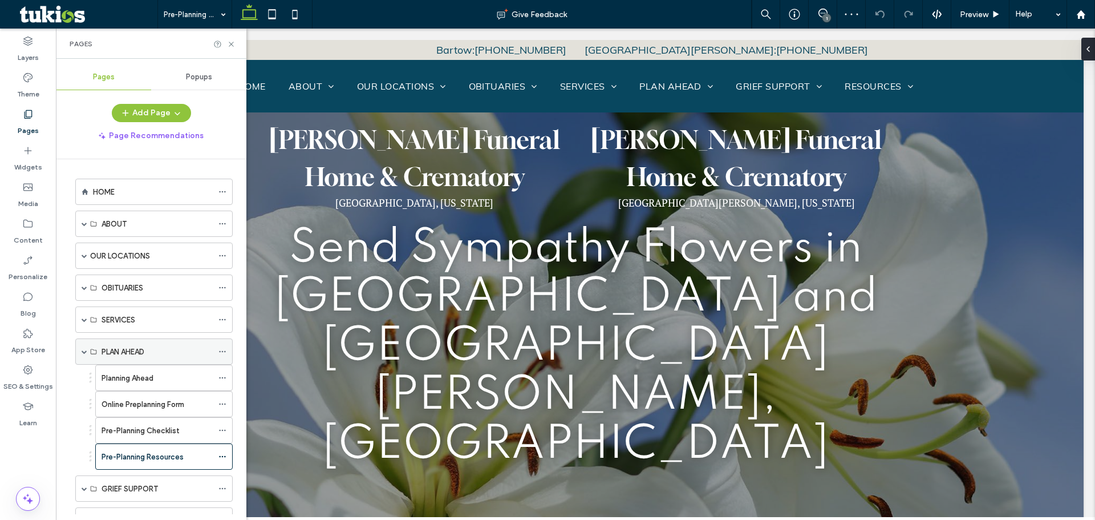
click at [84, 351] on span at bounding box center [85, 351] width 6 height 6
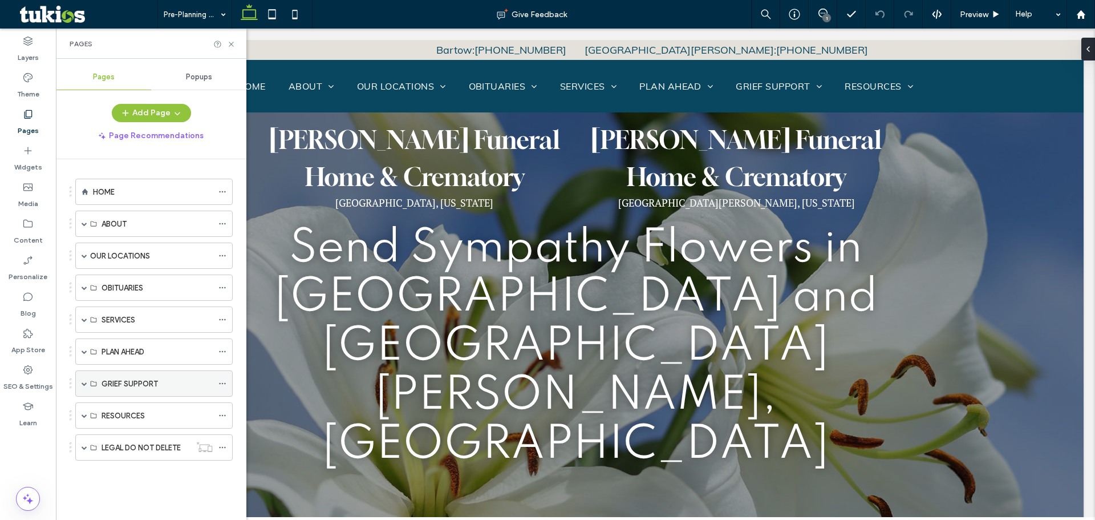
click at [86, 380] on span at bounding box center [85, 383] width 6 height 25
click at [116, 407] on label "The Grieving Process" at bounding box center [139, 410] width 74 height 20
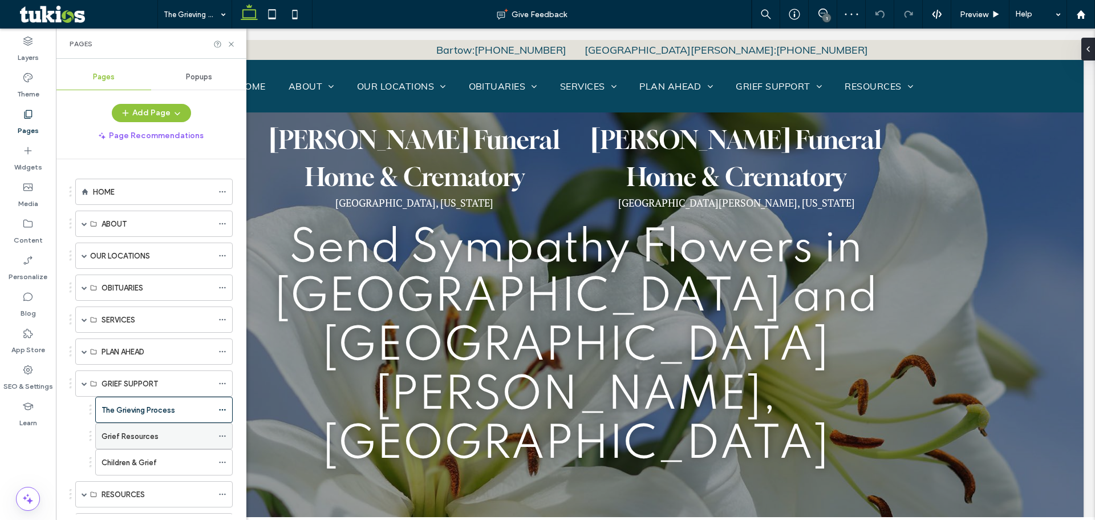
click at [165, 430] on div "Grief Resources" at bounding box center [157, 436] width 111 height 12
click at [165, 456] on div "Children & Grief" at bounding box center [157, 462] width 111 height 12
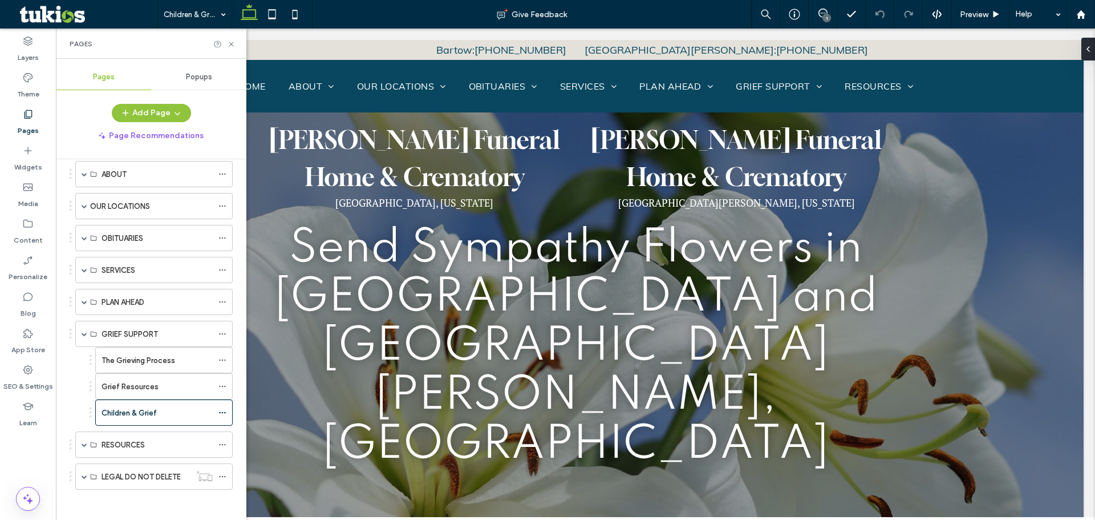
scroll to position [54, 0]
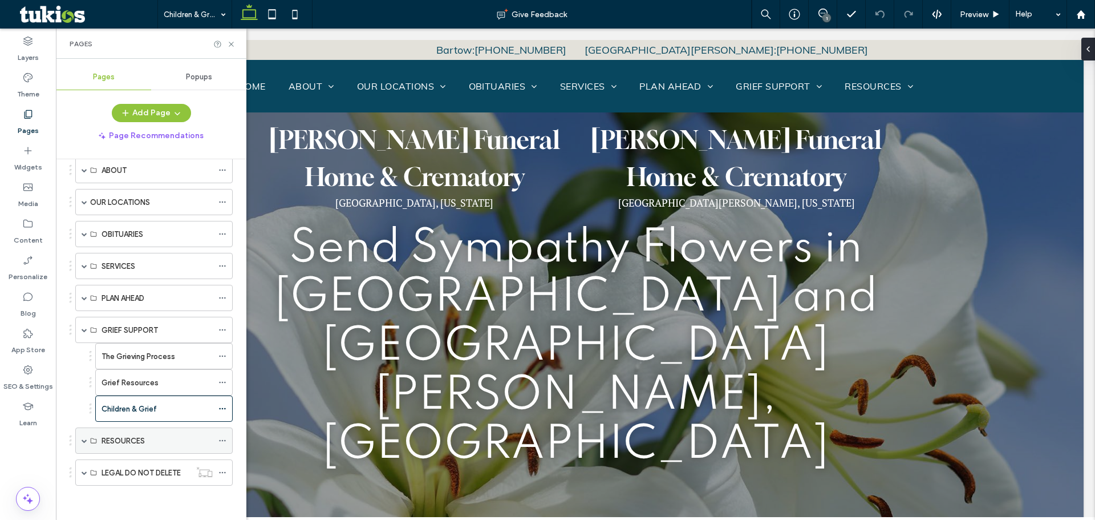
click at [86, 441] on span at bounding box center [85, 440] width 6 height 6
click at [83, 327] on span at bounding box center [85, 330] width 6 height 6
click at [143, 383] on label "Frequently Asked Questions" at bounding box center [151, 388] width 98 height 20
click at [148, 415] on label "Social Security Benefits" at bounding box center [143, 414] width 83 height 20
click at [174, 437] on div "When Death Occurs" at bounding box center [157, 441] width 111 height 12
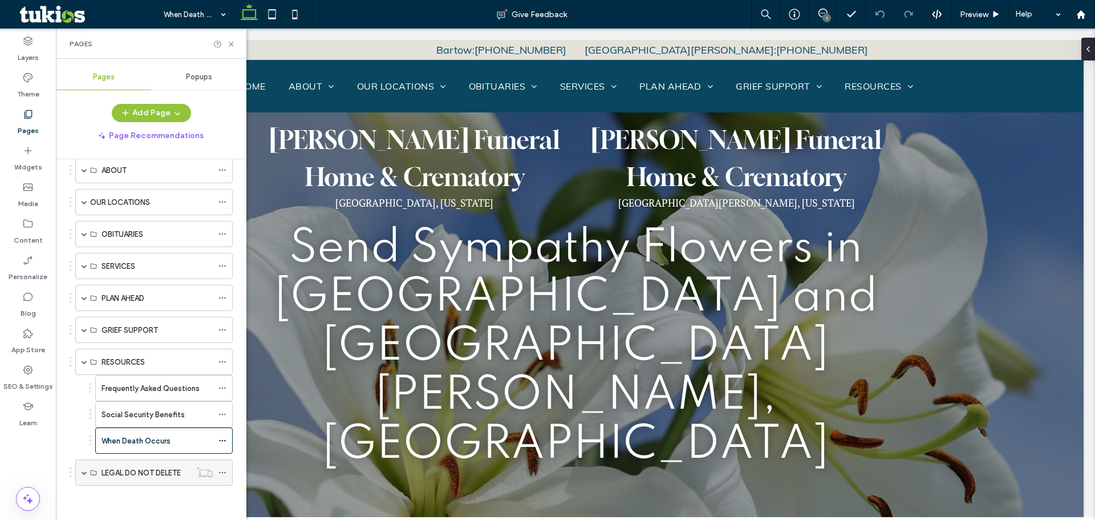
click at [84, 473] on span at bounding box center [85, 472] width 6 height 6
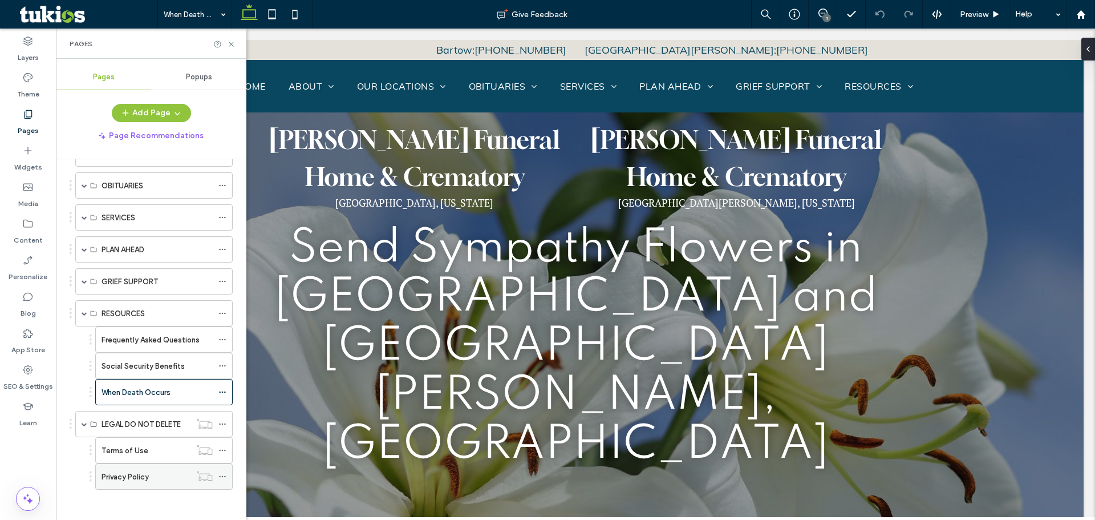
scroll to position [106, 0]
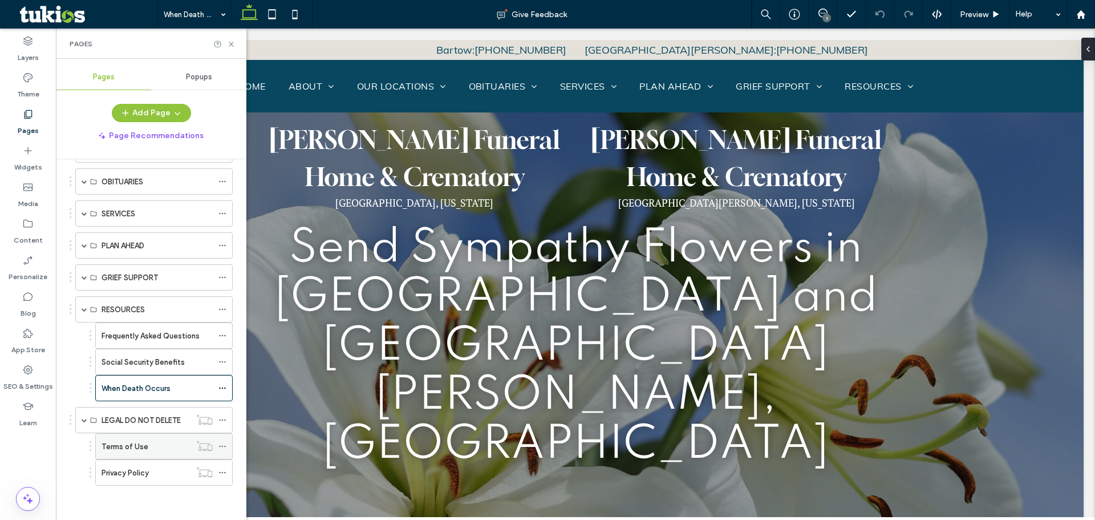
click at [133, 448] on label "Terms of Use" at bounding box center [125, 446] width 47 height 20
drag, startPoint x: 21, startPoint y: 99, endPoint x: 32, endPoint y: 130, distance: 32.8
click at [21, 103] on div "Theme" at bounding box center [28, 85] width 56 height 36
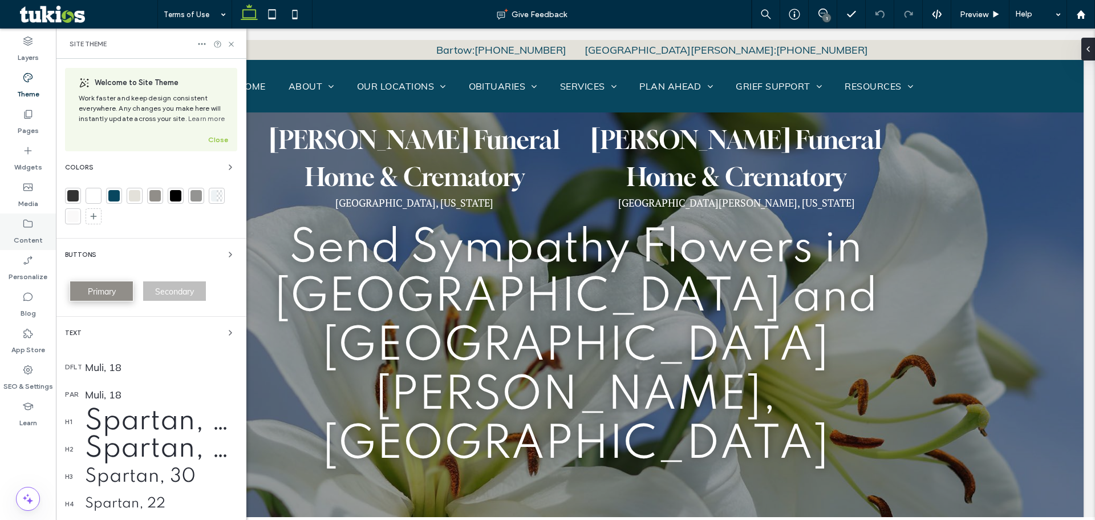
click at [31, 225] on icon at bounding box center [27, 223] width 11 height 11
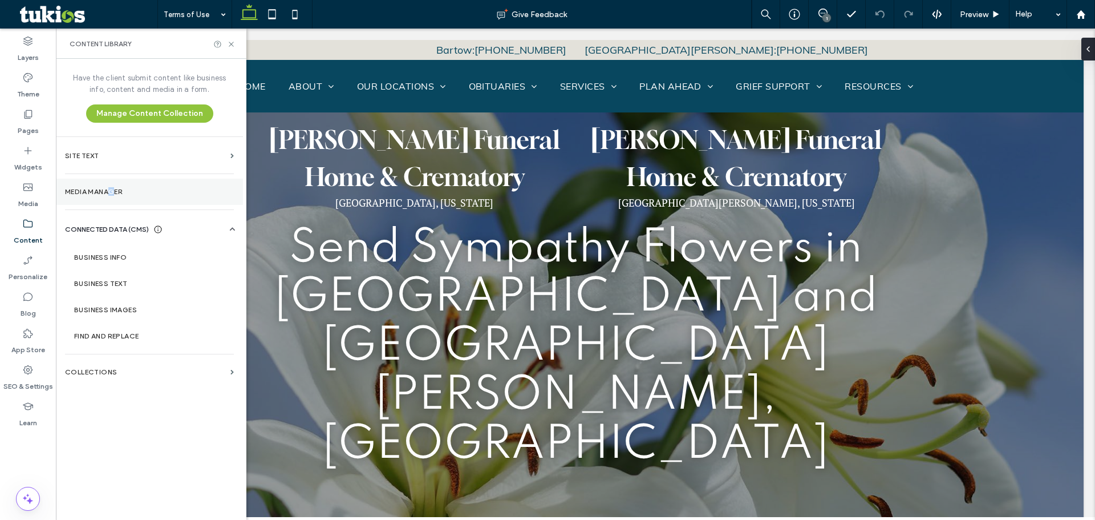
click at [113, 188] on section "Media Manager" at bounding box center [149, 191] width 187 height 26
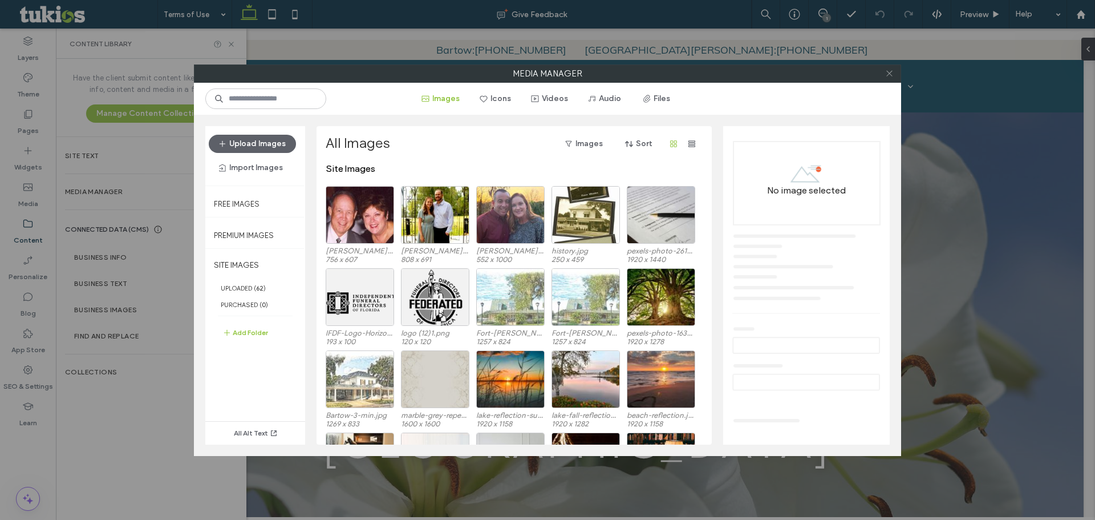
click at [888, 71] on icon at bounding box center [889, 73] width 9 height 9
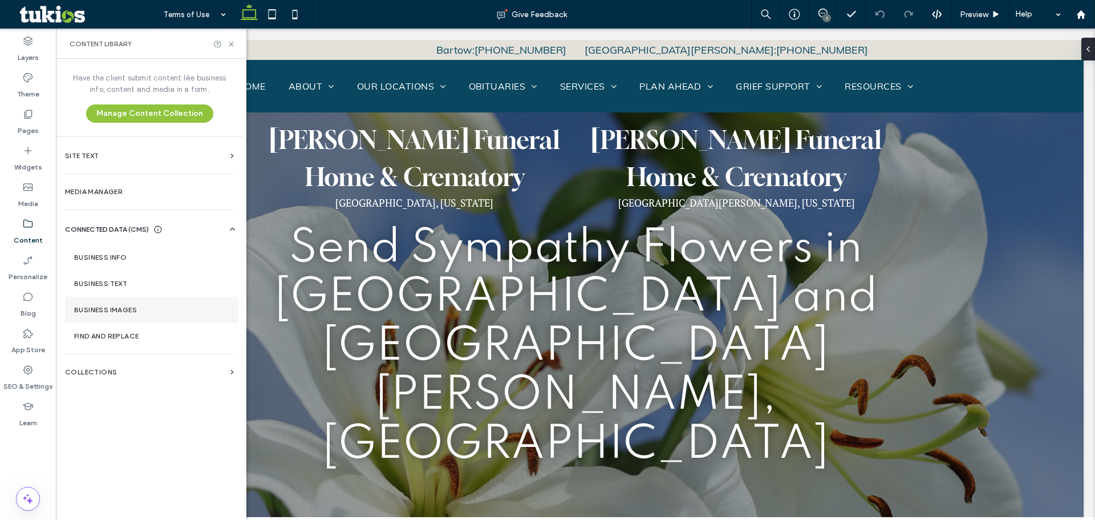
click at [109, 310] on label "Business Images" at bounding box center [151, 310] width 155 height 8
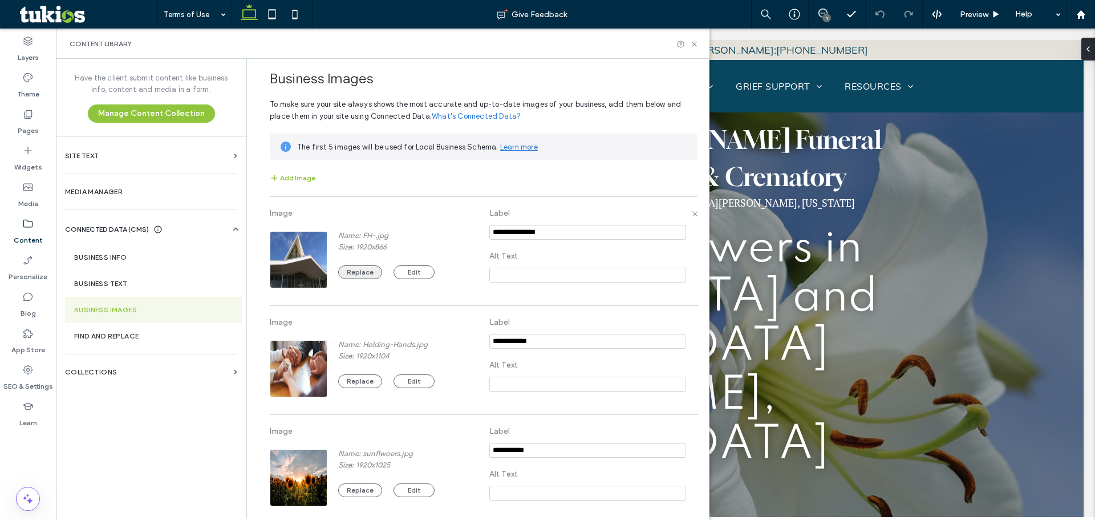
click at [356, 273] on button "Replace" at bounding box center [360, 272] width 44 height 14
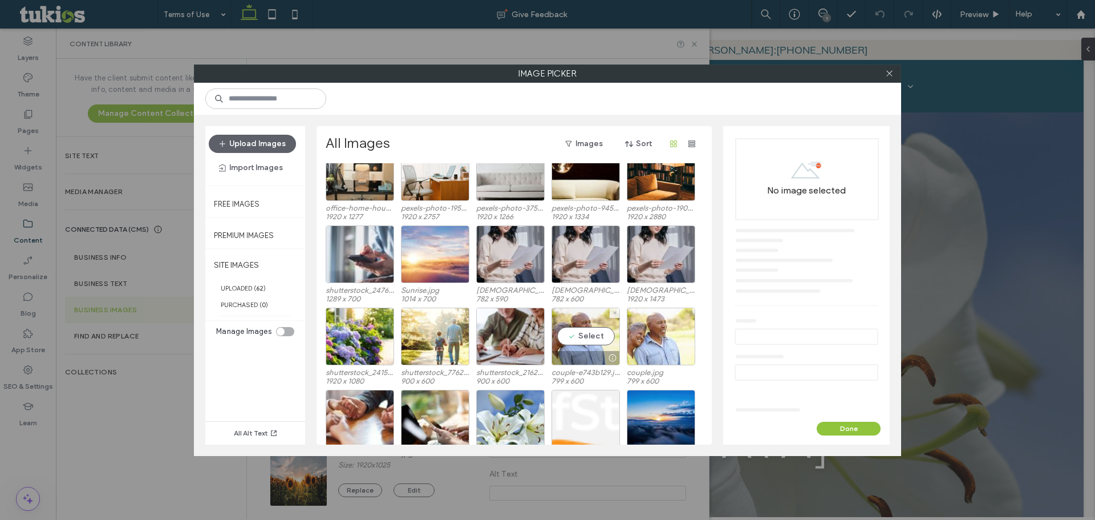
scroll to position [285, 0]
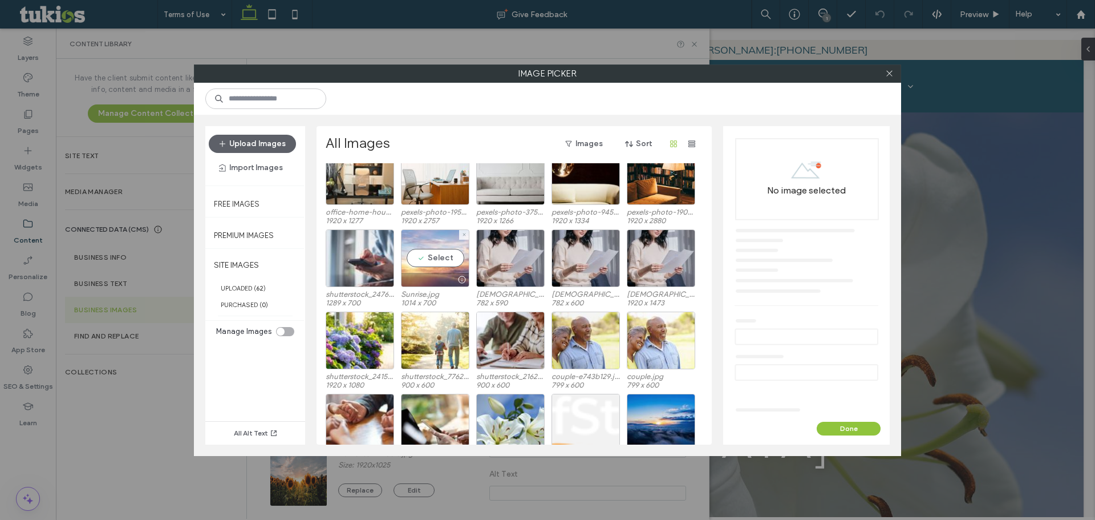
click at [444, 257] on div "Select" at bounding box center [435, 258] width 68 height 58
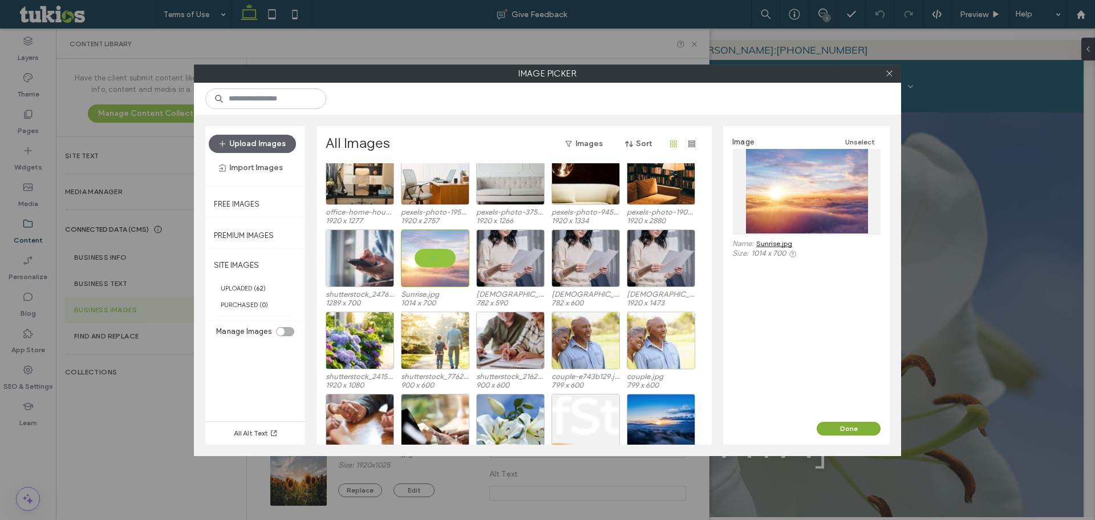
click at [843, 429] on button "Done" at bounding box center [849, 428] width 64 height 14
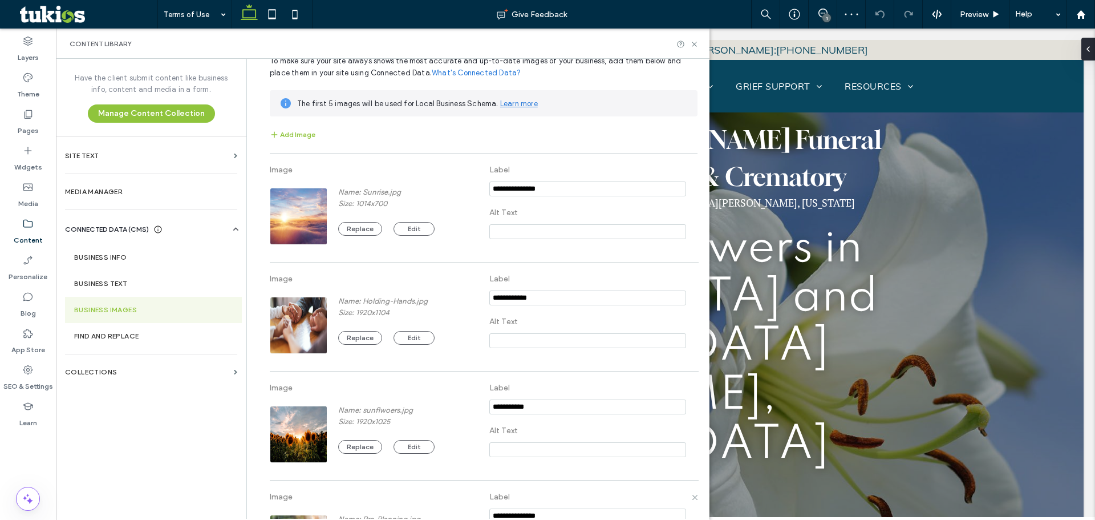
scroll to position [0, 0]
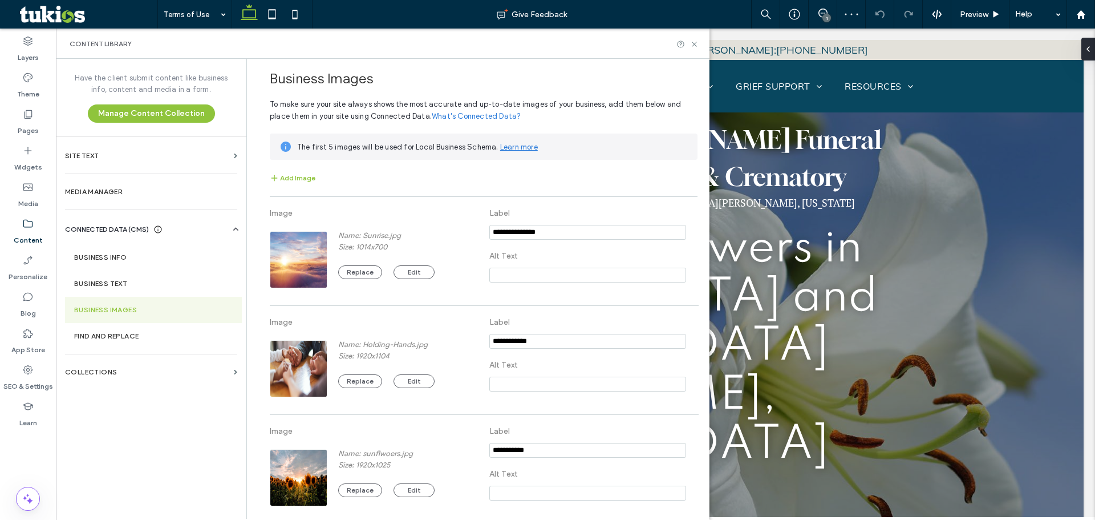
click at [695, 51] on div "Content Library" at bounding box center [383, 44] width 654 height 30
click at [693, 46] on icon at bounding box center [694, 44] width 9 height 9
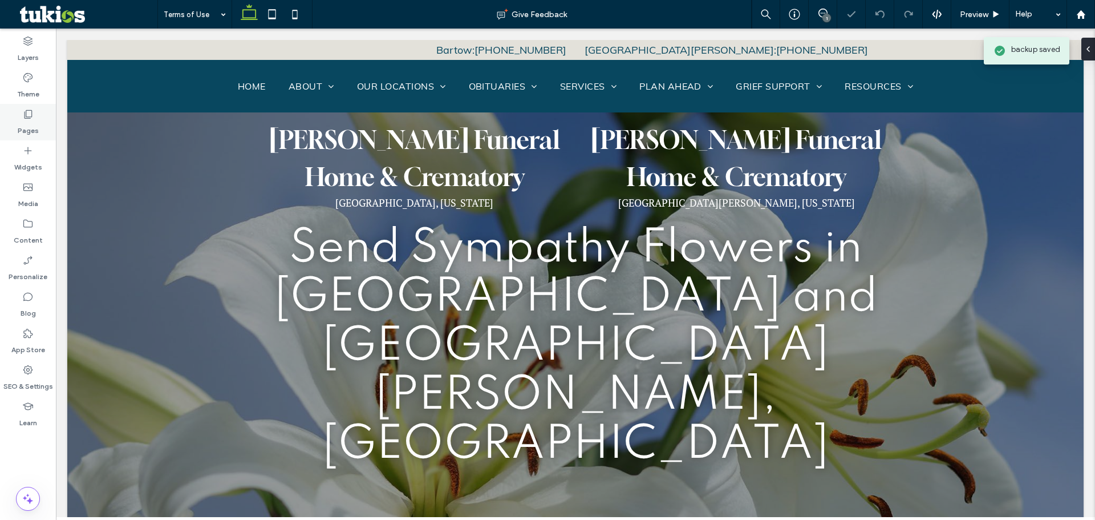
click at [41, 115] on div "Pages" at bounding box center [28, 122] width 56 height 36
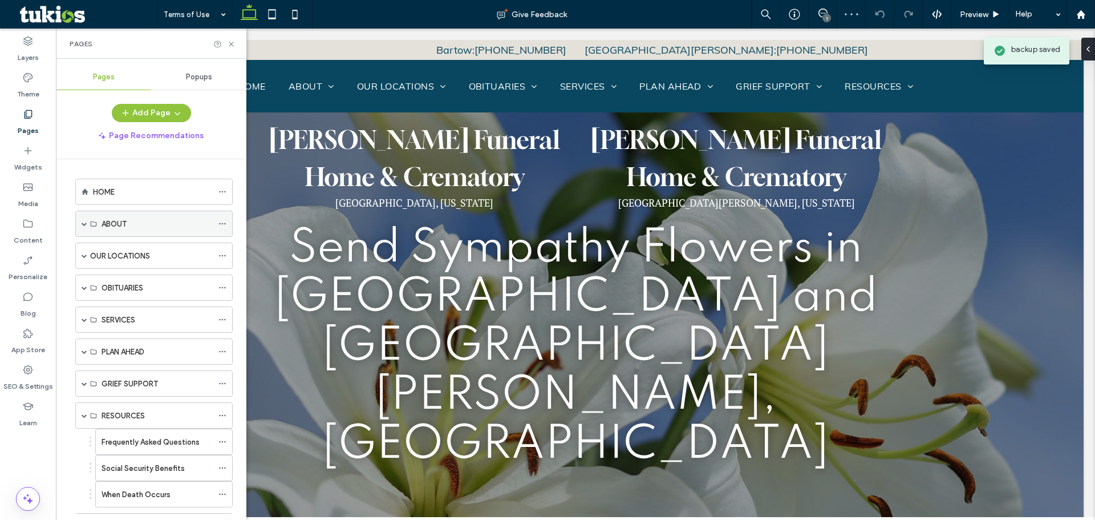
click at [82, 222] on span at bounding box center [85, 224] width 6 height 6
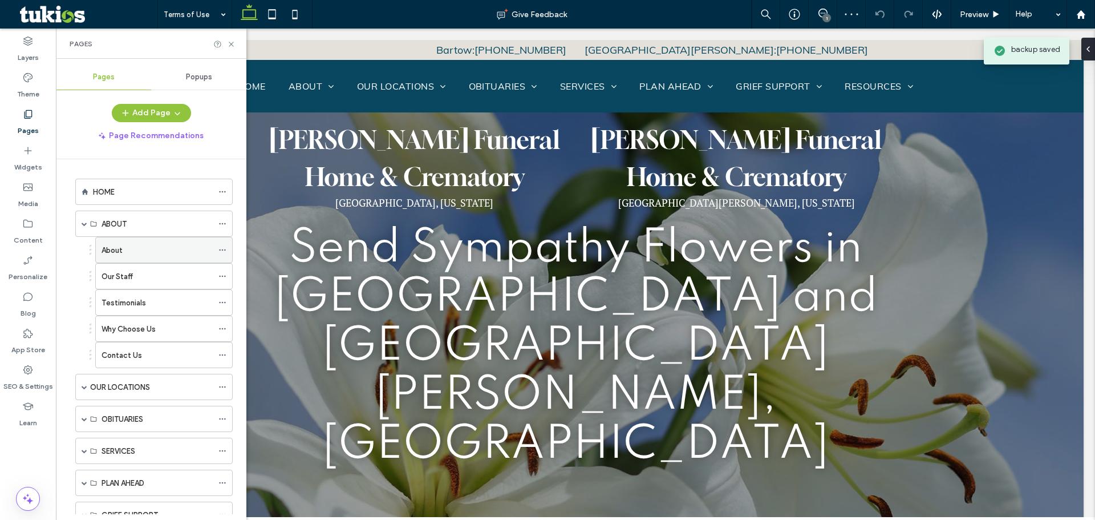
click at [113, 250] on label "About" at bounding box center [112, 250] width 21 height 20
click at [103, 191] on label "HOME" at bounding box center [104, 192] width 22 height 20
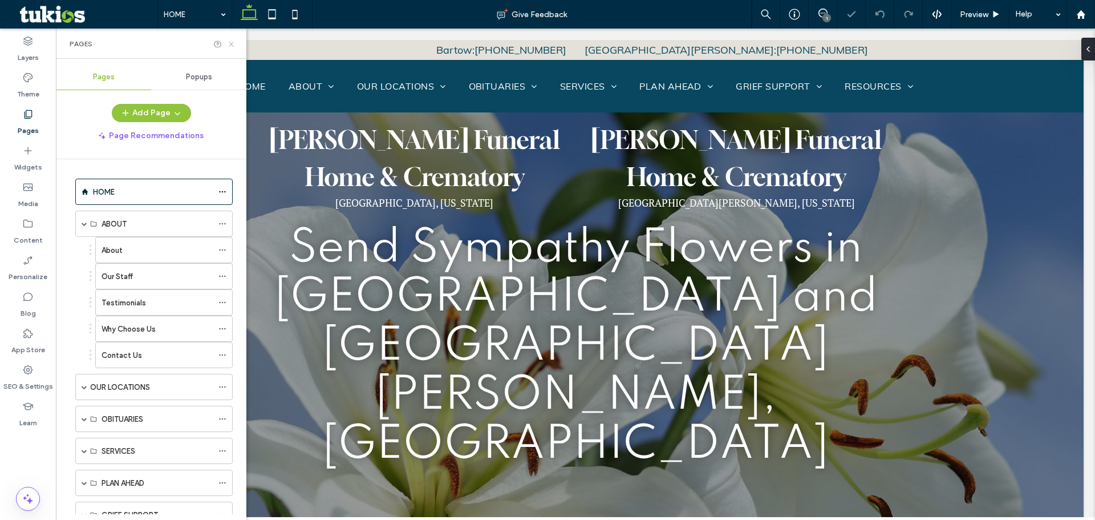
click at [230, 44] on use at bounding box center [231, 44] width 5 height 5
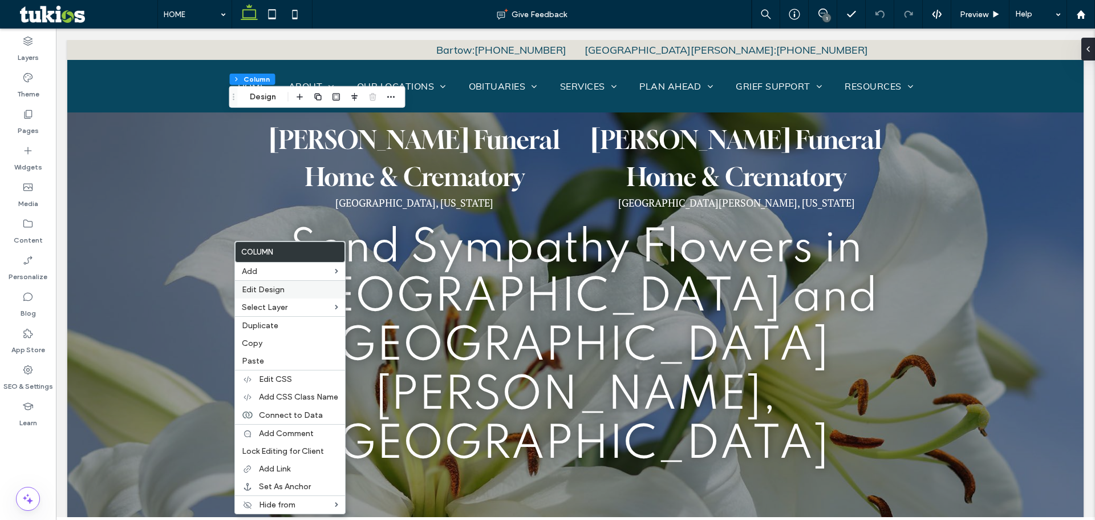
click at [256, 288] on span "Edit Design" at bounding box center [263, 290] width 43 height 10
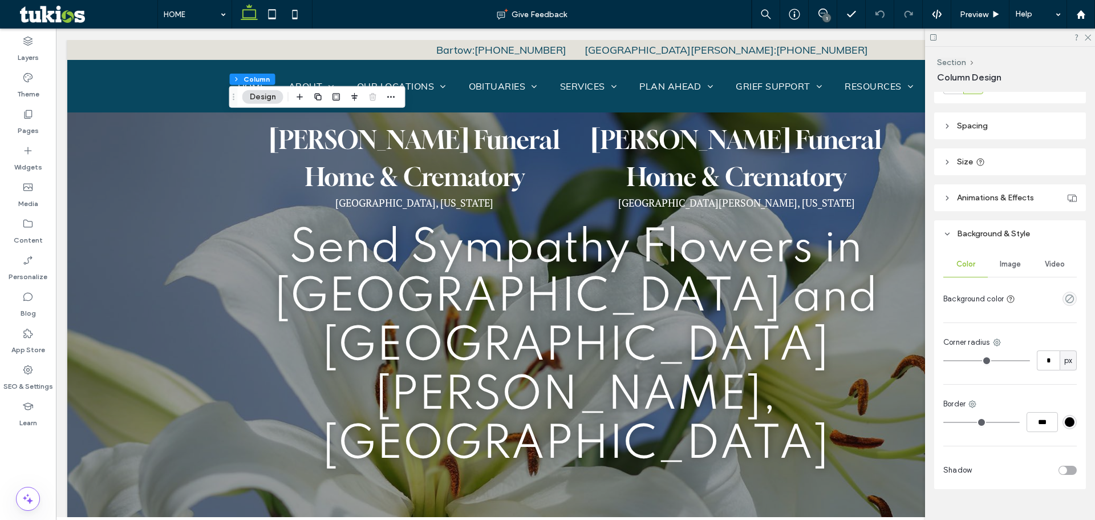
scroll to position [171, 0]
click at [1075, 294] on div "Color Image Video Background color Corner radius * px Border *** Shadow" at bounding box center [1010, 366] width 152 height 242
click at [1065, 300] on icon "empty color" at bounding box center [1070, 296] width 10 height 10
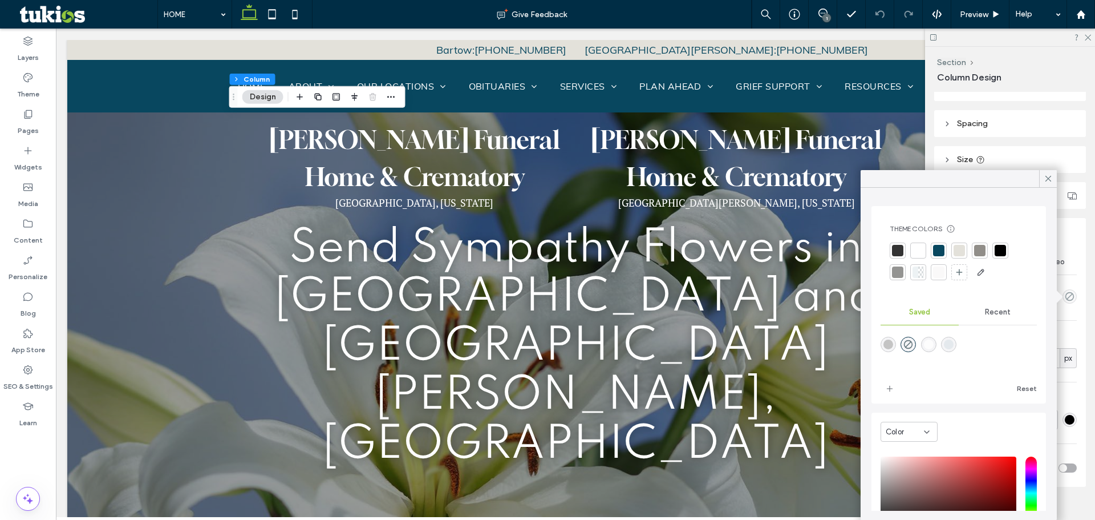
click at [922, 254] on div at bounding box center [917, 250] width 11 height 11
click at [960, 254] on div at bounding box center [960, 251] width 11 height 11
click at [900, 275] on div at bounding box center [897, 273] width 11 height 11
click at [1058, 178] on div "Layout Content alignment Horizontal Vertical Stacking direction Spacing Spacing…" at bounding box center [1013, 303] width 159 height 423
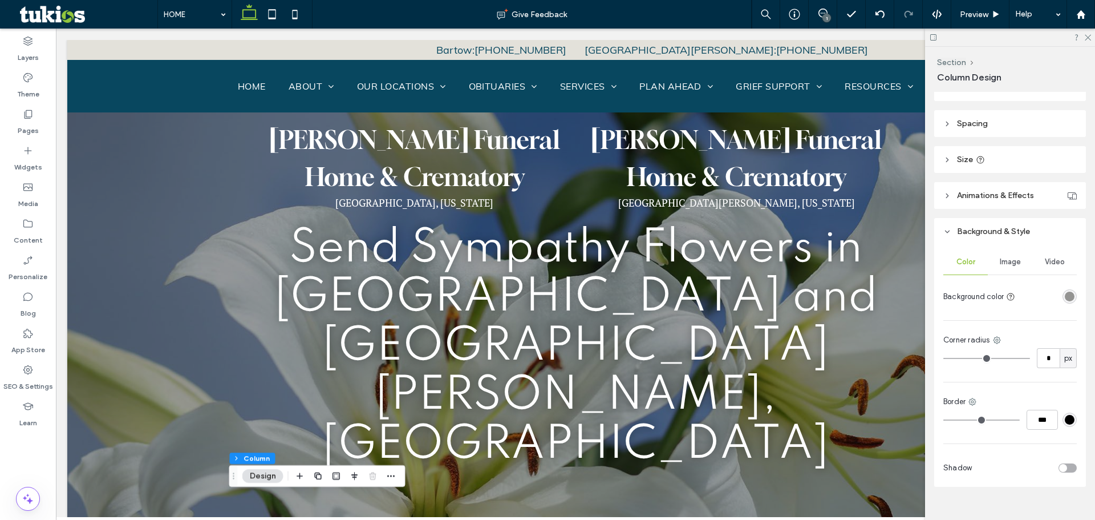
click at [1091, 37] on div at bounding box center [1010, 38] width 170 height 18
click at [1084, 42] on div at bounding box center [1010, 38] width 170 height 18
